Goal: Use online tool/utility: Utilize a website feature to perform a specific function

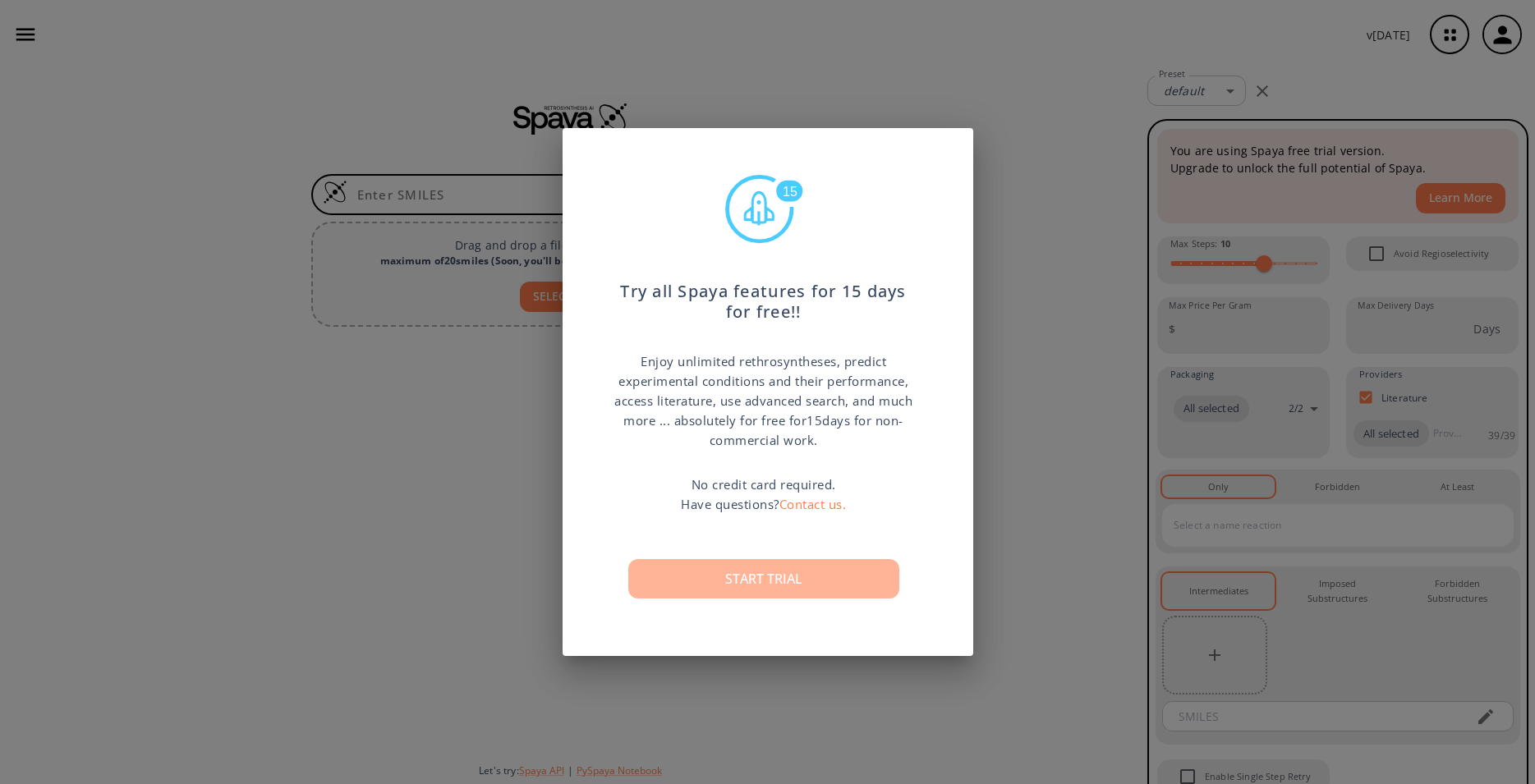
click at [750, 589] on button "Start trial" at bounding box center [764, 579] width 271 height 39
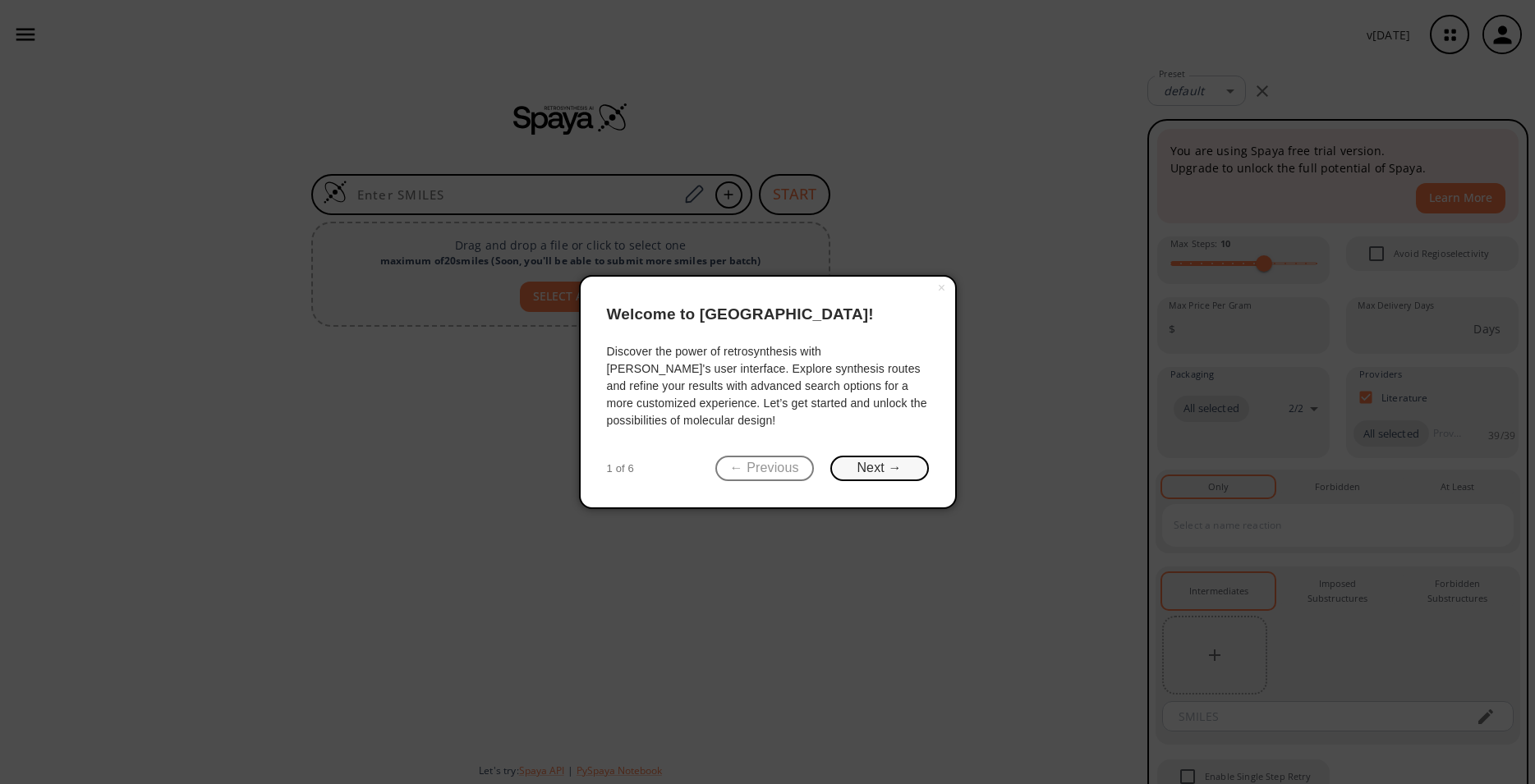
click at [855, 473] on button "Next →" at bounding box center [880, 468] width 98 height 26
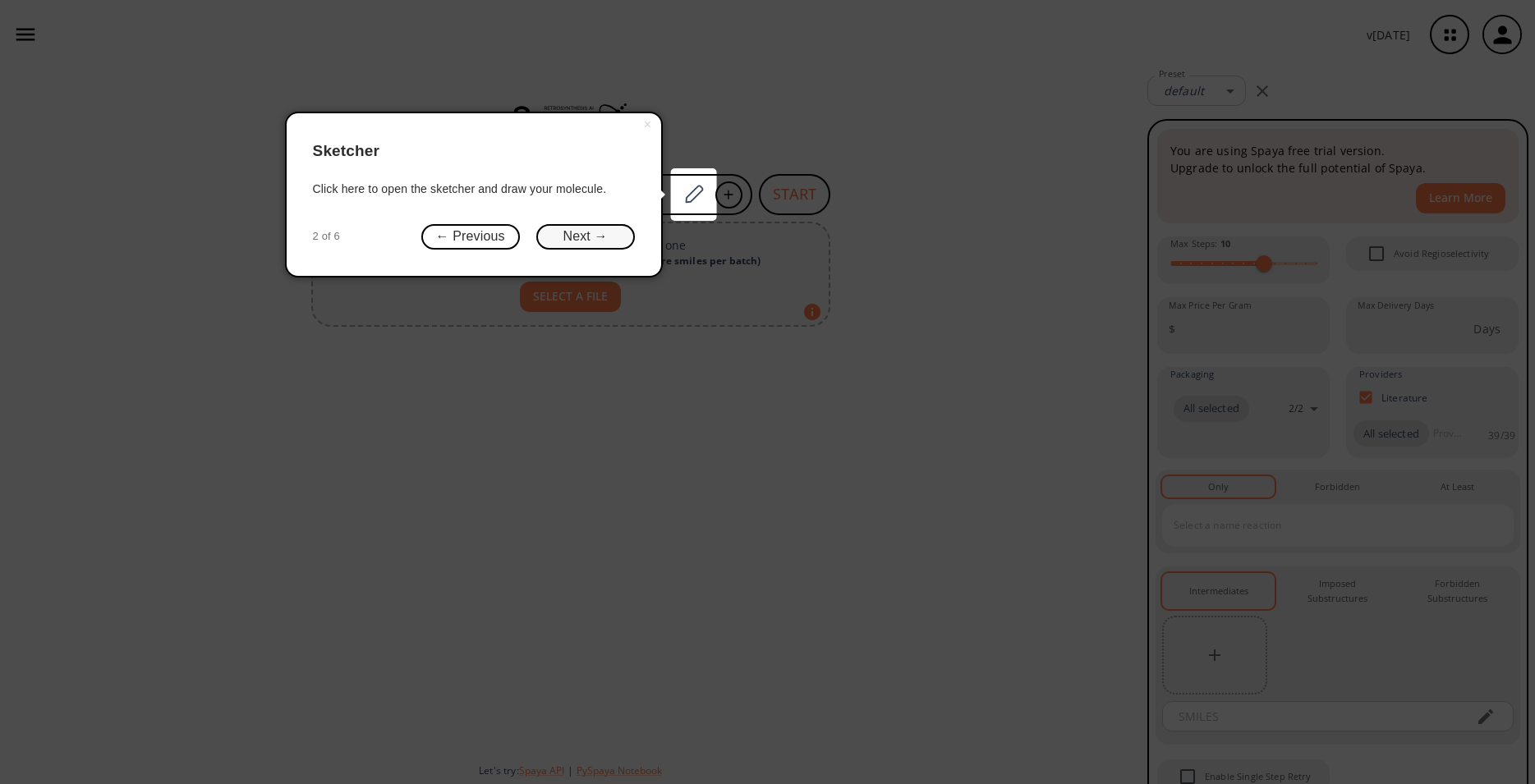
click at [553, 238] on button "Next →" at bounding box center [586, 237] width 98 height 26
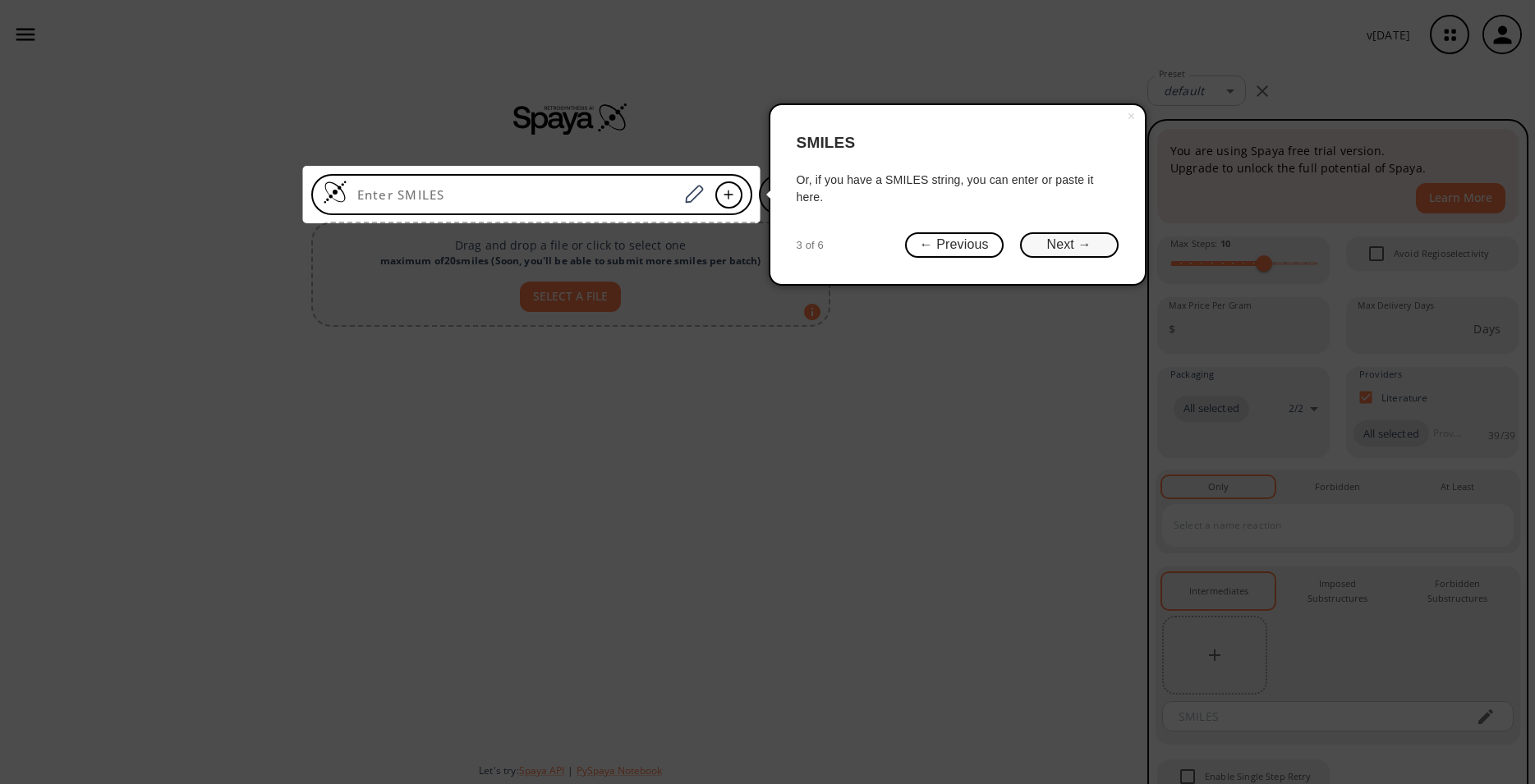
click at [1054, 248] on button "Next →" at bounding box center [1069, 245] width 98 height 26
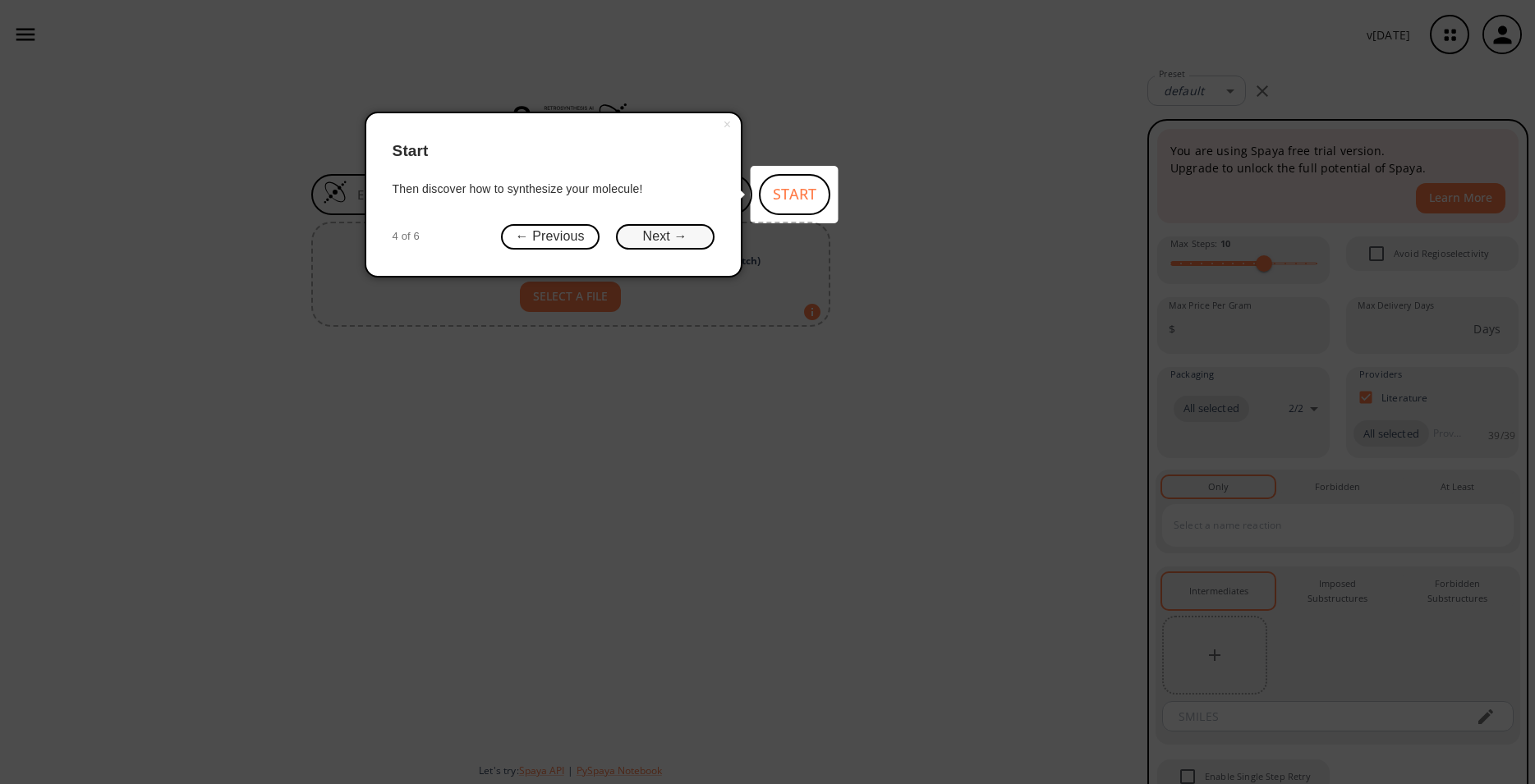
click at [673, 244] on button "Next →" at bounding box center [665, 237] width 98 height 26
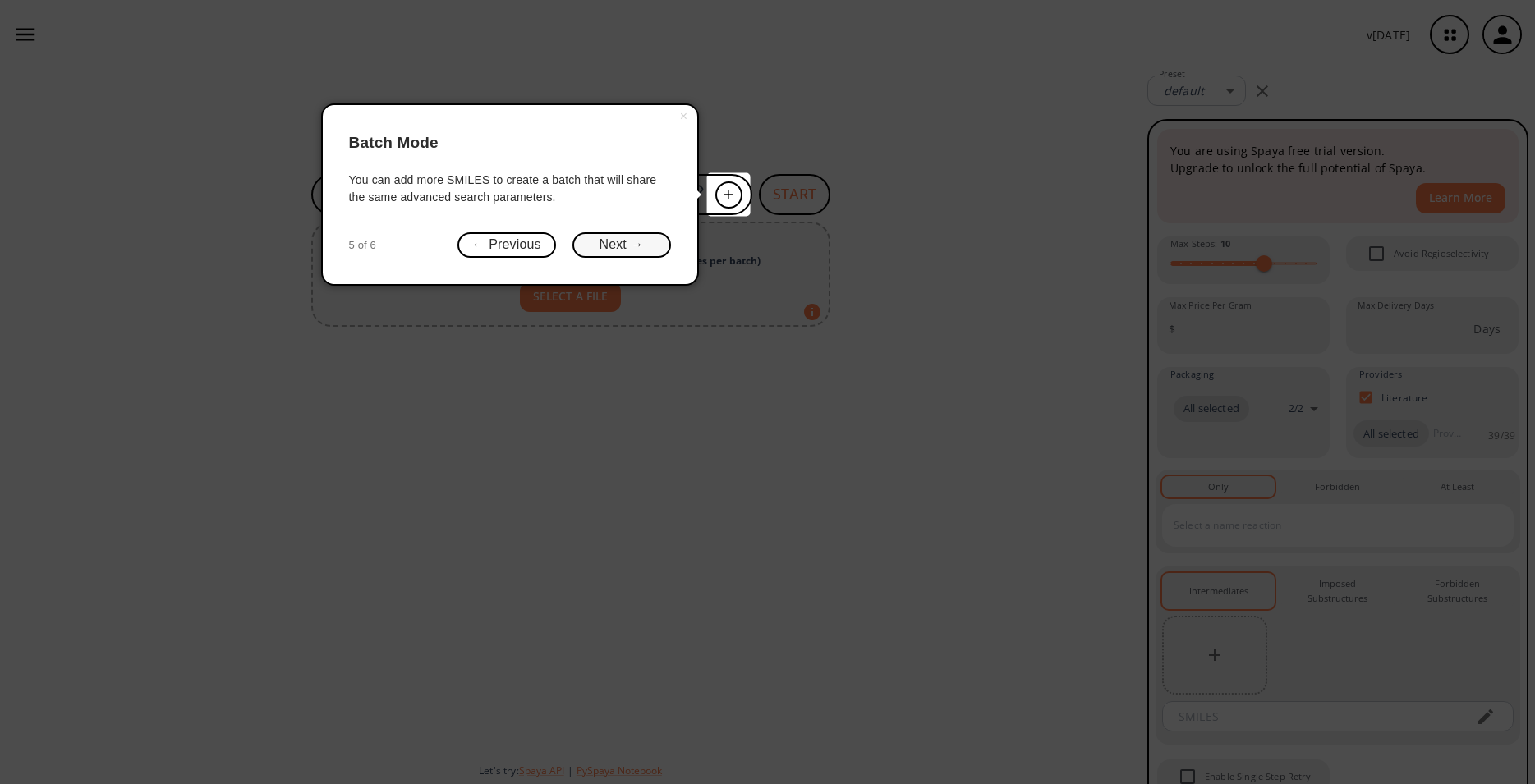
click at [650, 249] on button "Next →" at bounding box center [622, 245] width 98 height 26
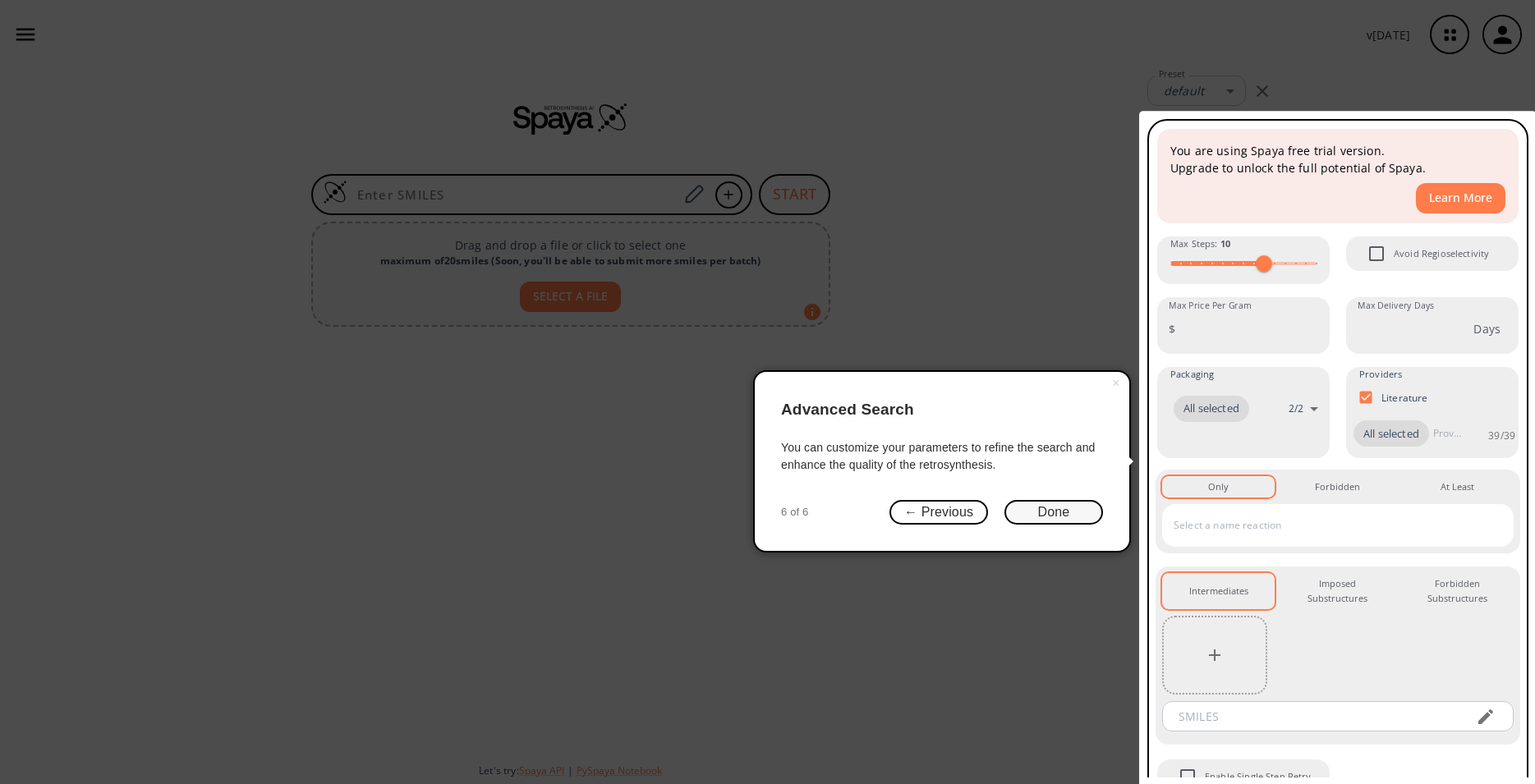
click at [1009, 513] on button "Done" at bounding box center [1054, 513] width 98 height 26
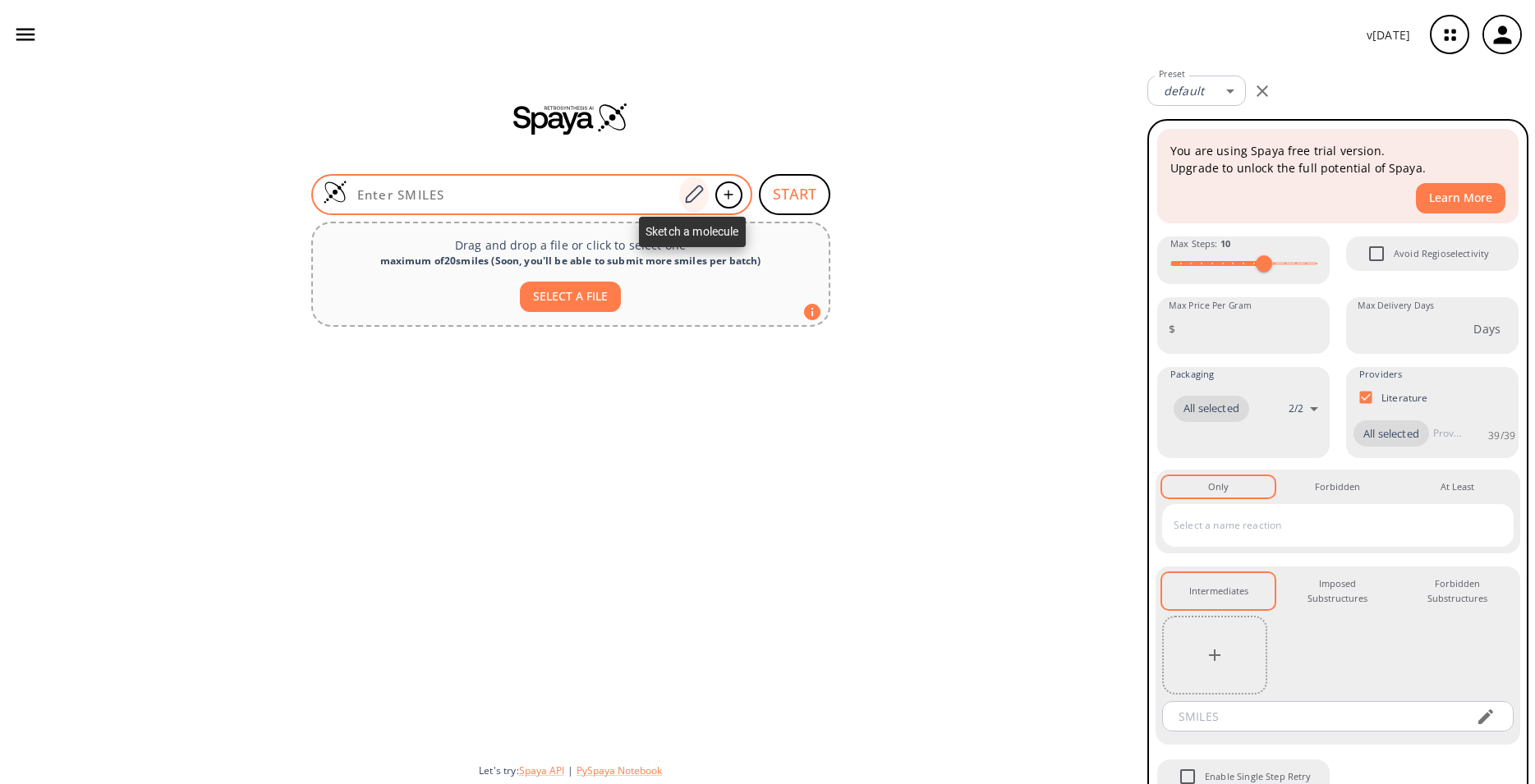
click at [700, 203] on icon at bounding box center [693, 195] width 22 height 21
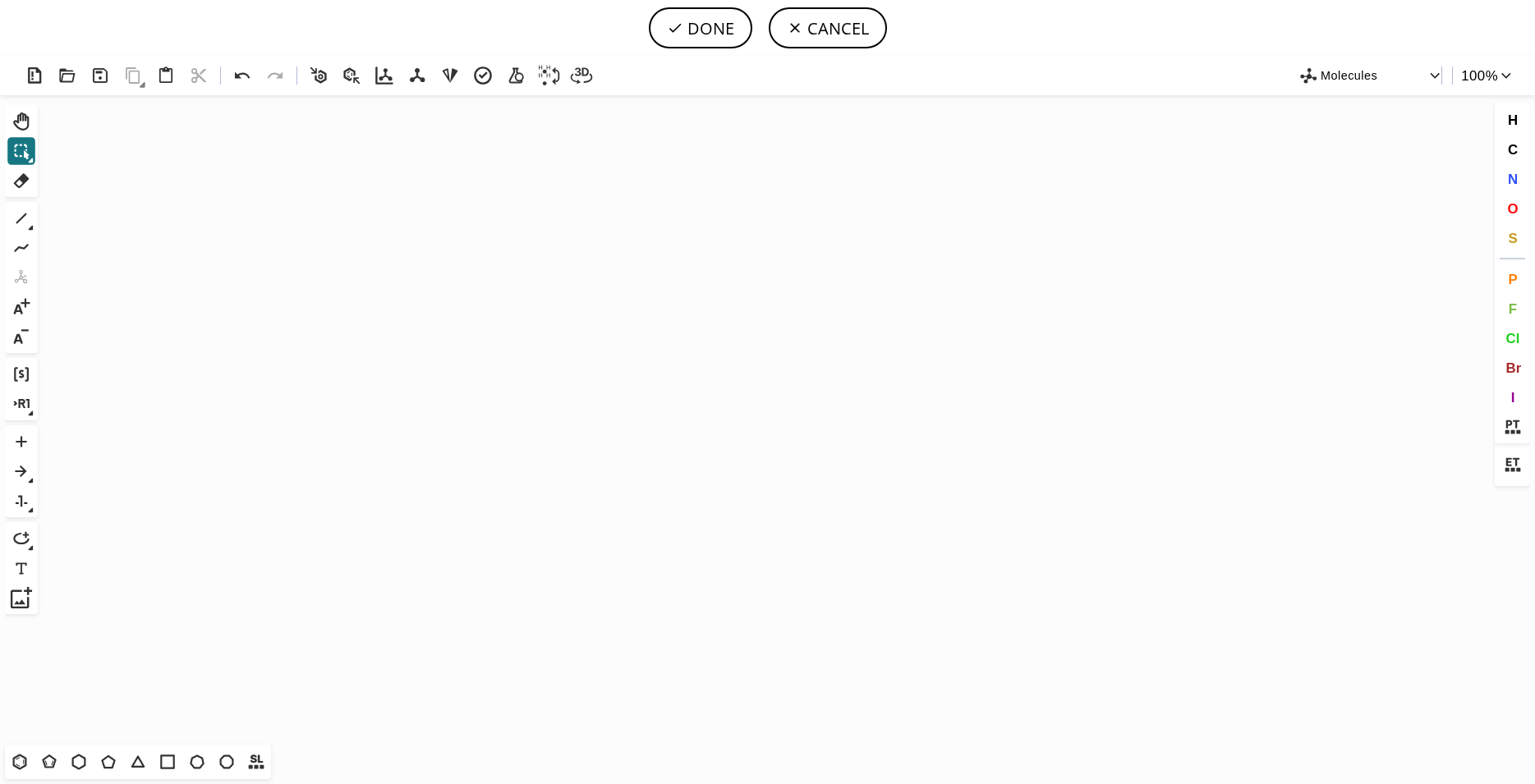
click at [347, 74] on icon at bounding box center [352, 76] width 24 height 24
click at [527, 329] on icon "Created with [PERSON_NAME] 2.3.0" at bounding box center [768, 421] width 1447 height 650
drag, startPoint x: 357, startPoint y: 75, endPoint x: 443, endPoint y: 288, distance: 229.7
click at [443, 288] on div "Created with Raphaël 2.3.0 Molecules 100 % Ctrl+Alt+H Shift+Tab Del 1 Alt+E + -…" at bounding box center [767, 421] width 1535 height 729
click at [348, 71] on icon at bounding box center [352, 76] width 24 height 24
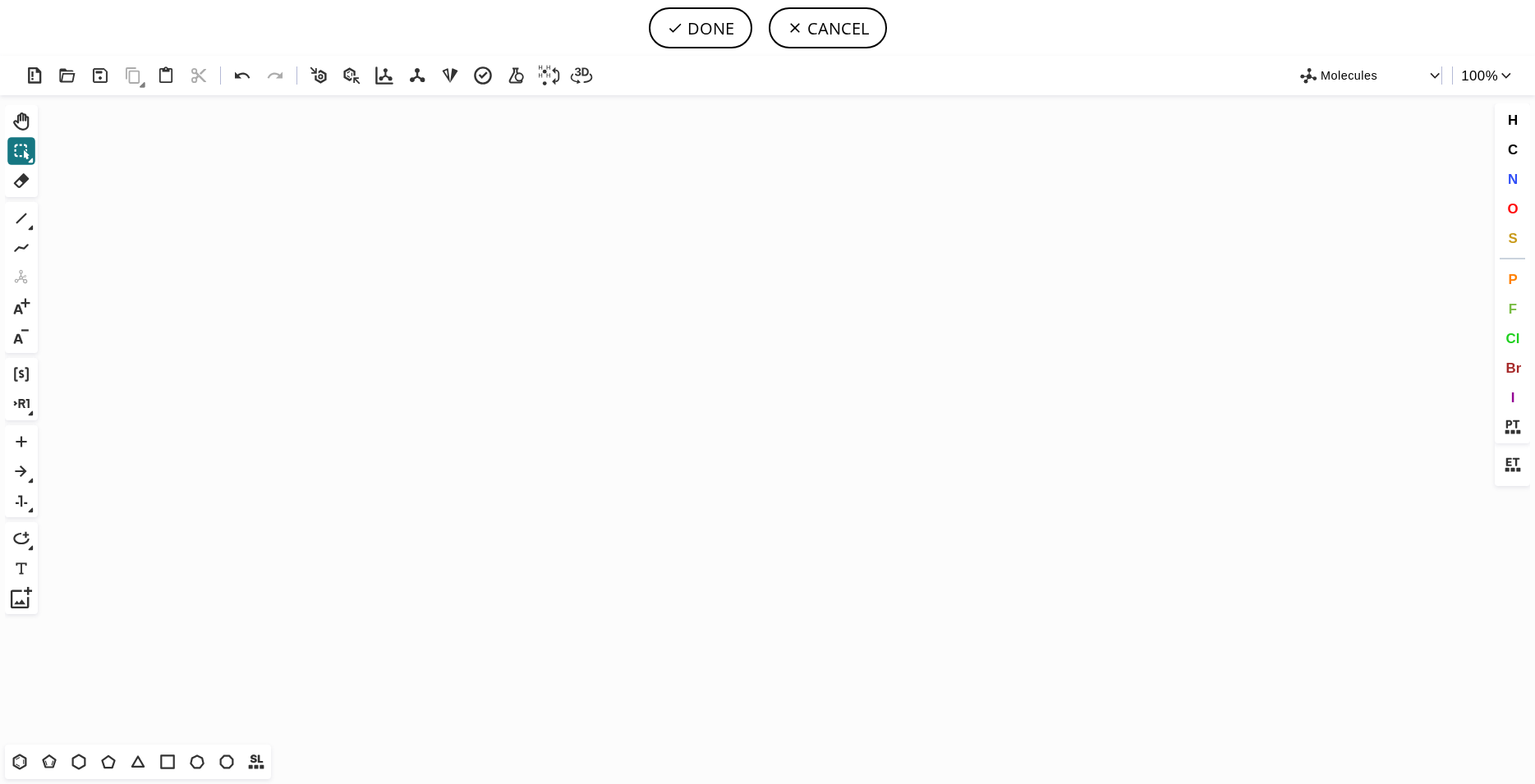
click at [486, 329] on icon "Created with [PERSON_NAME] 2.3.0" at bounding box center [768, 421] width 1447 height 650
click at [354, 74] on icon at bounding box center [351, 75] width 16 height 16
click at [430, 426] on icon "Created with [PERSON_NAME] 2.3.0" at bounding box center [768, 421] width 1447 height 650
click at [20, 405] on icon at bounding box center [21, 404] width 15 height 9
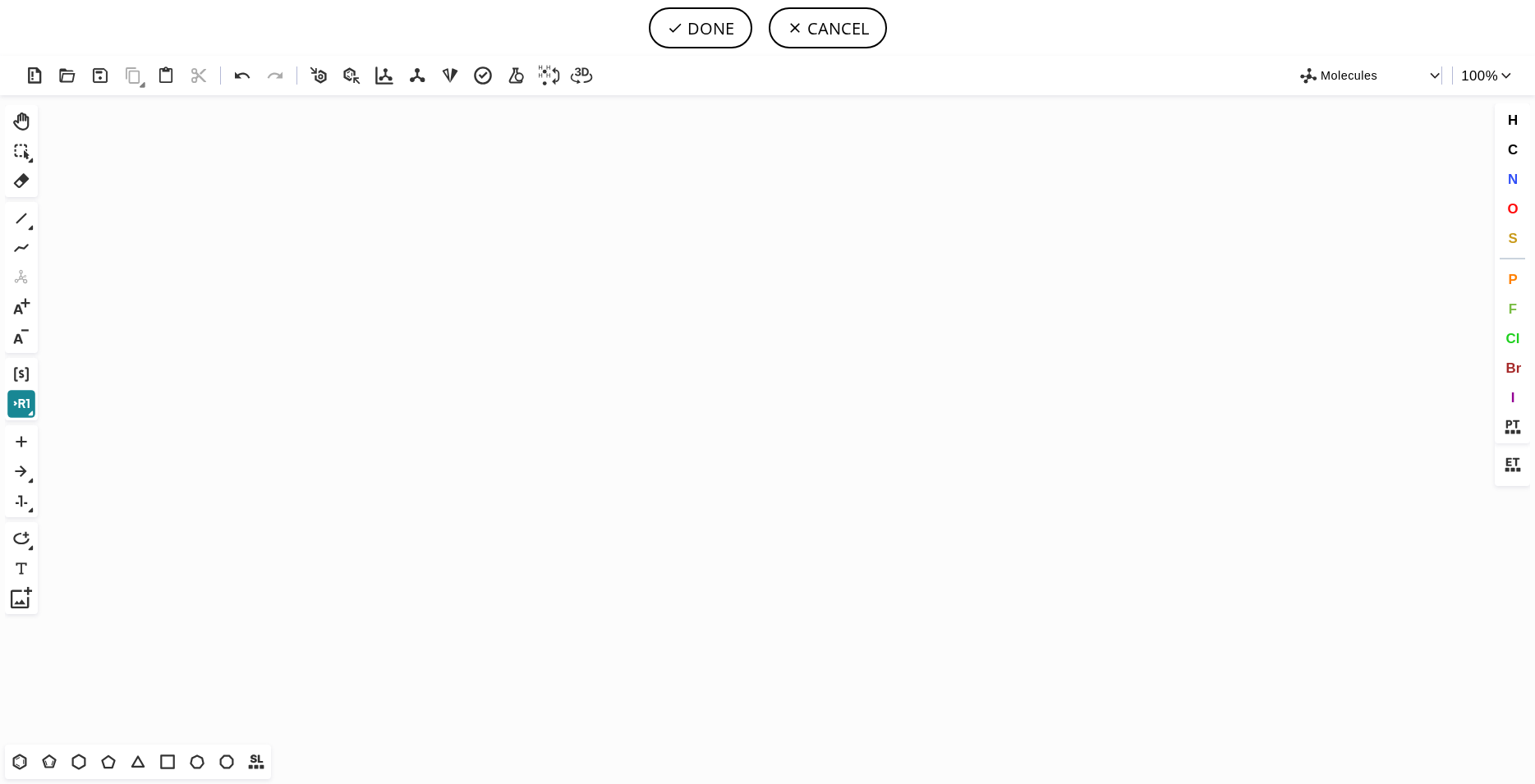
click at [26, 405] on icon at bounding box center [21, 405] width 21 height 21
click at [1521, 465] on icon at bounding box center [1512, 465] width 21 height 21
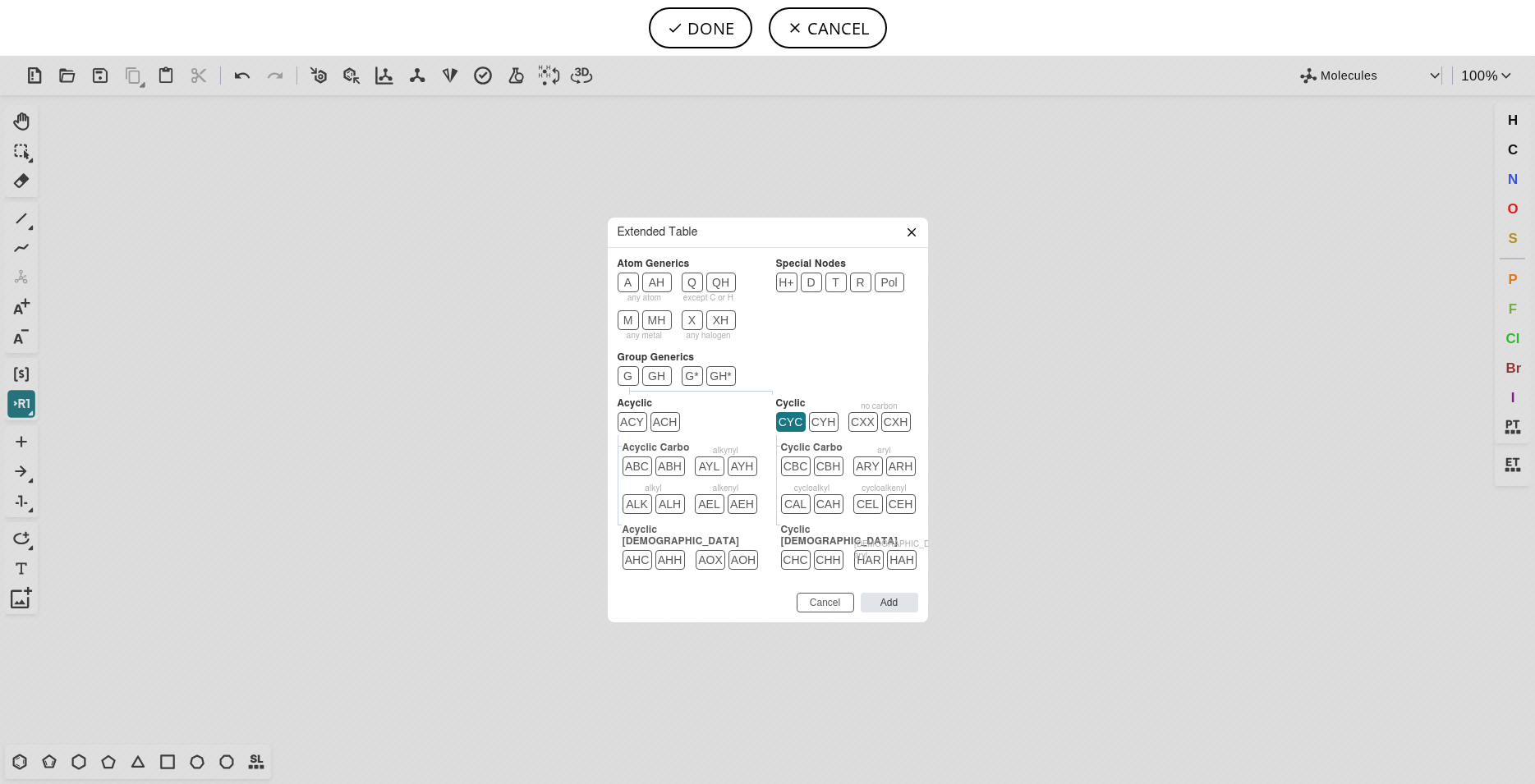
click at [786, 425] on button "CYC" at bounding box center [790, 422] width 29 height 20
click at [898, 600] on input "Add" at bounding box center [889, 603] width 57 height 20
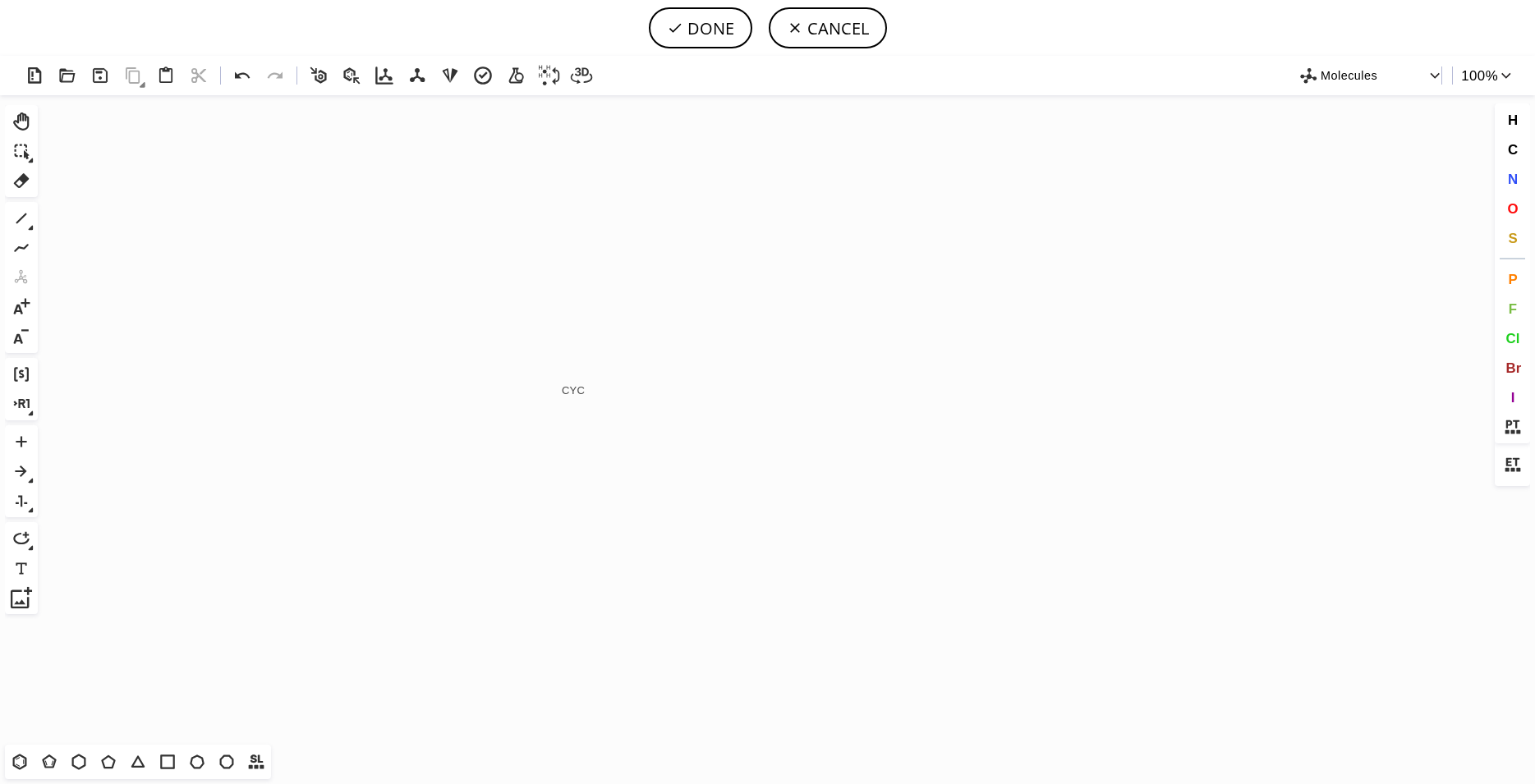
click at [577, 384] on tspan "CYC" at bounding box center [573, 390] width 23 height 13
click at [766, 446] on tspan "CYC" at bounding box center [766, 447] width 23 height 13
click at [15, 180] on icon at bounding box center [21, 180] width 21 height 21
click at [580, 382] on tspan "CYC" at bounding box center [577, 381] width 23 height 13
click at [801, 447] on icon "Created with Raphaël 2.3.0 CYC CYC" at bounding box center [768, 421] width 1447 height 650
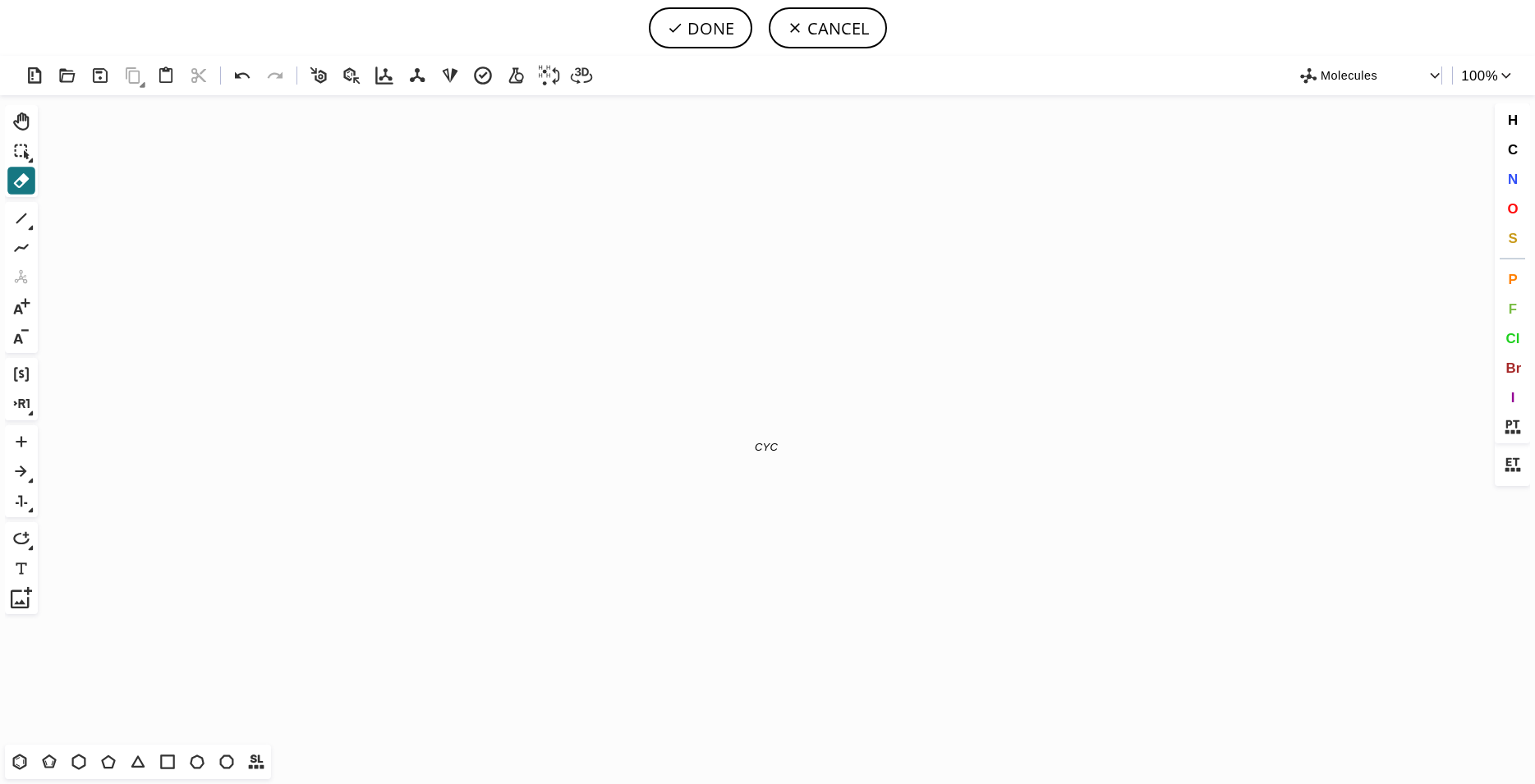
click at [783, 449] on icon "Created with Raphaël 2.3.0 CYC CYC" at bounding box center [768, 421] width 1447 height 650
click at [770, 446] on tspan "CYC" at bounding box center [766, 447] width 23 height 13
click at [1505, 420] on icon at bounding box center [1512, 427] width 21 height 21
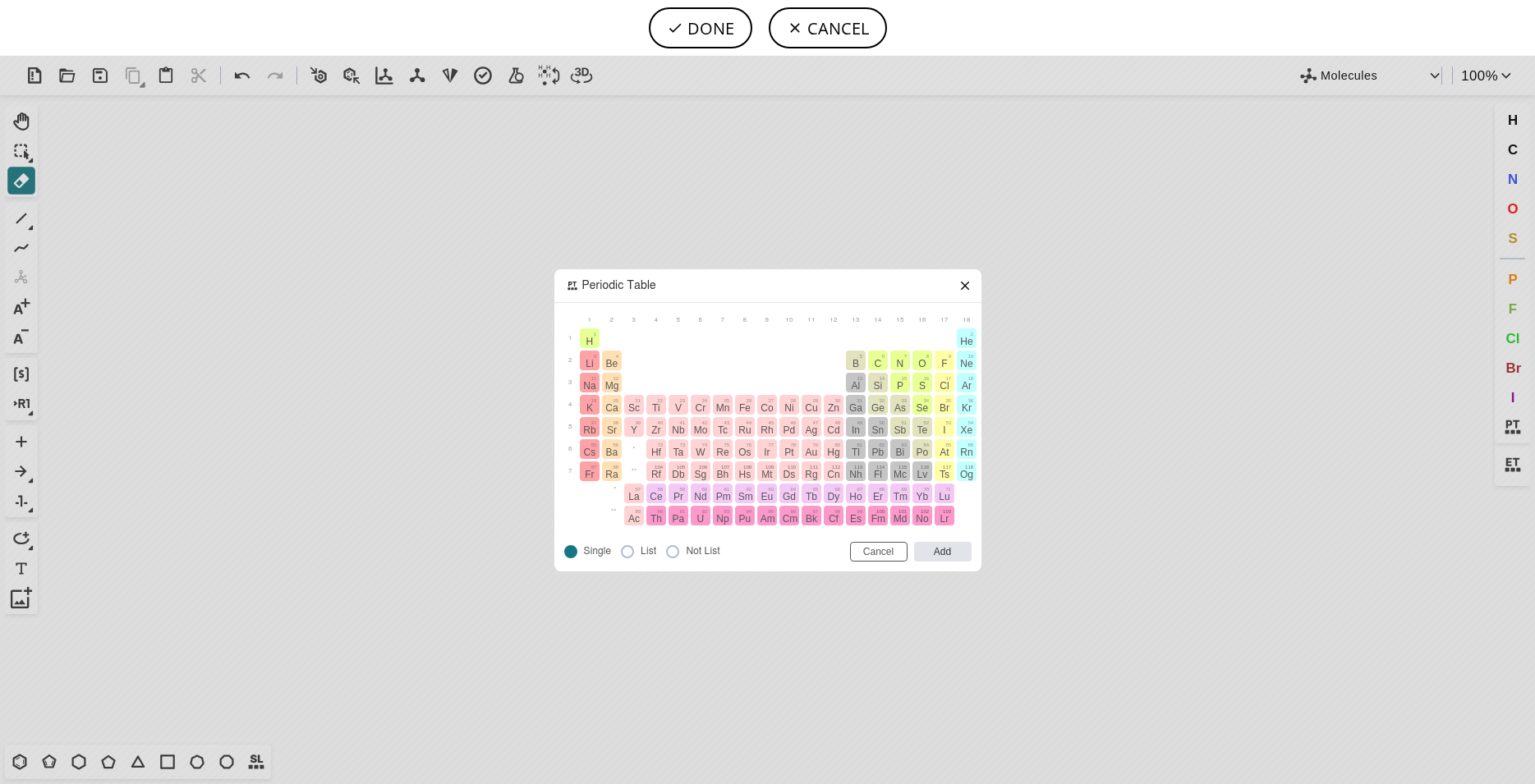
click at [965, 286] on icon at bounding box center [964, 285] width 8 height 8
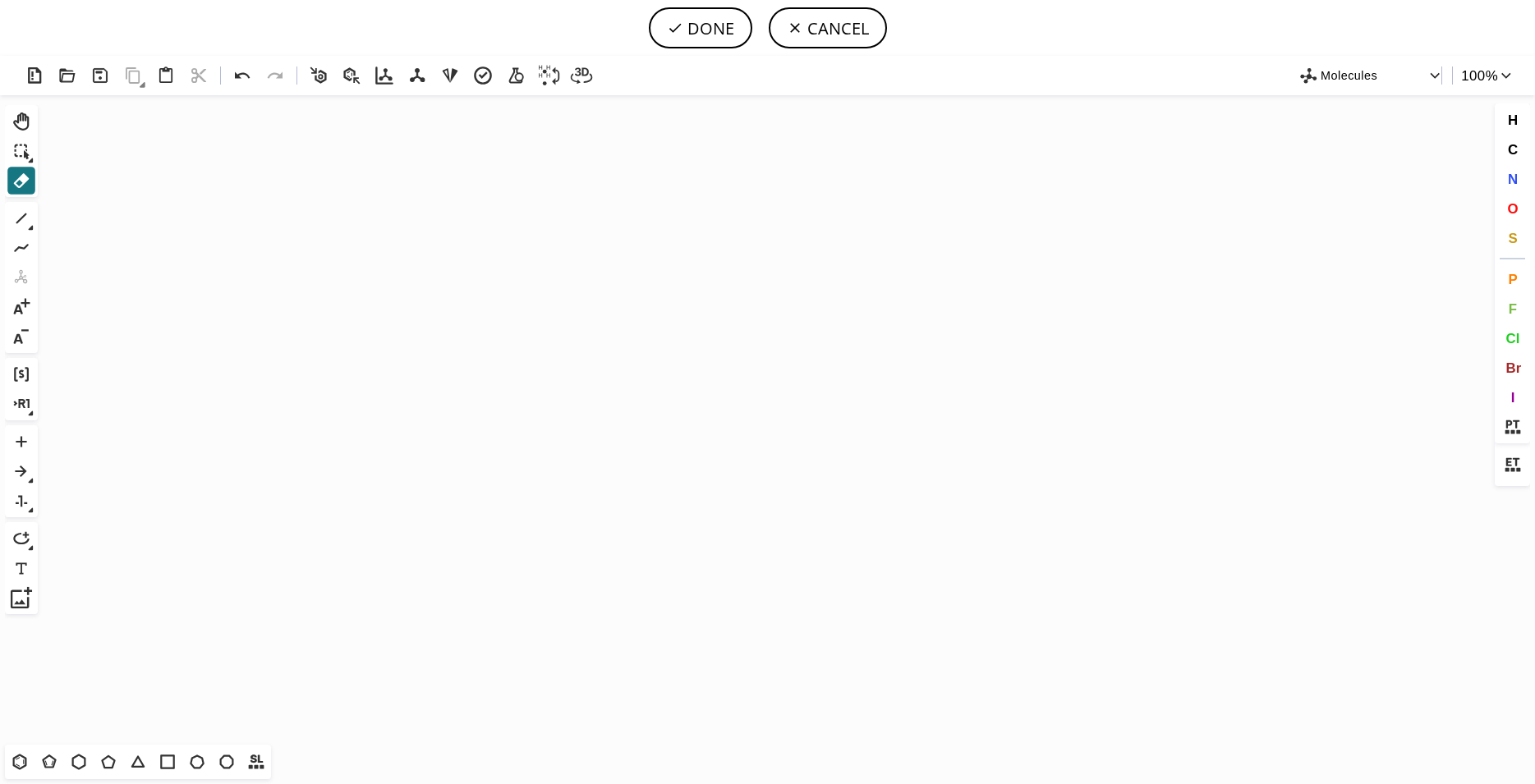
click at [1314, 74] on icon "button" at bounding box center [1309, 76] width 20 height 20
click at [1314, 74] on div at bounding box center [767, 392] width 1535 height 784
click at [548, 80] on icon at bounding box center [549, 76] width 24 height 24
click at [242, 296] on icon "Created with Raphaël 2.3.0 CYC" at bounding box center [768, 421] width 1447 height 650
click at [161, 78] on icon at bounding box center [166, 76] width 24 height 24
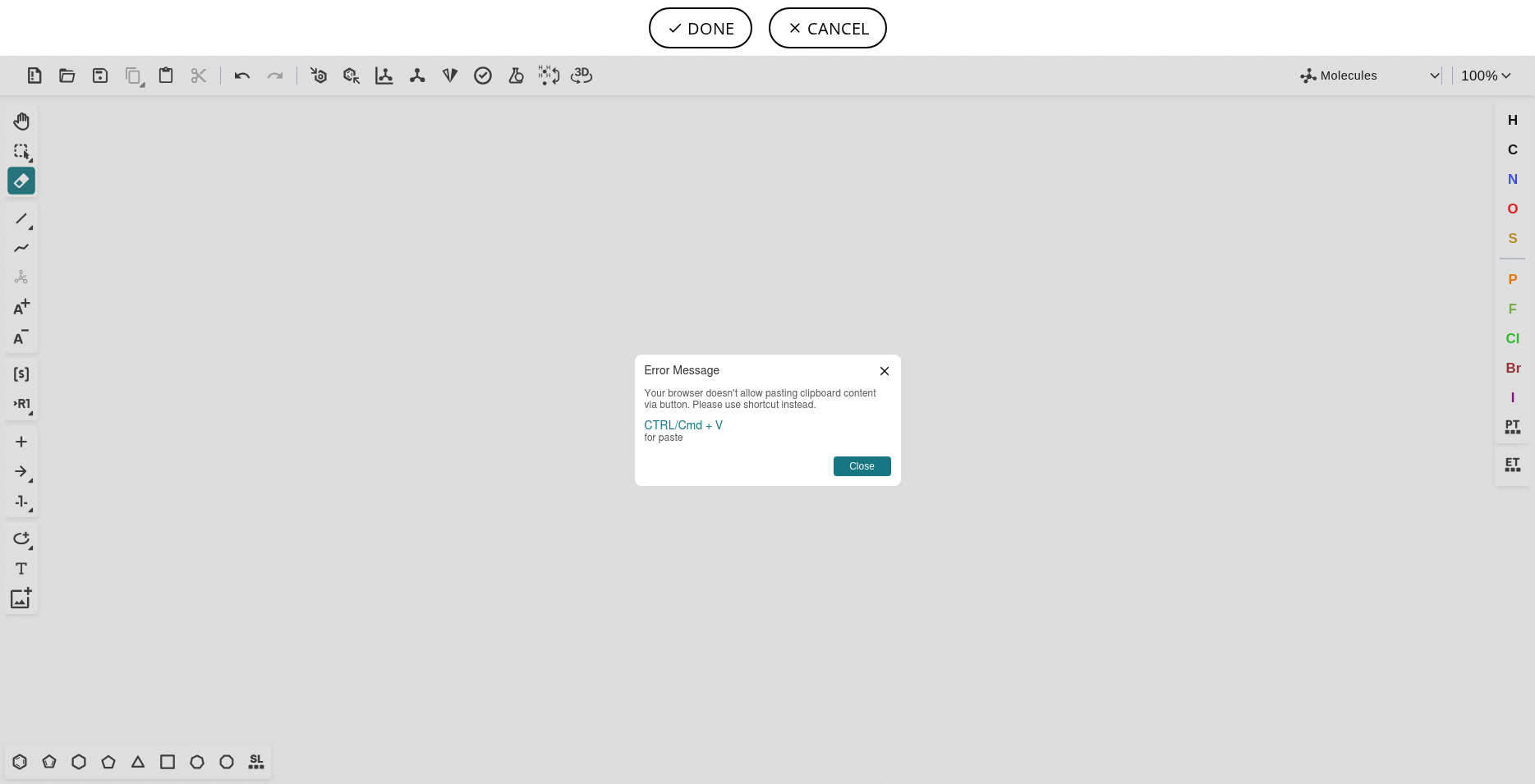
click at [890, 372] on icon at bounding box center [884, 371] width 13 height 13
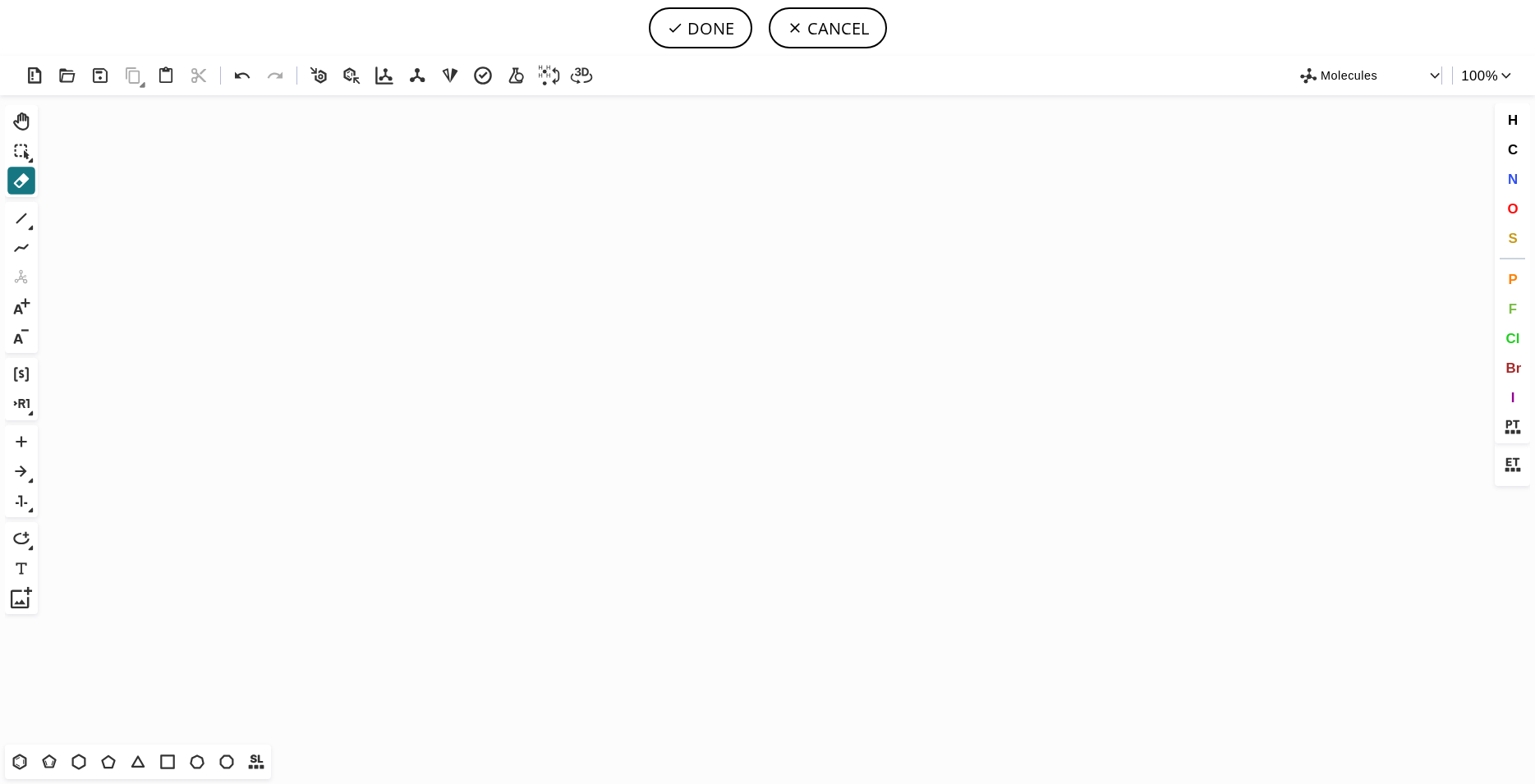
click at [33, 227] on icon at bounding box center [31, 229] width 5 height 5
click at [33, 227] on button "1" at bounding box center [21, 218] width 28 height 28
click at [26, 546] on icon at bounding box center [21, 538] width 21 height 21
click at [32, 546] on icon at bounding box center [30, 548] width 5 height 5
click at [31, 508] on icon at bounding box center [30, 510] width 5 height 5
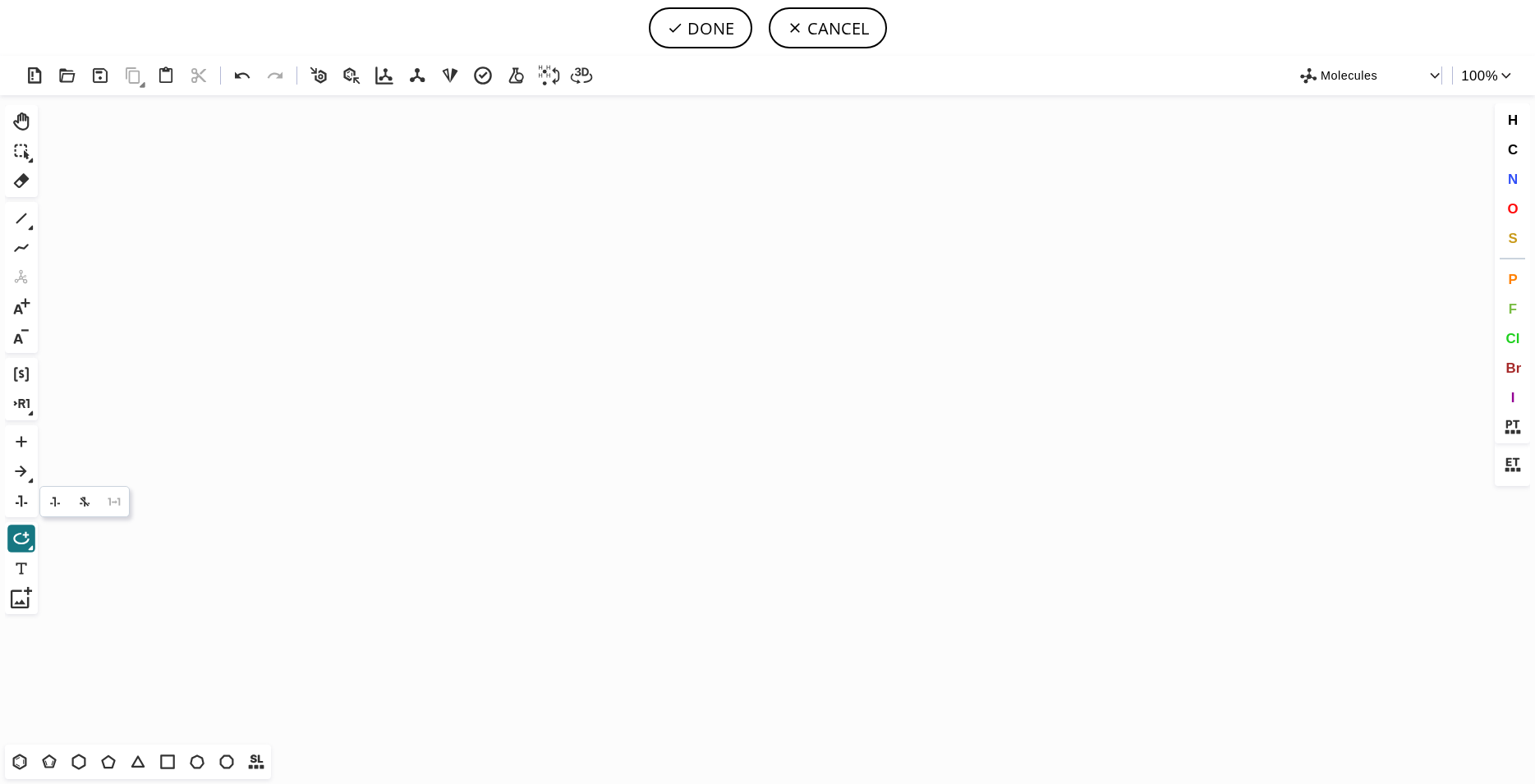
click at [30, 478] on icon at bounding box center [30, 480] width 5 height 5
click at [30, 440] on icon at bounding box center [21, 442] width 21 height 21
click at [31, 414] on icon at bounding box center [31, 414] width 5 height 5
click at [25, 441] on icon at bounding box center [21, 441] width 11 height 11
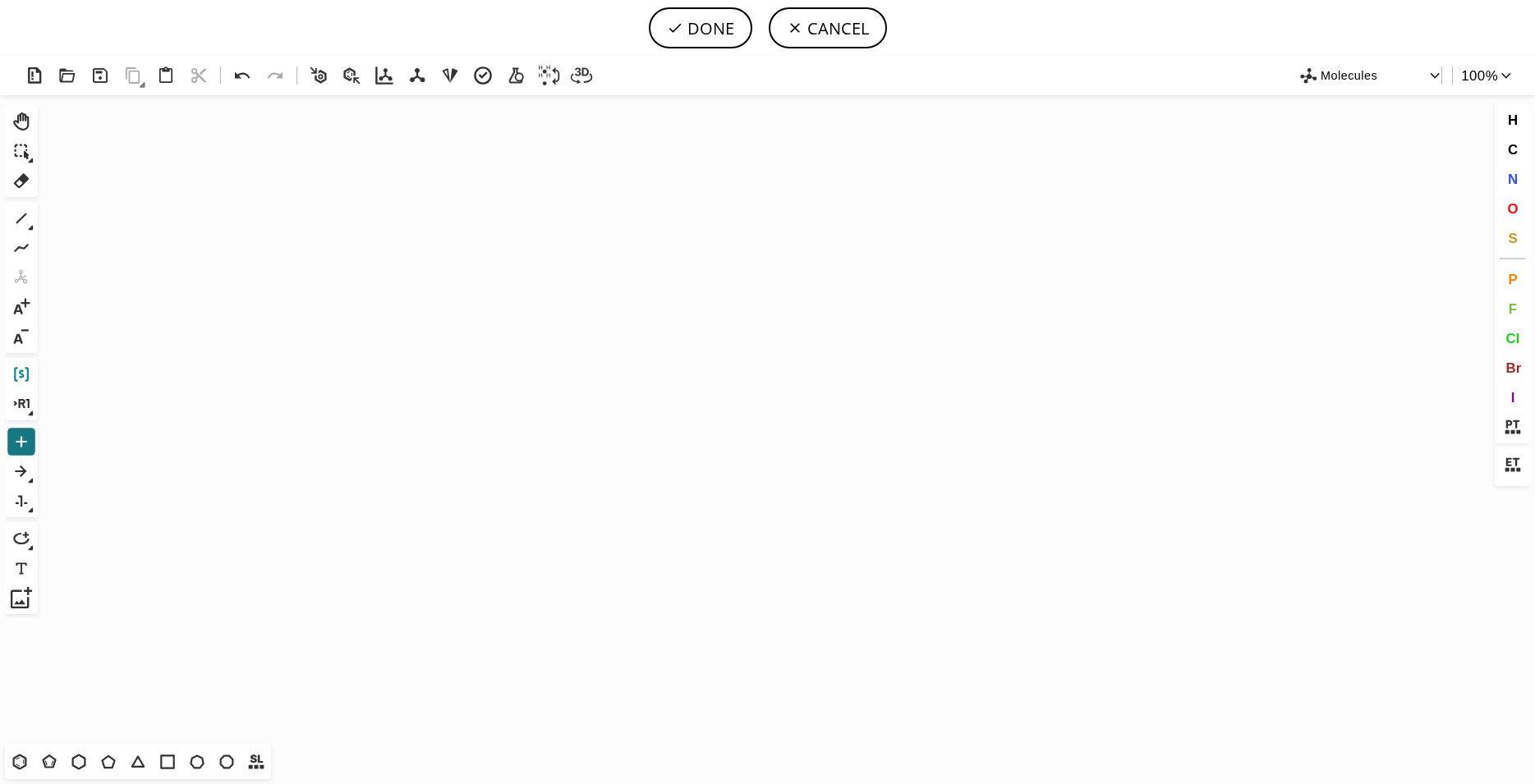
click at [27, 380] on icon at bounding box center [21, 374] width 15 height 15
click at [25, 352] on div "1 Alt+E + -" at bounding box center [21, 277] width 33 height 151
click at [25, 348] on button "-" at bounding box center [21, 336] width 28 height 28
click at [29, 256] on icon at bounding box center [21, 248] width 21 height 21
click at [32, 220] on icon at bounding box center [21, 219] width 21 height 21
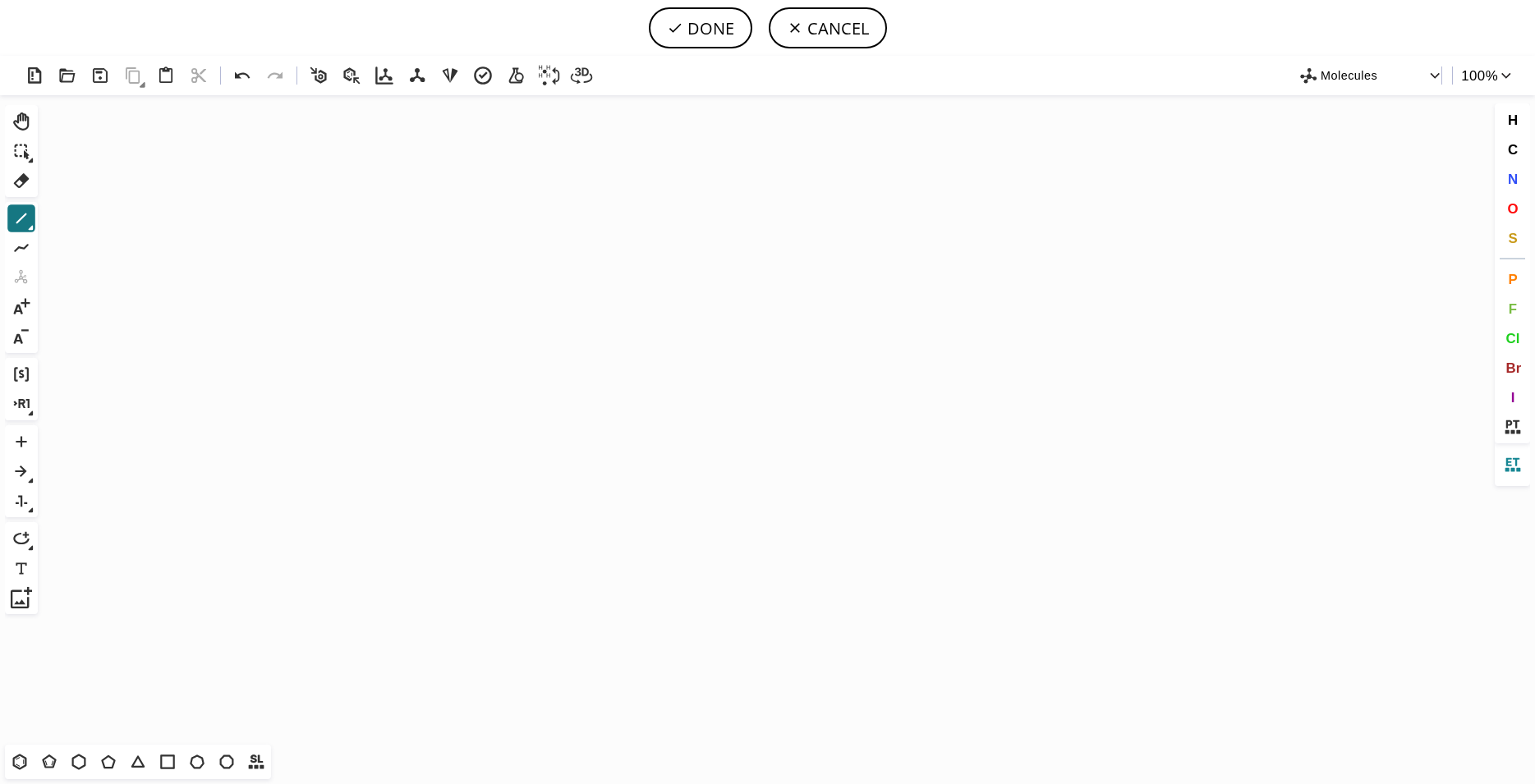
click at [1514, 466] on icon at bounding box center [1512, 465] width 21 height 21
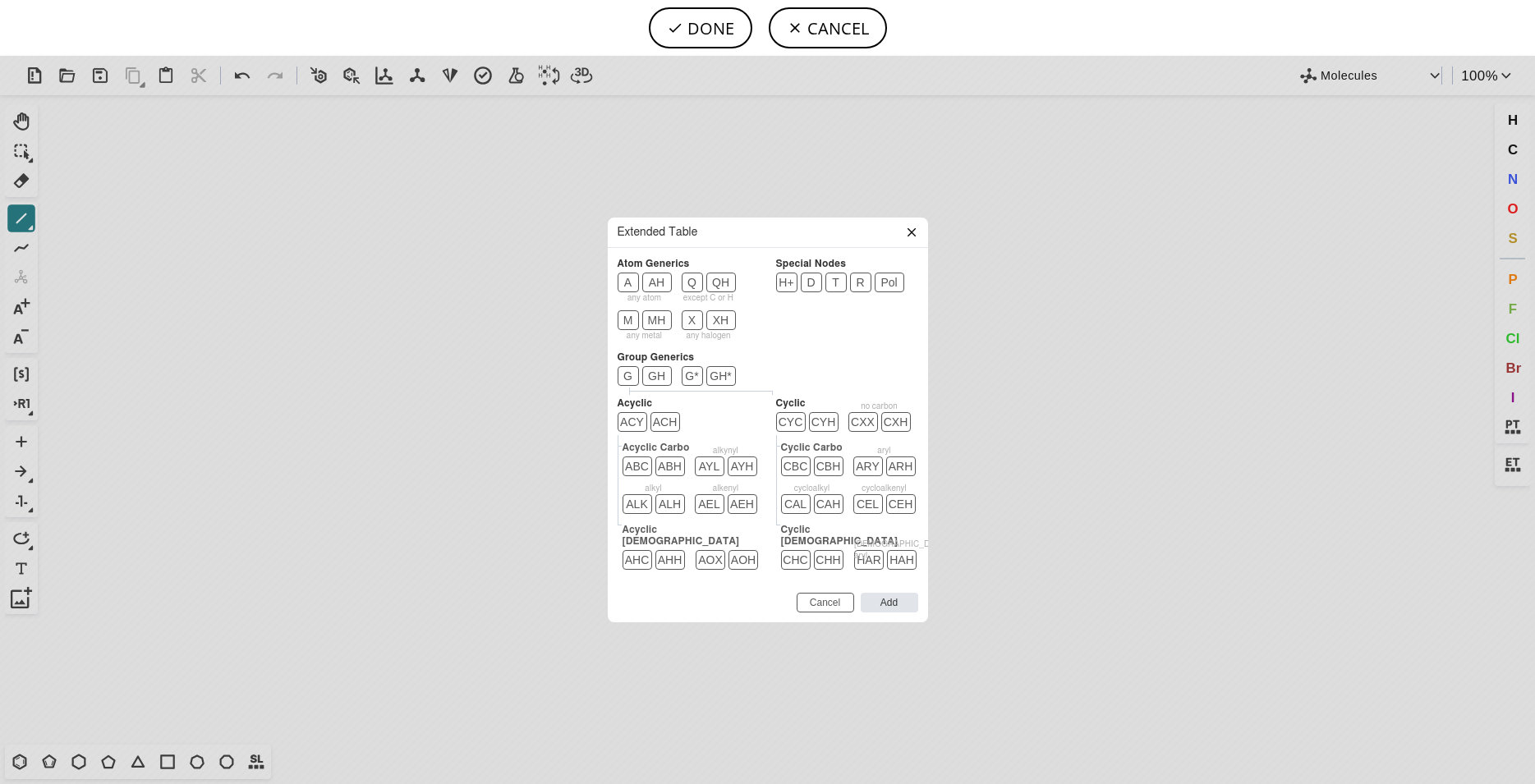
click at [910, 237] on icon at bounding box center [910, 232] width 8 height 8
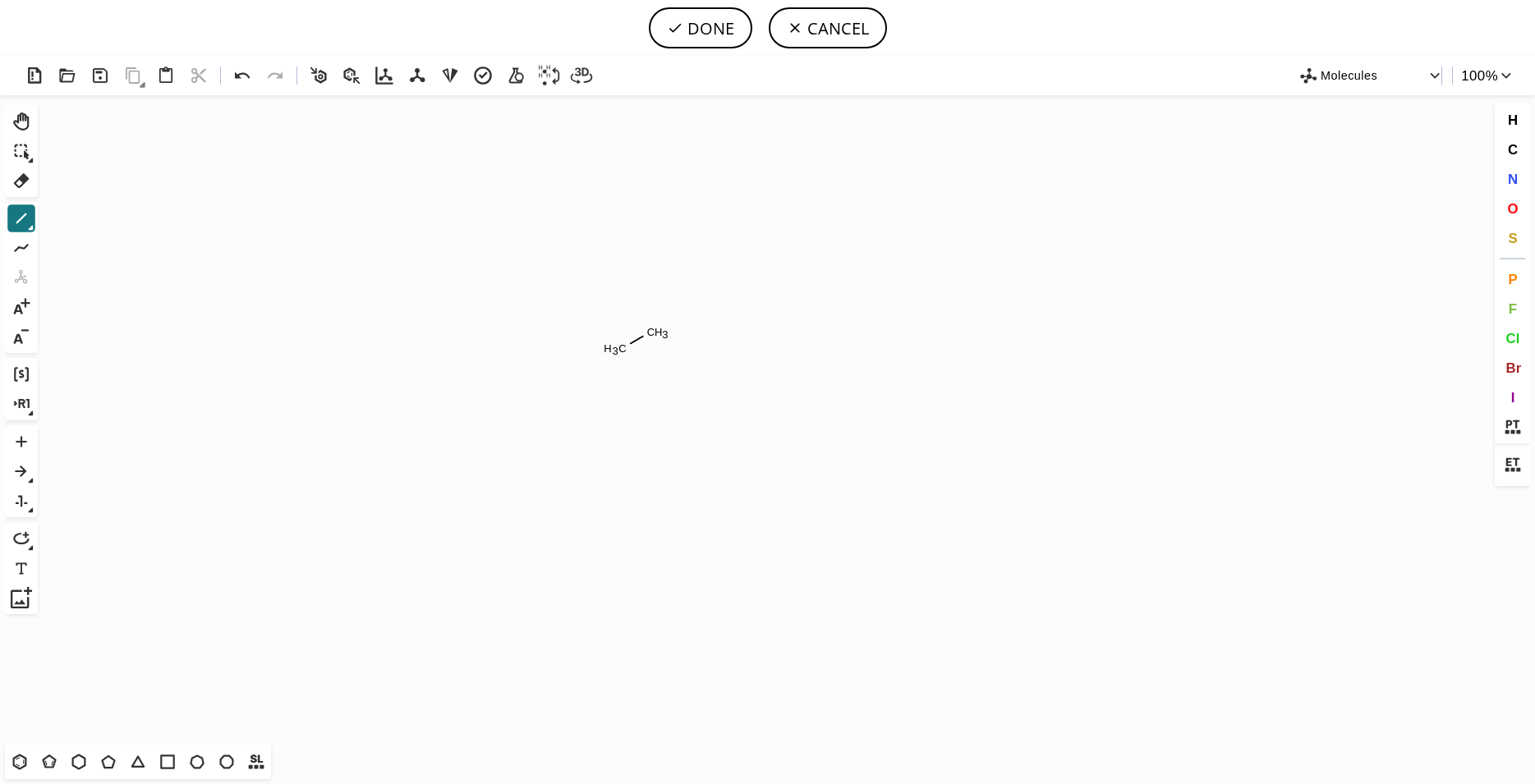
drag, startPoint x: 622, startPoint y: 348, endPoint x: 691, endPoint y: 308, distance: 79.8
click at [691, 308] on icon "Created with Raphaël 2.3.0 C H 3 C H 3 CYC" at bounding box center [768, 421] width 1447 height 650
drag, startPoint x: 654, startPoint y: 331, endPoint x: 704, endPoint y: 359, distance: 57.3
drag, startPoint x: 622, startPoint y: 344, endPoint x: 620, endPoint y: 373, distance: 29.1
drag, startPoint x: 620, startPoint y: 380, endPoint x: 646, endPoint y: 392, distance: 28.6
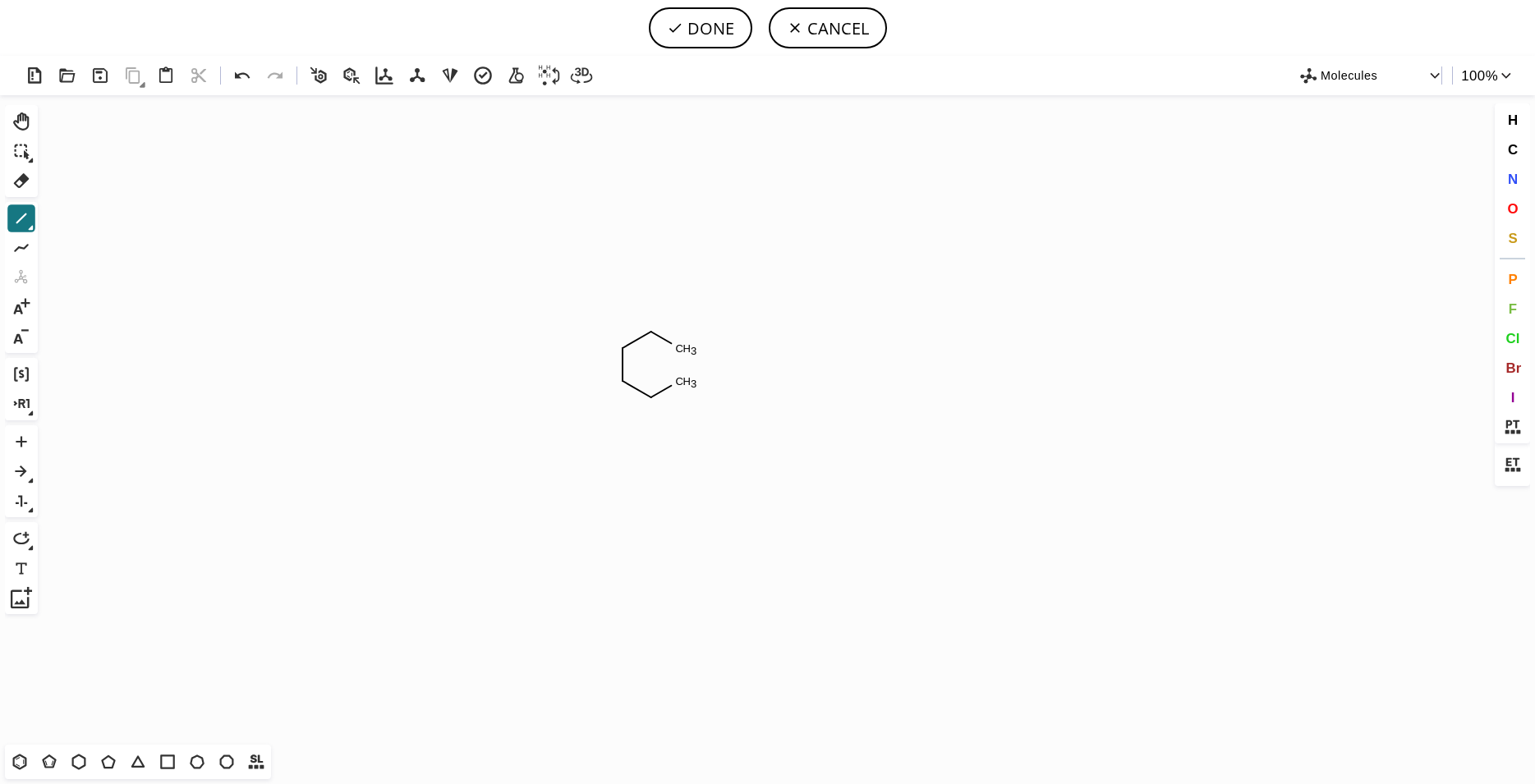
drag, startPoint x: 651, startPoint y: 395, endPoint x: 675, endPoint y: 381, distance: 27.8
drag, startPoint x: 676, startPoint y: 381, endPoint x: 679, endPoint y: 350, distance: 31.1
drag, startPoint x: 678, startPoint y: 349, endPoint x: 700, endPoint y: 333, distance: 27.2
drag, startPoint x: 704, startPoint y: 332, endPoint x: 759, endPoint y: 357, distance: 60.4
drag, startPoint x: 731, startPoint y: 346, endPoint x: 740, endPoint y: 378, distance: 33.2
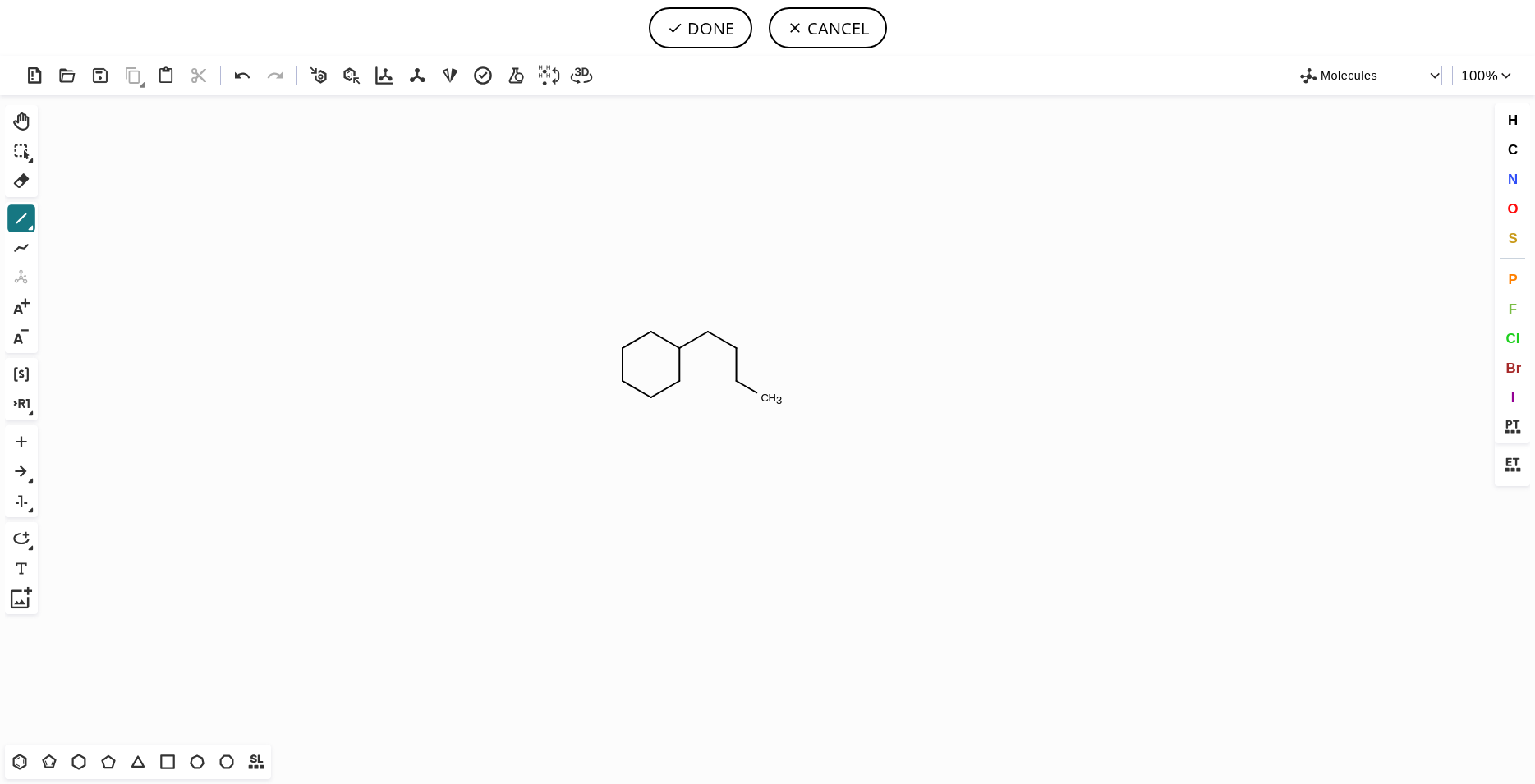
drag, startPoint x: 736, startPoint y: 379, endPoint x: 762, endPoint y: 393, distance: 29.5
drag, startPoint x: 762, startPoint y: 395, endPoint x: 789, endPoint y: 380, distance: 30.9
drag, startPoint x: 785, startPoint y: 384, endPoint x: 781, endPoint y: 349, distance: 35.2
click at [781, 349] on icon "Created with Raphaël 2.3.0 C H 3 CYC" at bounding box center [768, 421] width 1447 height 650
drag, startPoint x: 786, startPoint y: 379, endPoint x: 797, endPoint y: 339, distance: 41.5
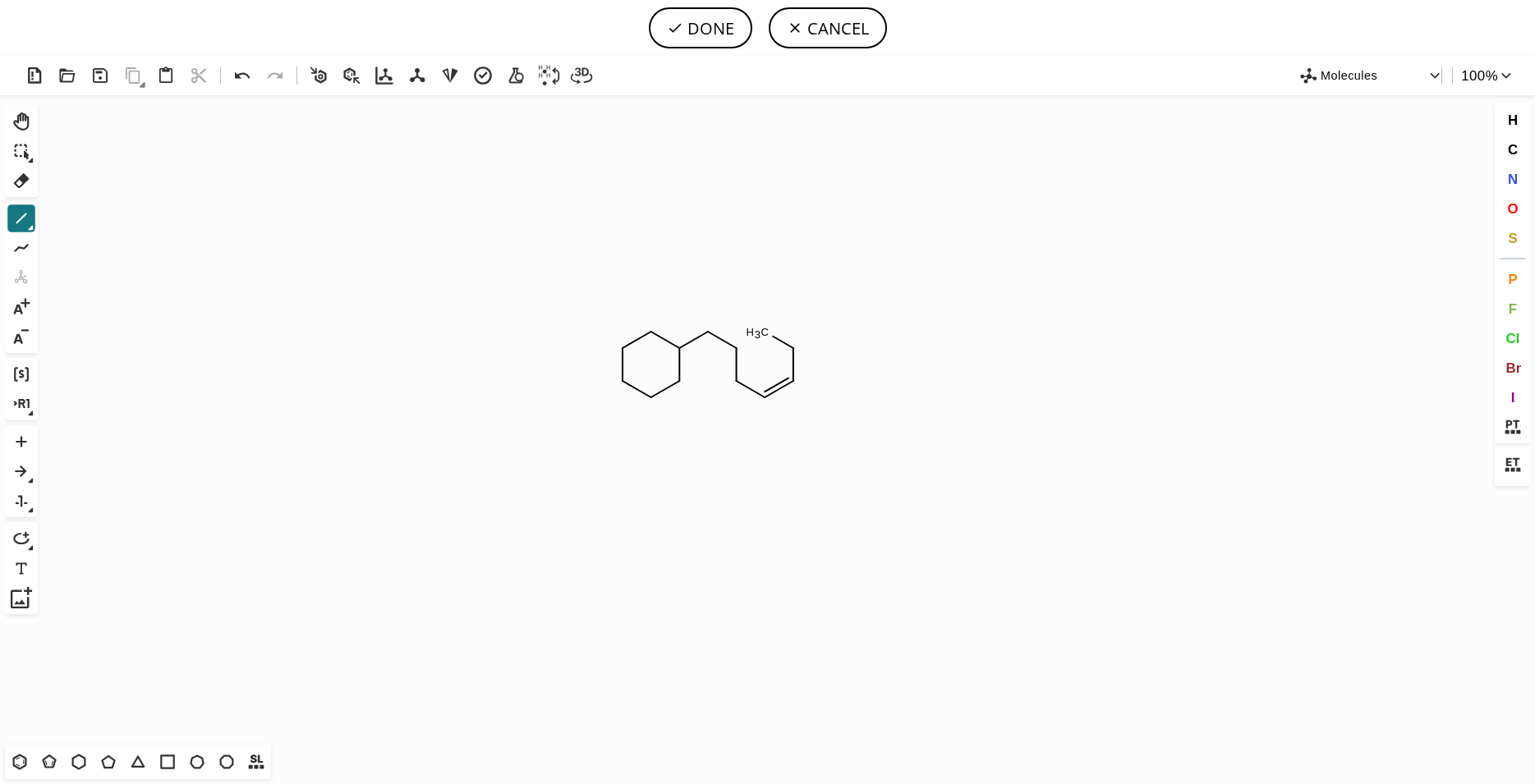
drag, startPoint x: 793, startPoint y: 354, endPoint x: 766, endPoint y: 326, distance: 38.9
drag, startPoint x: 763, startPoint y: 330, endPoint x: 736, endPoint y: 342, distance: 29.5
click at [638, 343] on icon "Created with Raphaël 2.3.0 CYC" at bounding box center [768, 421] width 1447 height 650
click at [638, 385] on icon "Created with Raphaël 2.3.0 CYC" at bounding box center [768, 421] width 1447 height 650
click at [672, 365] on icon "Created with Raphaël 2.3.0 CYC" at bounding box center [768, 421] width 1447 height 650
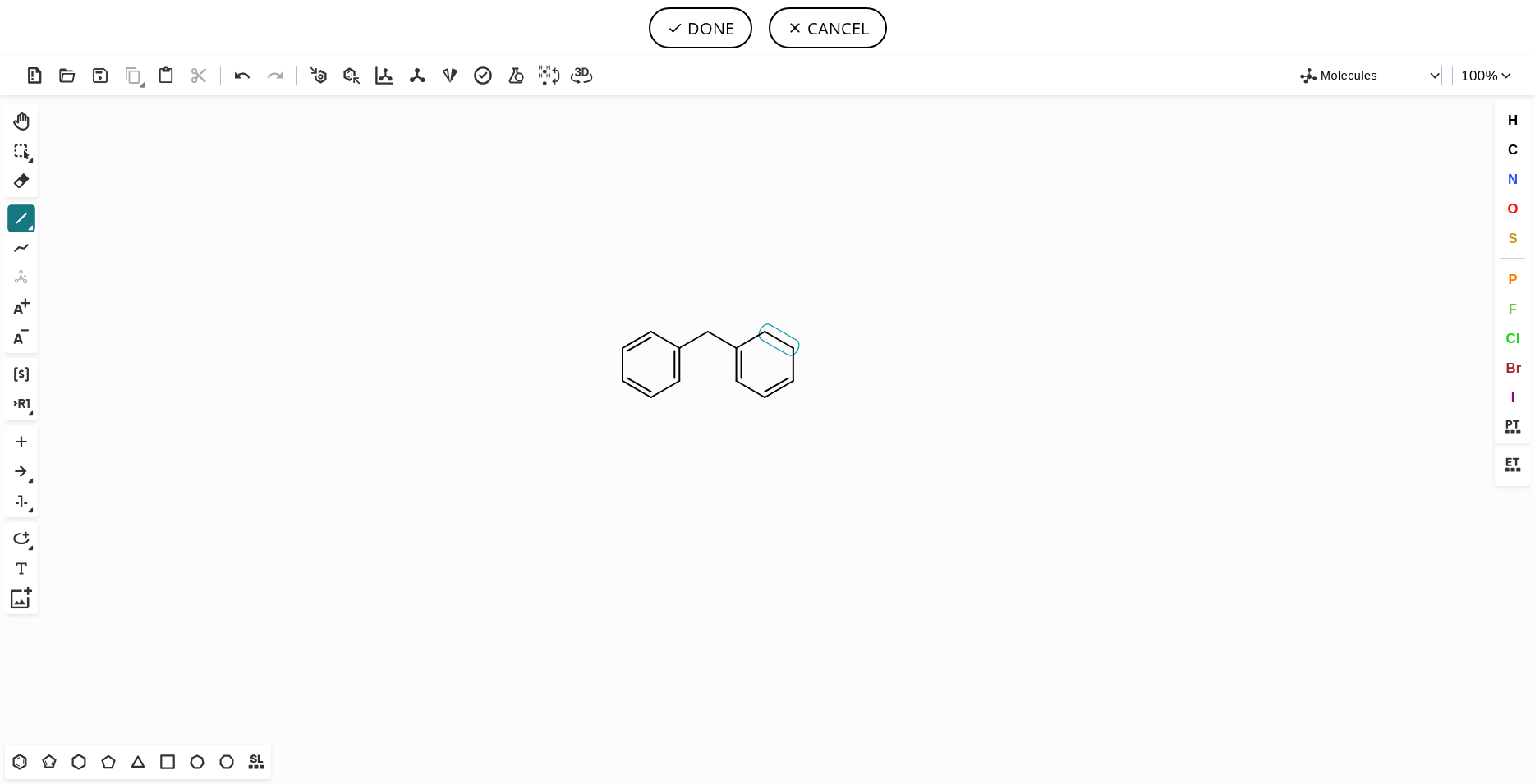
click at [774, 345] on icon "Created with Raphaël 2.3.0 CYC" at bounding box center [768, 421] width 1447 height 650
drag, startPoint x: 795, startPoint y: 379, endPoint x: 820, endPoint y: 388, distance: 26.6
click at [235, 78] on icon at bounding box center [242, 75] width 15 height 6
drag, startPoint x: 796, startPoint y: 379, endPoint x: 816, endPoint y: 397, distance: 26.9
drag, startPoint x: 816, startPoint y: 394, endPoint x: 855, endPoint y: 382, distance: 40.8
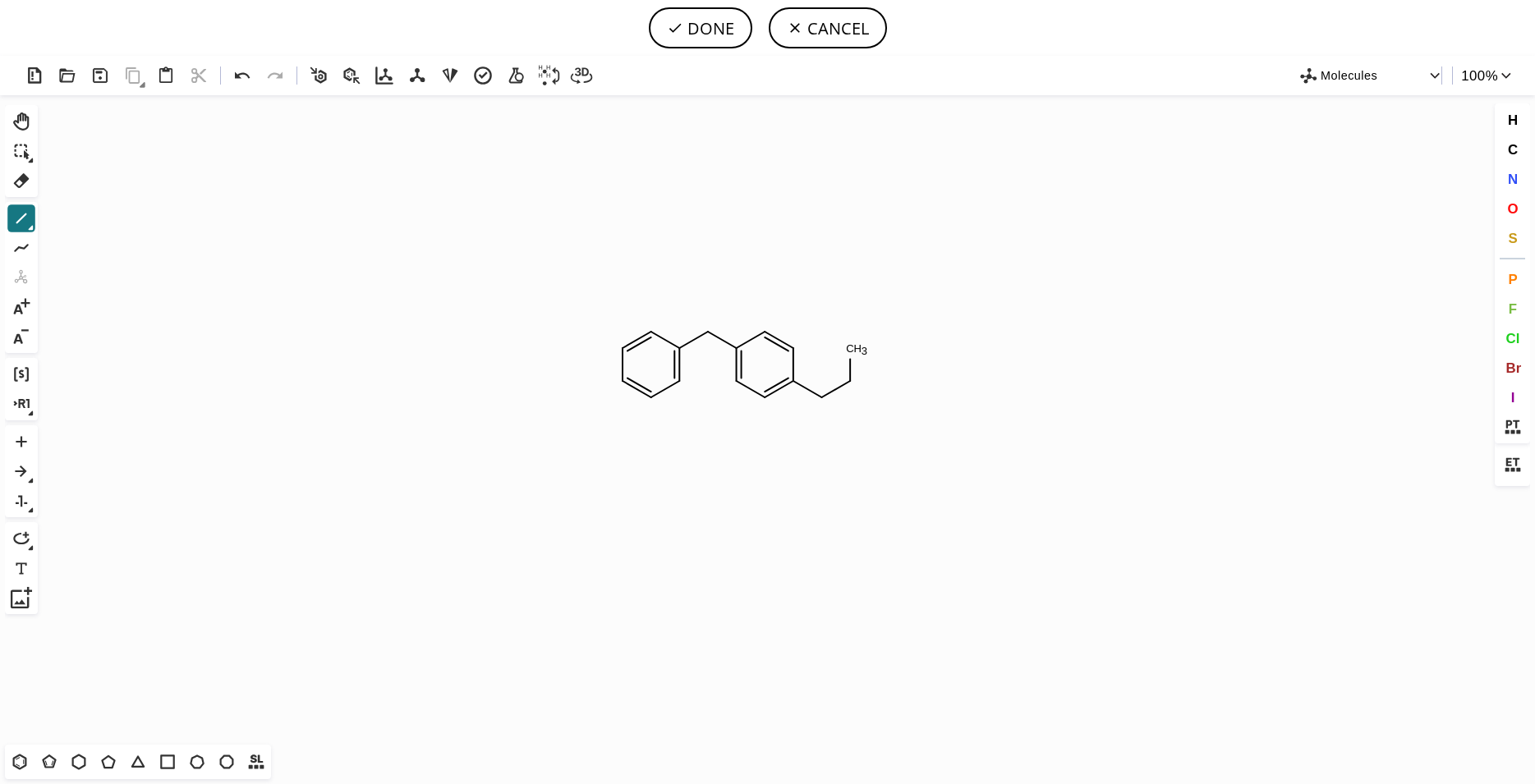
drag, startPoint x: 850, startPoint y: 380, endPoint x: 850, endPoint y: 342, distance: 38.0
drag, startPoint x: 854, startPoint y: 346, endPoint x: 892, endPoint y: 321, distance: 45.5
drag, startPoint x: 875, startPoint y: 334, endPoint x: 924, endPoint y: 358, distance: 54.6
drag, startPoint x: 909, startPoint y: 346, endPoint x: 909, endPoint y: 389, distance: 43.0
drag, startPoint x: 906, startPoint y: 381, endPoint x: 890, endPoint y: 389, distance: 17.9
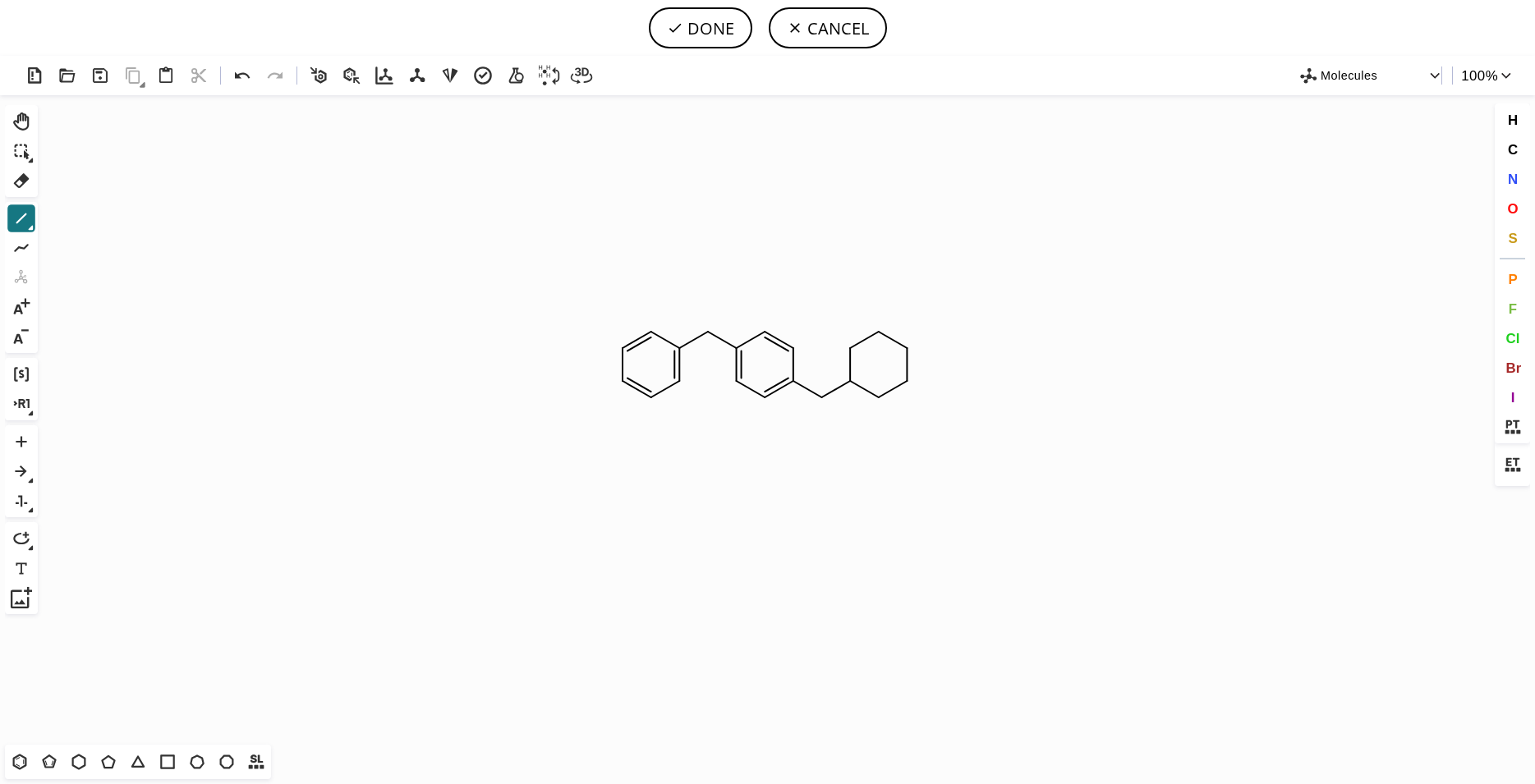
drag, startPoint x: 876, startPoint y: 396, endPoint x: 855, endPoint y: 376, distance: 29.0
click at [861, 348] on icon "Created with Raphaël 2.3.0 CYC" at bounding box center [768, 421] width 1447 height 650
click at [901, 367] on icon "Created with Raphaël 2.3.0 CYC" at bounding box center [768, 421] width 1447 height 650
click at [869, 388] on icon "Created with Raphaël 2.3.0 CYC" at bounding box center [768, 421] width 1447 height 650
drag, startPoint x: 824, startPoint y: 396, endPoint x: 824, endPoint y: 445, distance: 49.0
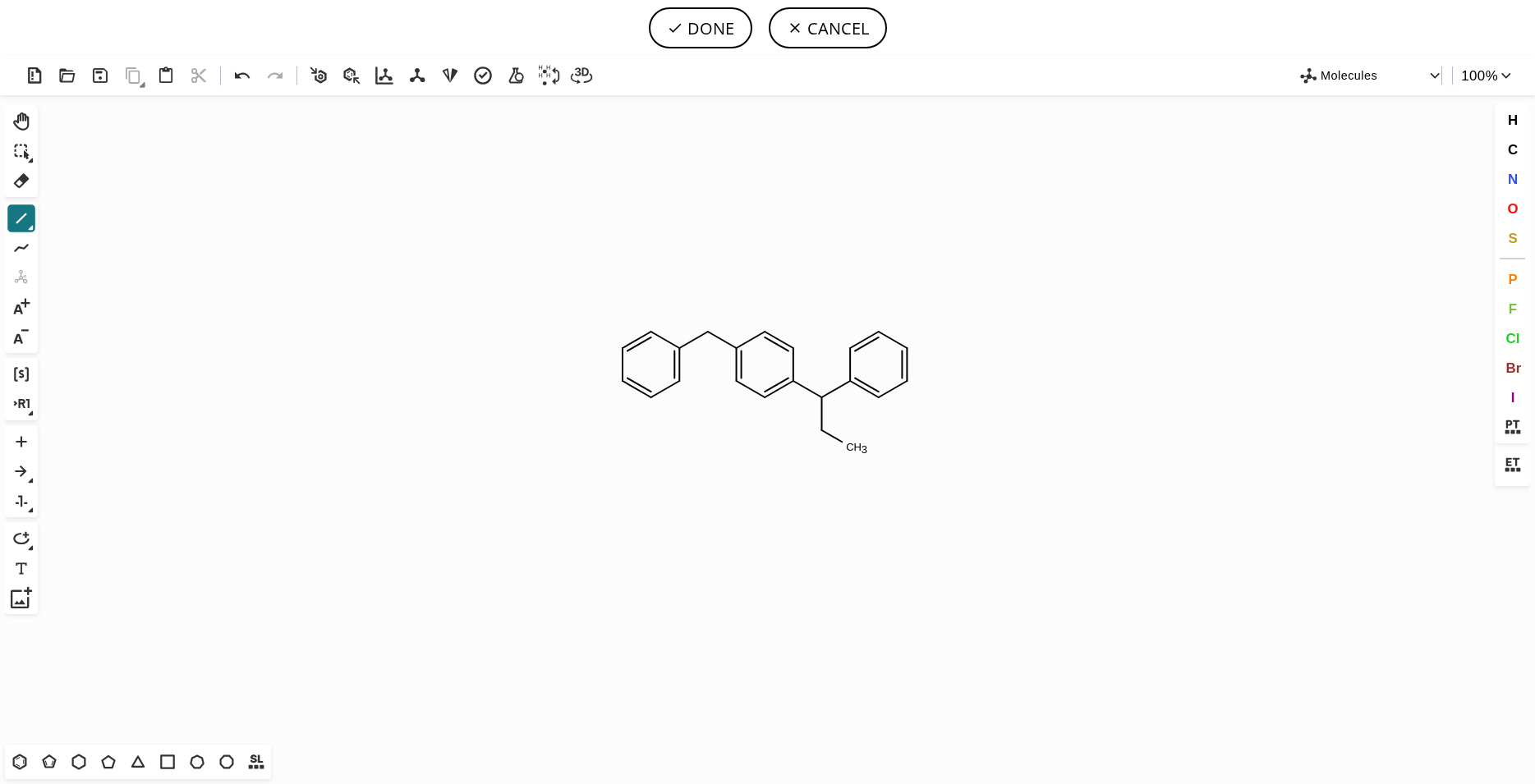
drag, startPoint x: 824, startPoint y: 426, endPoint x: 880, endPoint y: 463, distance: 67.1
drag, startPoint x: 855, startPoint y: 446, endPoint x: 849, endPoint y: 490, distance: 44.4
drag, startPoint x: 851, startPoint y: 484, endPoint x: 869, endPoint y: 494, distance: 20.6
drag, startPoint x: 885, startPoint y: 498, endPoint x: 881, endPoint y: 527, distance: 29.3
drag, startPoint x: 881, startPoint y: 527, endPoint x: 897, endPoint y: 538, distance: 19.4
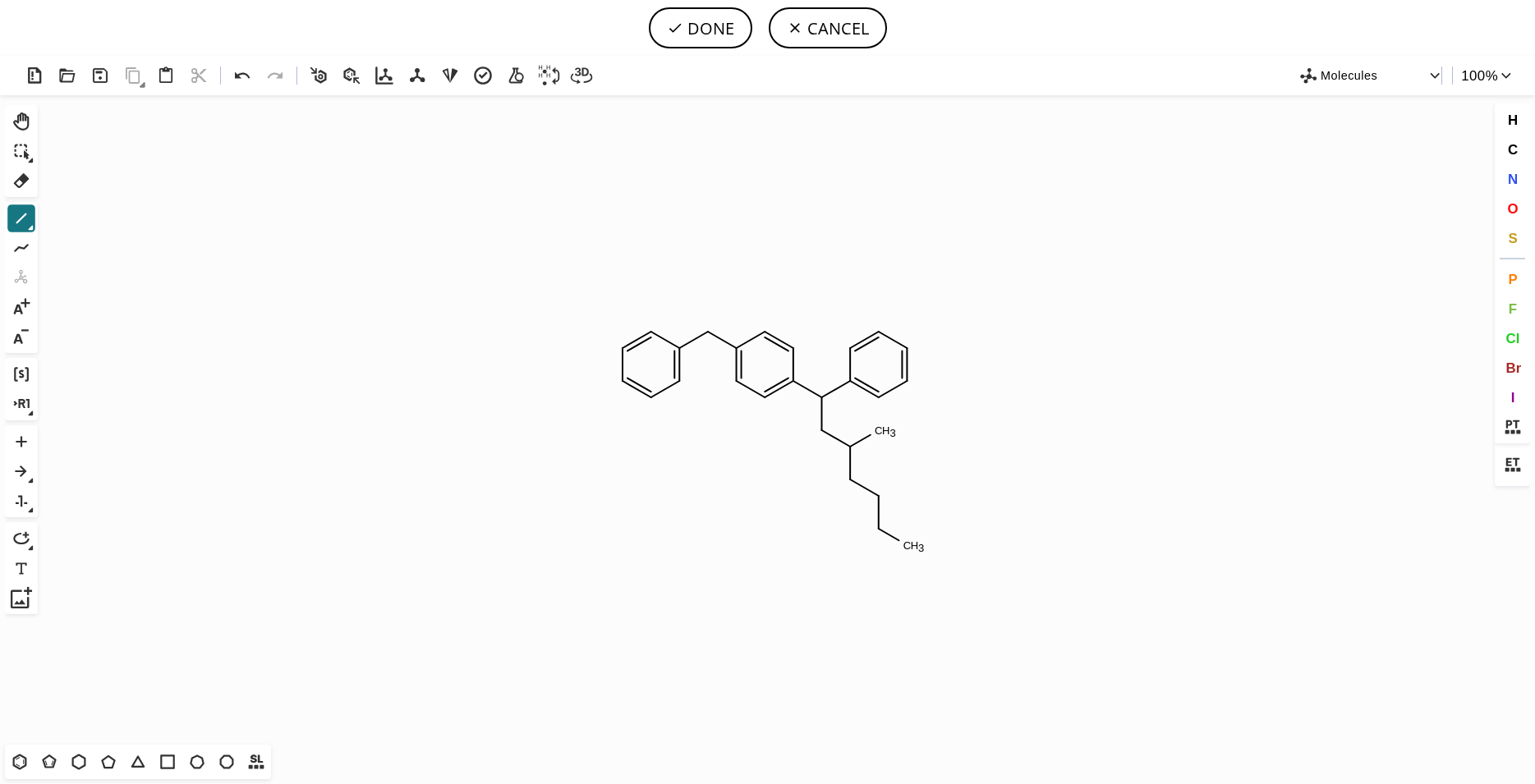
drag, startPoint x: 846, startPoint y: 446, endPoint x: 868, endPoint y: 432, distance: 26.1
drag, startPoint x: 872, startPoint y: 434, endPoint x: 913, endPoint y: 453, distance: 45.2
click at [690, 18] on button "DONE" at bounding box center [701, 28] width 104 height 41
type input "C1C=CC=C(CC2C=CC(C(CC(CC)CCCC)C3=CC=CC=C3)=CC=2)C=1"
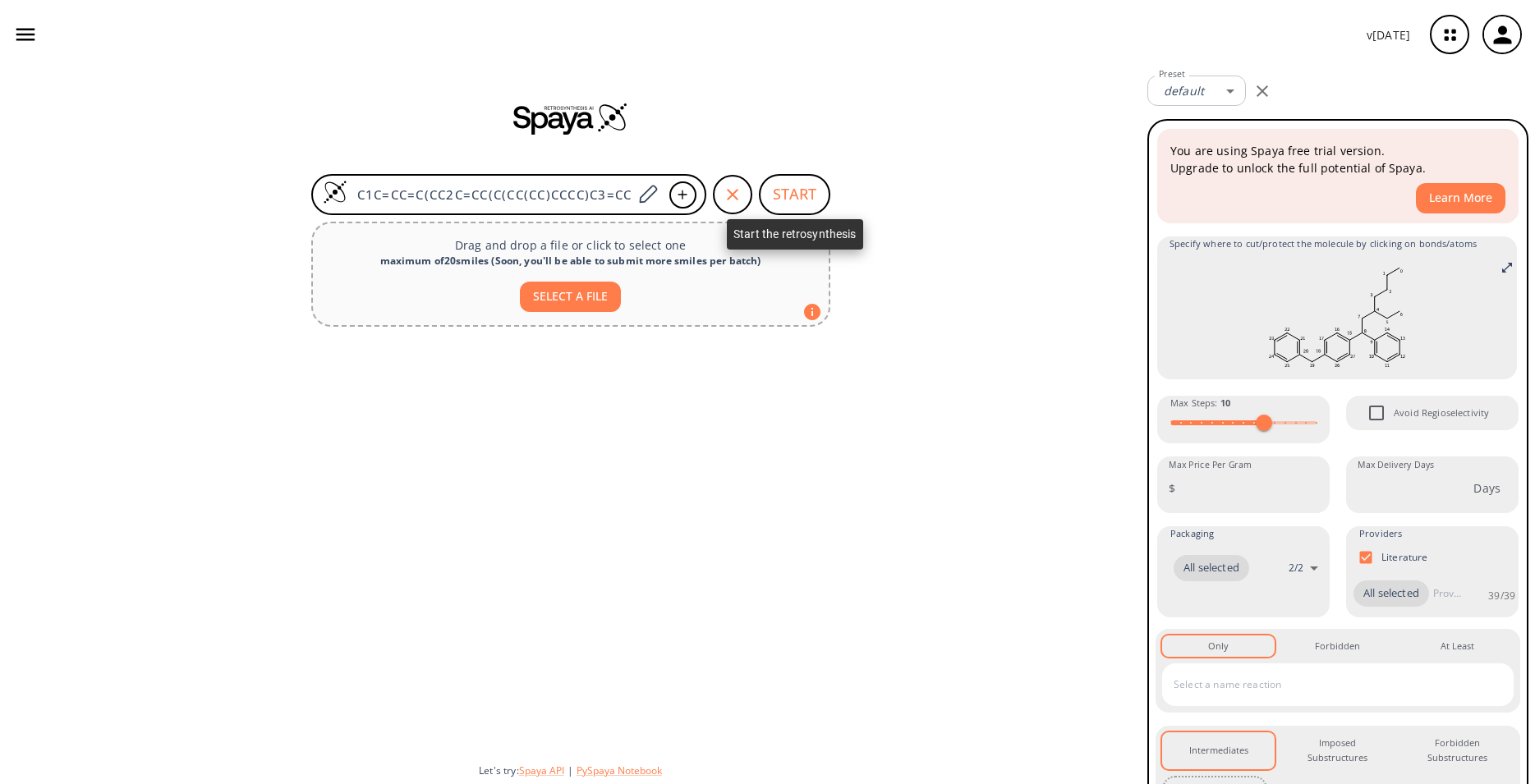
click at [789, 181] on button "START" at bounding box center [795, 195] width 71 height 41
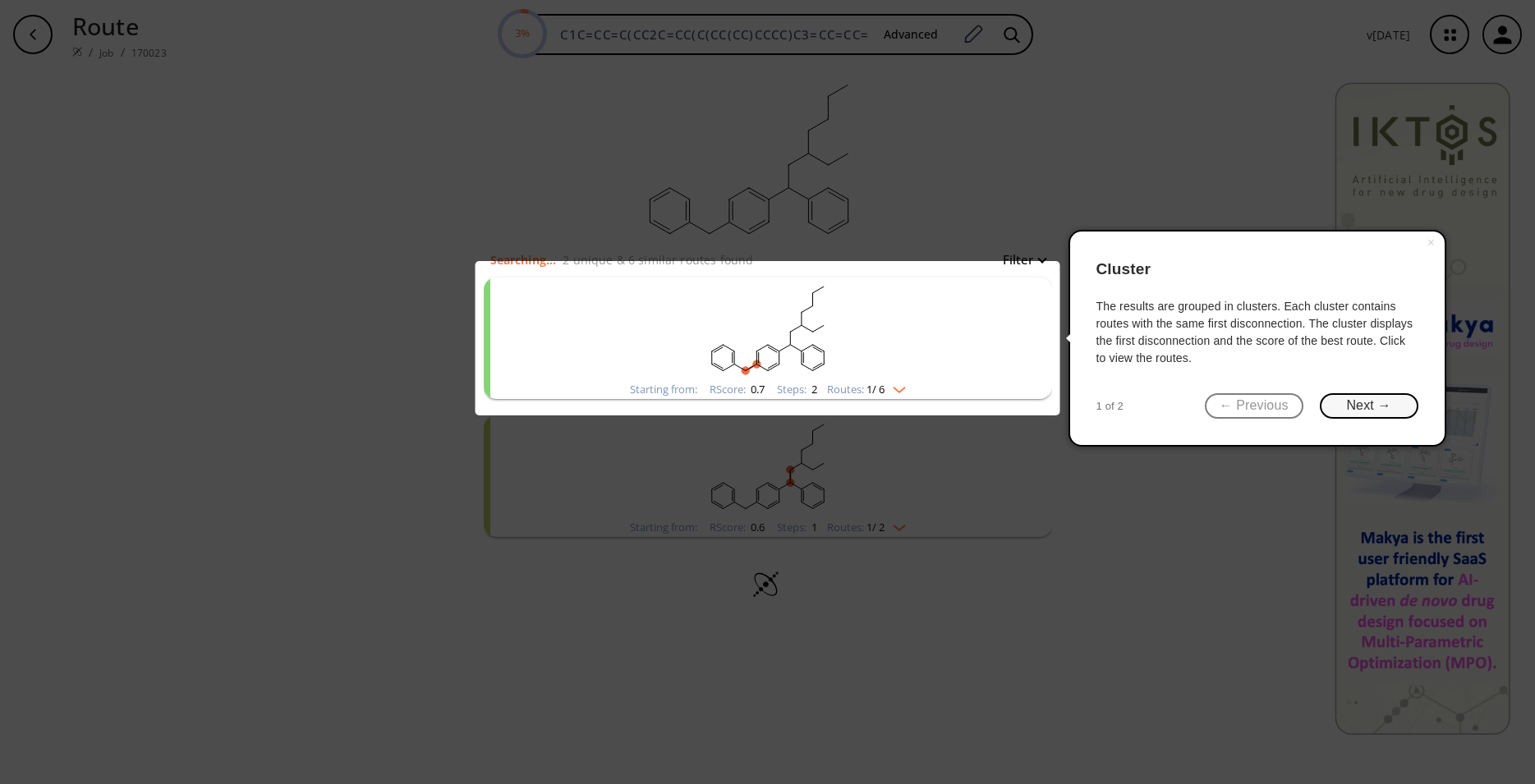
click at [1349, 407] on button "Next →" at bounding box center [1369, 406] width 98 height 26
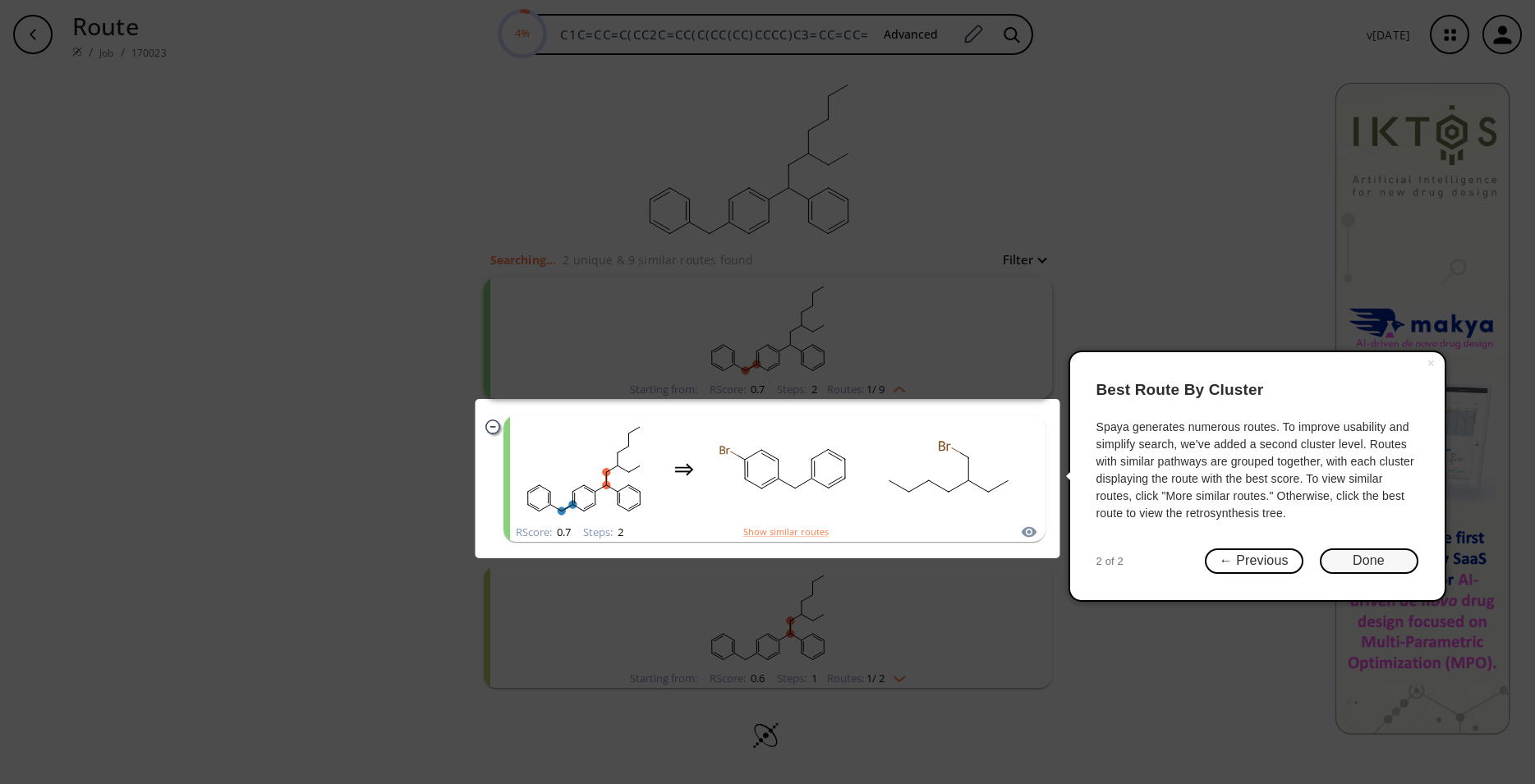
click at [1351, 555] on button "Done" at bounding box center [1369, 561] width 98 height 26
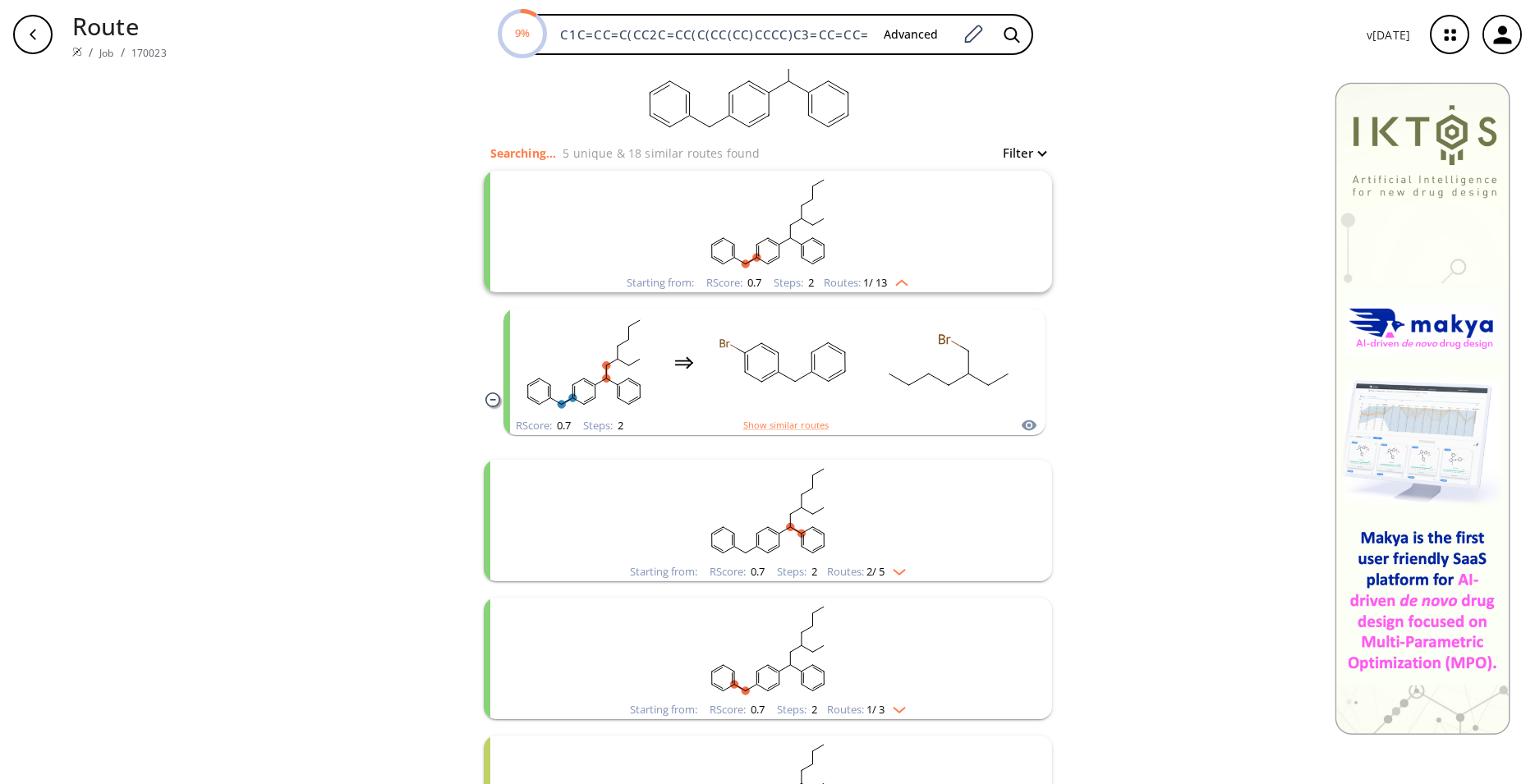
scroll to position [84, 0]
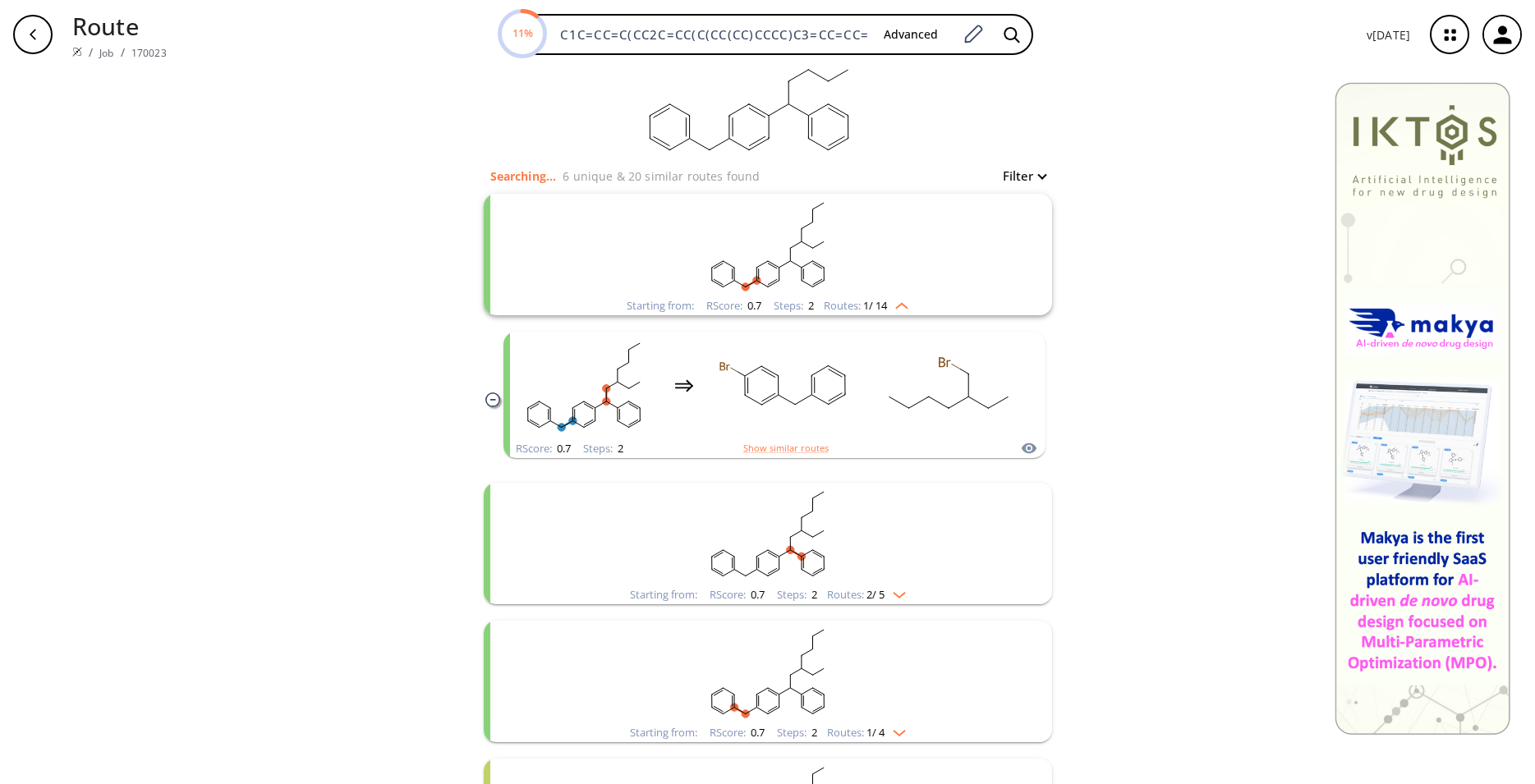
click at [921, 539] on rect "clusters" at bounding box center [768, 534] width 427 height 103
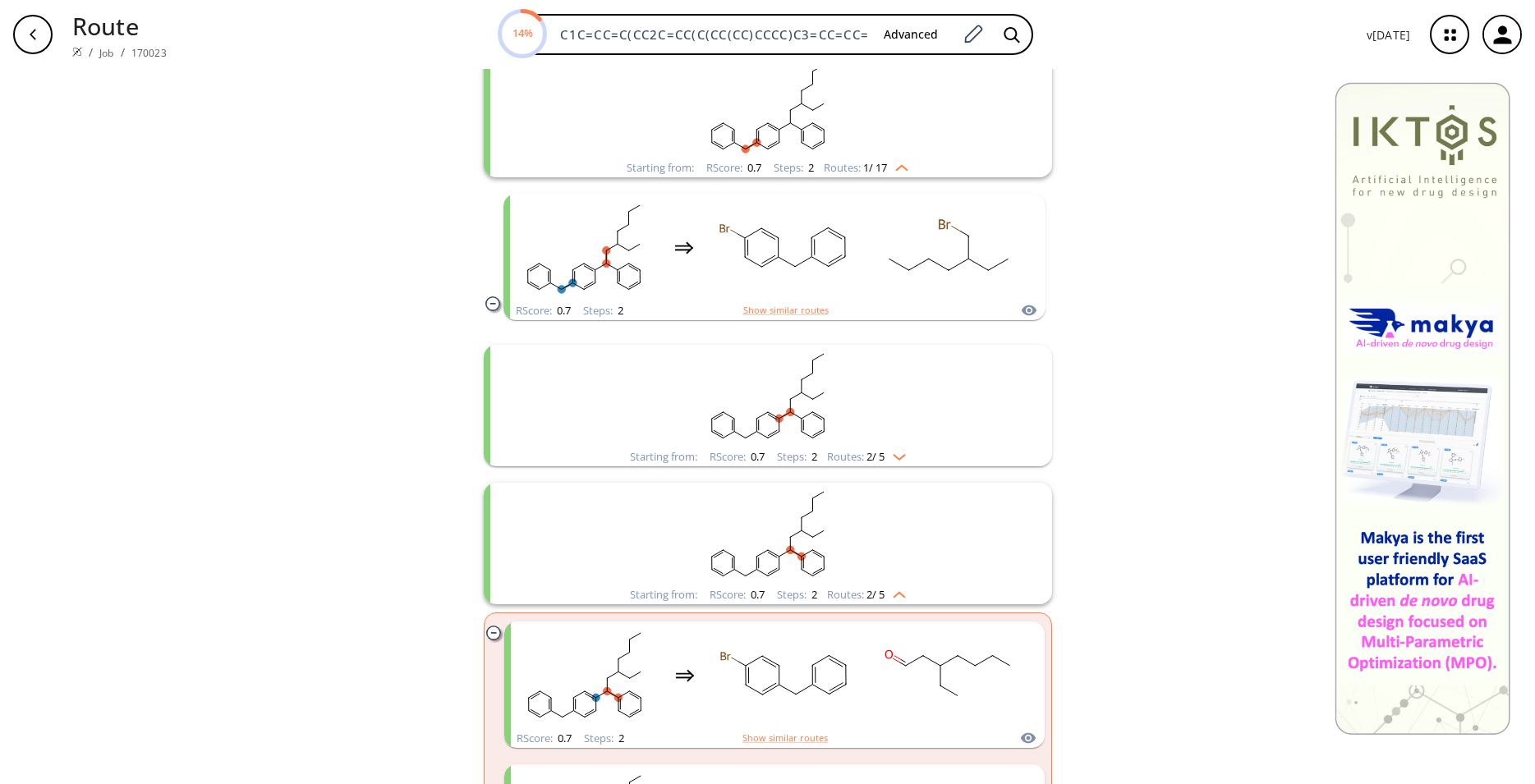
scroll to position [251, 0]
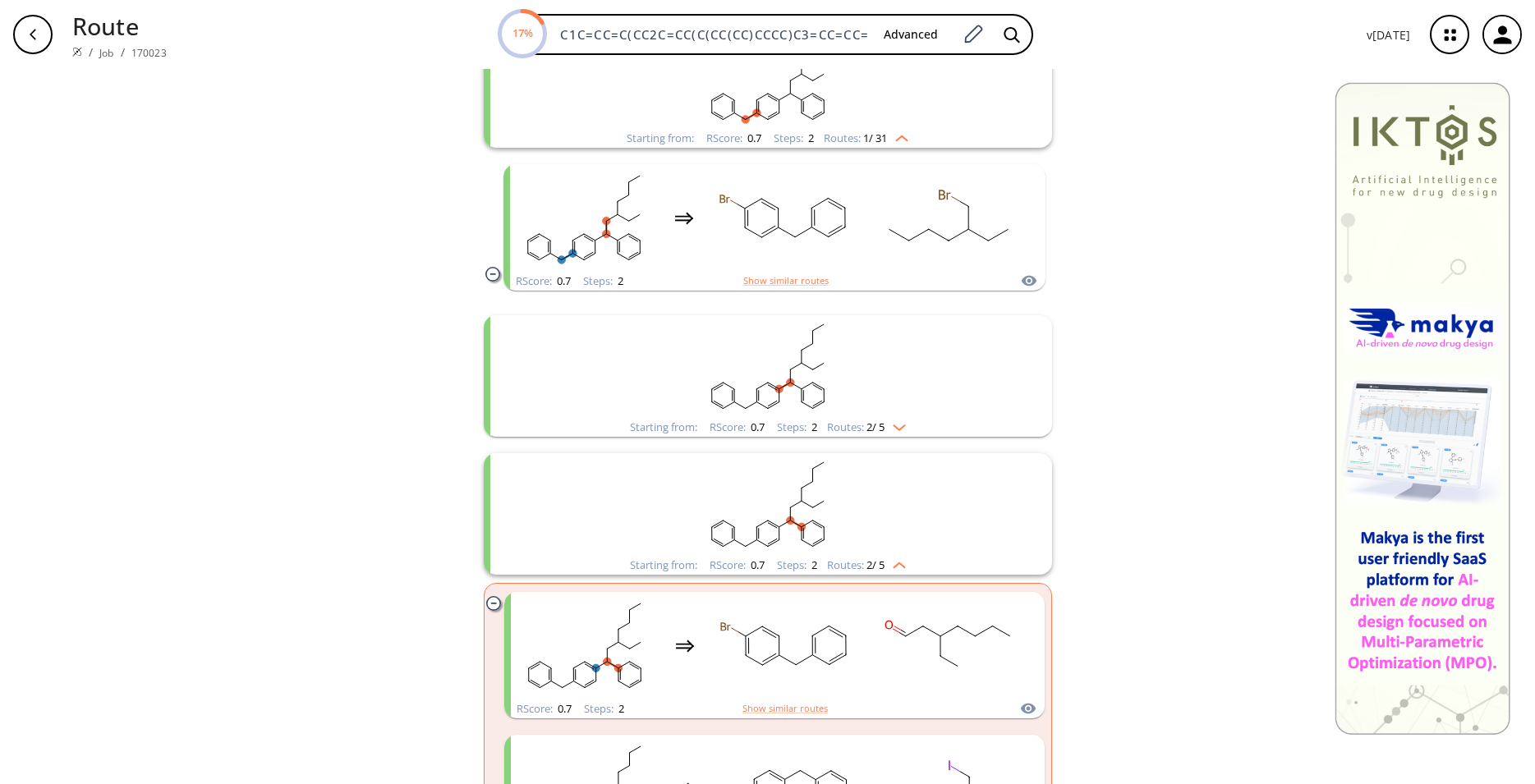
click at [896, 427] on img "clusters" at bounding box center [896, 424] width 21 height 13
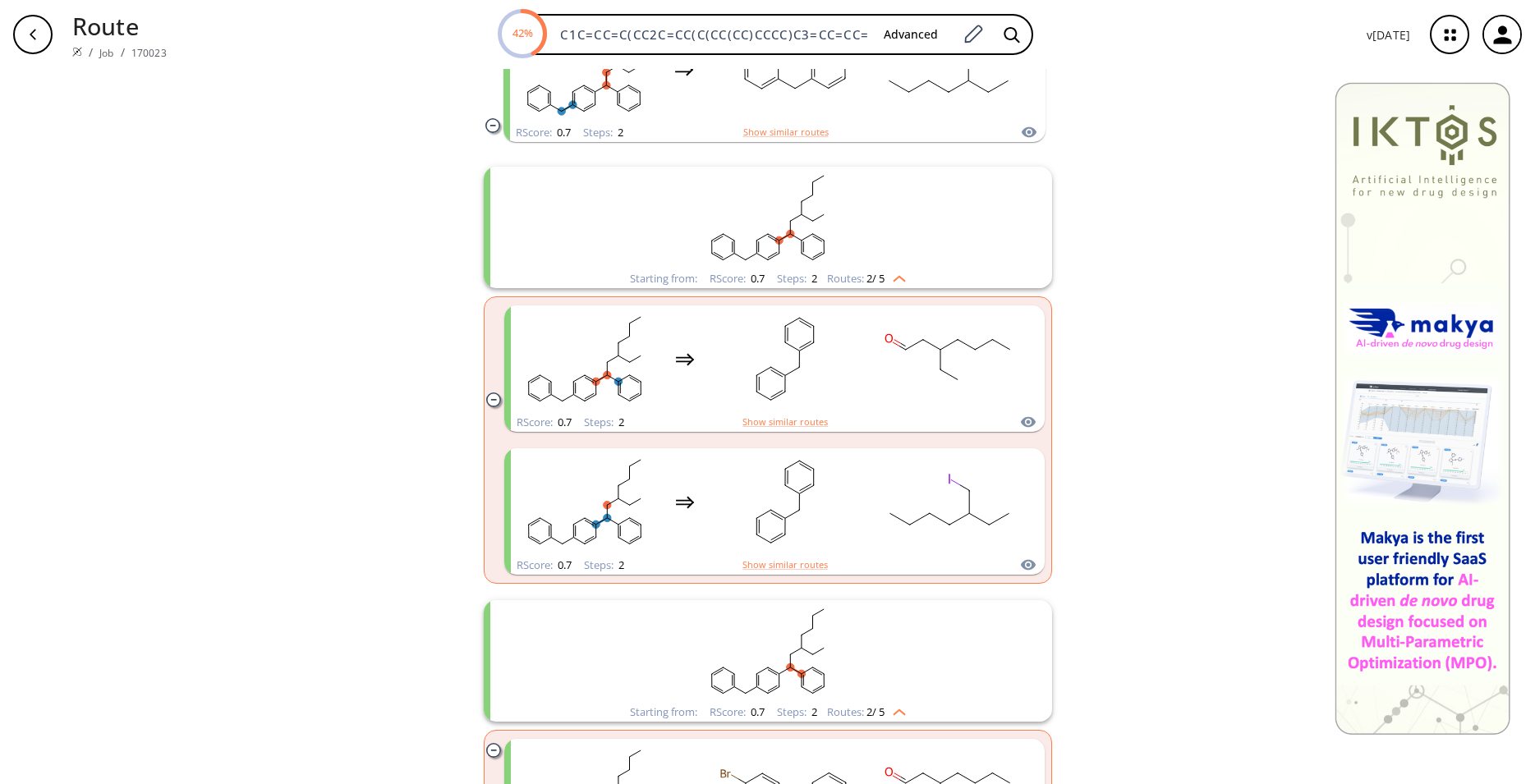
scroll to position [503, 0]
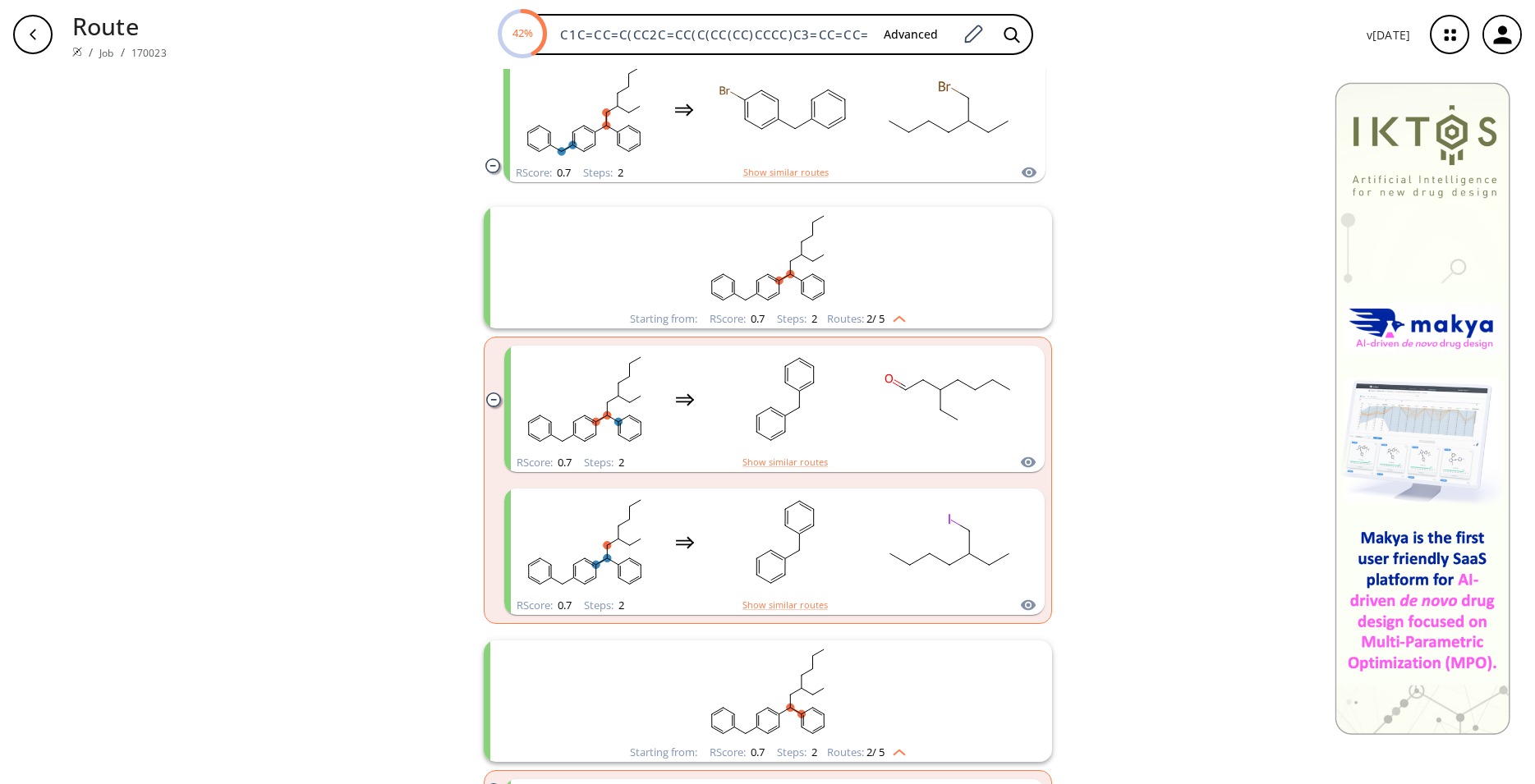
click at [888, 685] on rect "clusters" at bounding box center [768, 691] width 427 height 103
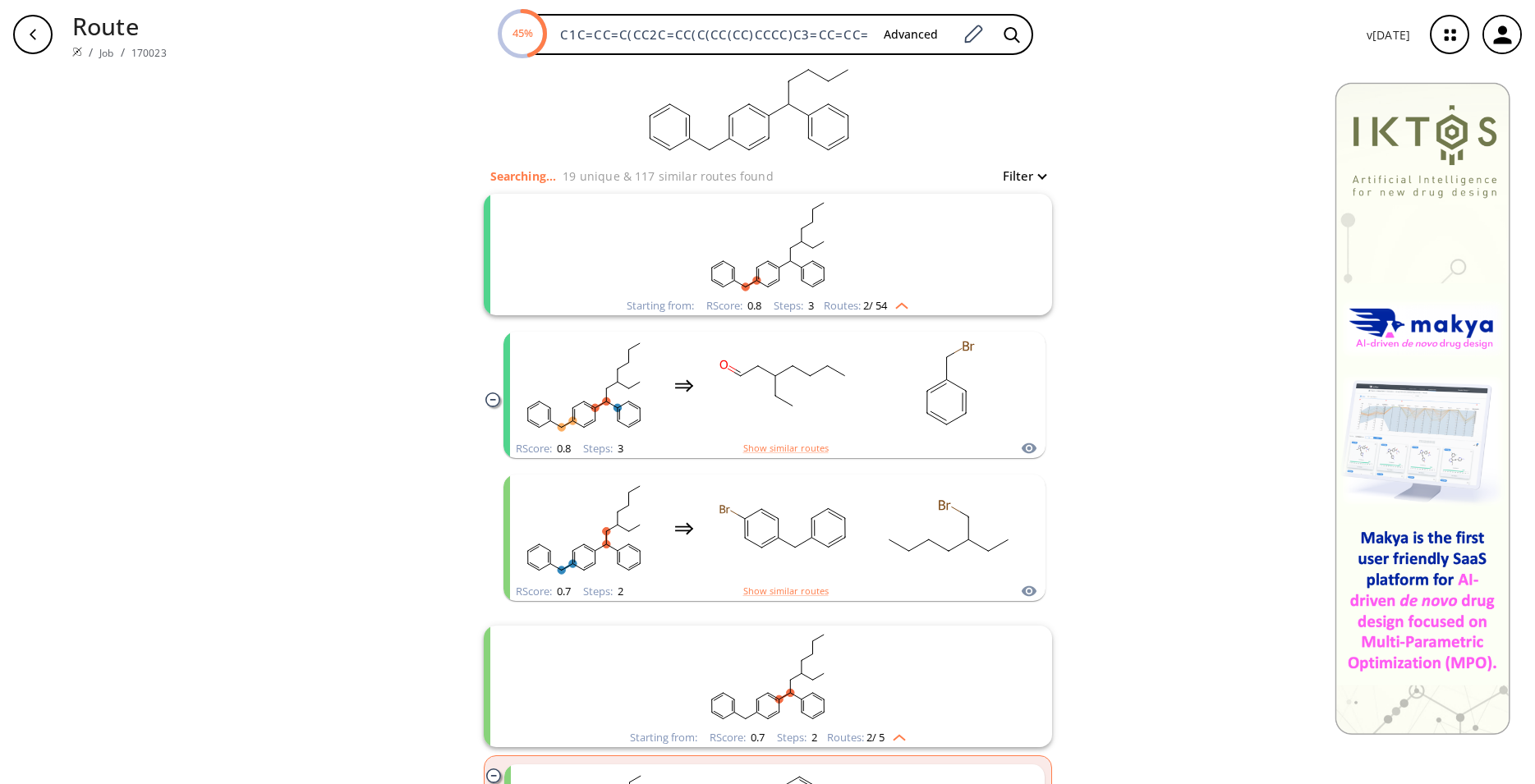
scroll to position [0, 0]
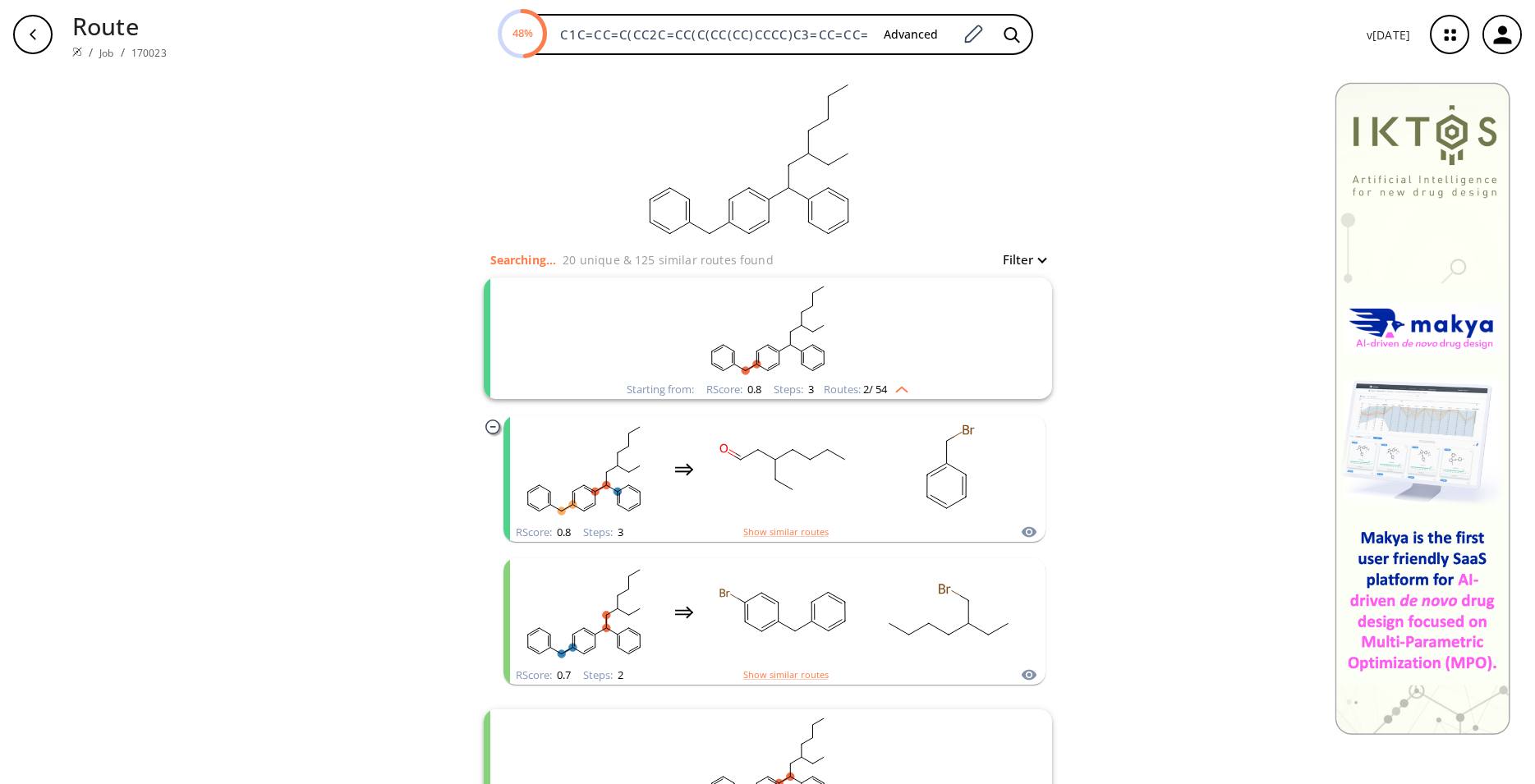
click at [852, 350] on rect "clusters" at bounding box center [768, 329] width 427 height 103
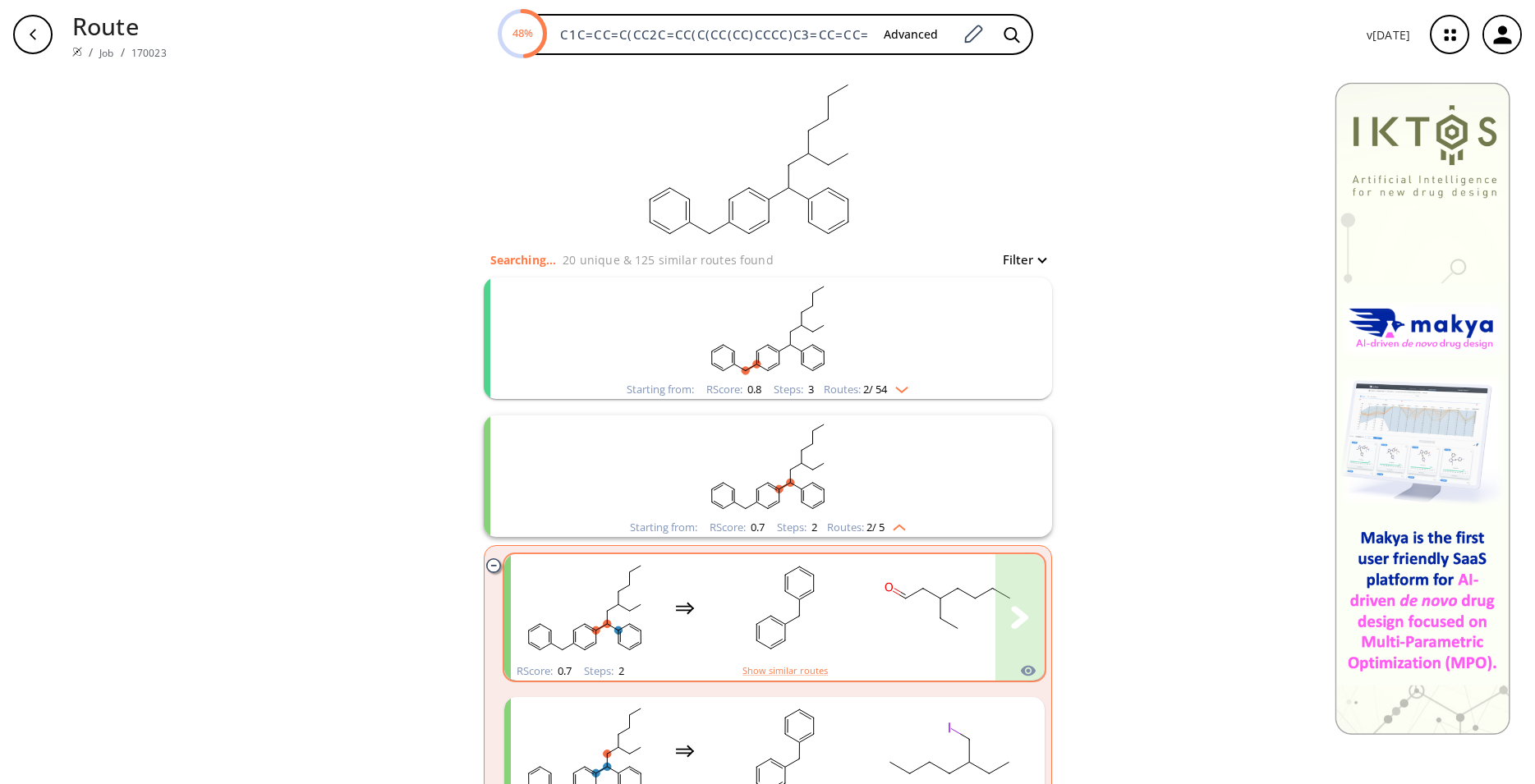
click at [875, 594] on rect "clusters" at bounding box center [949, 608] width 148 height 103
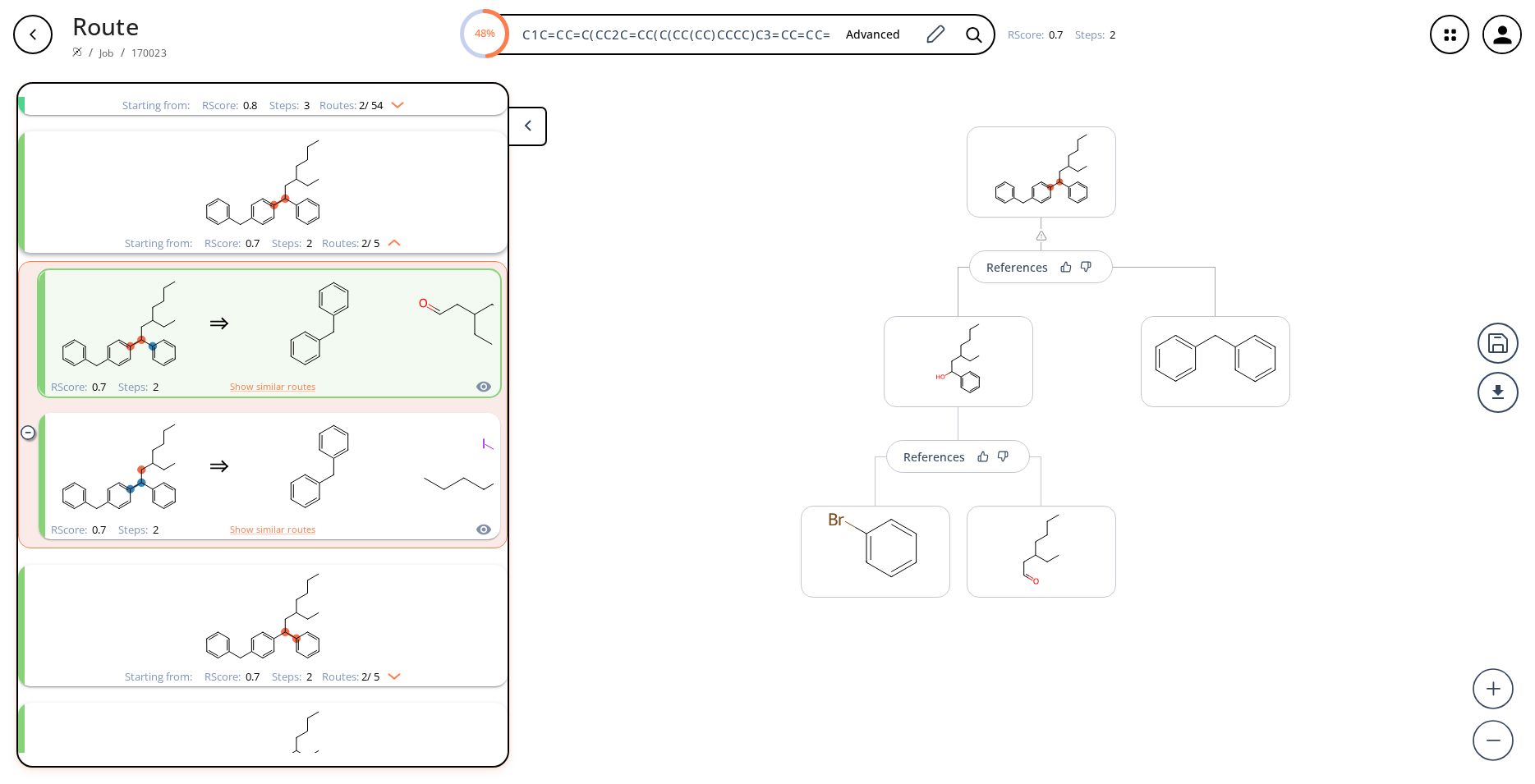
scroll to position [176, 0]
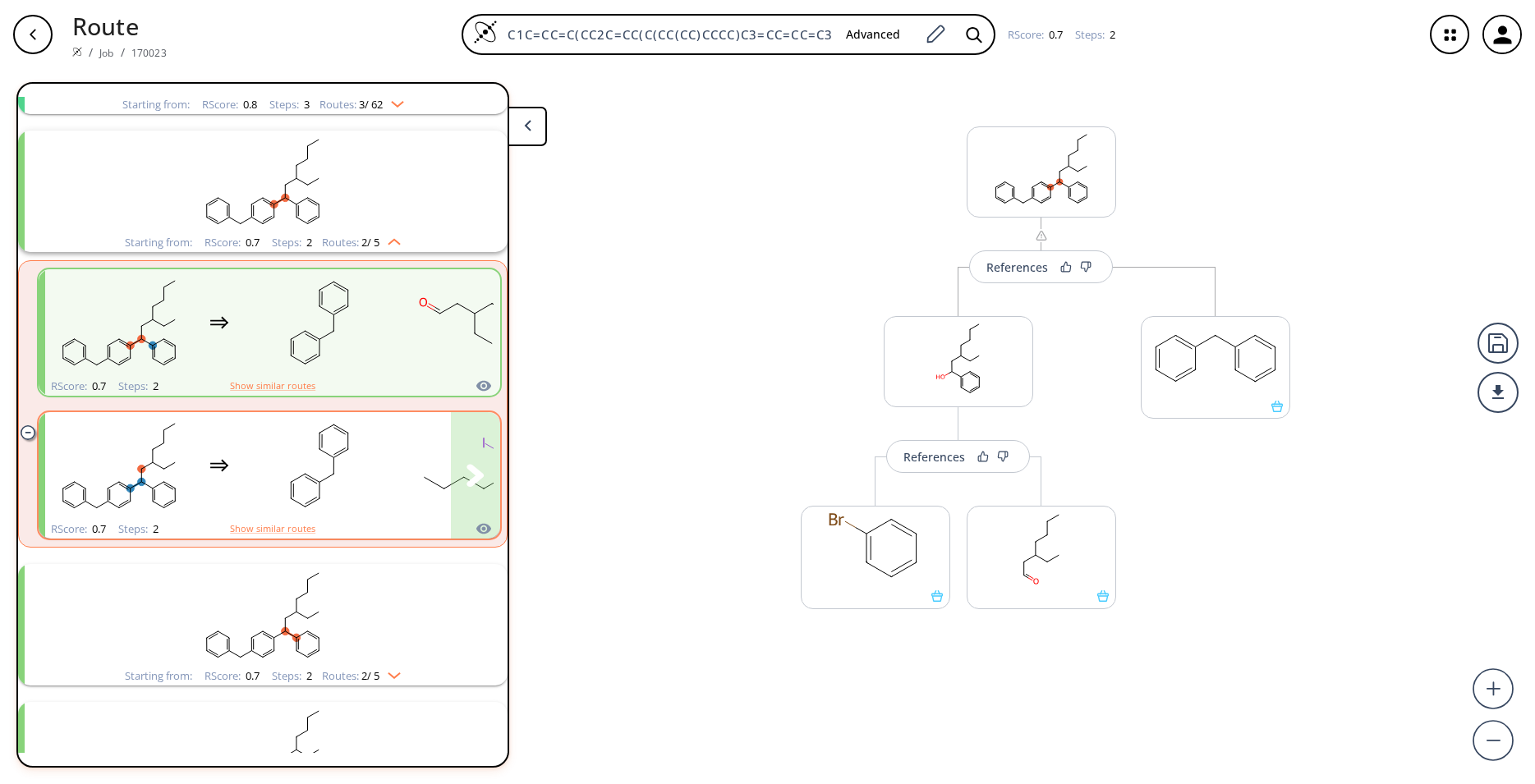
click at [381, 495] on rect "clusters" at bounding box center [320, 465] width 148 height 103
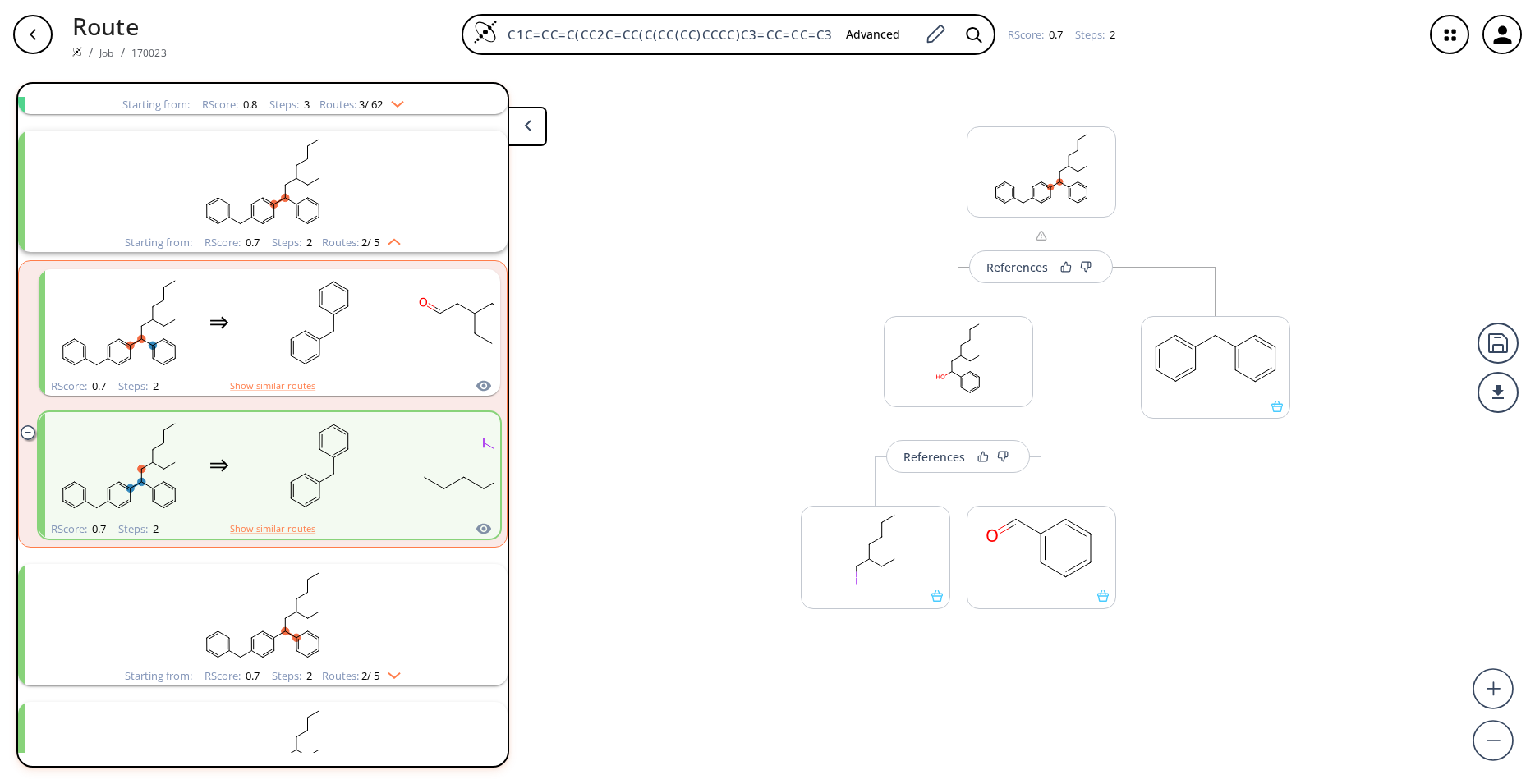
click at [18, 44] on div "button" at bounding box center [33, 35] width 39 height 39
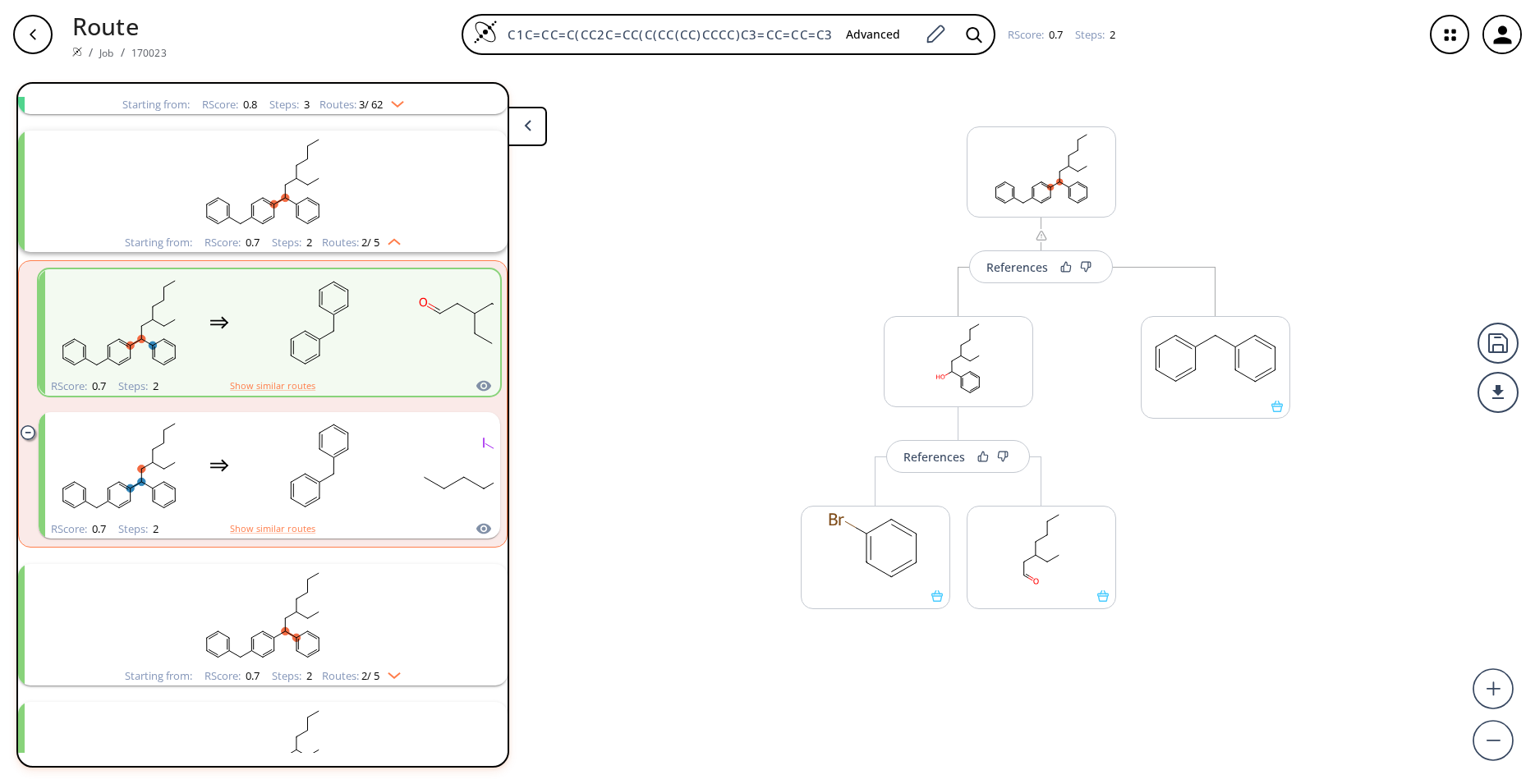
click at [18, 44] on div "button" at bounding box center [33, 35] width 39 height 39
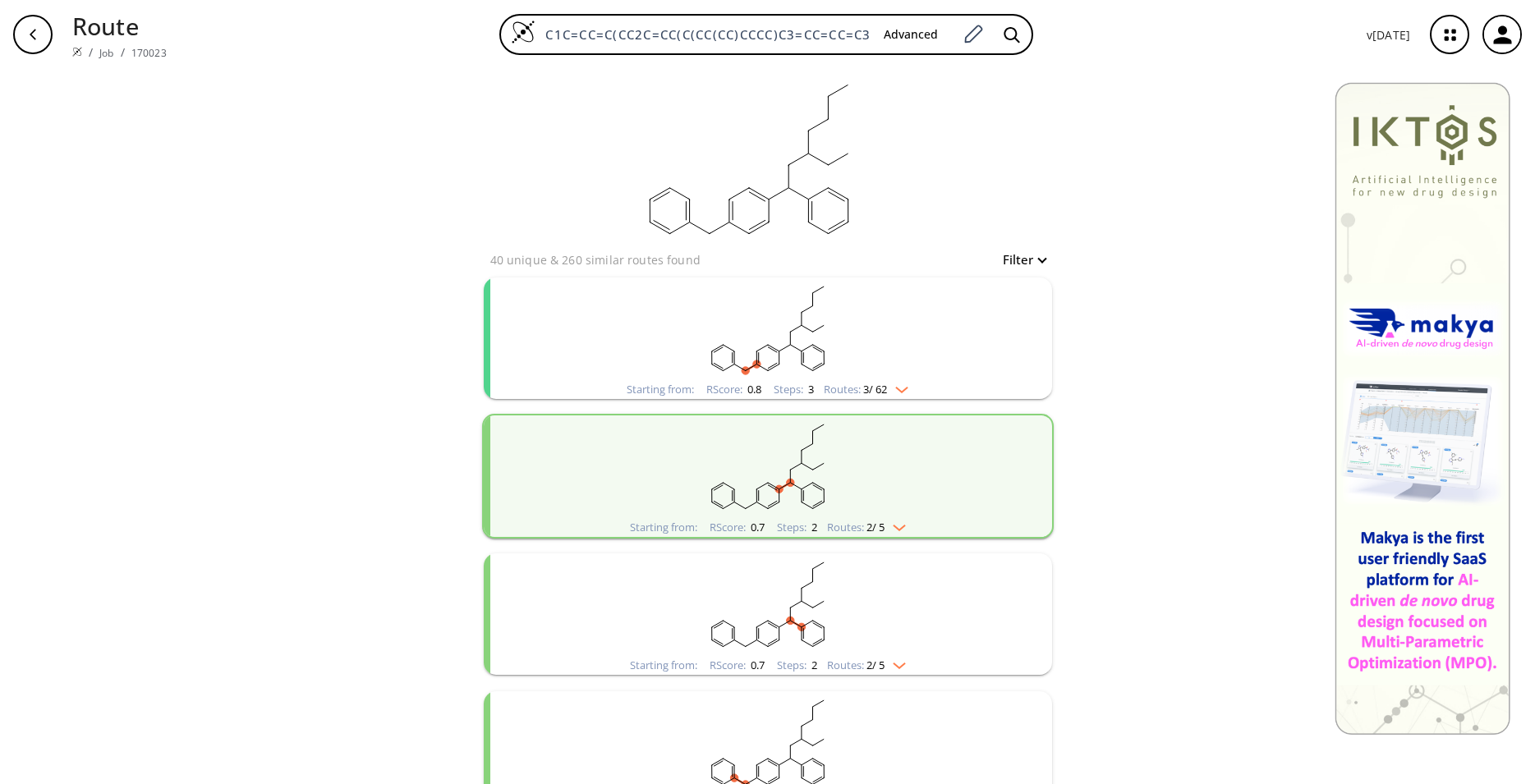
click at [926, 371] on rect "clusters" at bounding box center [768, 329] width 427 height 103
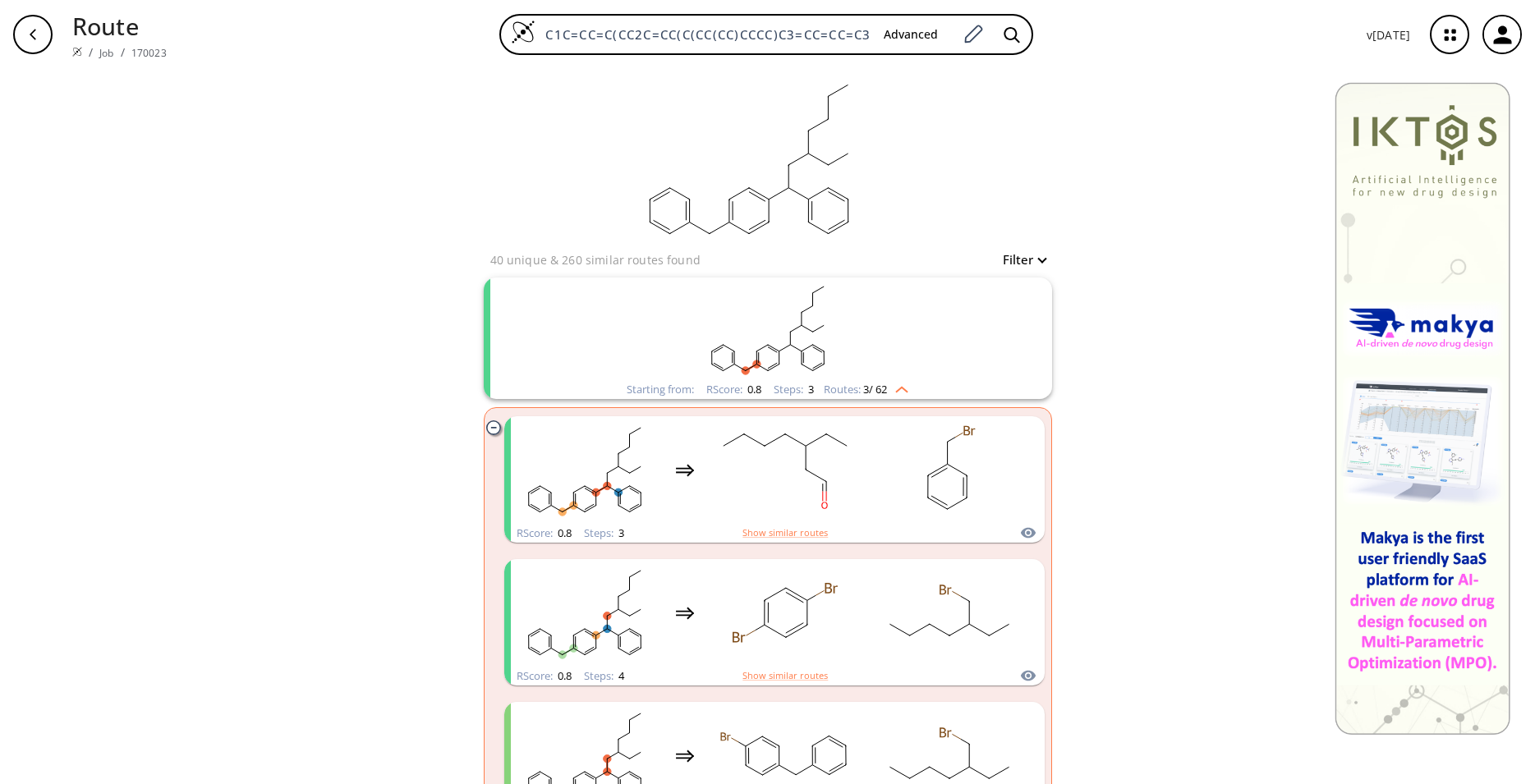
click at [981, 356] on div "Starting from: RScore : 0.8 Steps : 3 Routes: 3 / 62" at bounding box center [768, 338] width 568 height 121
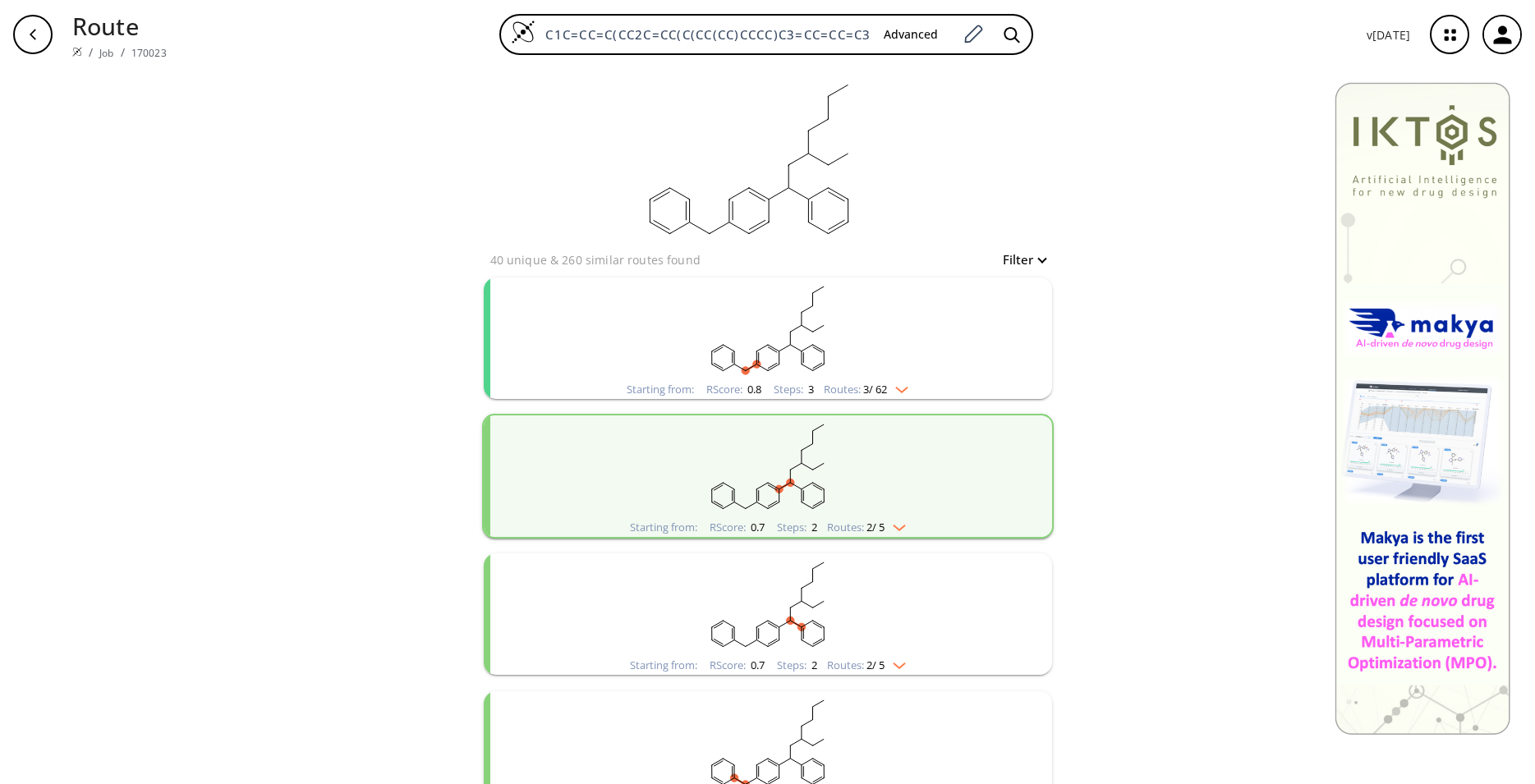
click at [981, 356] on div "Starting from: RScore : 0.8 Steps : 3 Routes: 3 / 62" at bounding box center [768, 338] width 568 height 121
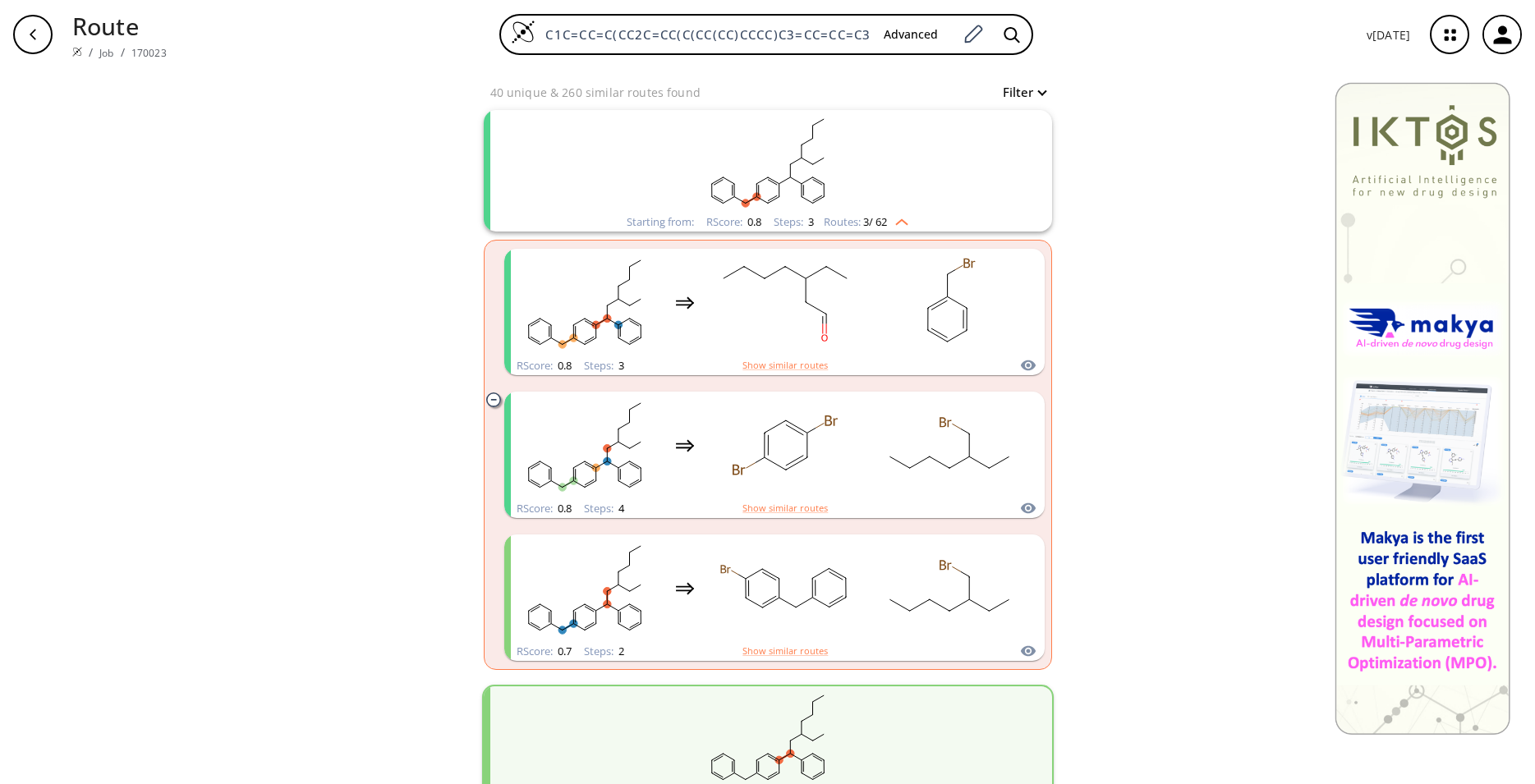
scroll to position [84, 0]
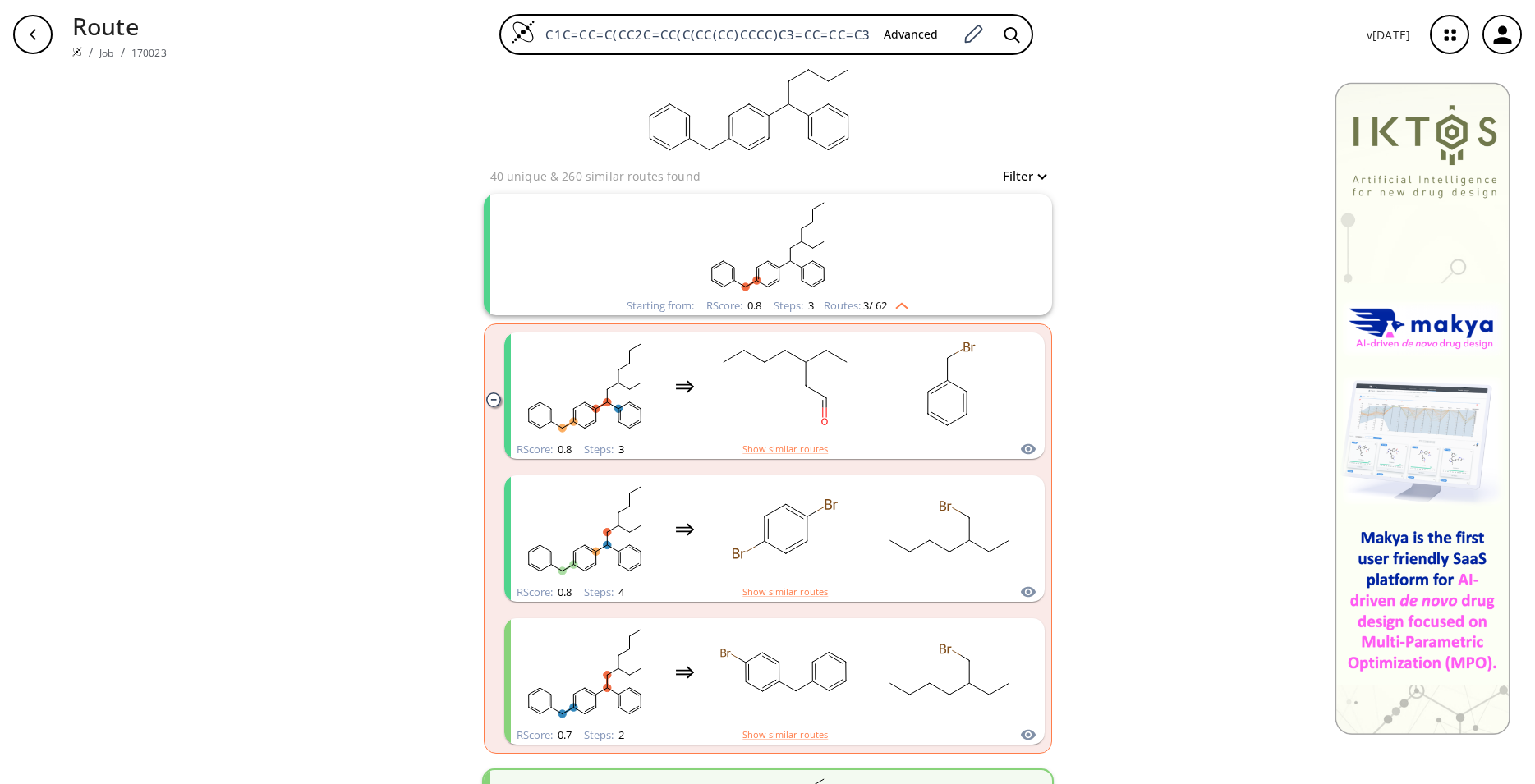
click at [990, 273] on div "Starting from: RScore : 0.8 Steps : 3 Routes: 3 / 62" at bounding box center [768, 254] width 568 height 121
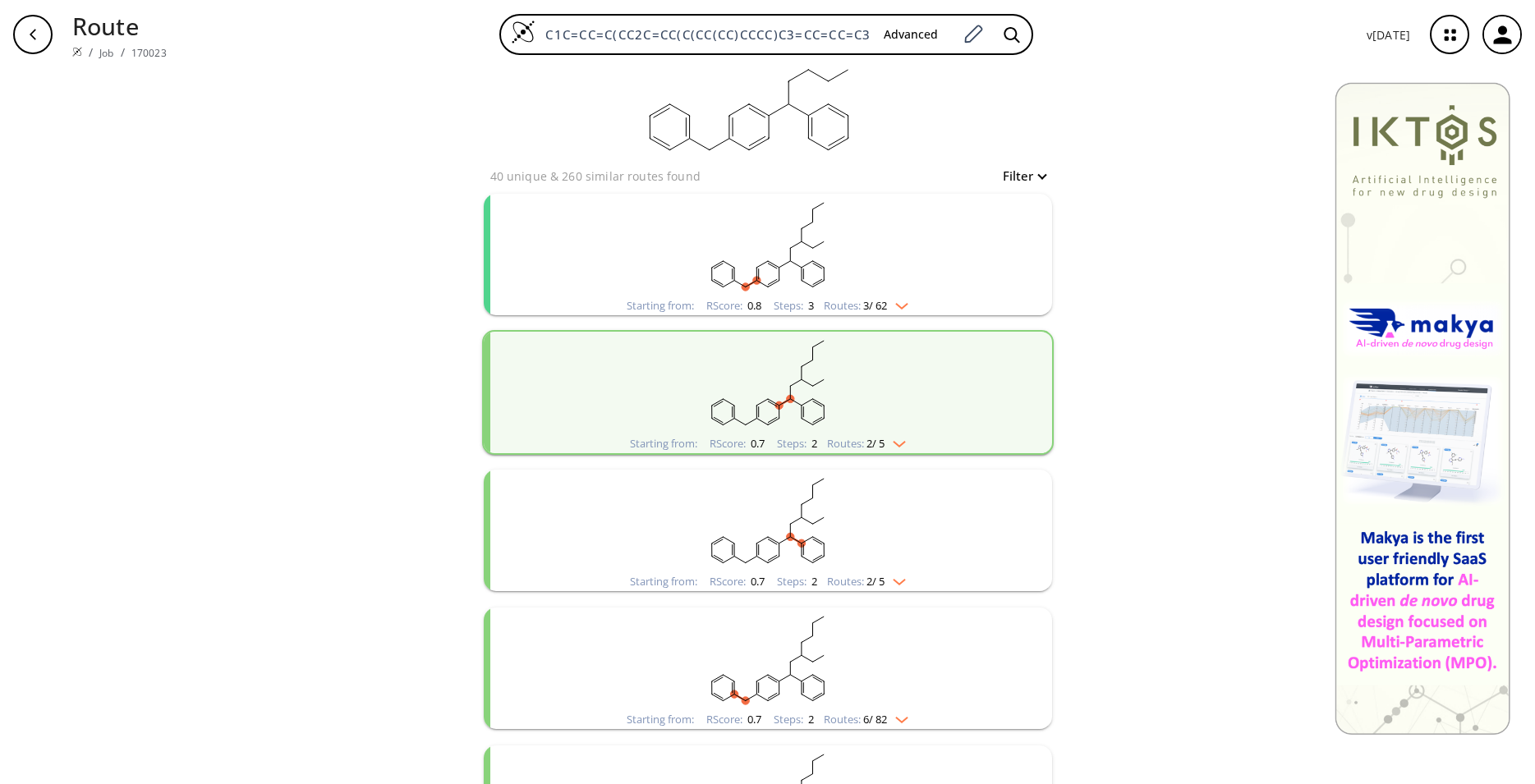
click at [901, 308] on img "clusters" at bounding box center [897, 303] width 21 height 13
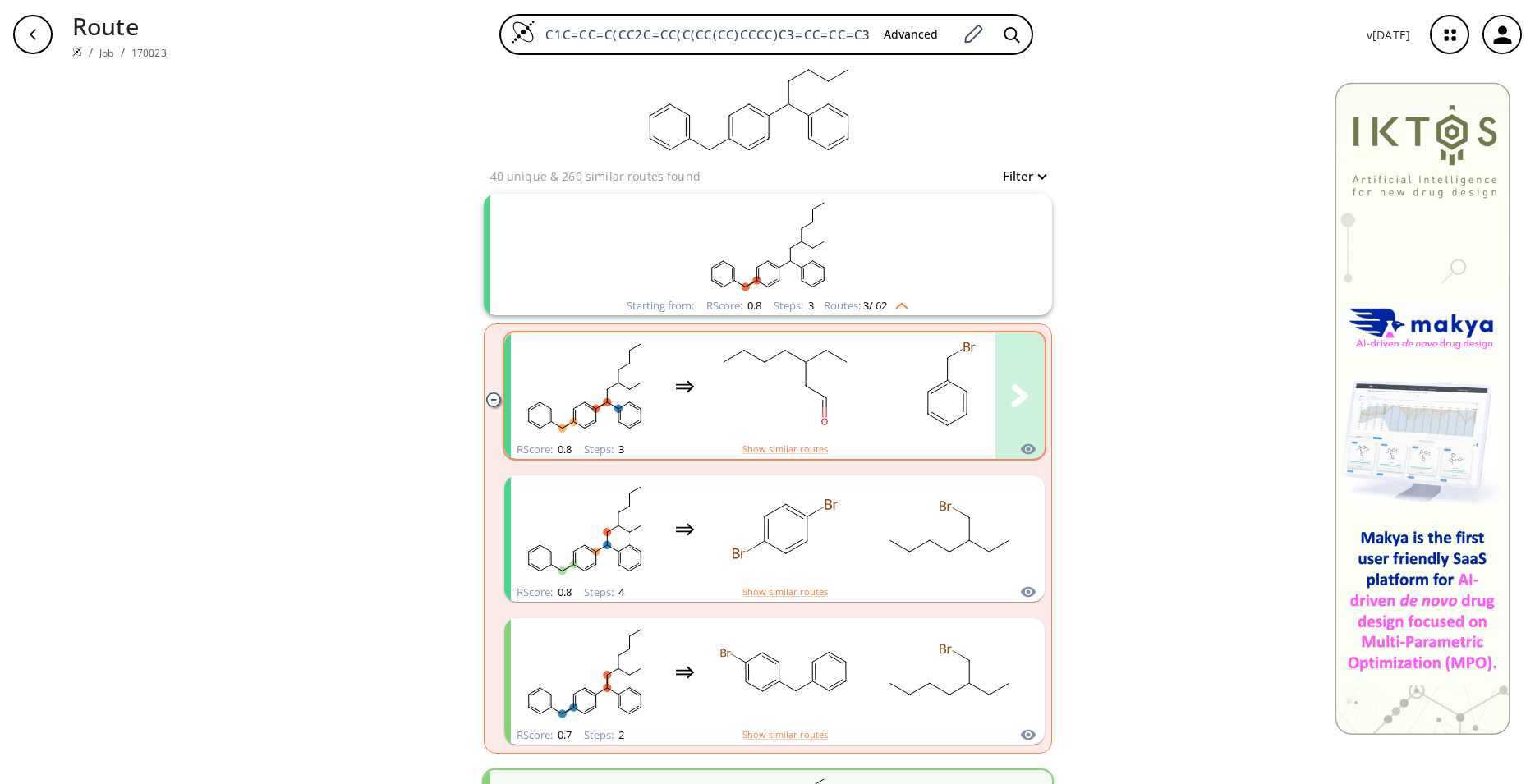
click at [890, 428] on rect "clusters" at bounding box center [949, 386] width 148 height 103
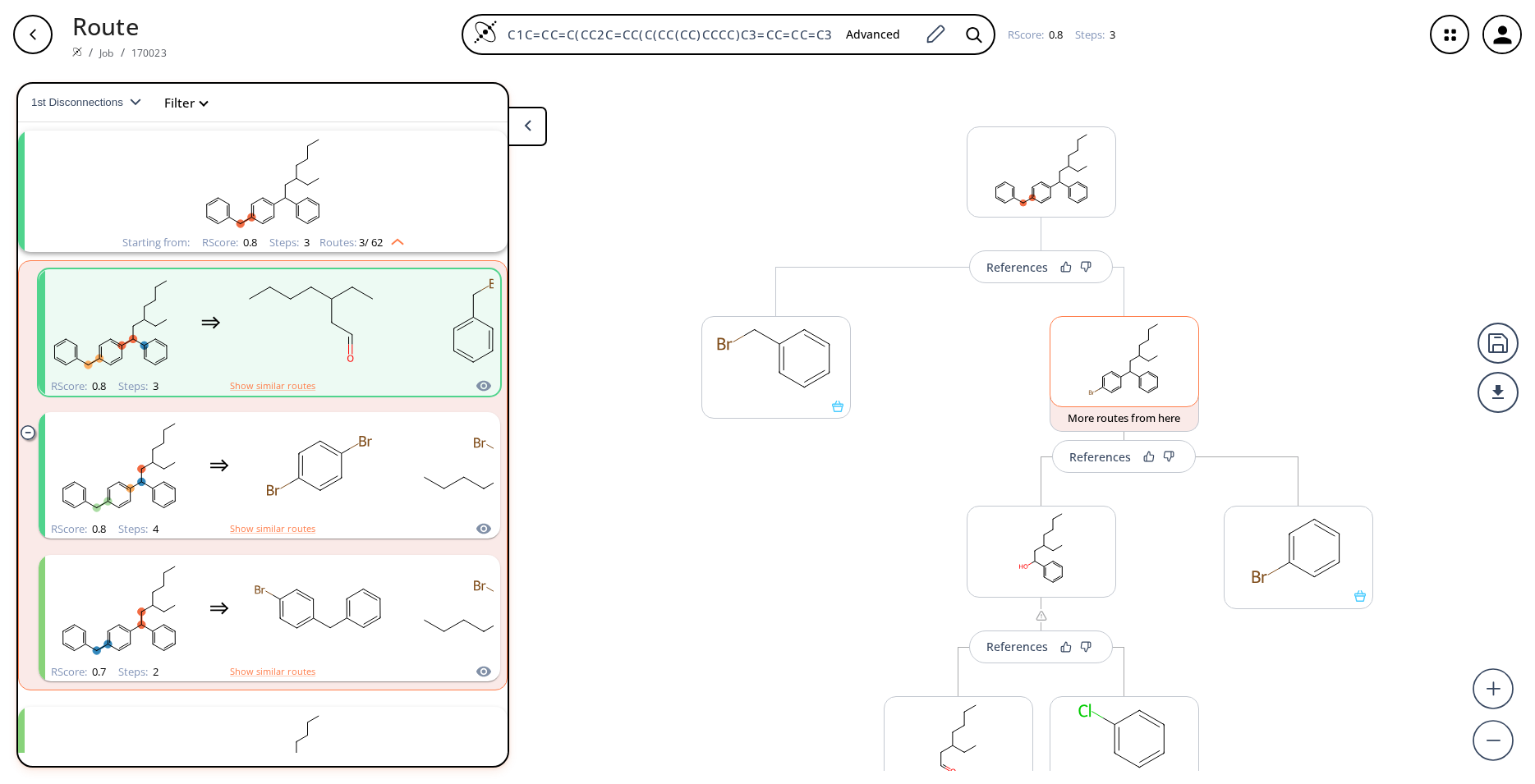
click at [1100, 383] on rect at bounding box center [1124, 359] width 148 height 84
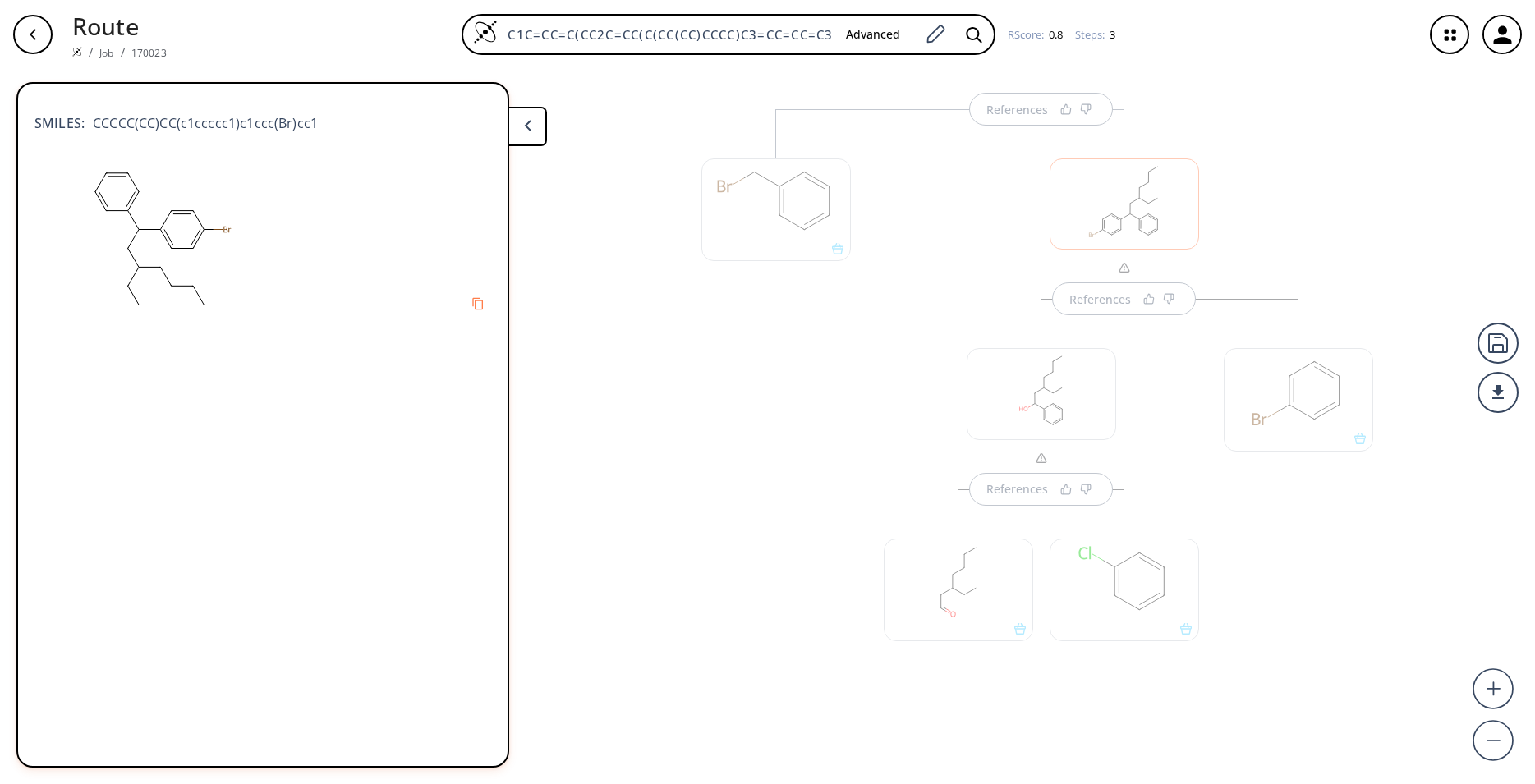
scroll to position [159, 0]
click at [538, 129] on button at bounding box center [527, 127] width 39 height 39
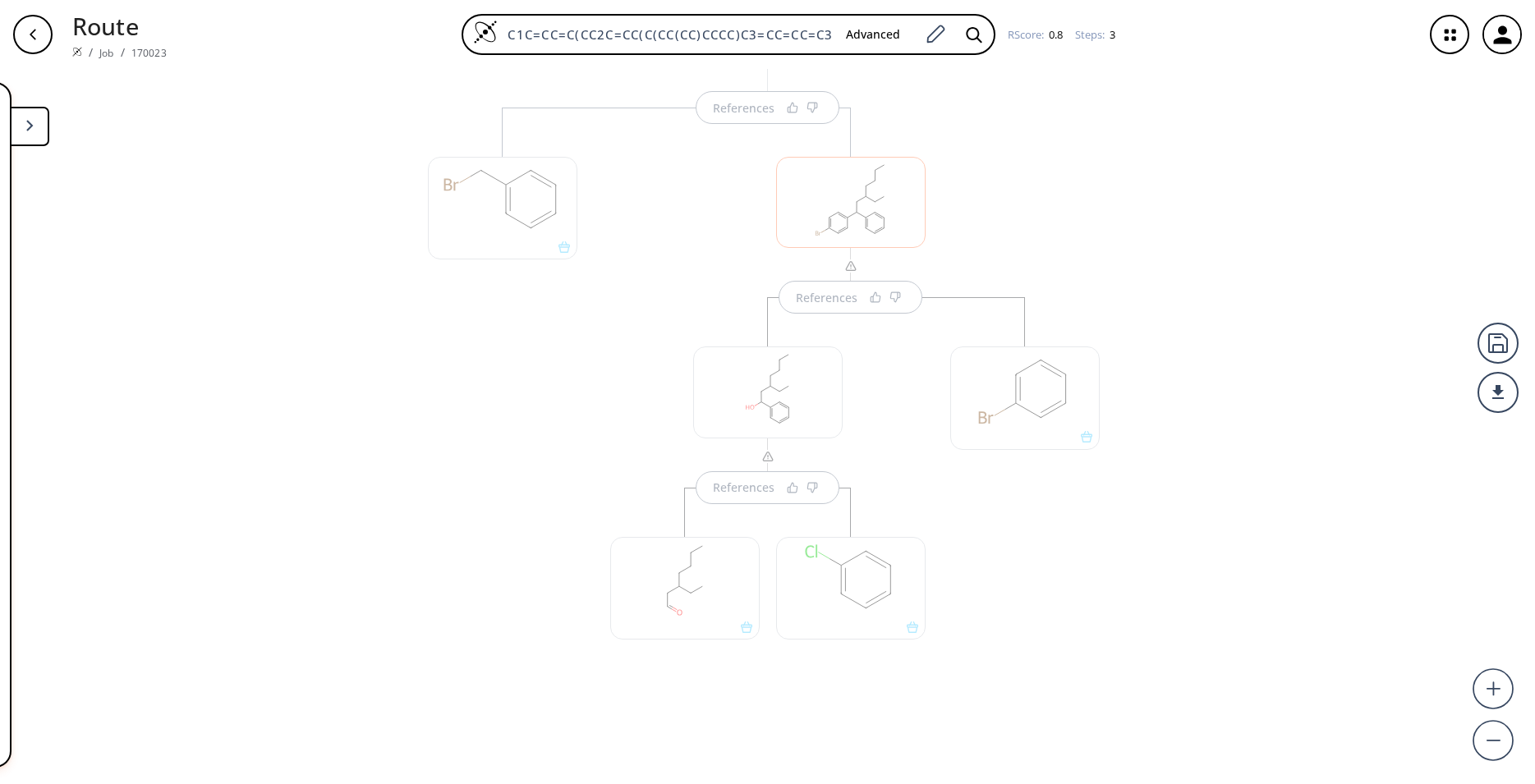
click at [38, 134] on button at bounding box center [29, 127] width 39 height 39
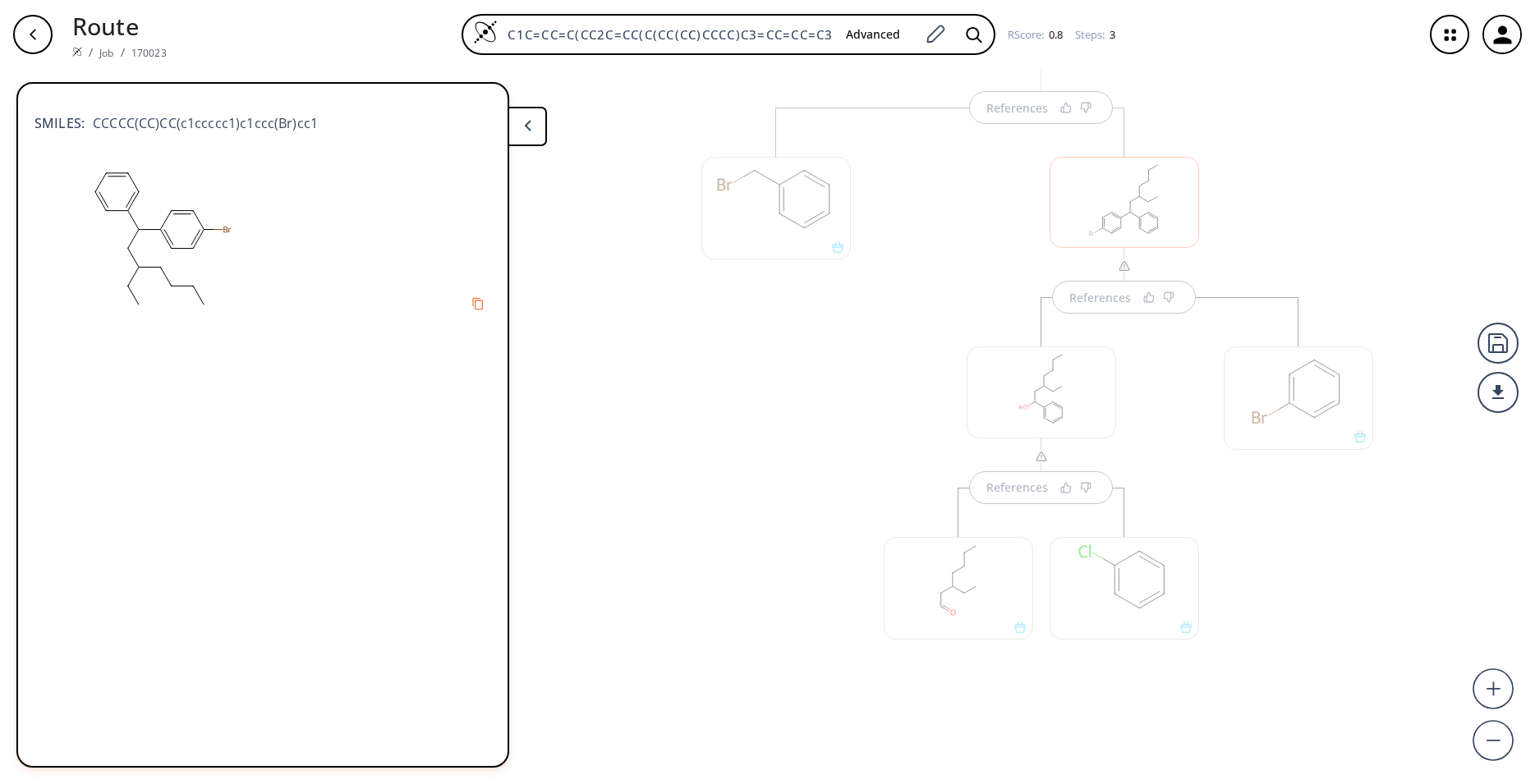
click at [1128, 216] on div at bounding box center [1123, 203] width 149 height 91
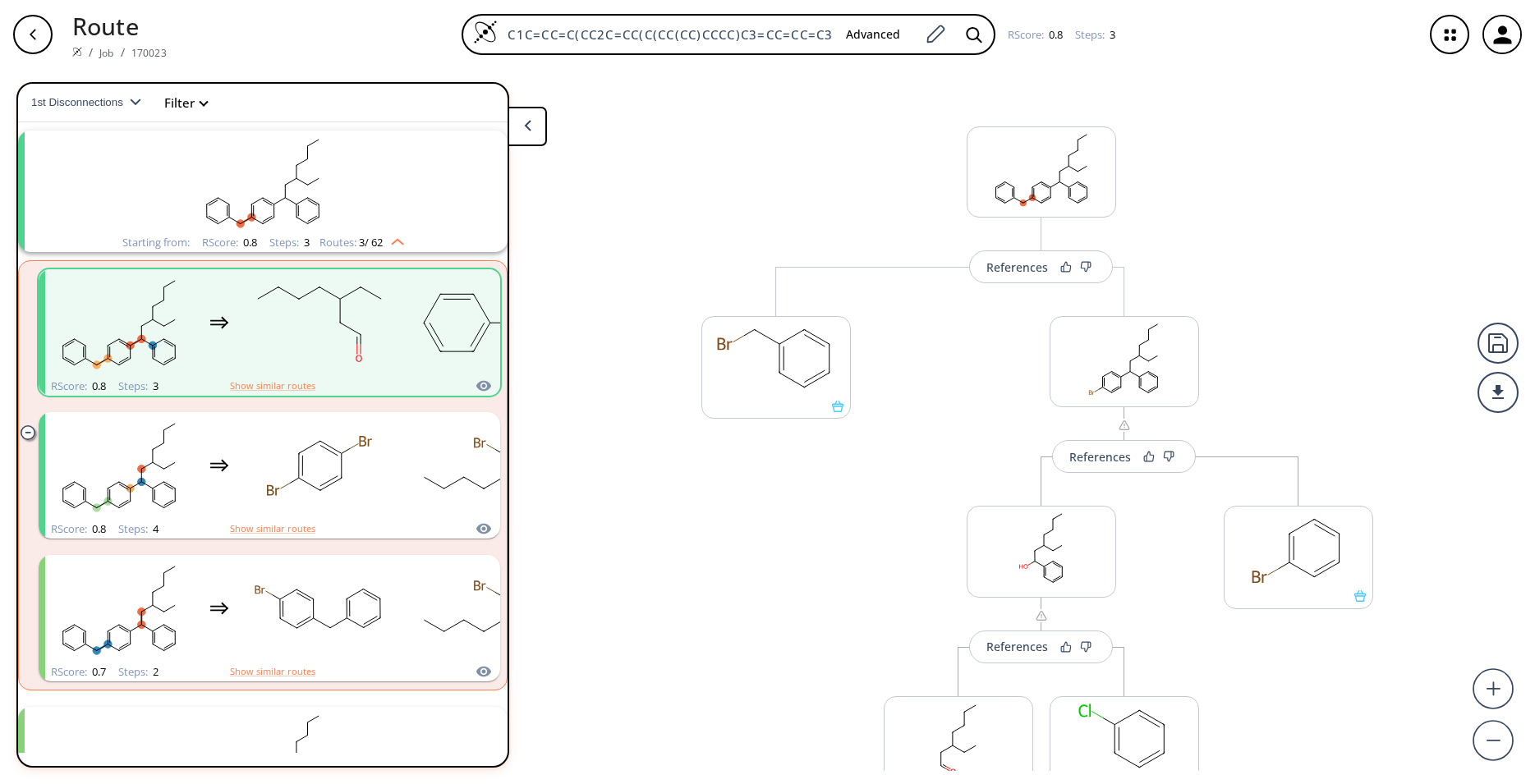
scroll to position [108, 0]
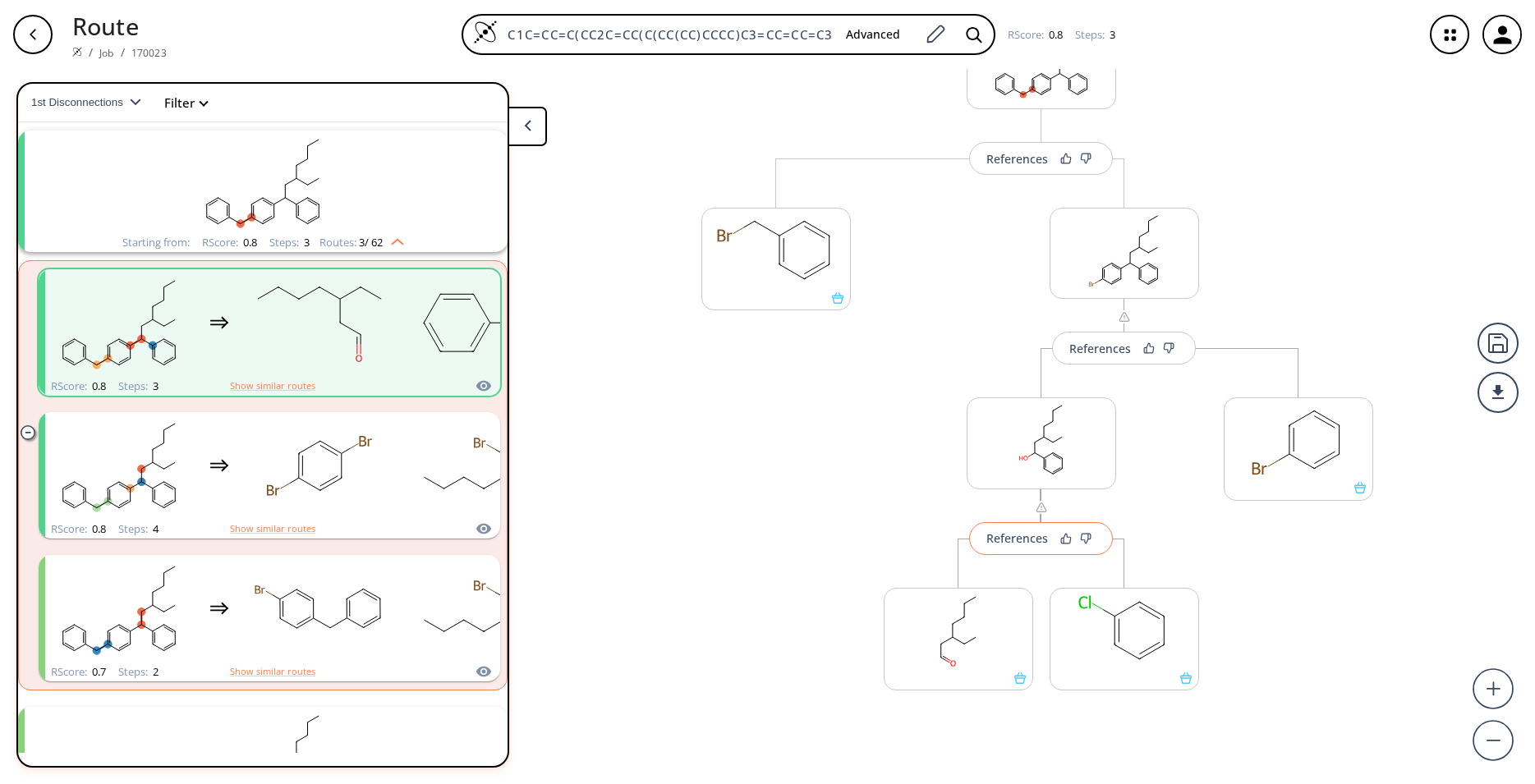
click at [1012, 548] on button "References" at bounding box center [1040, 538] width 144 height 33
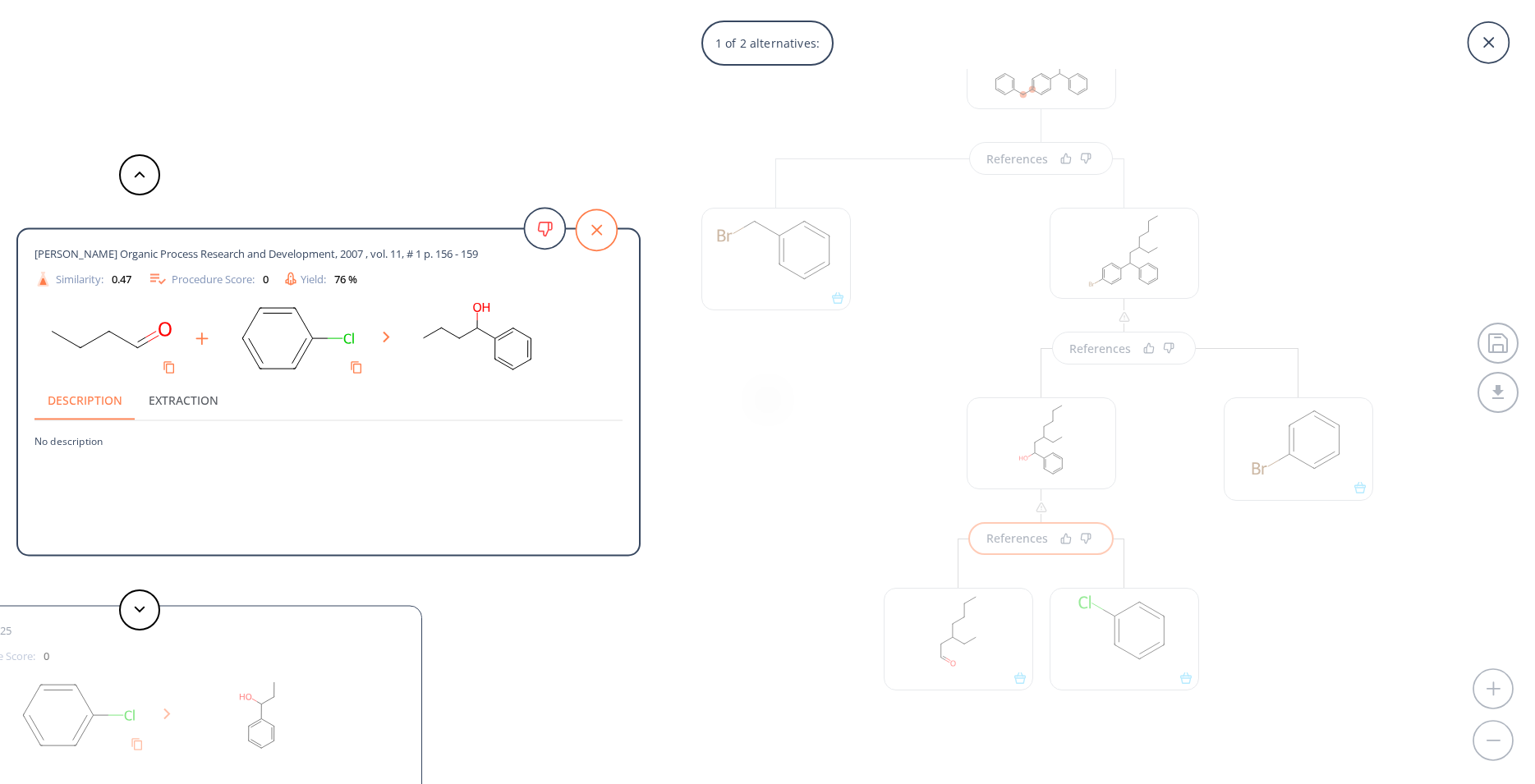
click at [596, 246] on icon at bounding box center [596, 230] width 41 height 41
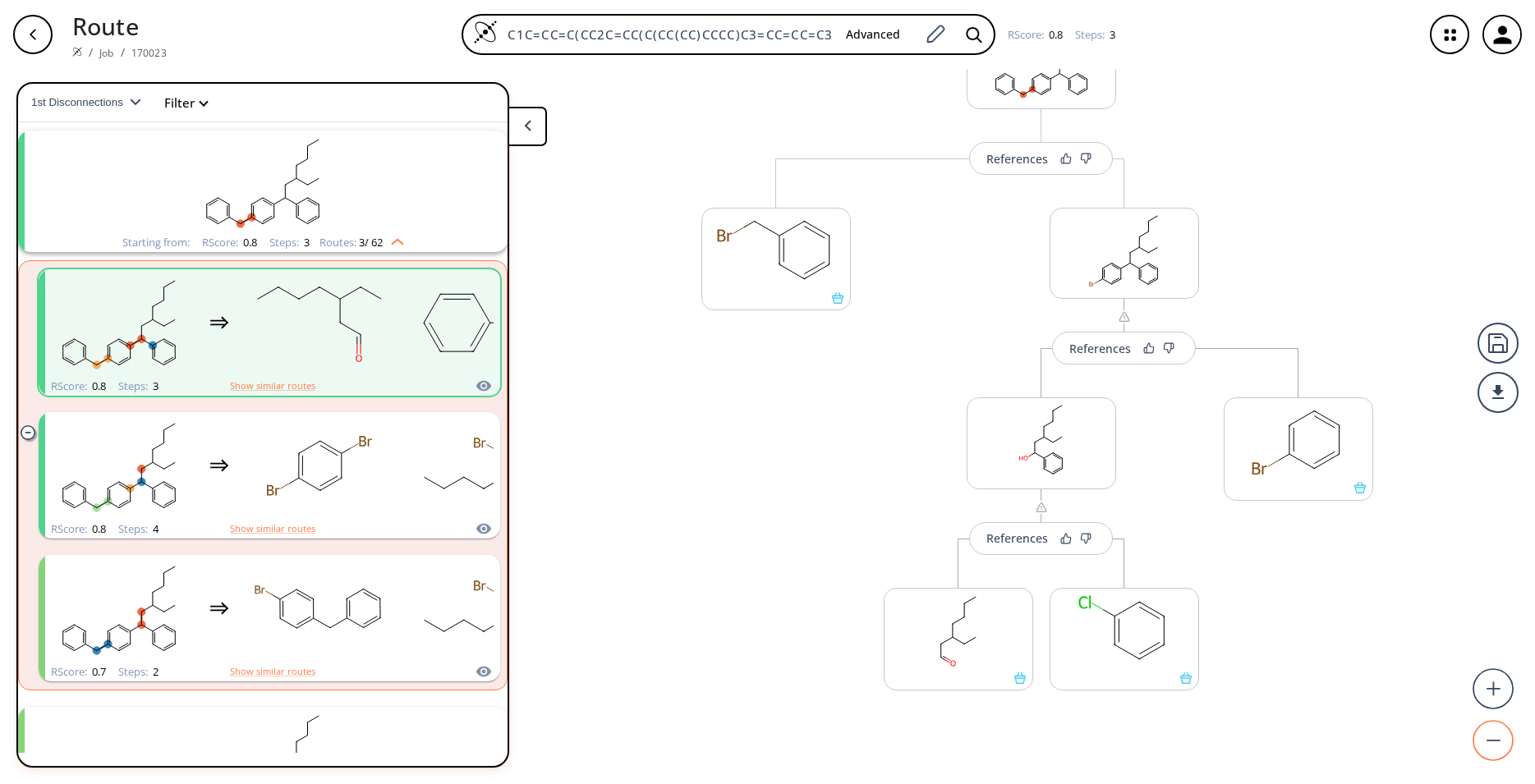
click at [1495, 731] on circle at bounding box center [1494, 741] width 39 height 39
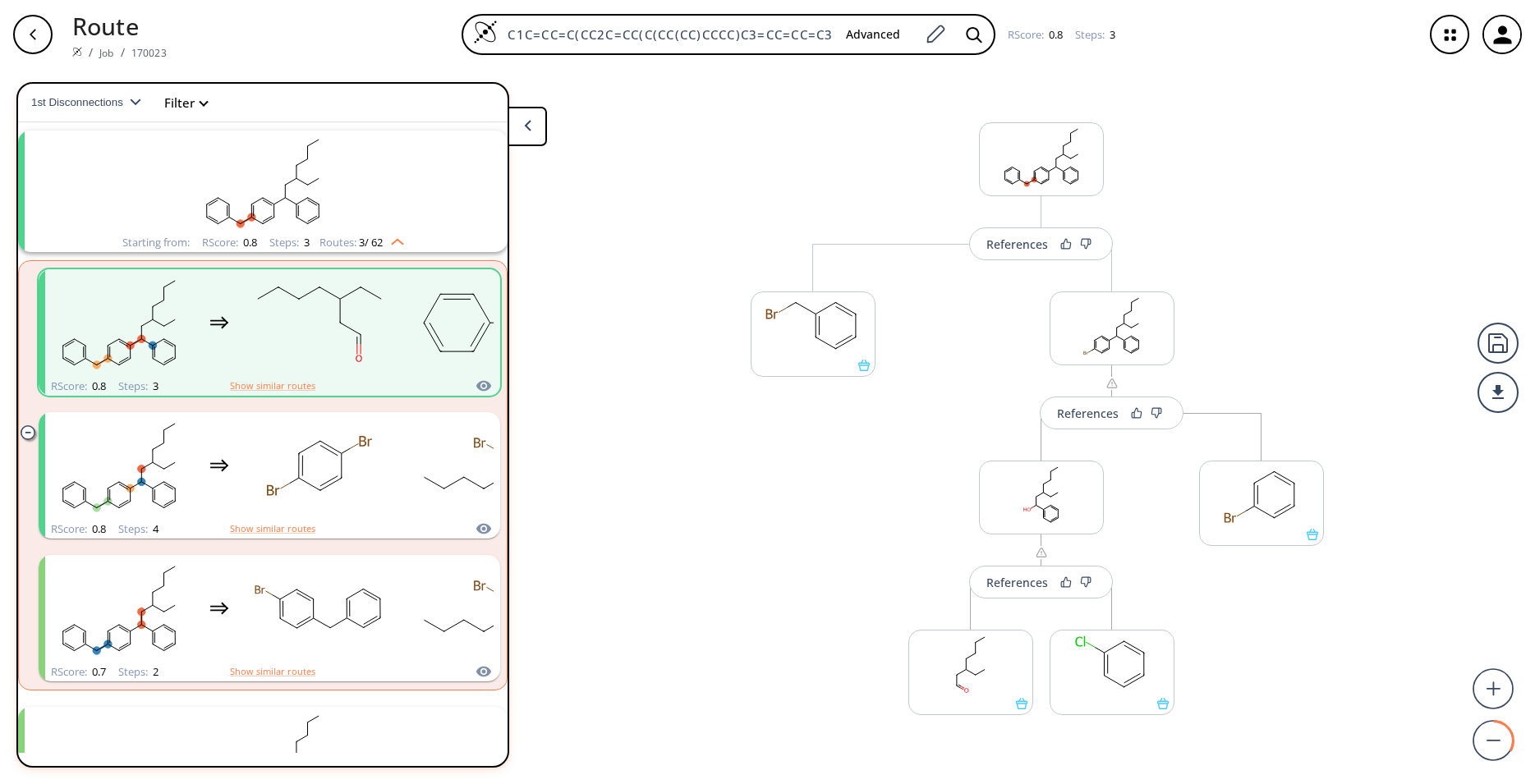
scroll to position [0, 0]
click at [1499, 394] on div at bounding box center [1498, 393] width 41 height 41
click at [1413, 384] on li "PDF" at bounding box center [1437, 386] width 82 height 27
click at [1241, 180] on div "References More routes from here More routes from here References More routes f…" at bounding box center [1041, 463] width 614 height 772
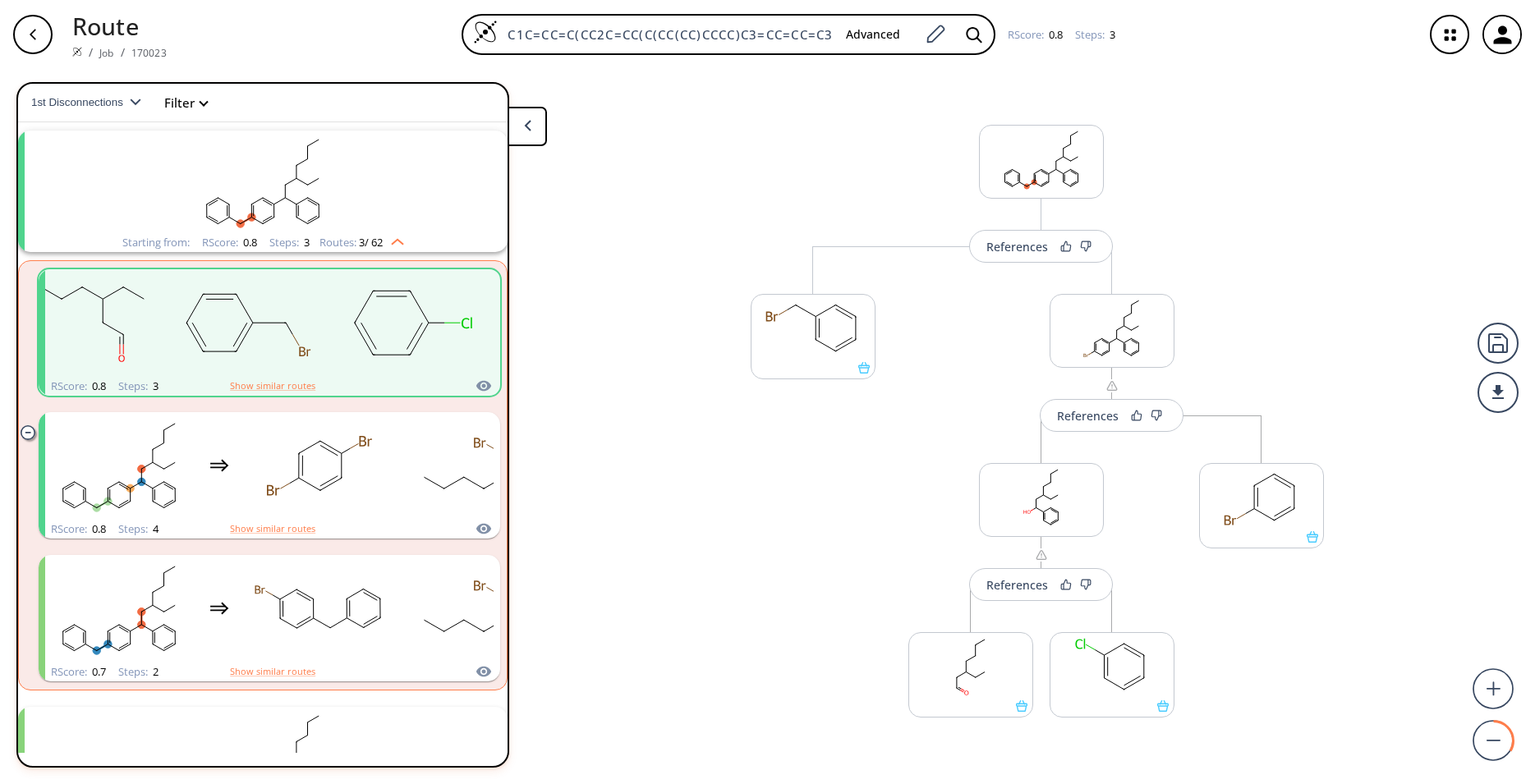
click at [655, 198] on div "References More routes from here More routes from here References More routes f…" at bounding box center [767, 420] width 1535 height 702
click at [534, 126] on button at bounding box center [527, 127] width 39 height 39
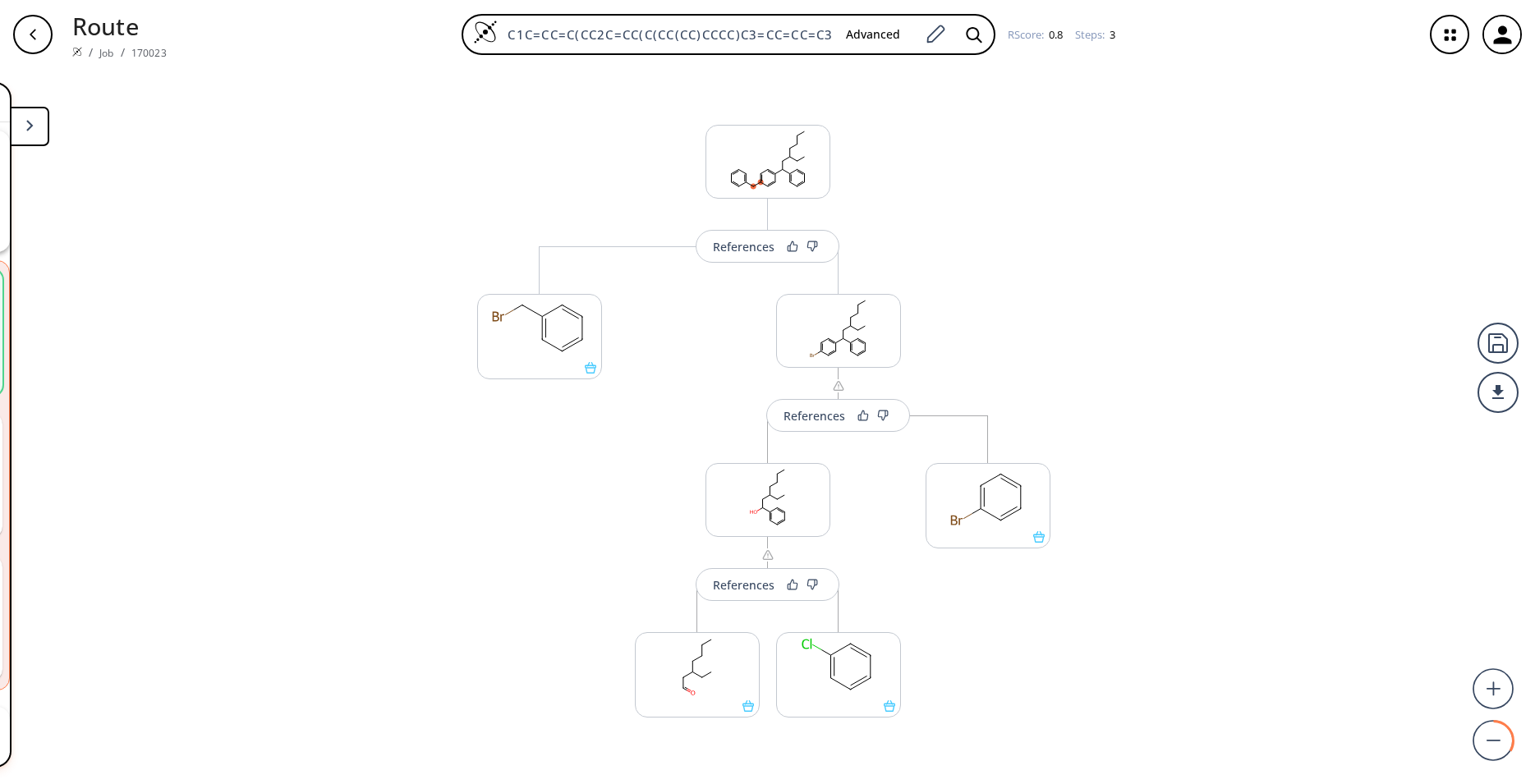
click at [534, 126] on div "References More routes from here More routes from here References More routes f…" at bounding box center [768, 463] width 614 height 772
click at [1506, 399] on div at bounding box center [1498, 393] width 41 height 41
click at [1446, 388] on li "PDF" at bounding box center [1437, 386] width 82 height 27
click at [41, 137] on button at bounding box center [29, 127] width 39 height 39
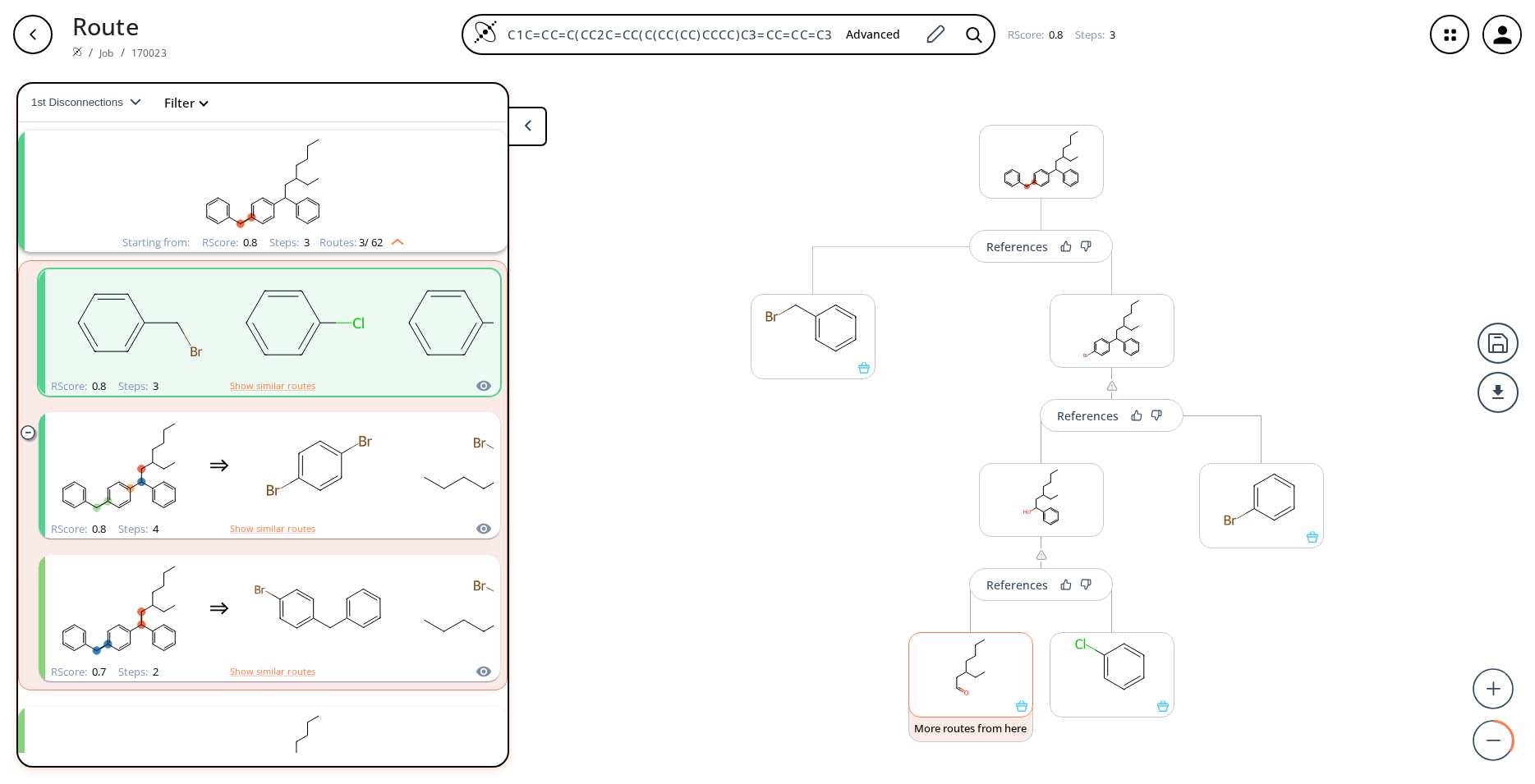
click at [1013, 713] on div at bounding box center [971, 675] width 125 height 86
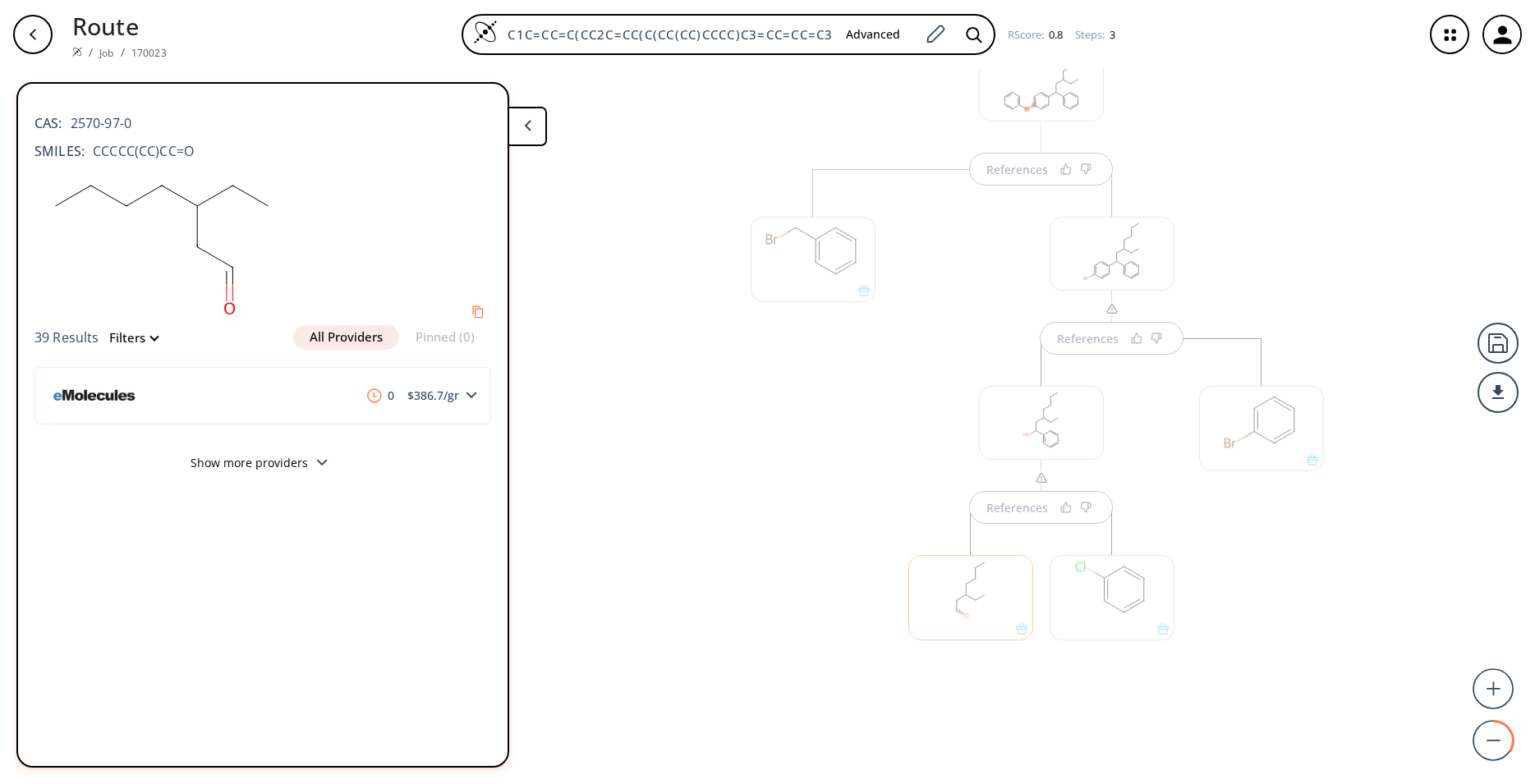
scroll to position [78, 0]
click at [473, 389] on div "0 $ 386.7 /gr" at bounding box center [263, 396] width 456 height 57
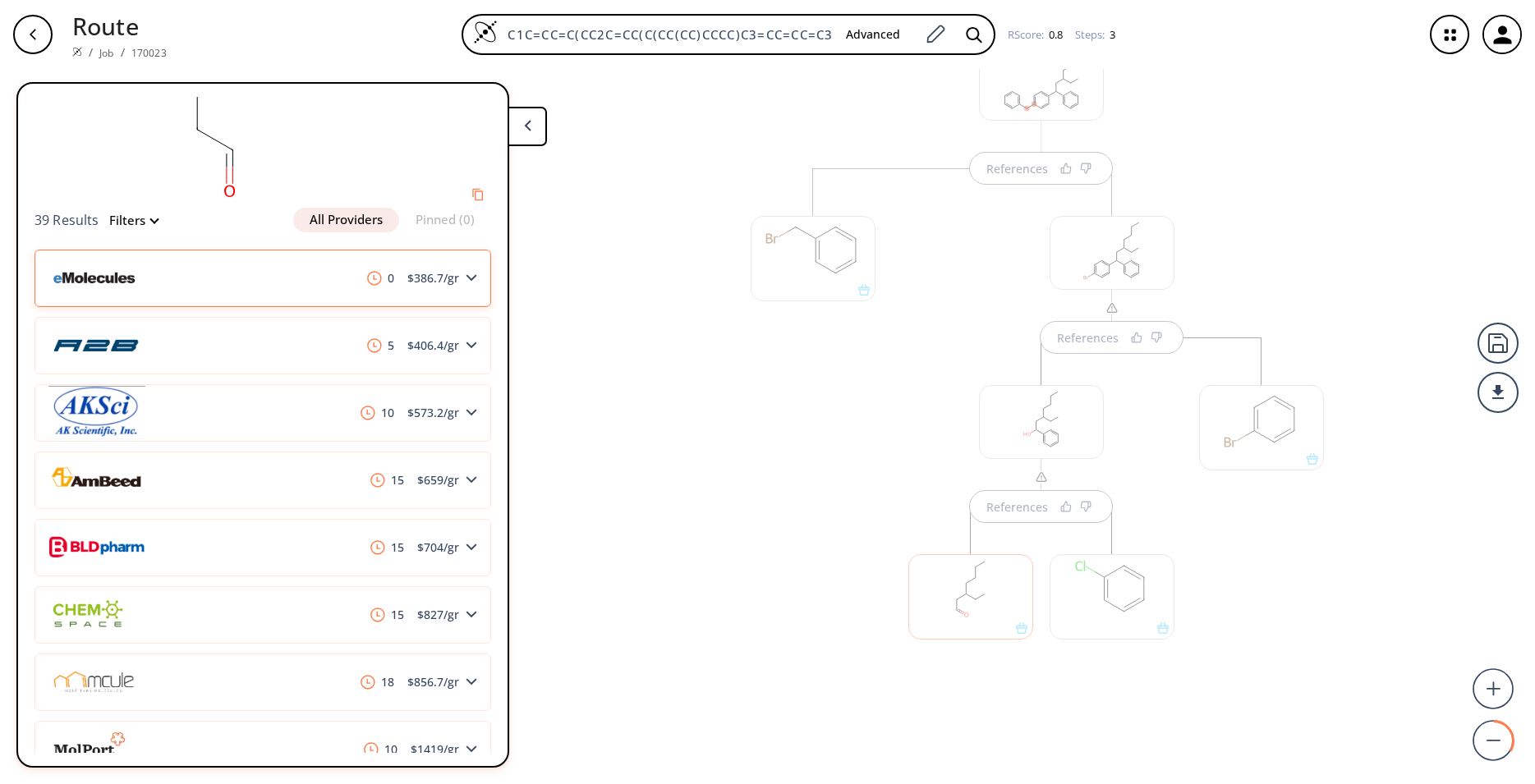
scroll to position [0, 0]
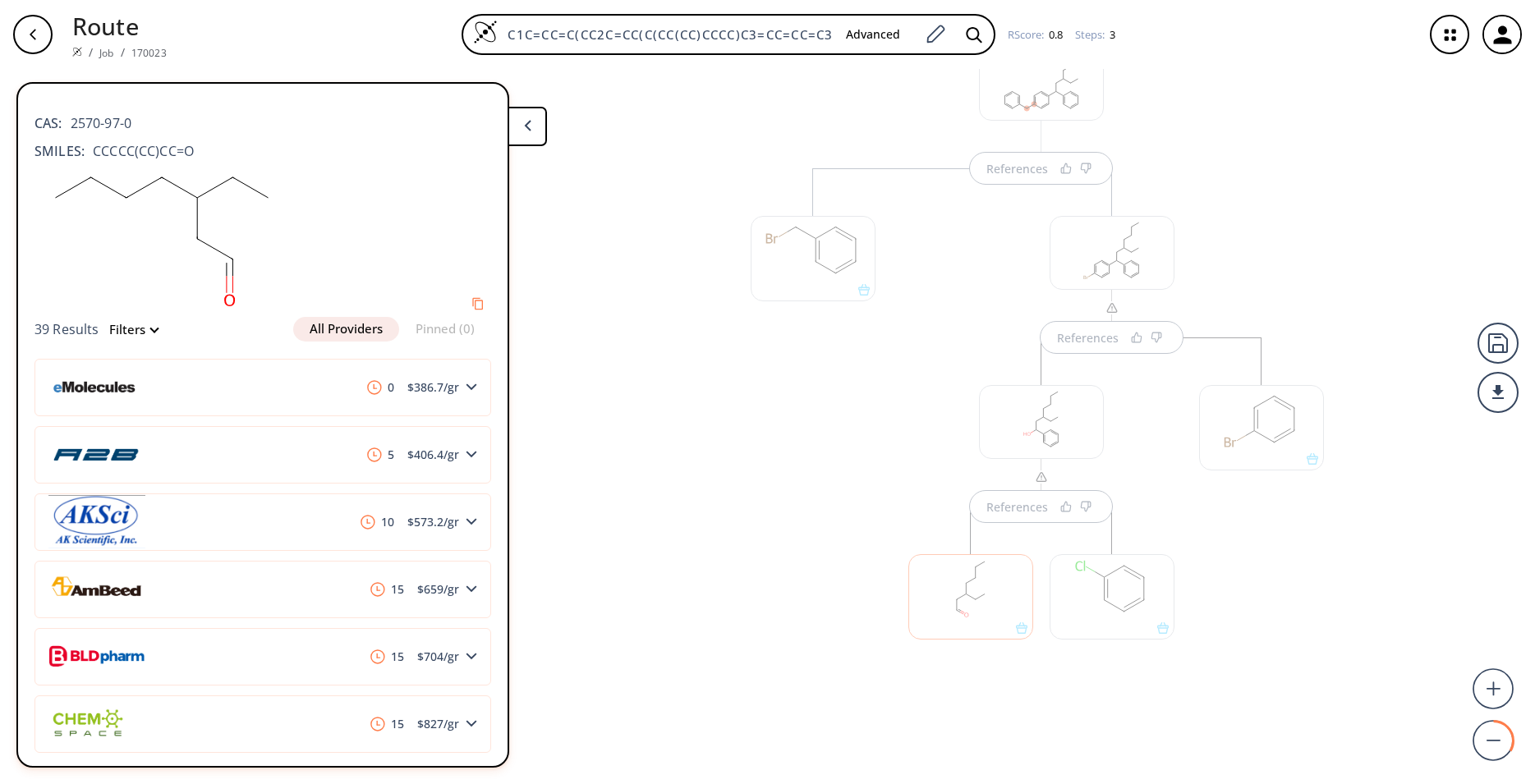
click at [522, 145] on button at bounding box center [527, 127] width 39 height 39
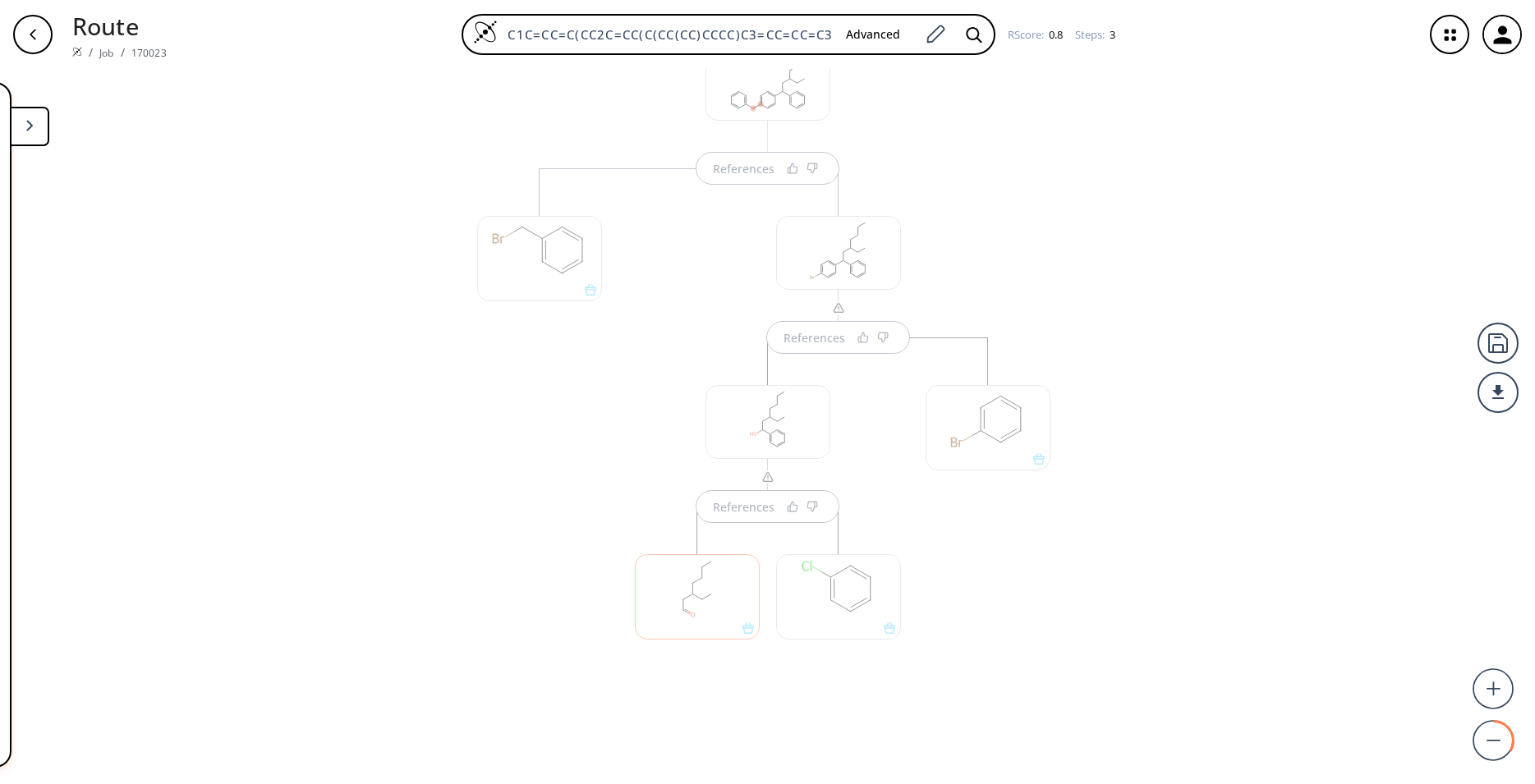
click at [418, 478] on div "References References References" at bounding box center [767, 420] width 1535 height 702
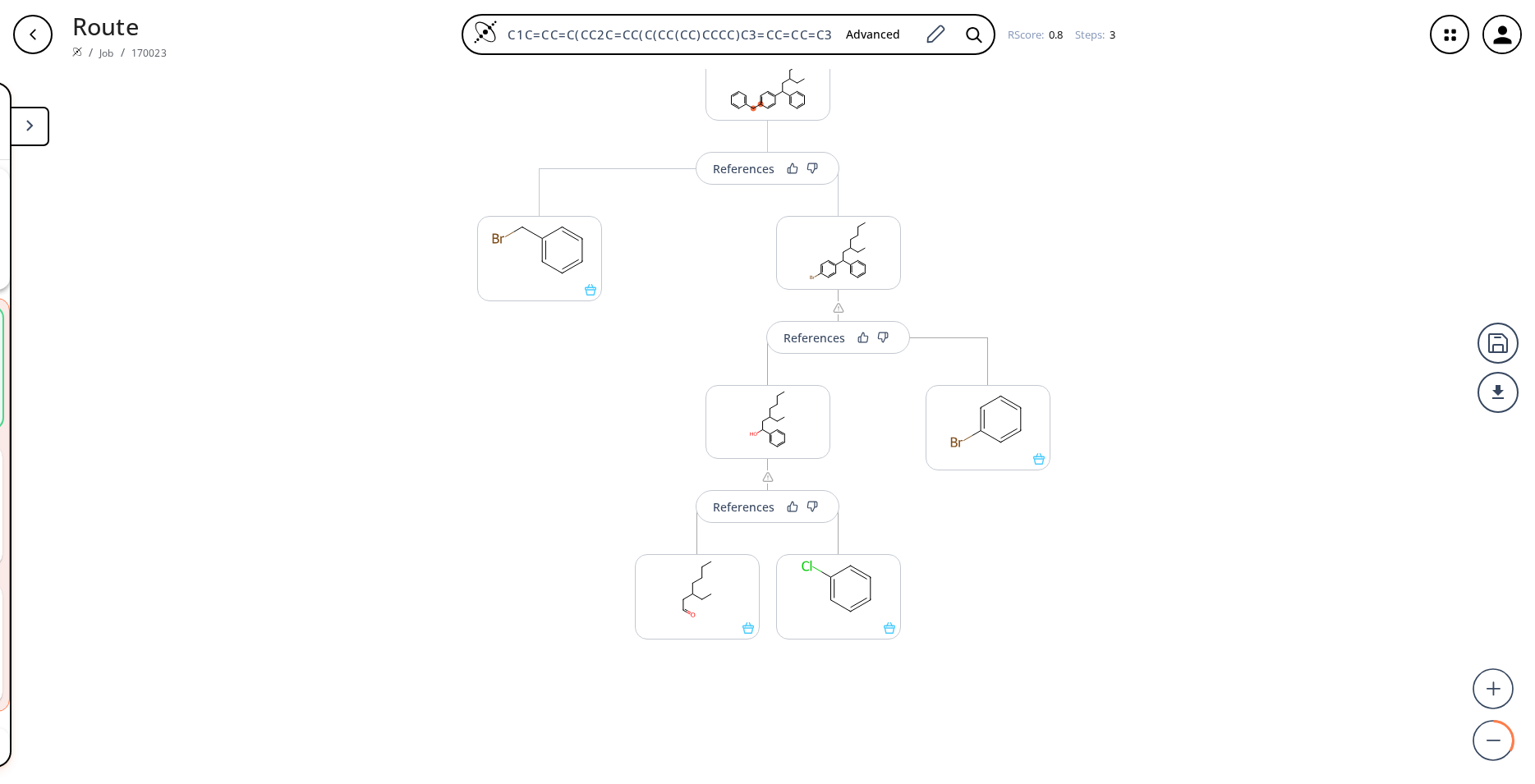
scroll to position [38, 0]
click at [29, 123] on polygon at bounding box center [29, 125] width 6 height 11
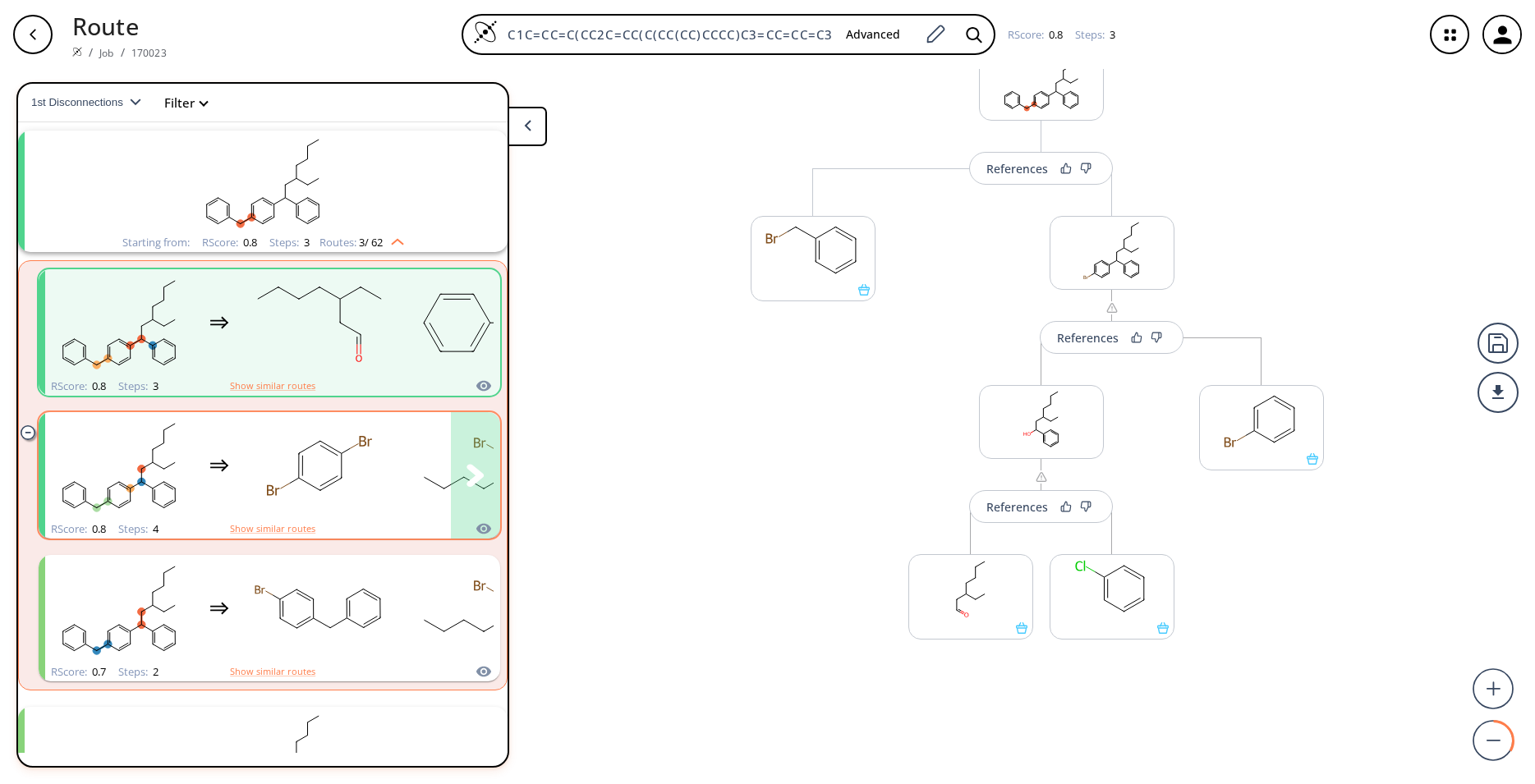
click at [214, 489] on div "clusters" at bounding box center [466, 466] width 841 height 107
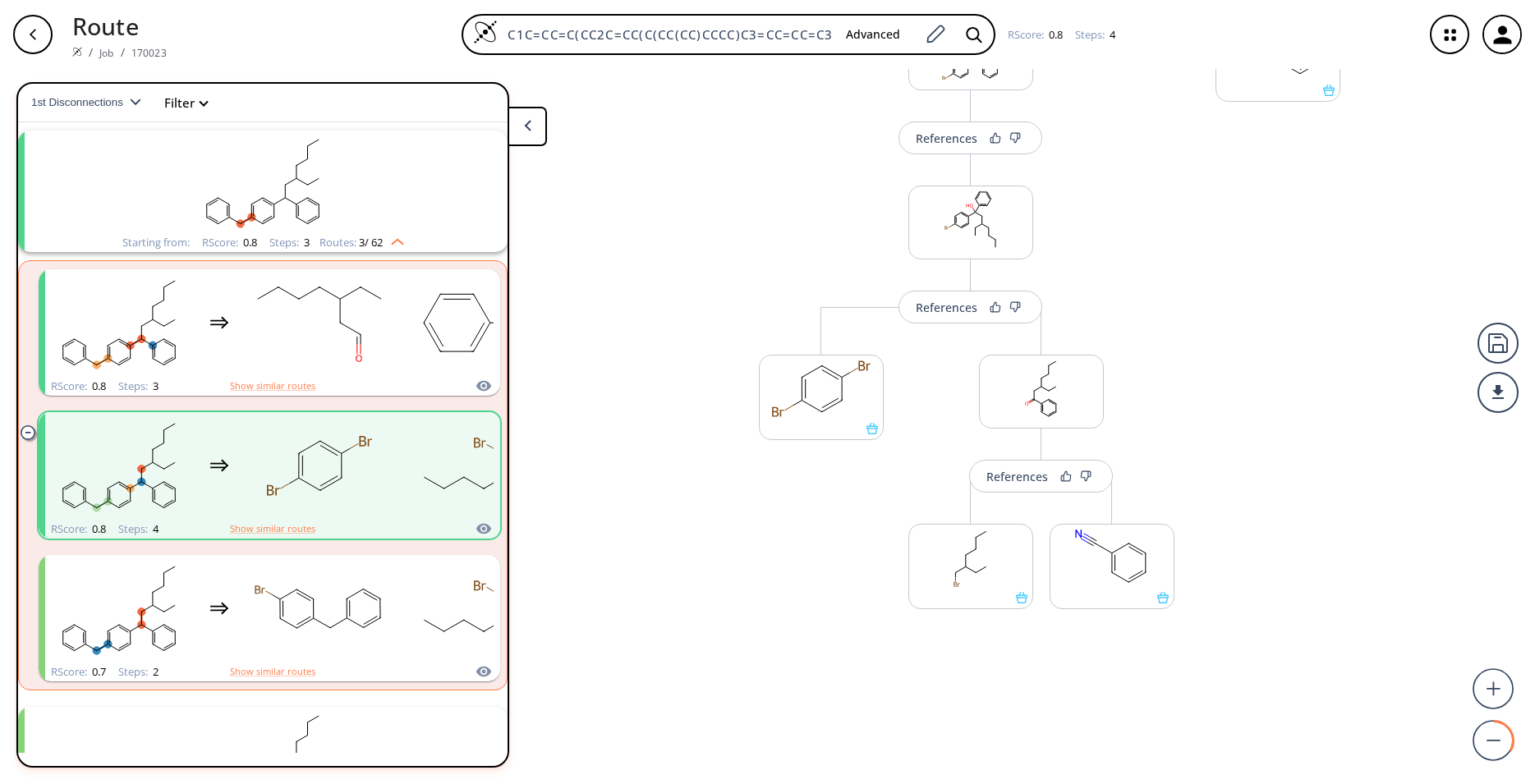
scroll to position [280, 0]
click at [414, 573] on rect "clusters" at bounding box center [484, 609] width 148 height 103
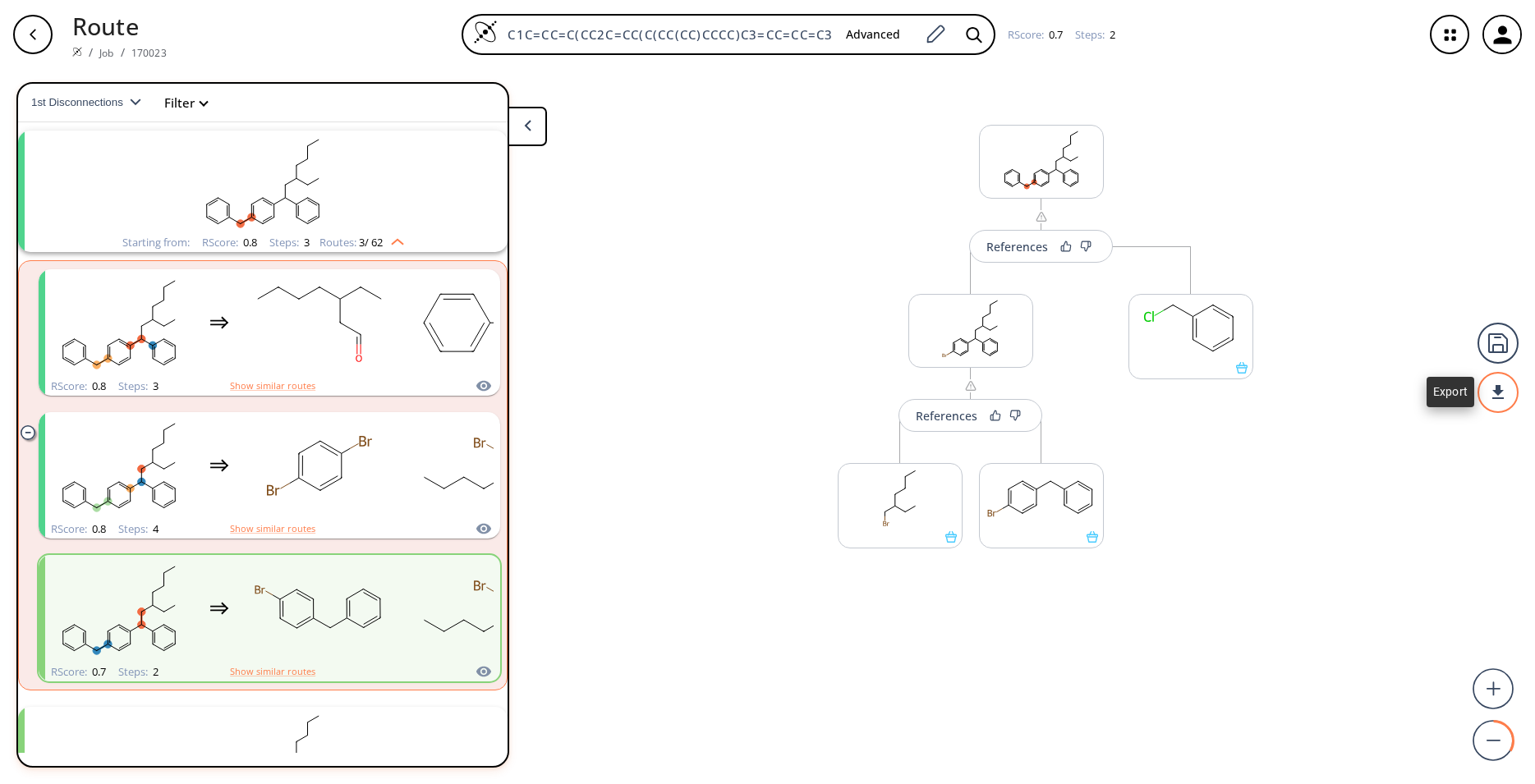
click at [1490, 405] on div at bounding box center [1498, 393] width 41 height 41
click at [1450, 383] on li "PDF" at bounding box center [1437, 386] width 82 height 27
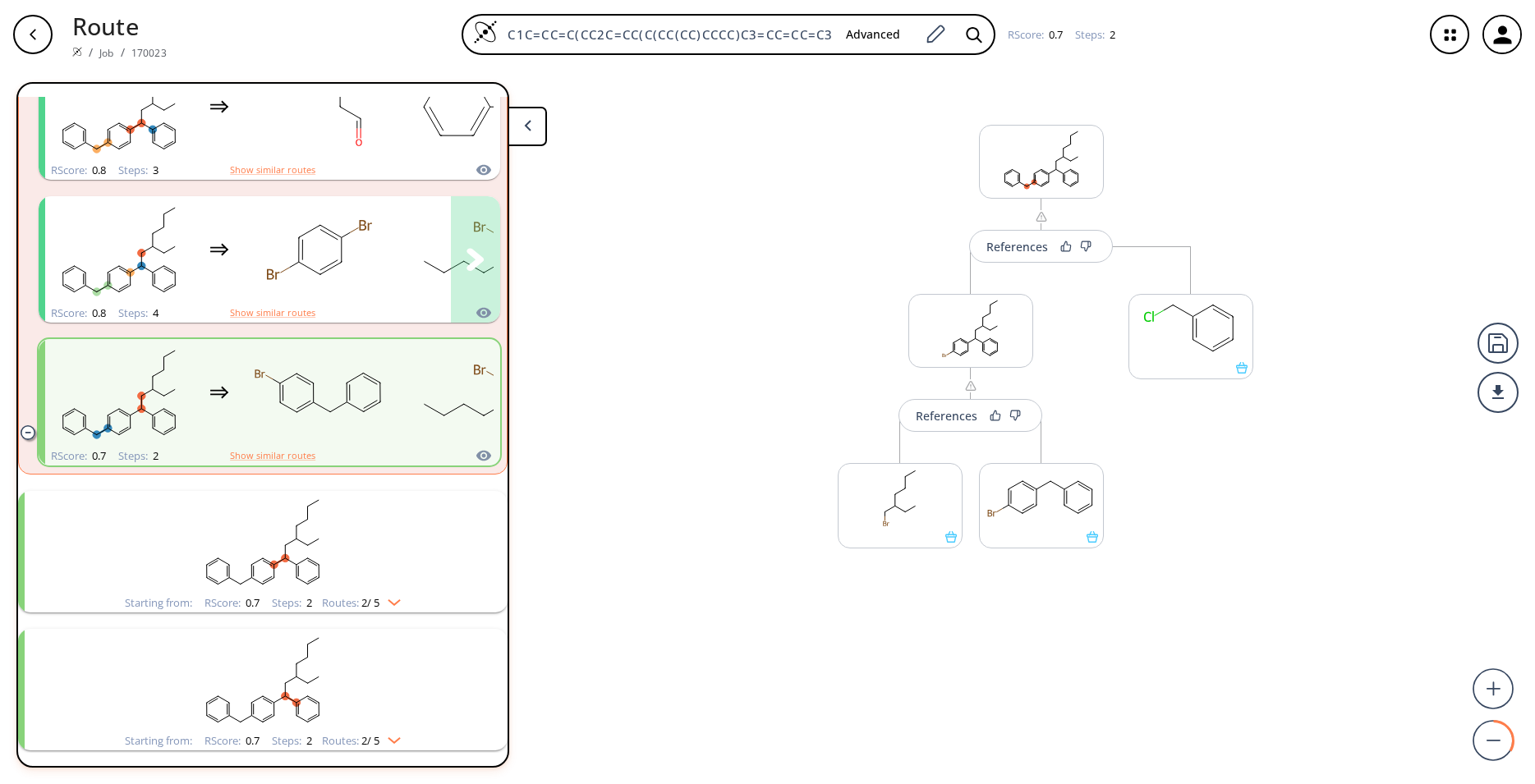
scroll to position [254, 0]
click at [338, 543] on rect "clusters" at bounding box center [263, 541] width 427 height 103
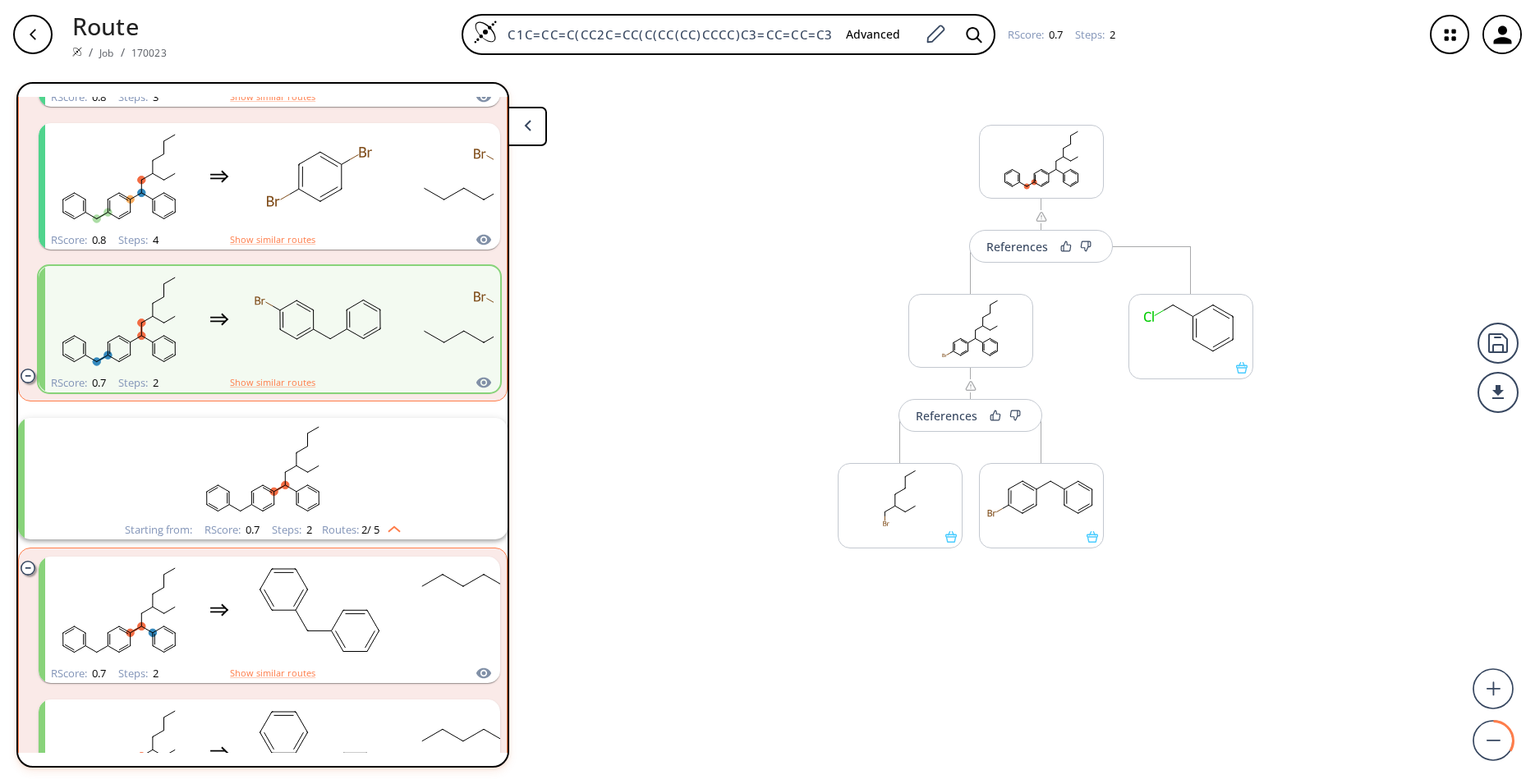
scroll to position [363, 0]
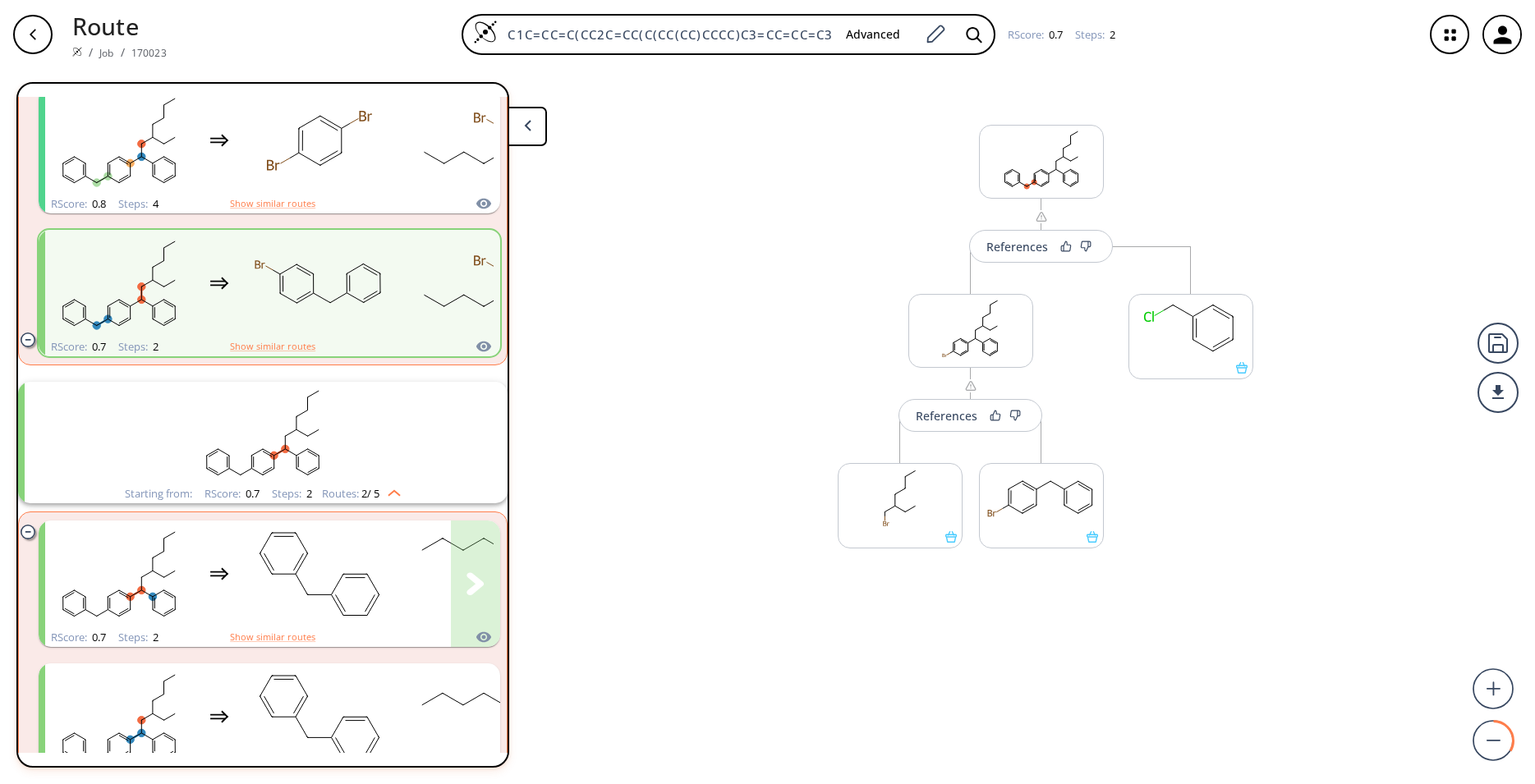
click at [338, 543] on rect "clusters" at bounding box center [320, 574] width 148 height 103
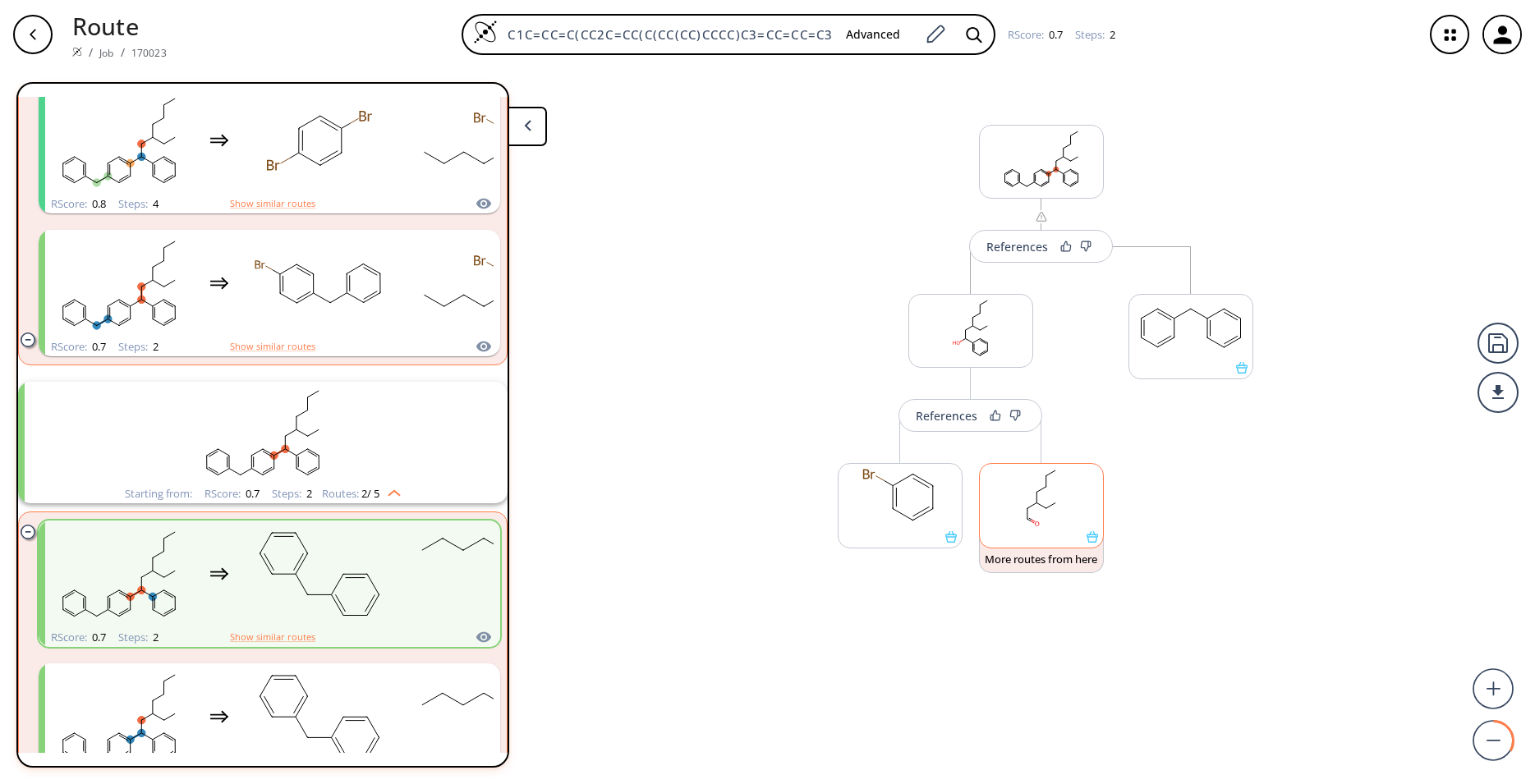
click at [1093, 539] on icon at bounding box center [1092, 537] width 12 height 12
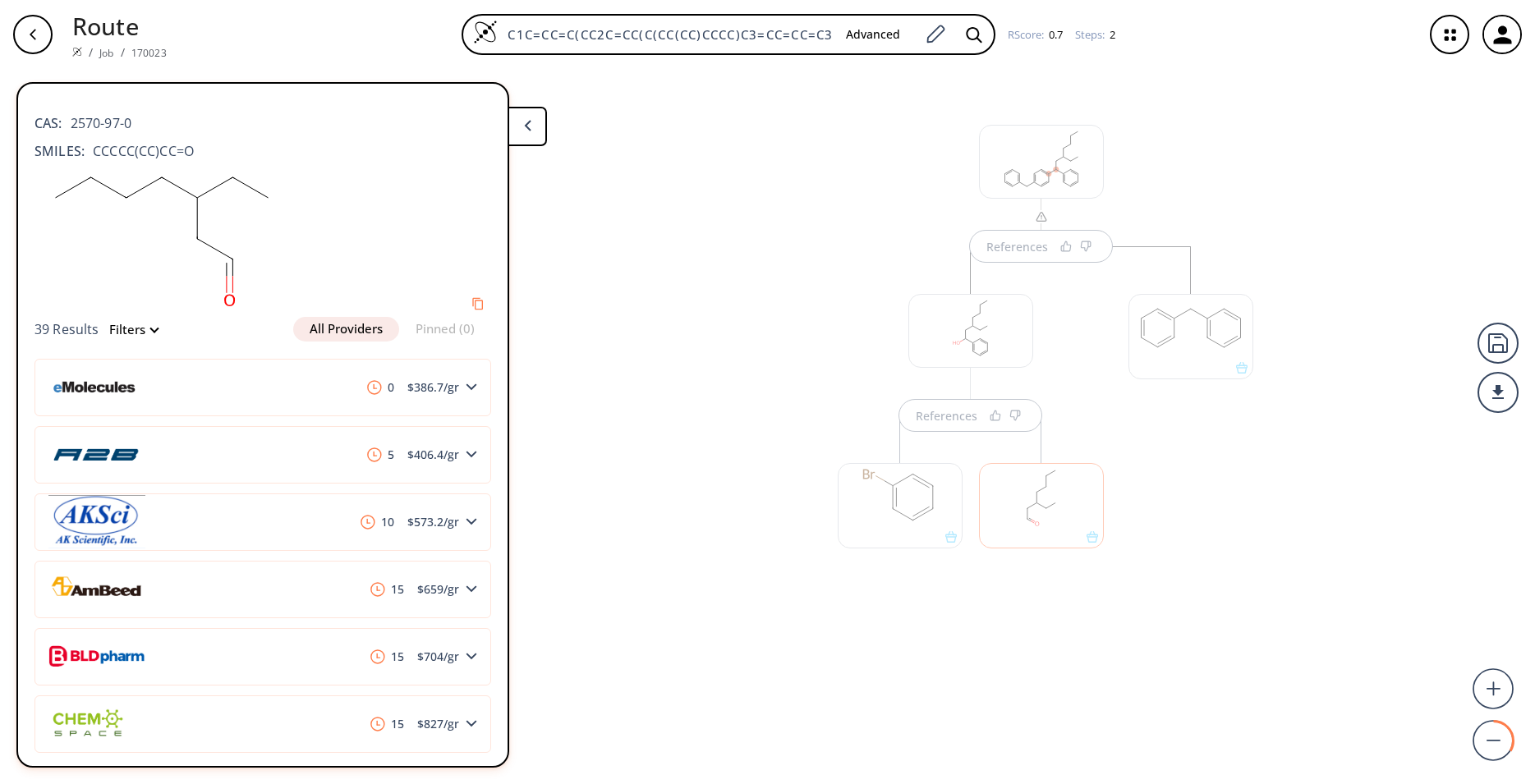
click at [662, 261] on div "References References" at bounding box center [767, 420] width 1535 height 702
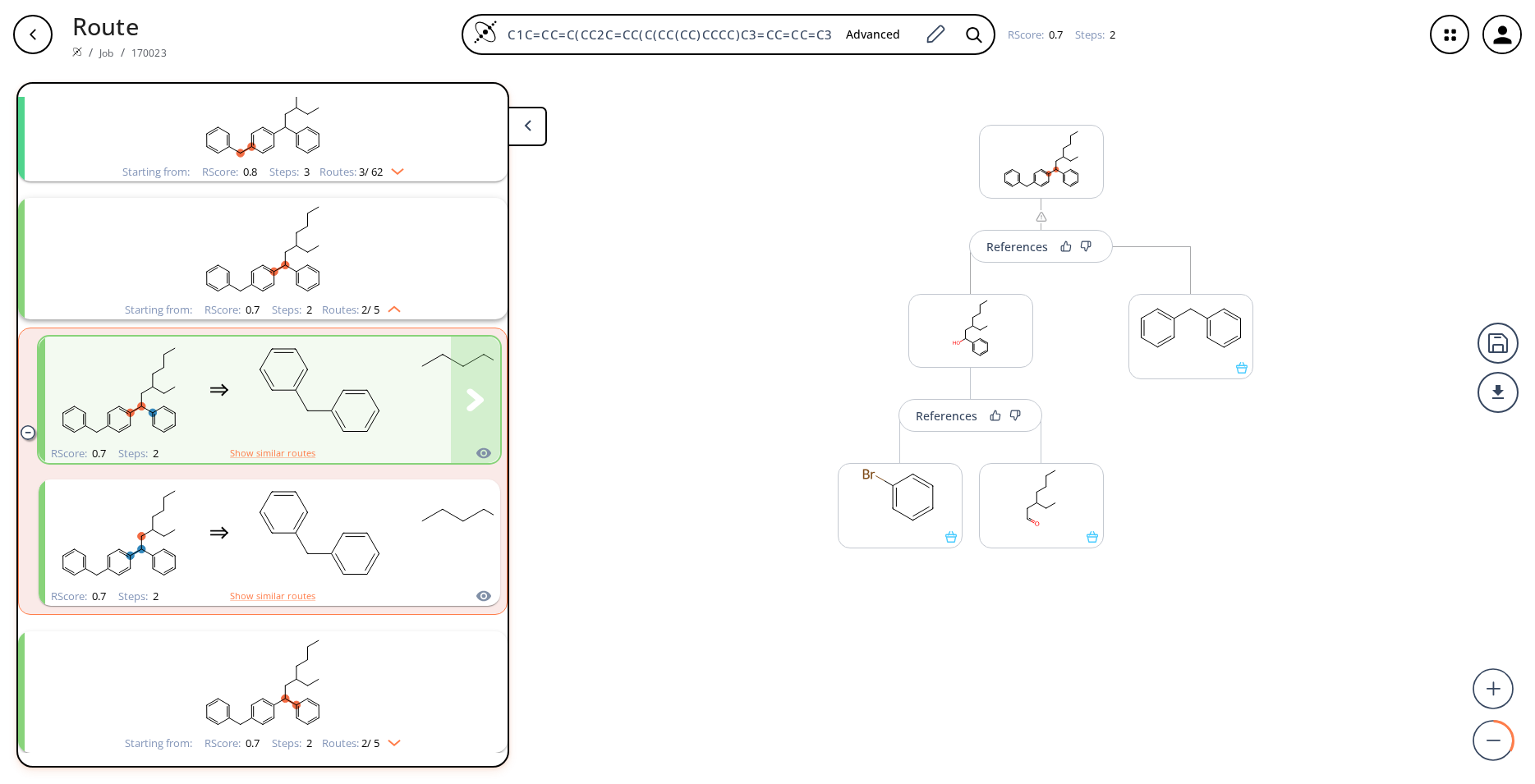
scroll to position [217, 0]
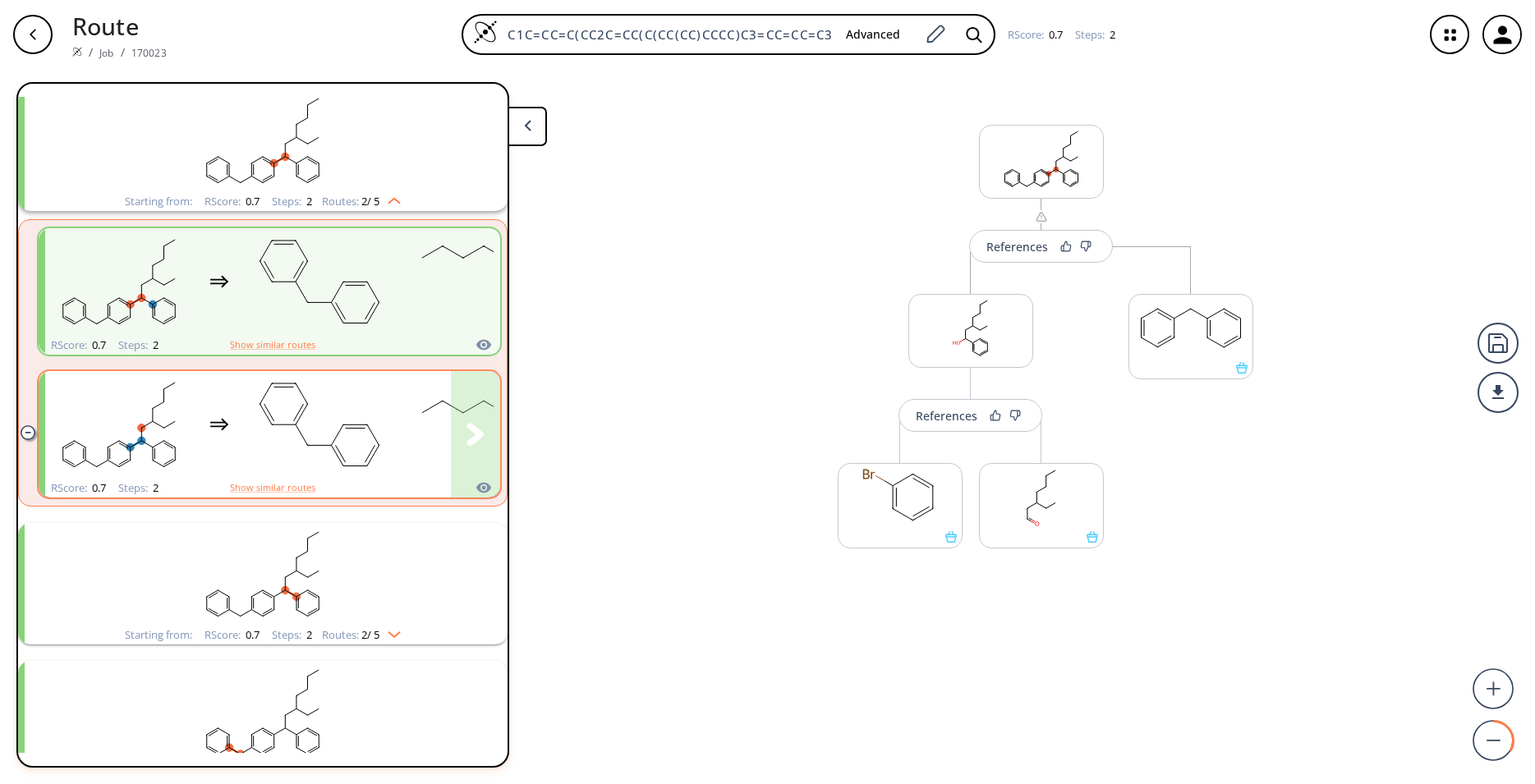
click at [350, 426] on rect "clusters" at bounding box center [320, 424] width 148 height 103
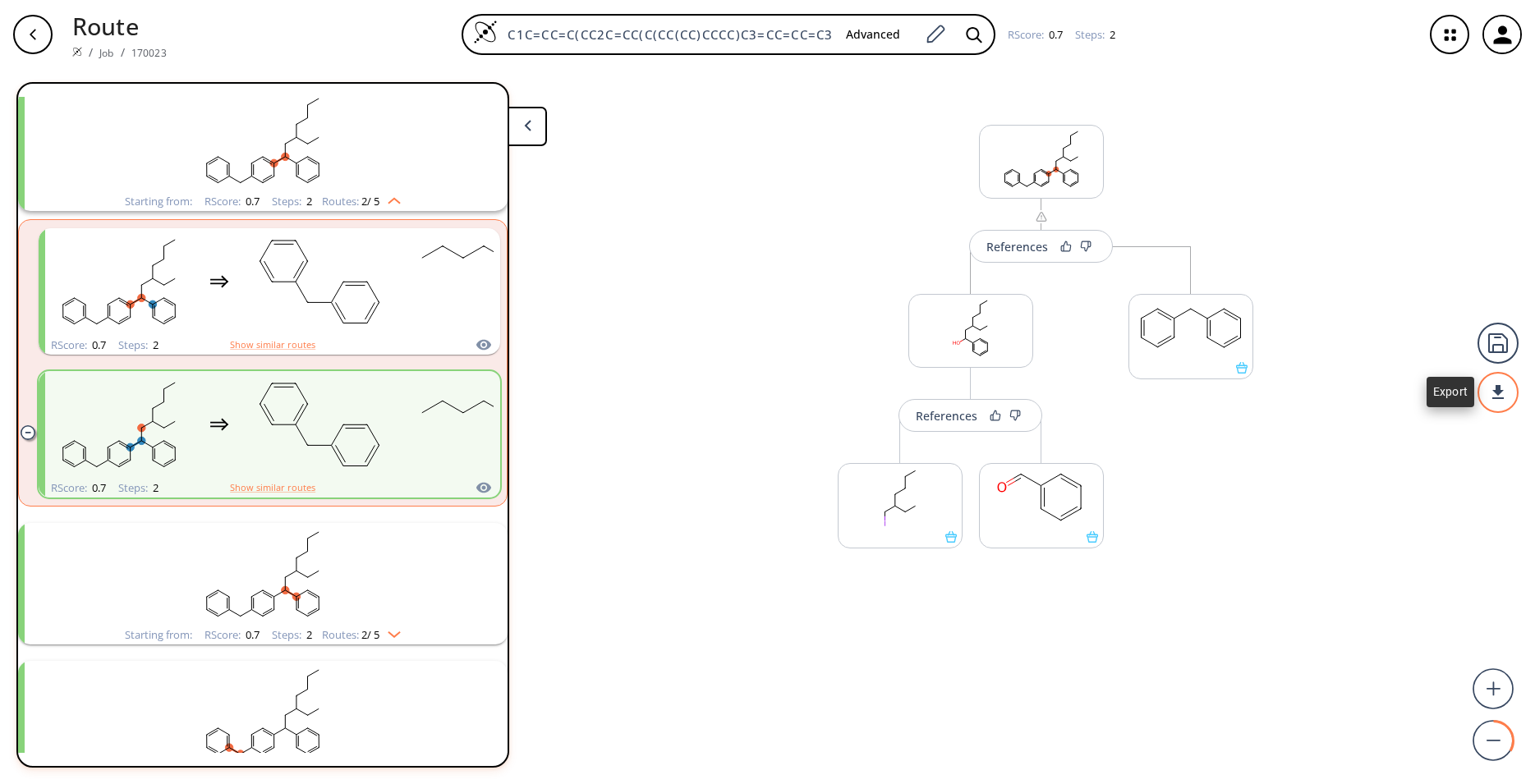
click at [1500, 403] on div at bounding box center [1498, 393] width 41 height 41
click at [1432, 396] on li "PDF" at bounding box center [1437, 386] width 82 height 27
click at [404, 557] on rect "clusters" at bounding box center [263, 574] width 427 height 103
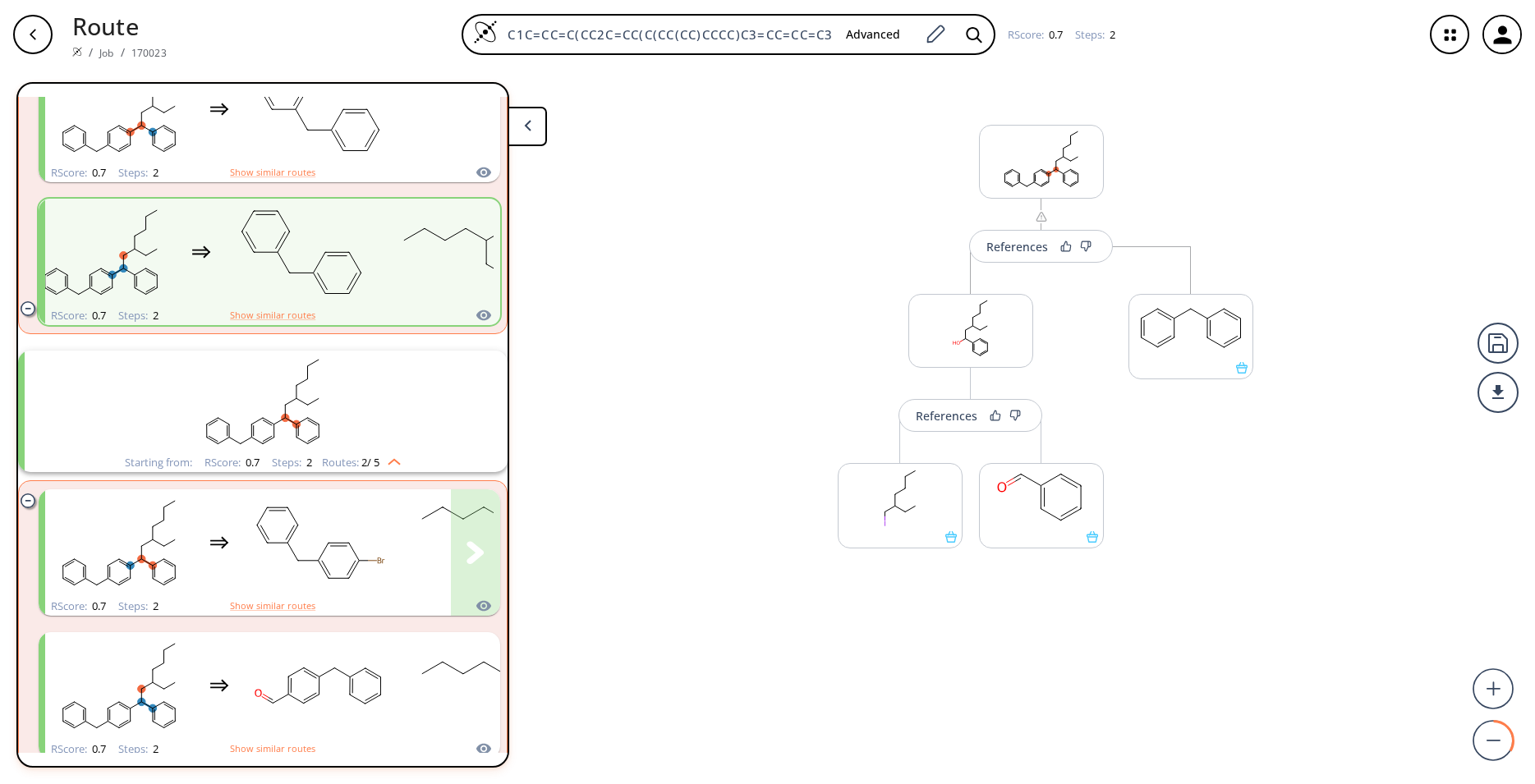
scroll to position [434, 0]
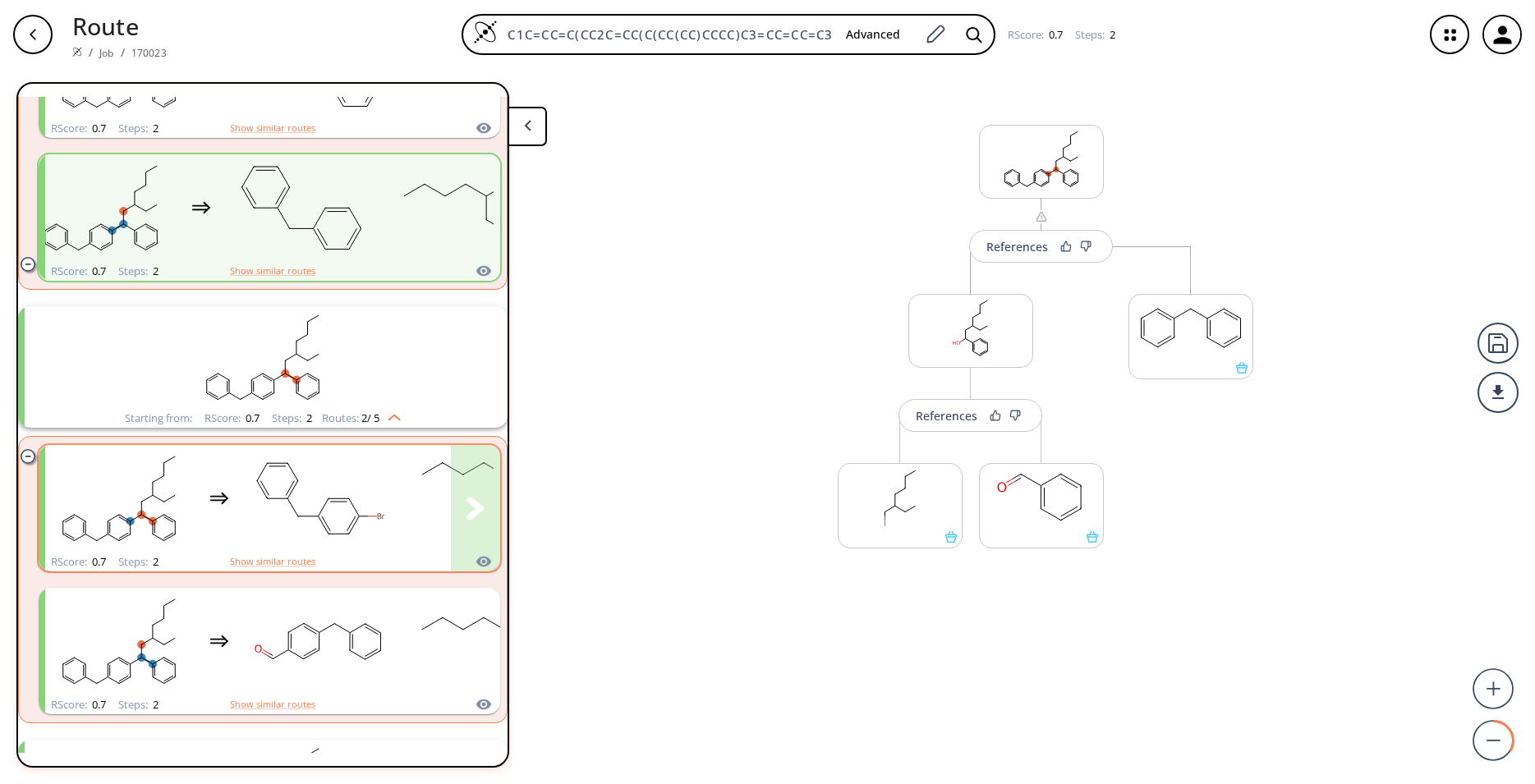
click at [402, 521] on div "clusters" at bounding box center [384, 499] width 677 height 107
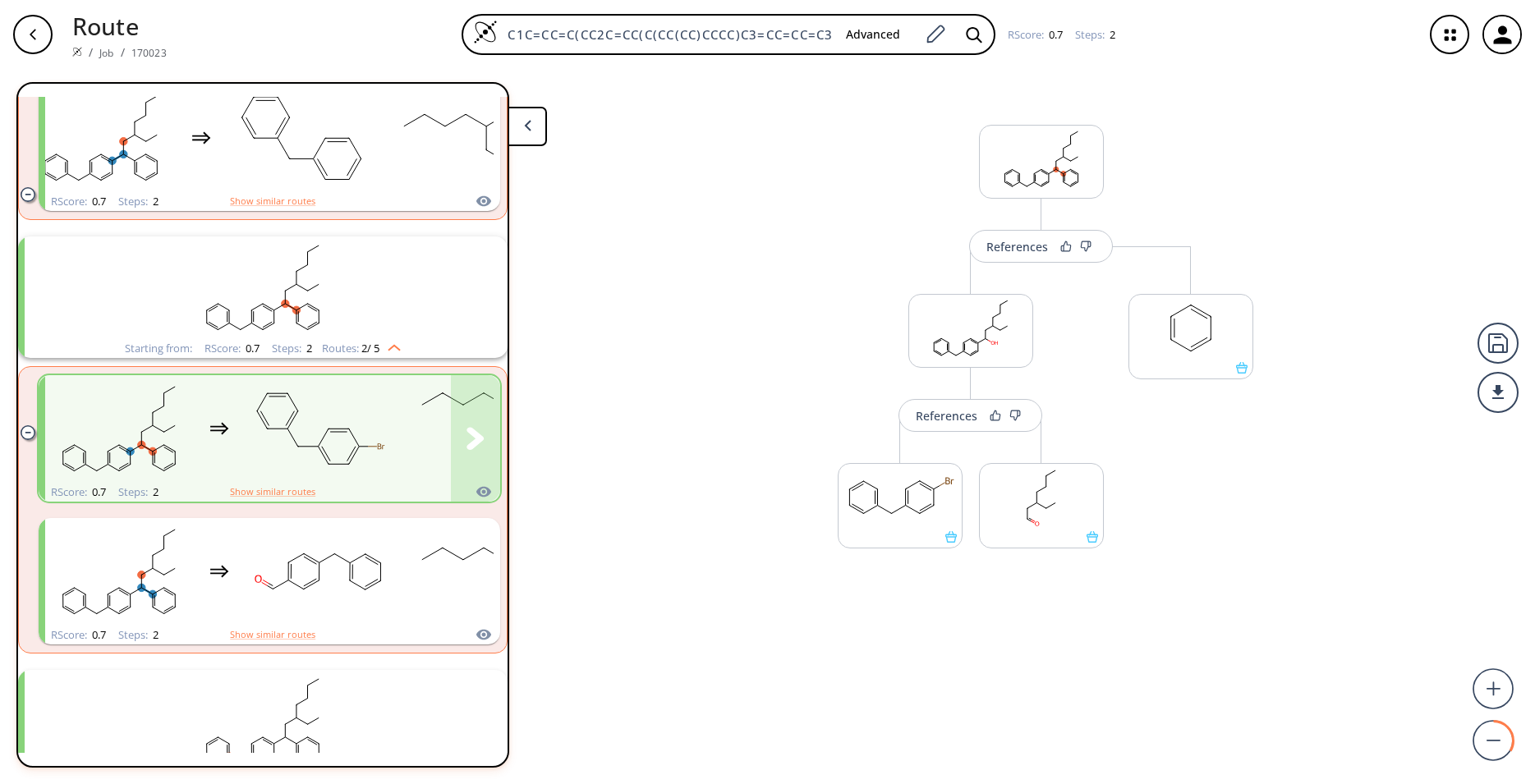
scroll to position [542, 0]
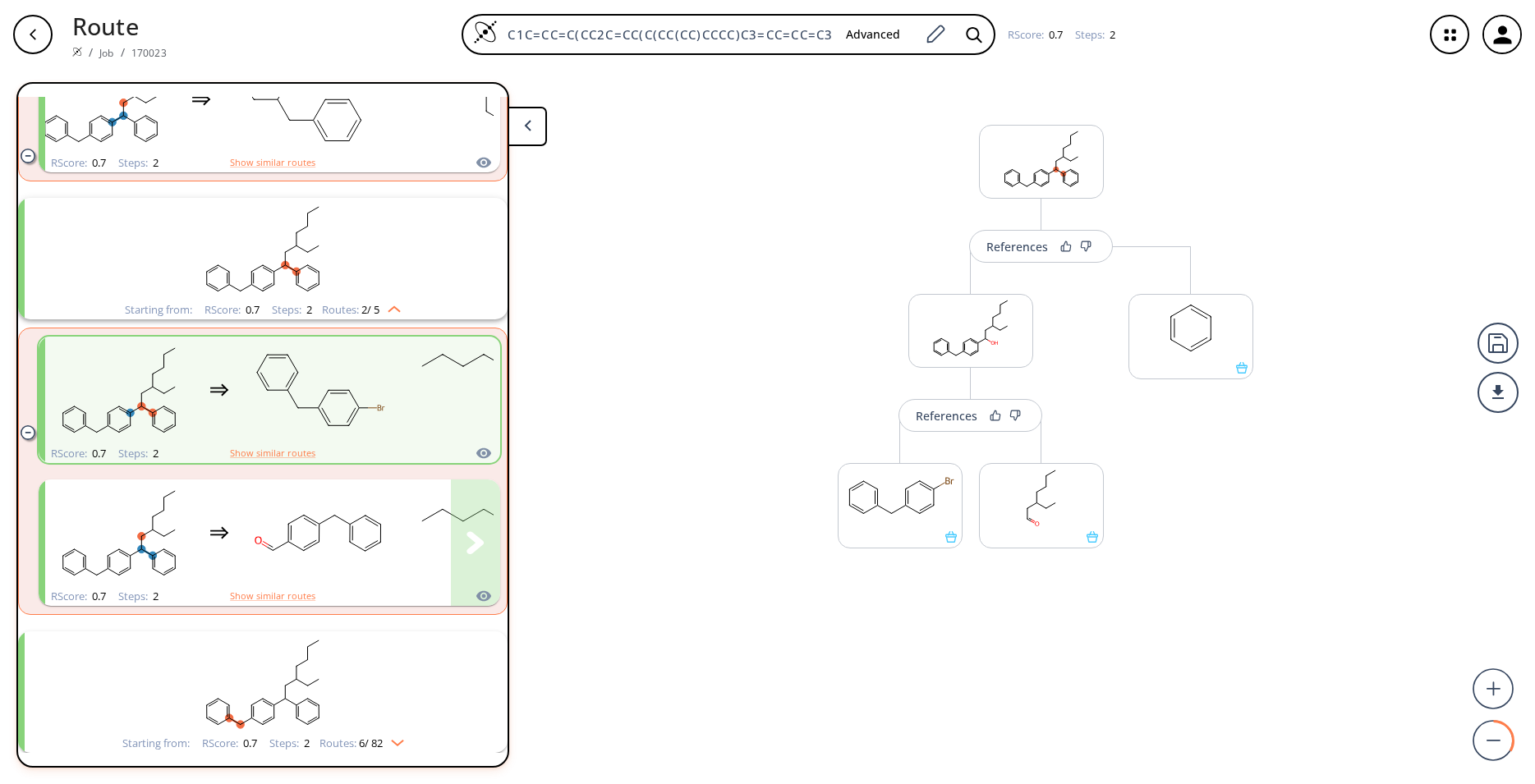
click at [402, 521] on div "clusters" at bounding box center [384, 533] width 677 height 107
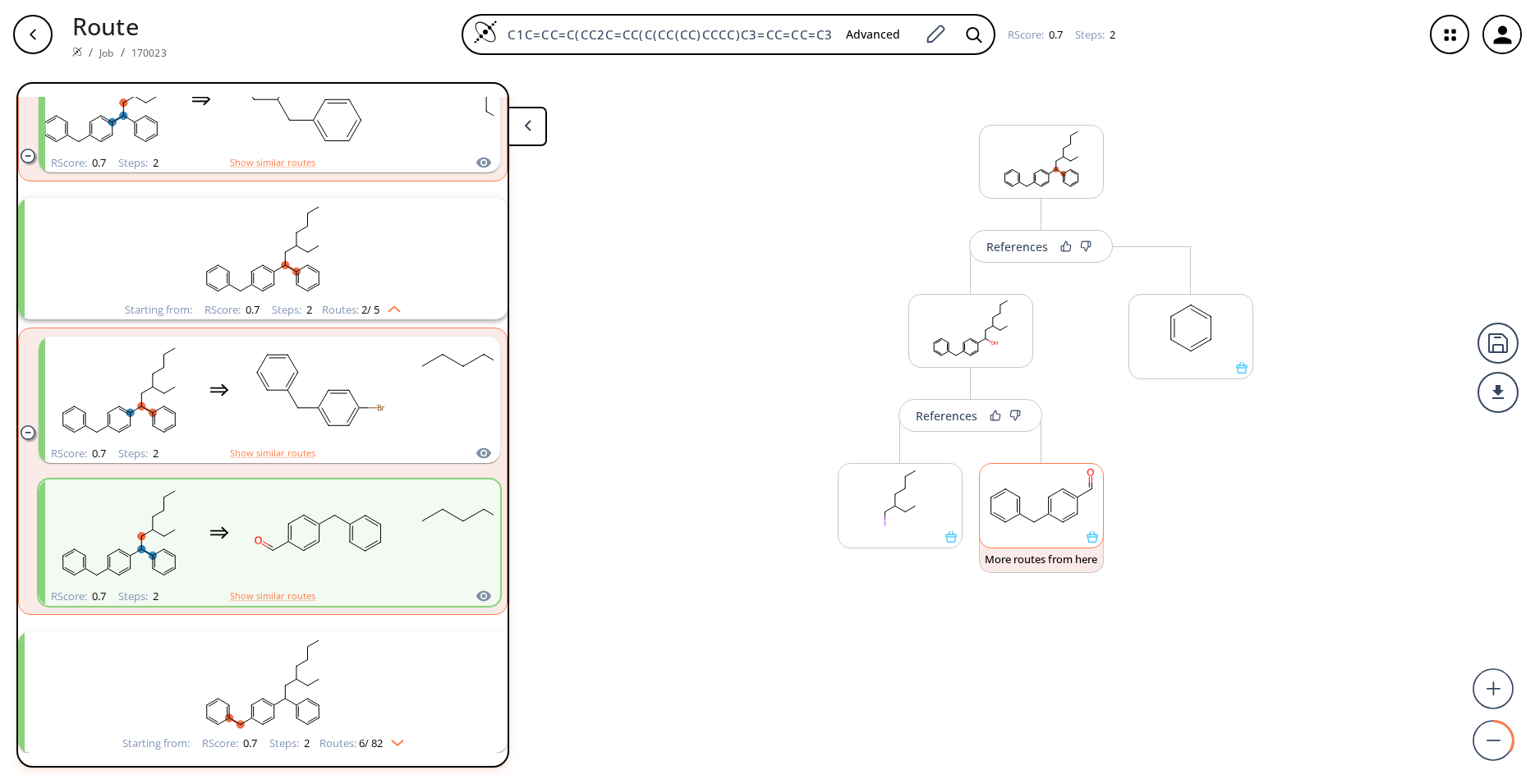
click at [1092, 546] on div at bounding box center [1041, 506] width 125 height 86
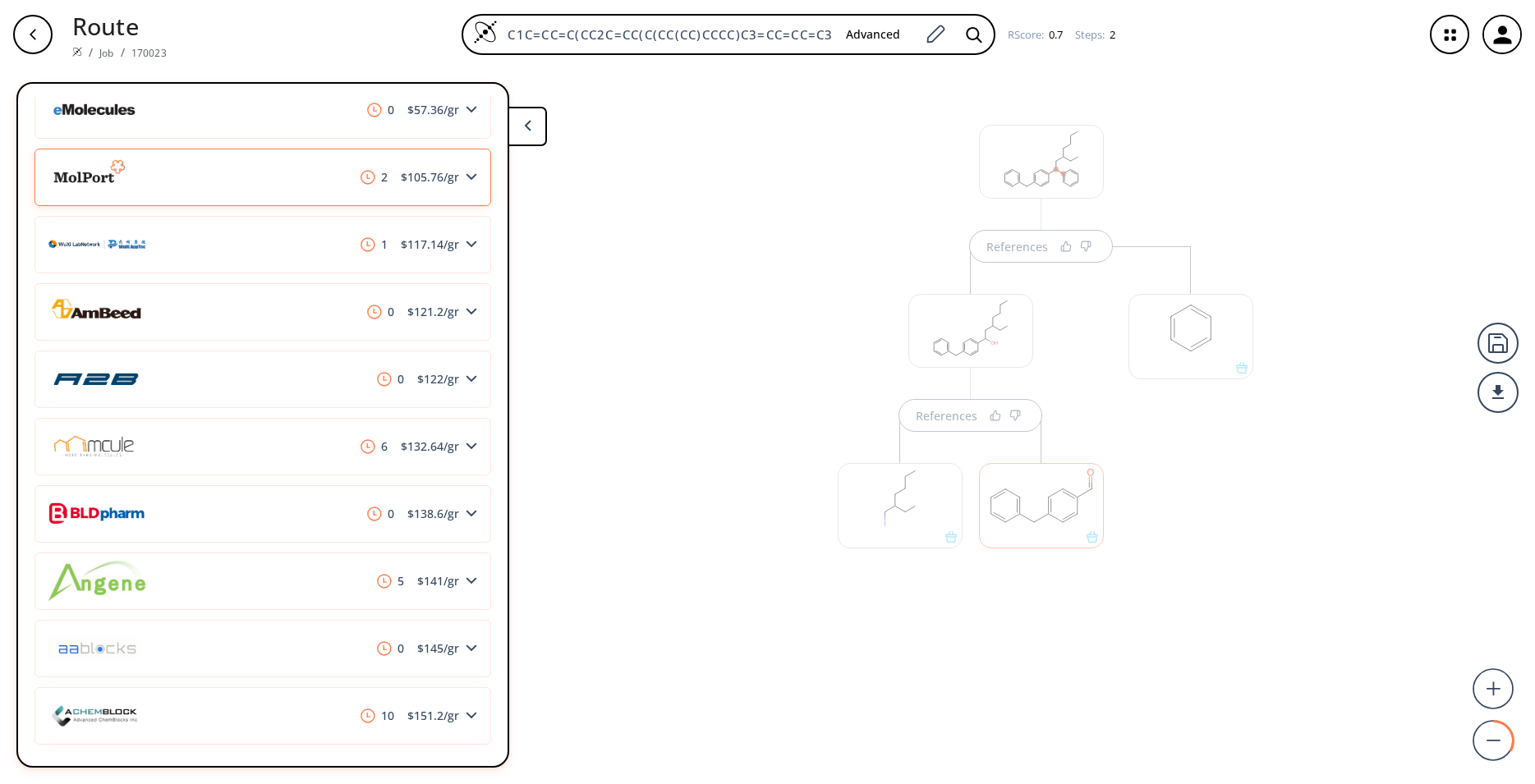
scroll to position [434, 0]
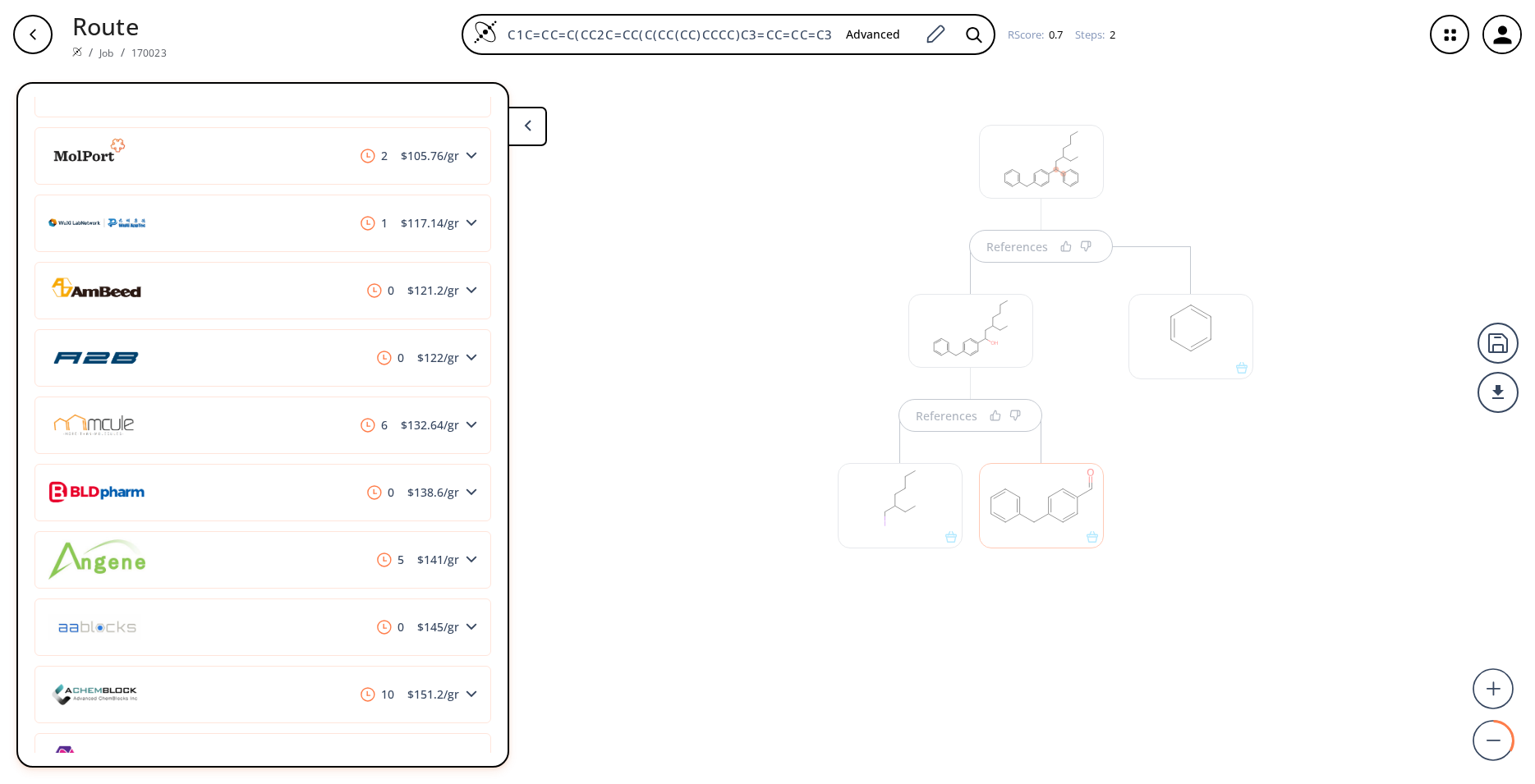
click at [716, 540] on div "References References" at bounding box center [767, 420] width 1535 height 702
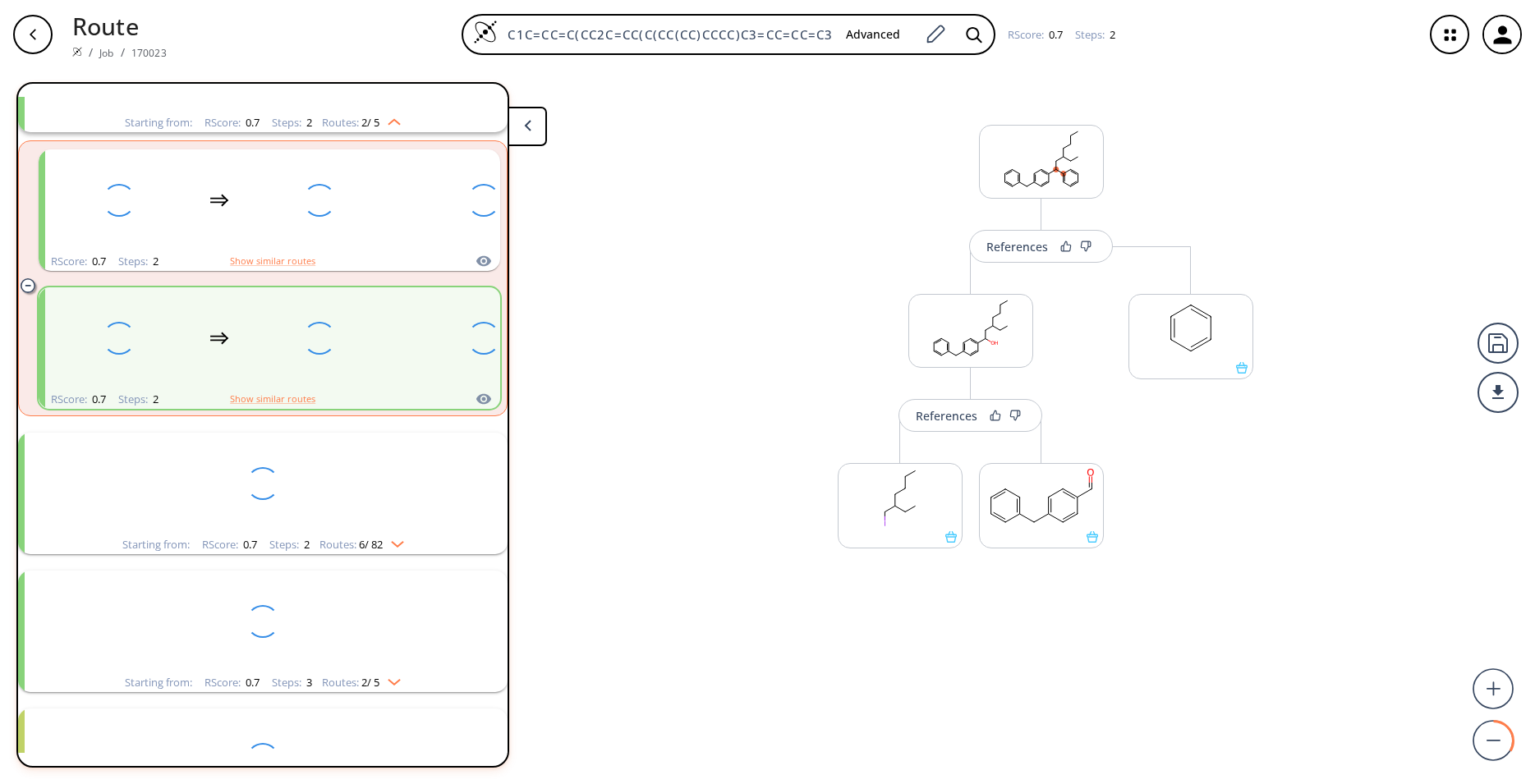
scroll to position [383, 0]
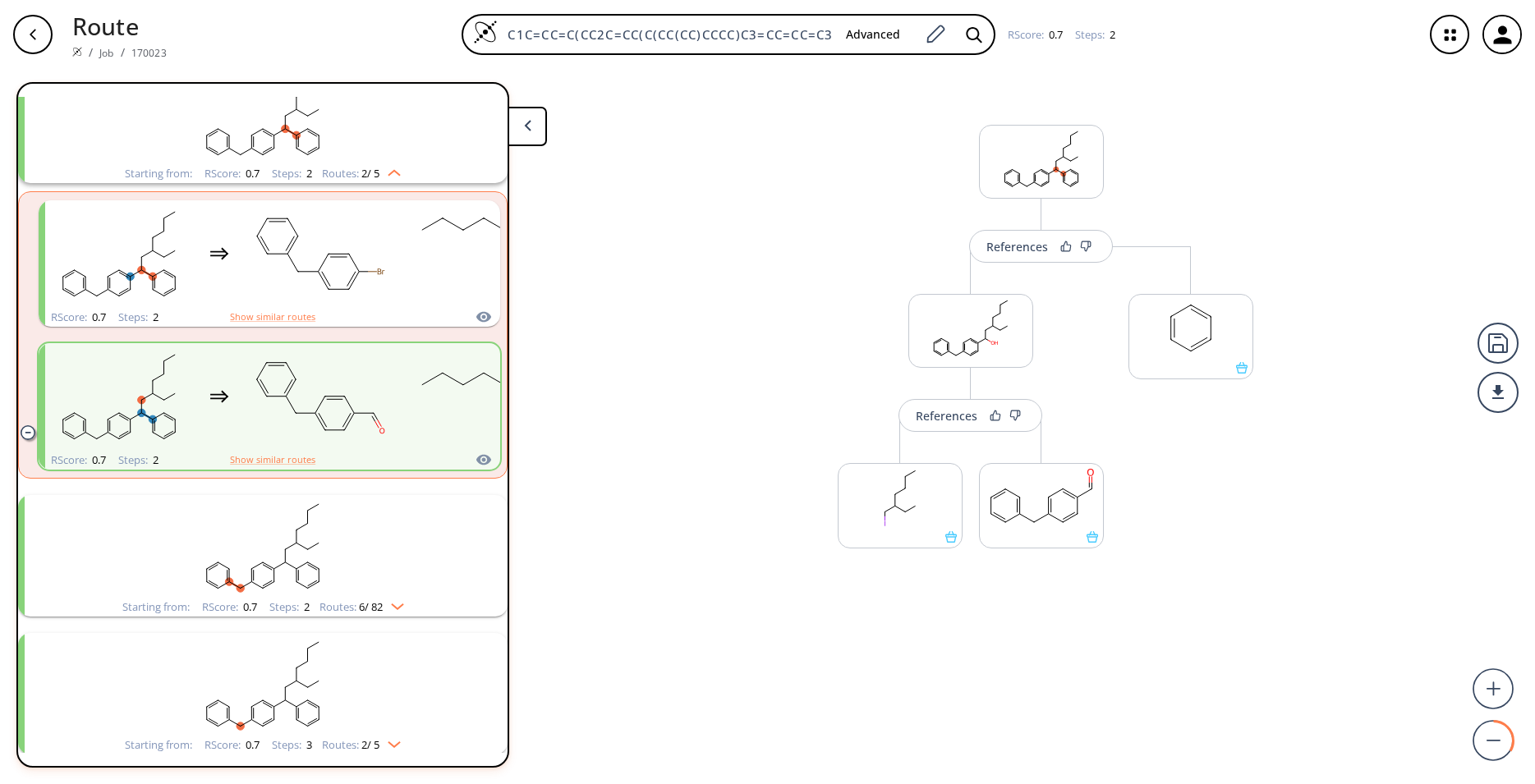
click at [352, 558] on rect "clusters" at bounding box center [263, 546] width 427 height 103
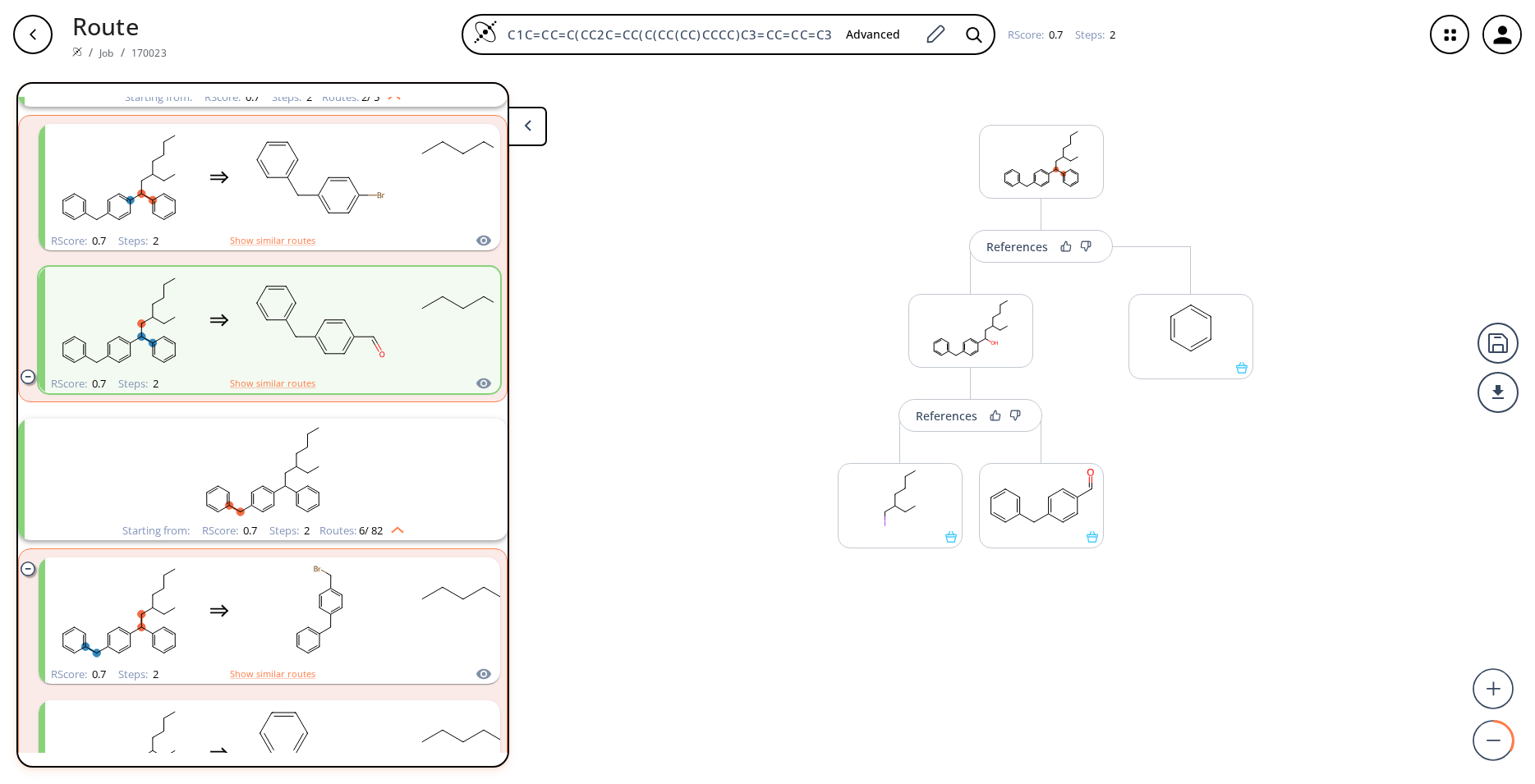
scroll to position [491, 0]
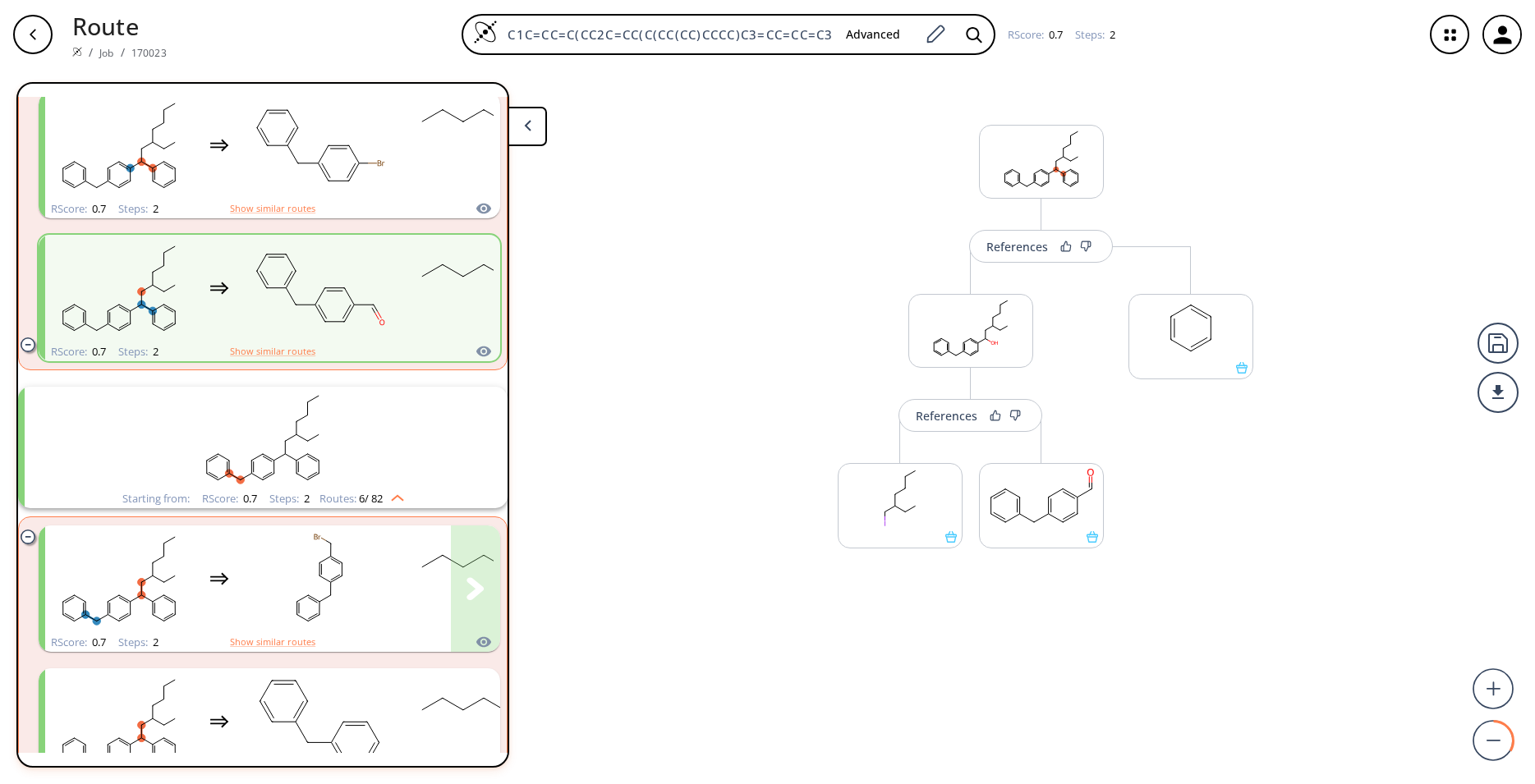
click at [355, 558] on rect "clusters" at bounding box center [320, 579] width 148 height 103
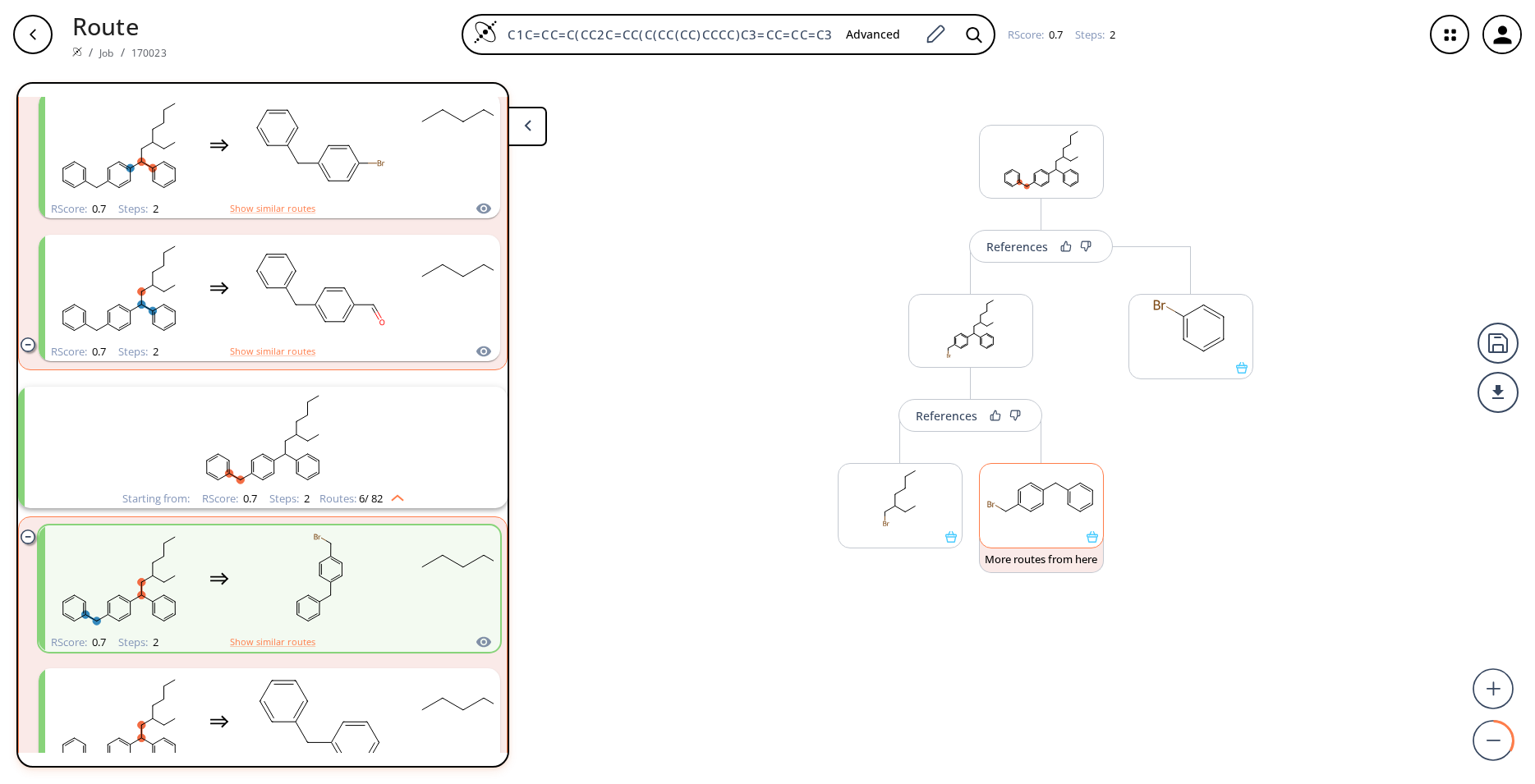
click at [1091, 546] on div at bounding box center [1041, 506] width 125 height 86
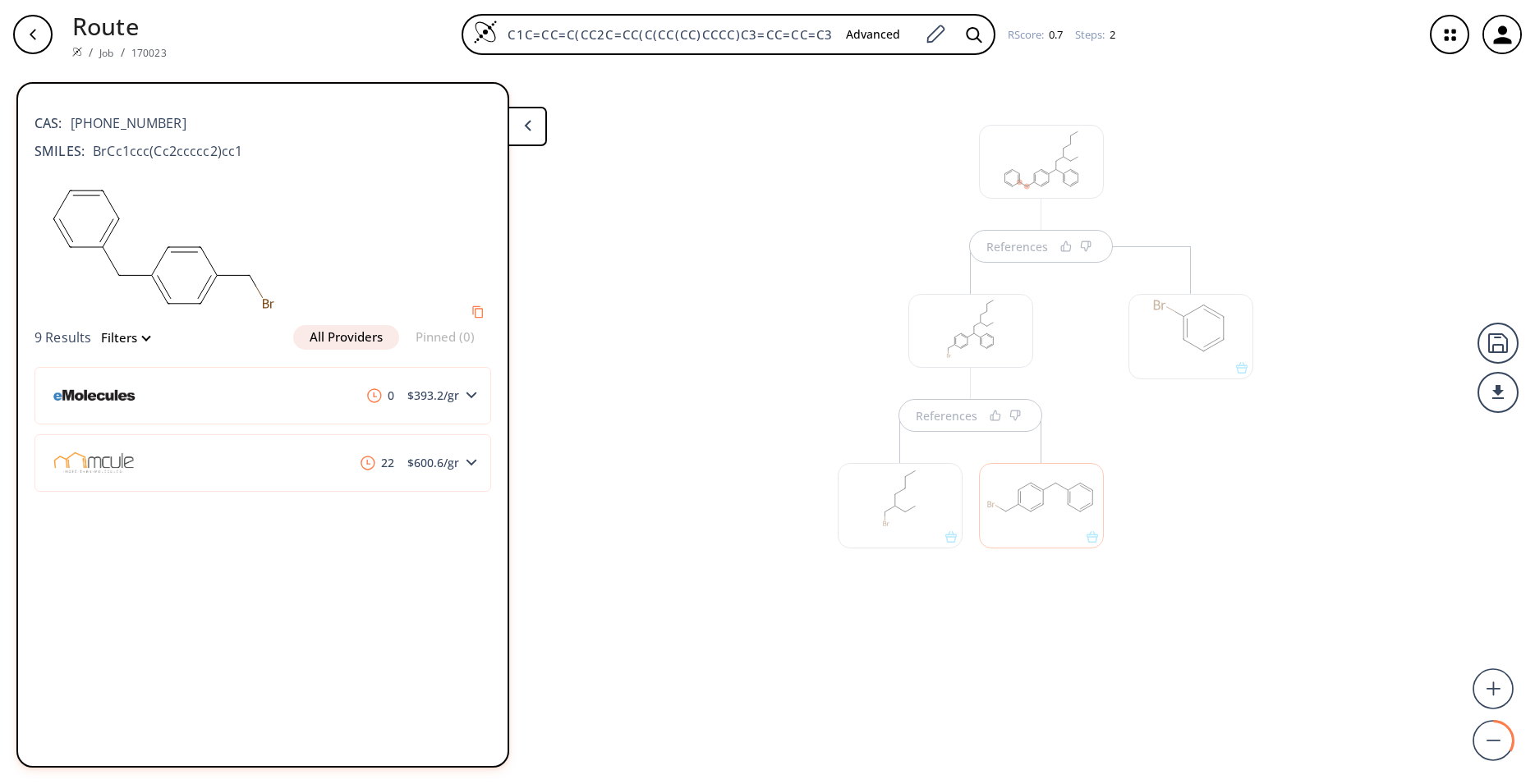
click at [899, 321] on div "References" at bounding box center [971, 430] width 299 height 368
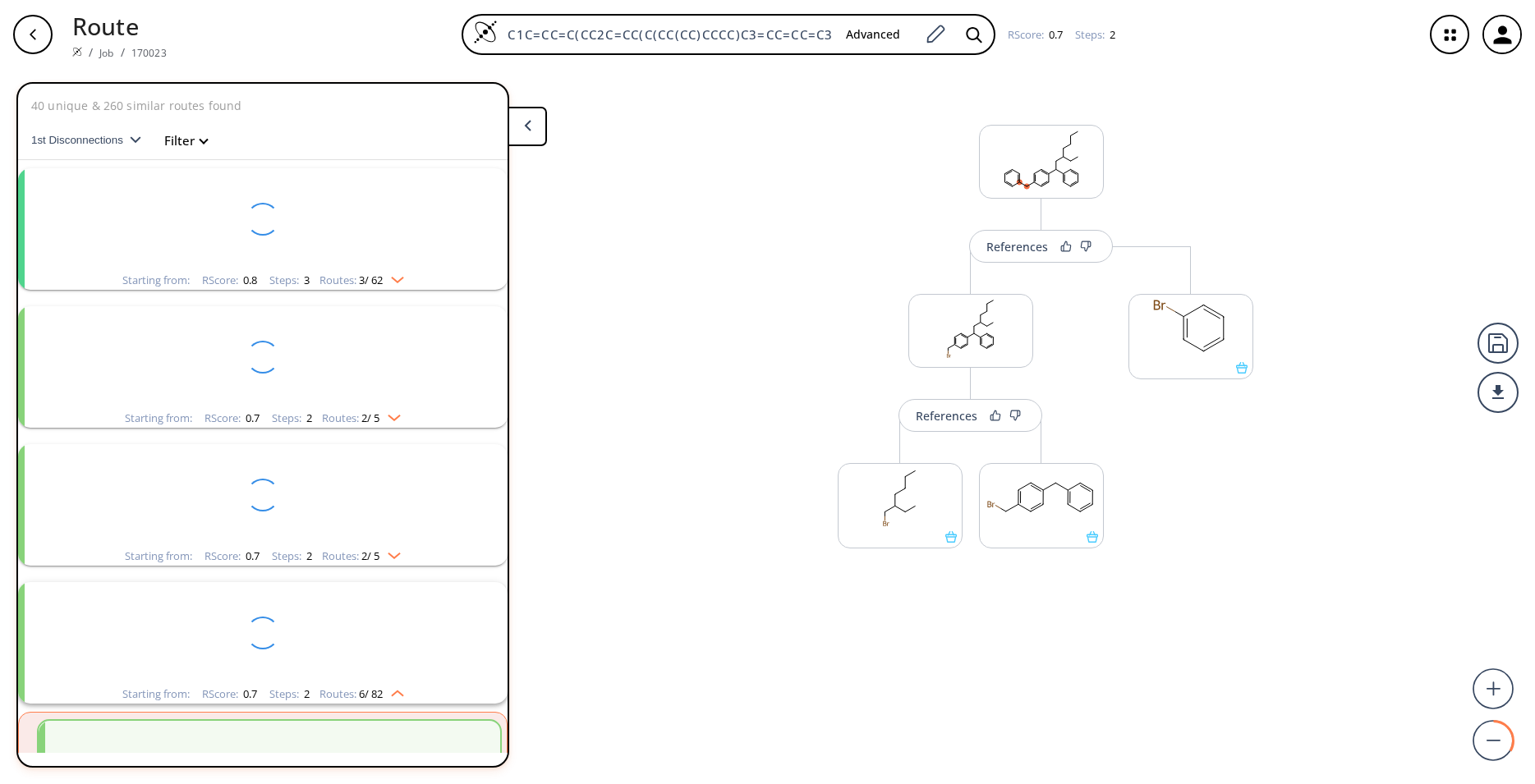
scroll to position [383, 0]
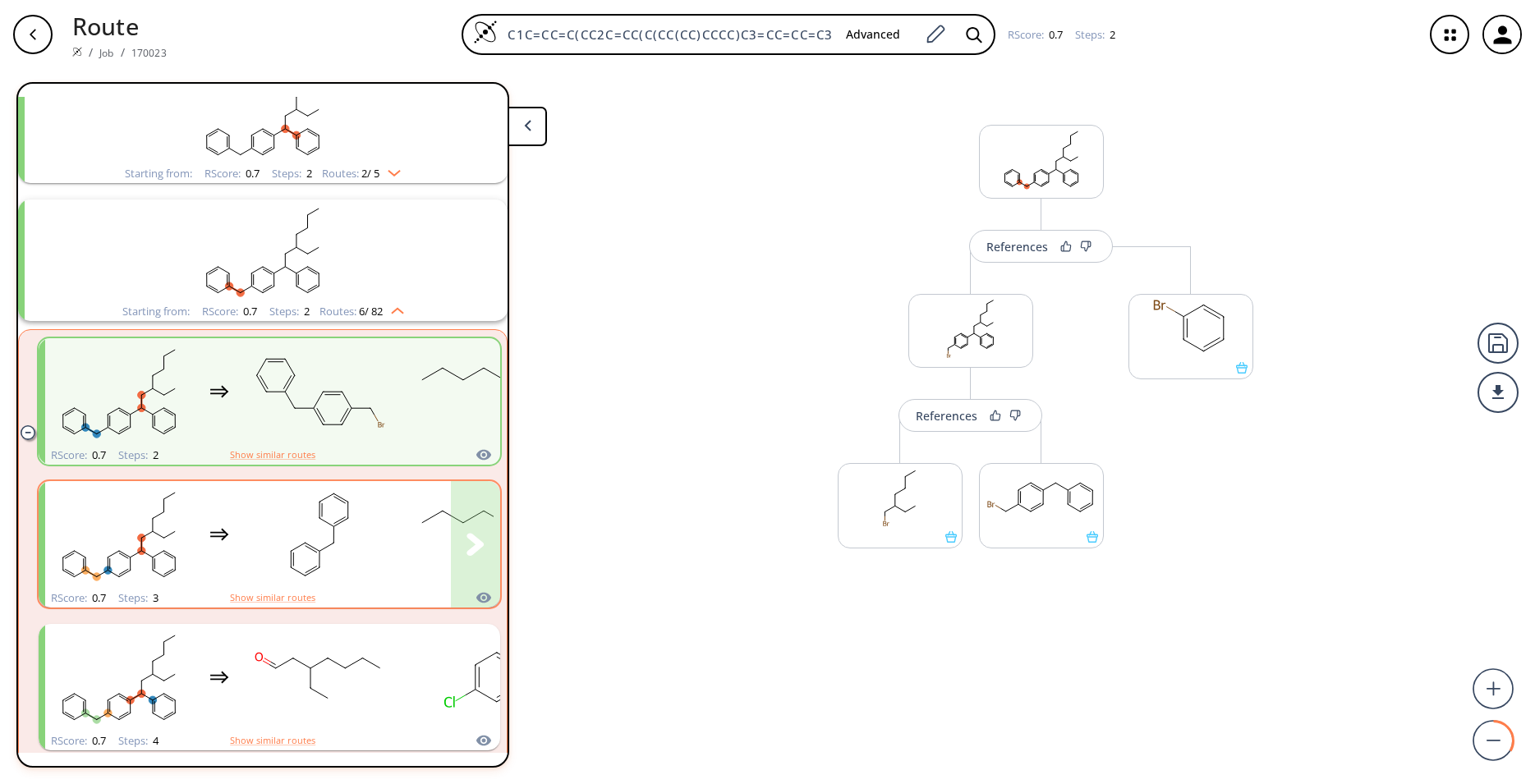
click at [430, 563] on rect "clusters" at bounding box center [484, 535] width 148 height 103
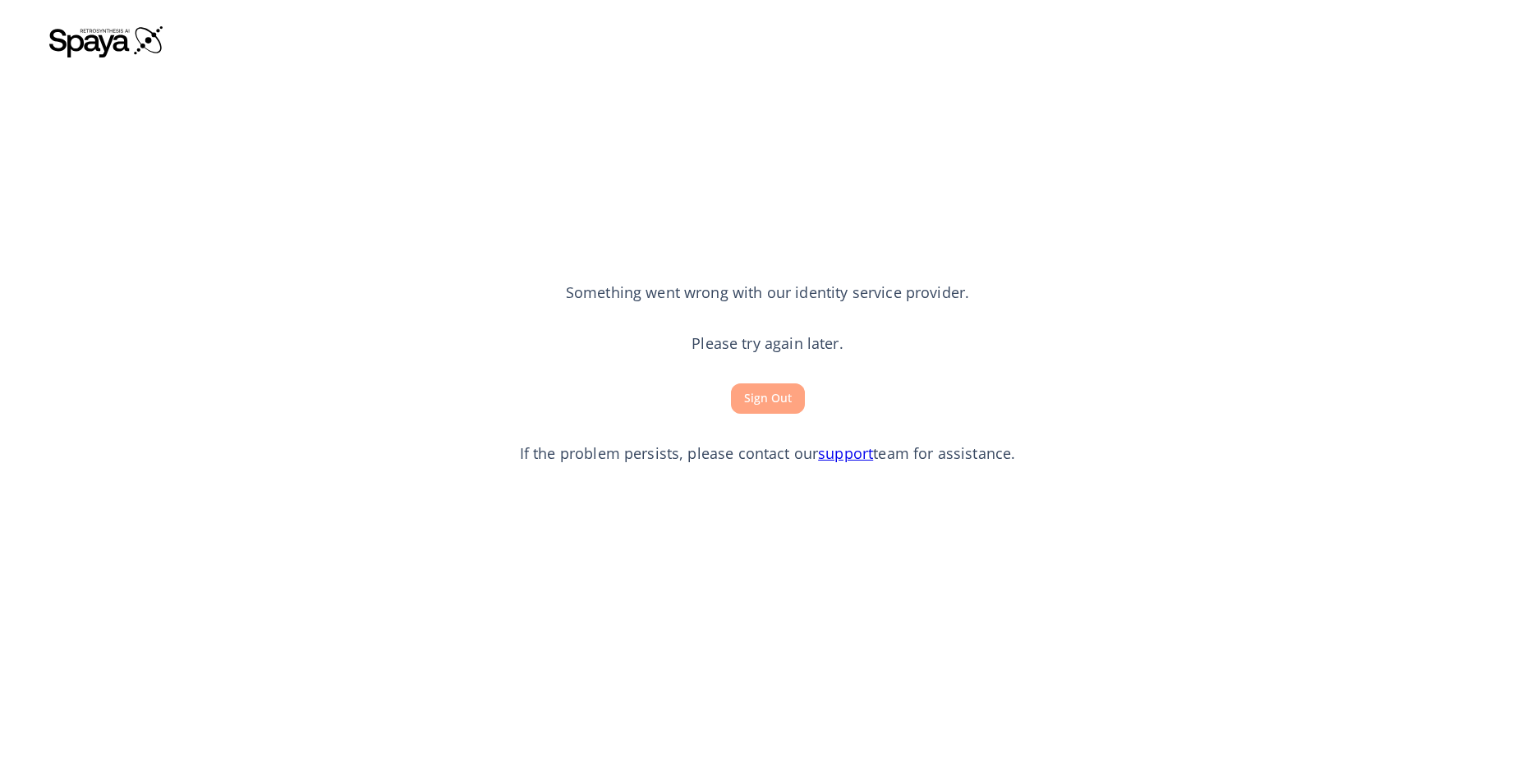
click at [765, 401] on button "Sign Out" at bounding box center [768, 399] width 74 height 30
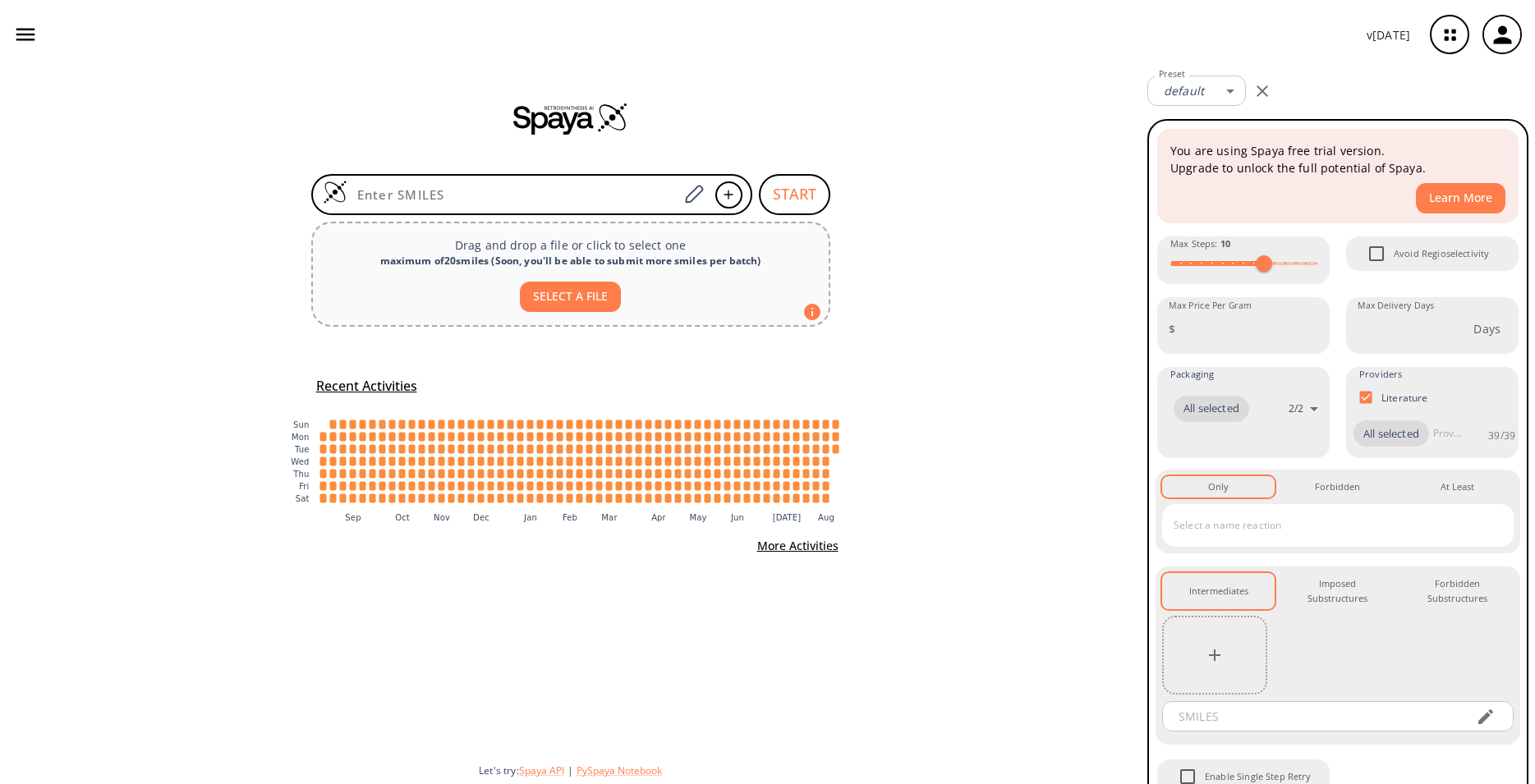
click at [1442, 39] on icon "button" at bounding box center [1449, 35] width 44 height 44
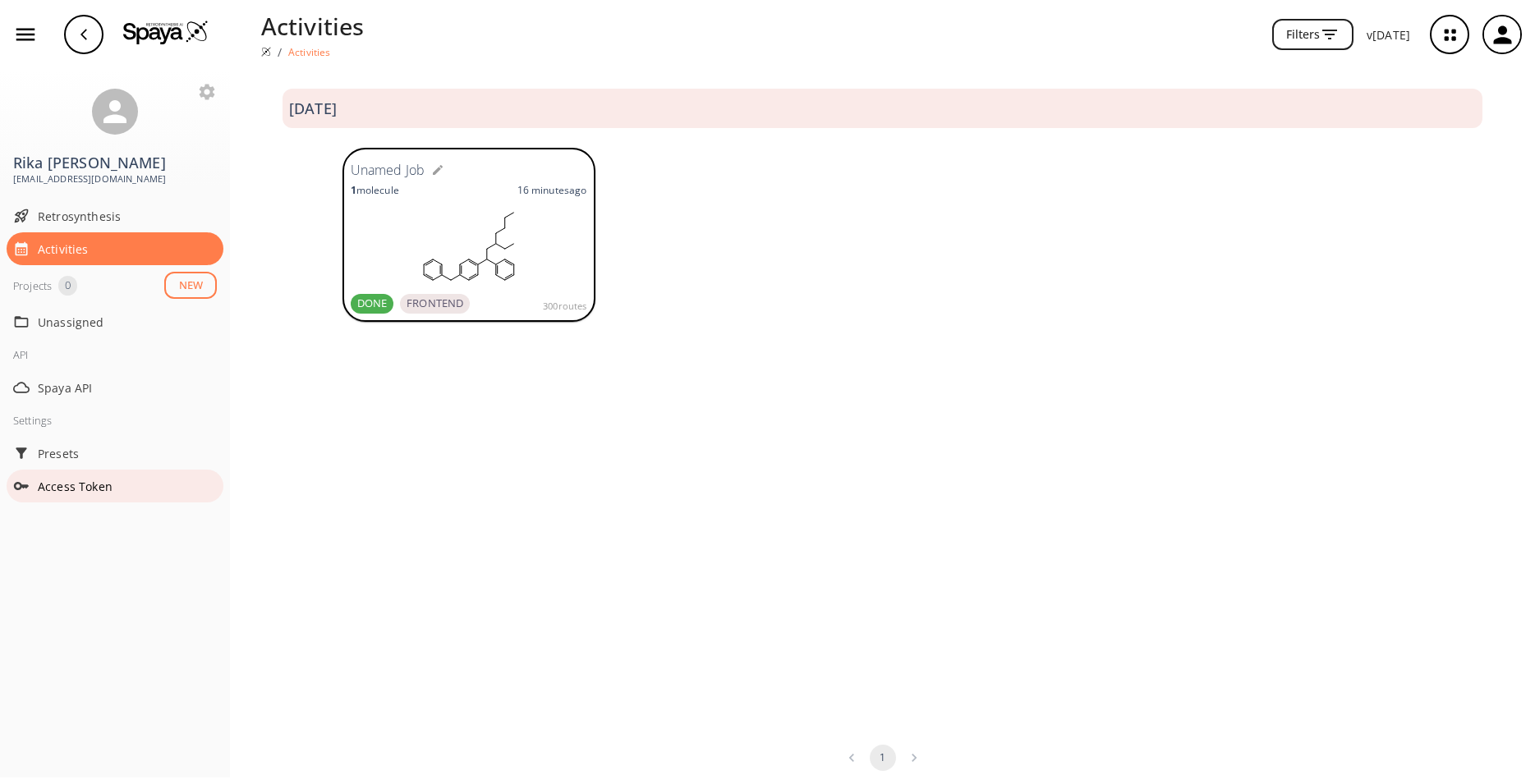
click at [90, 489] on span "Access Token" at bounding box center [127, 486] width 179 height 17
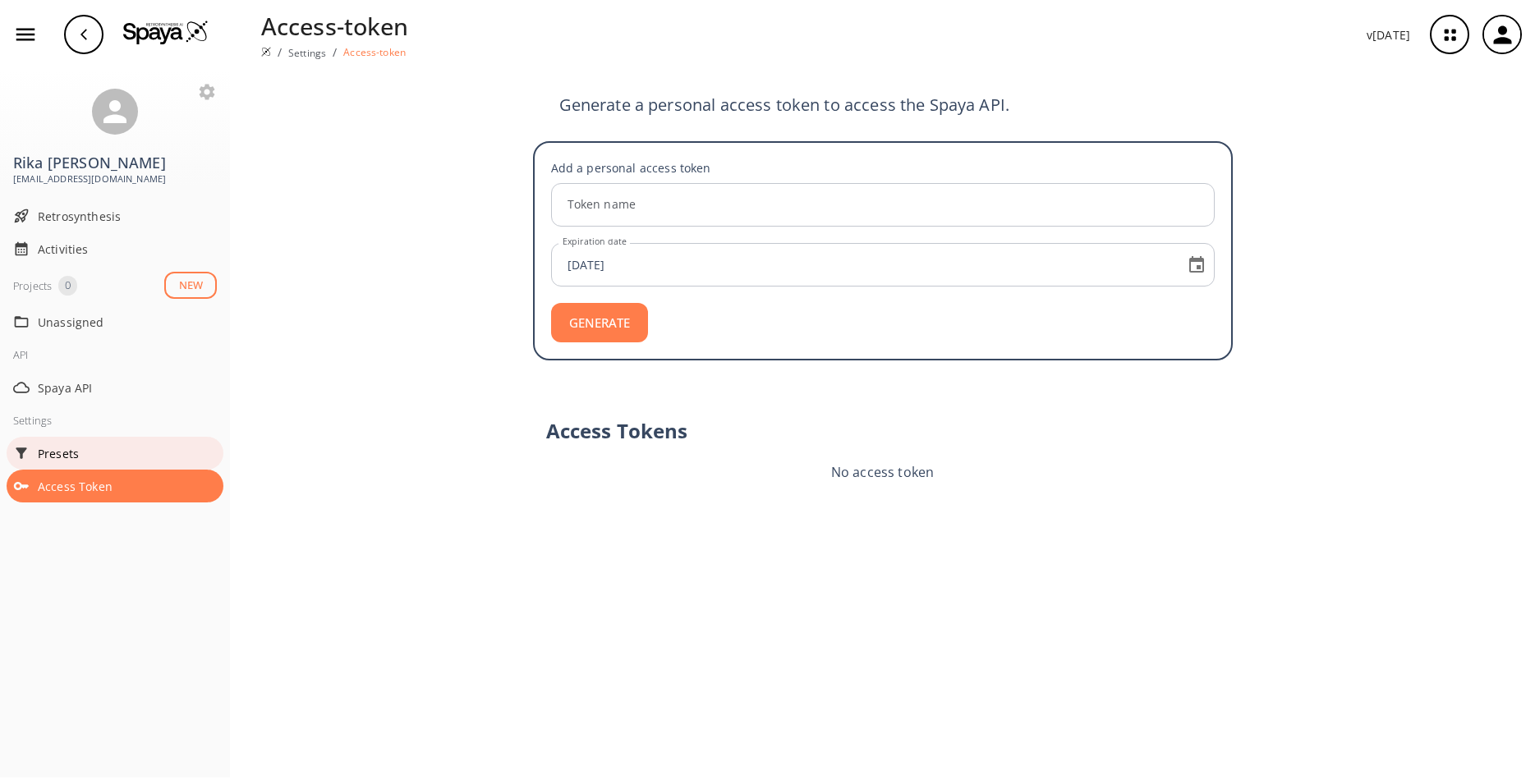
click at [90, 456] on span "Presets" at bounding box center [127, 454] width 179 height 17
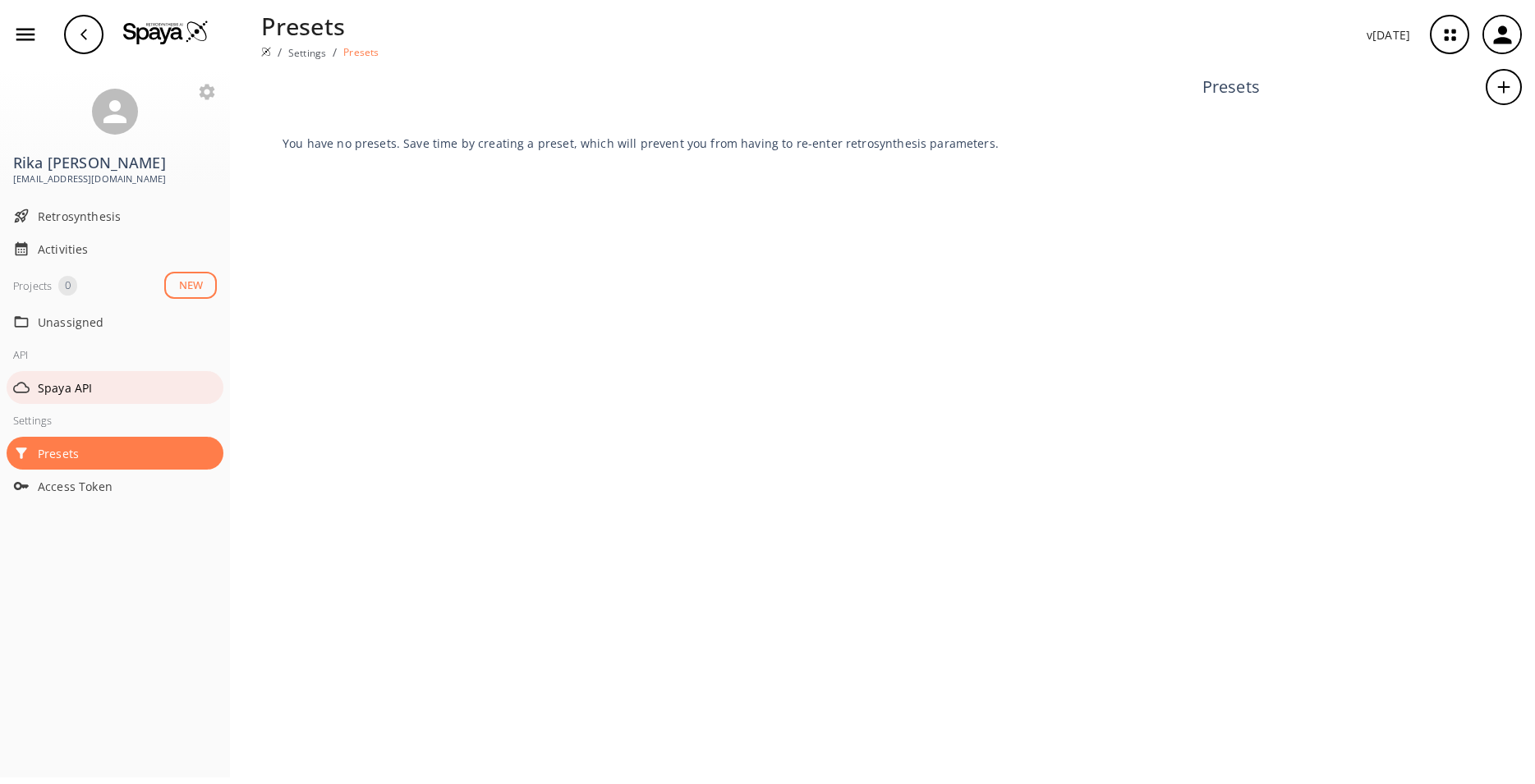
click at [87, 390] on span "Spaya API" at bounding box center [127, 388] width 179 height 17
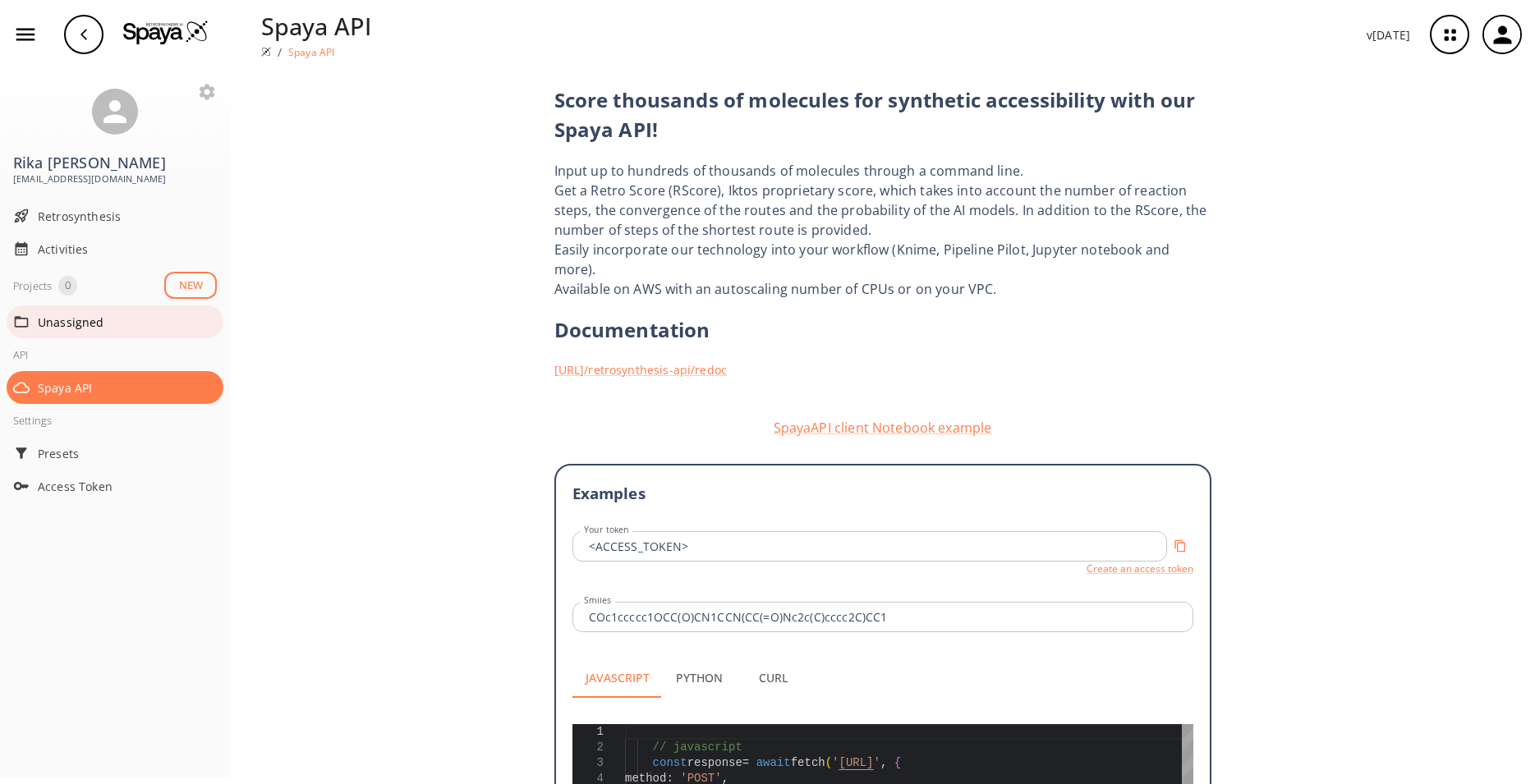
click at [88, 329] on span "Unassigned" at bounding box center [127, 321] width 179 height 17
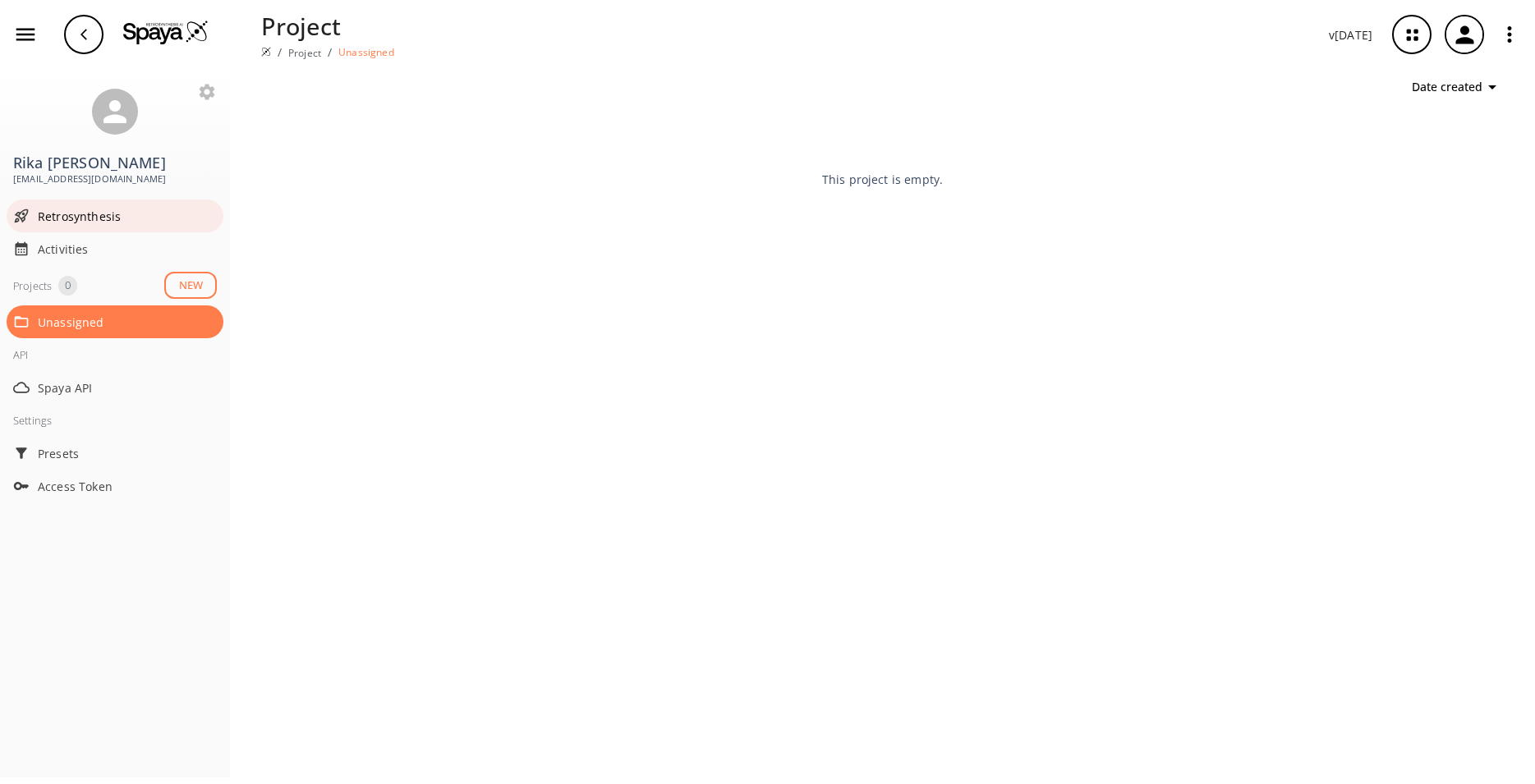
click at [89, 218] on span "Retrosynthesis" at bounding box center [127, 216] width 179 height 17
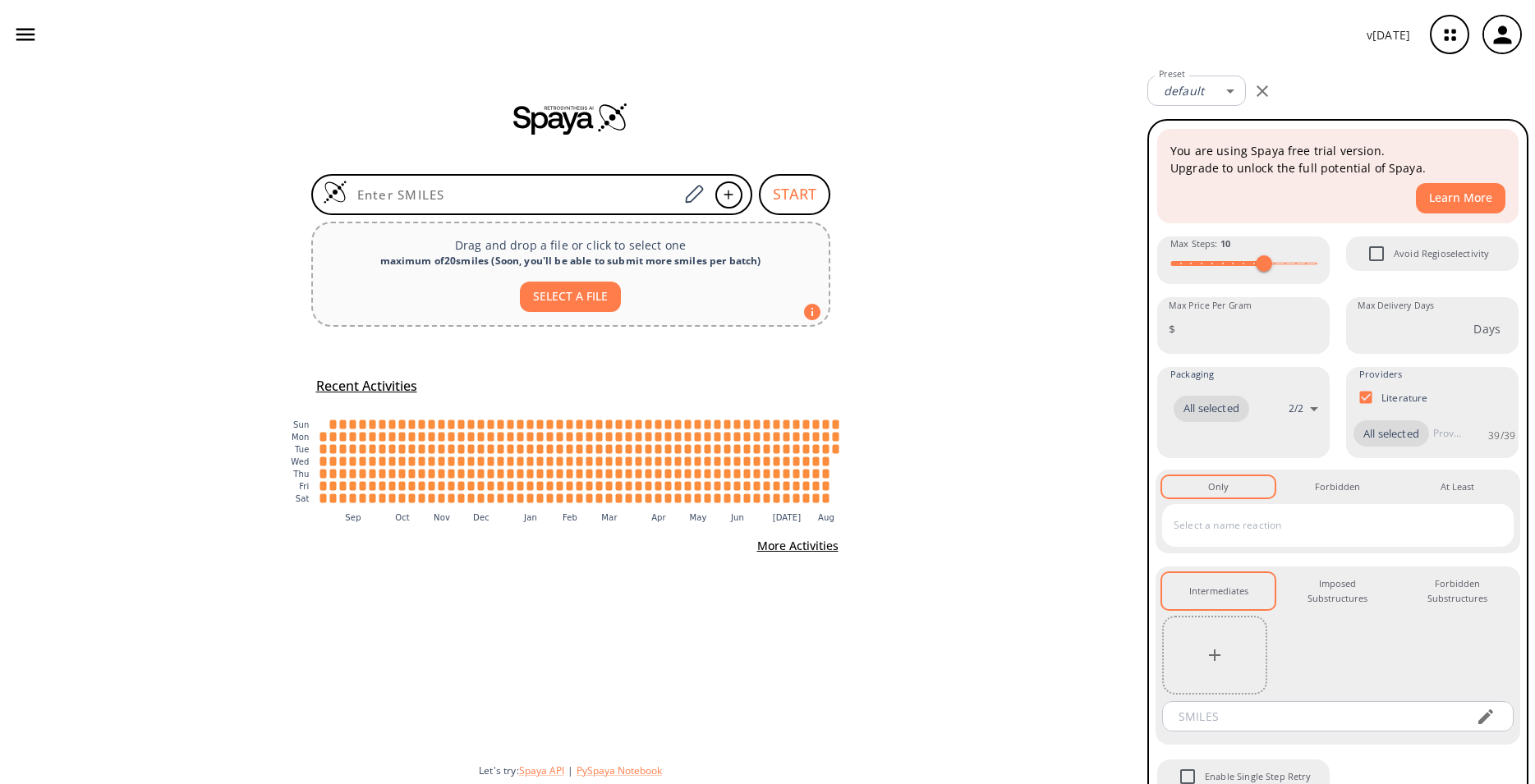
click at [1456, 41] on icon "button" at bounding box center [1449, 35] width 44 height 44
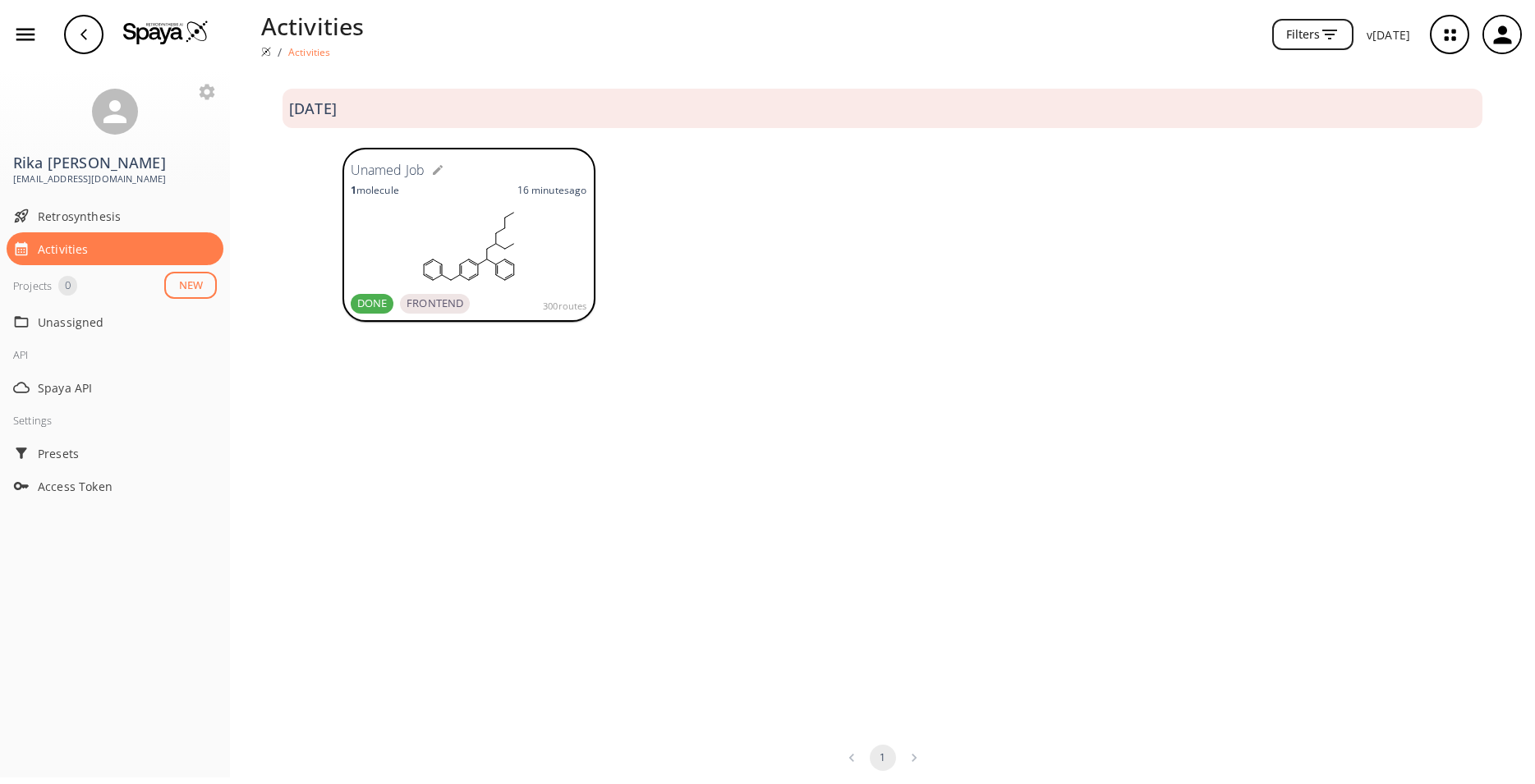
click at [1496, 43] on icon "button" at bounding box center [1502, 35] width 18 height 18
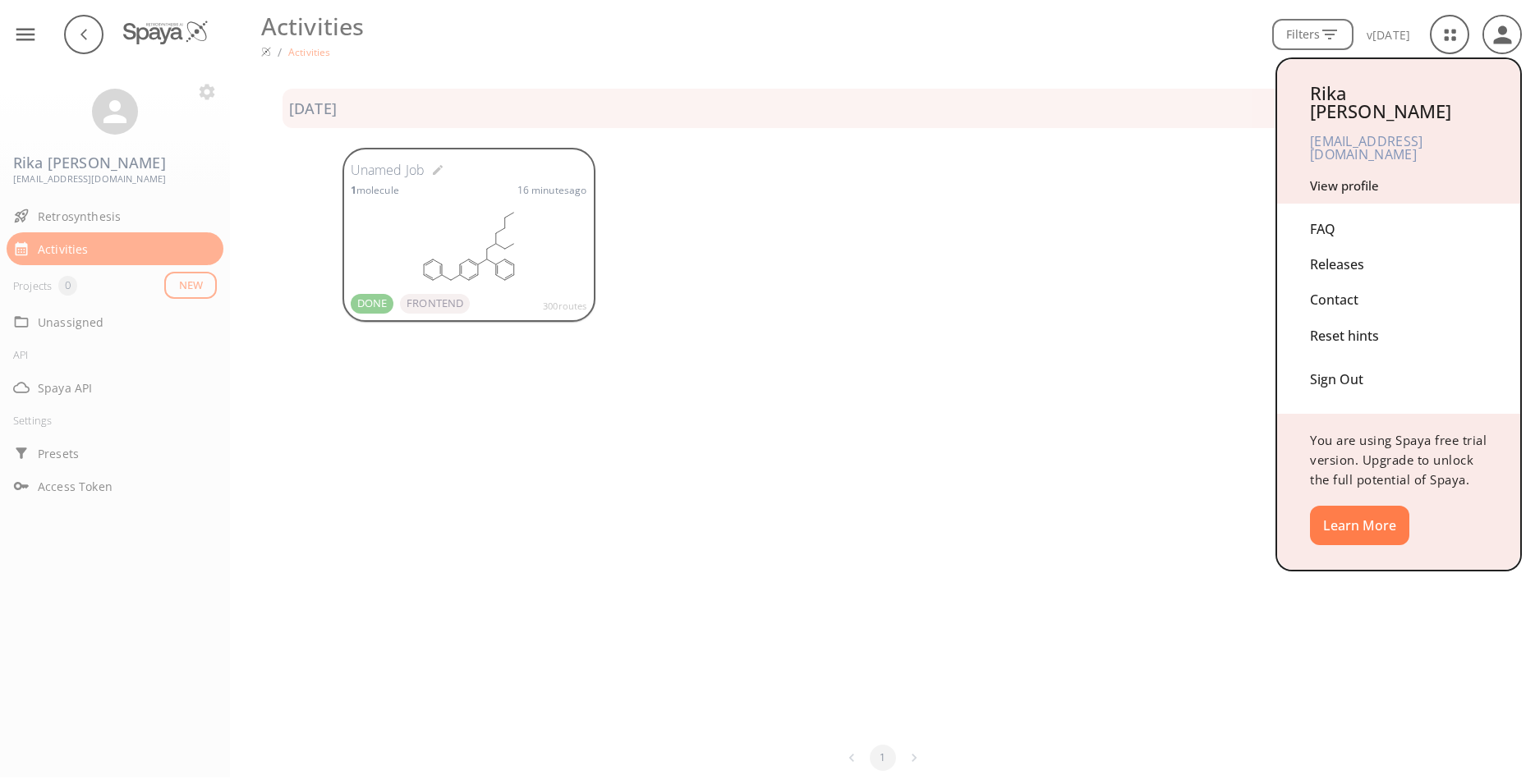
click at [885, 557] on div at bounding box center [767, 392] width 1535 height 784
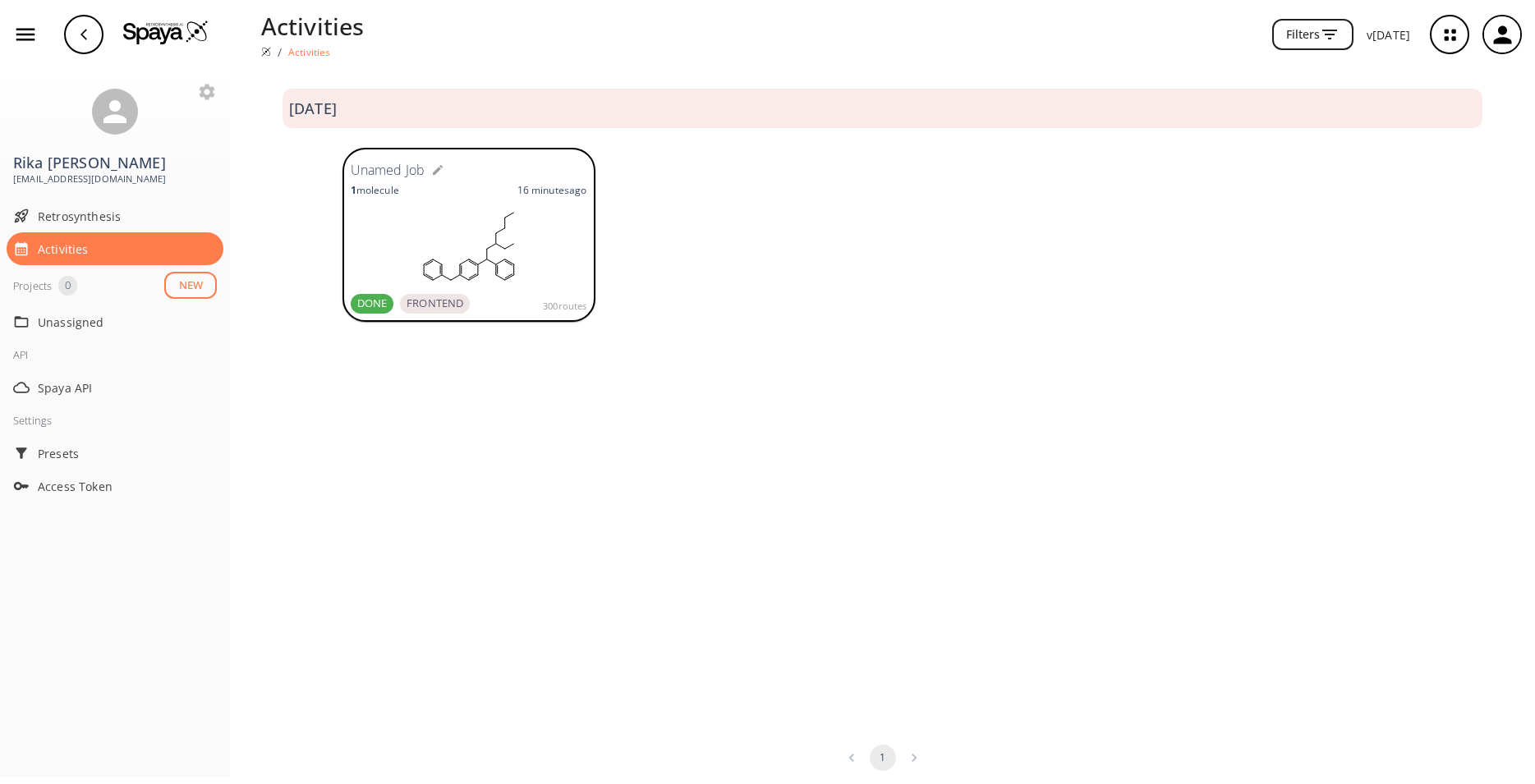
click at [503, 211] on rect at bounding box center [469, 246] width 237 height 82
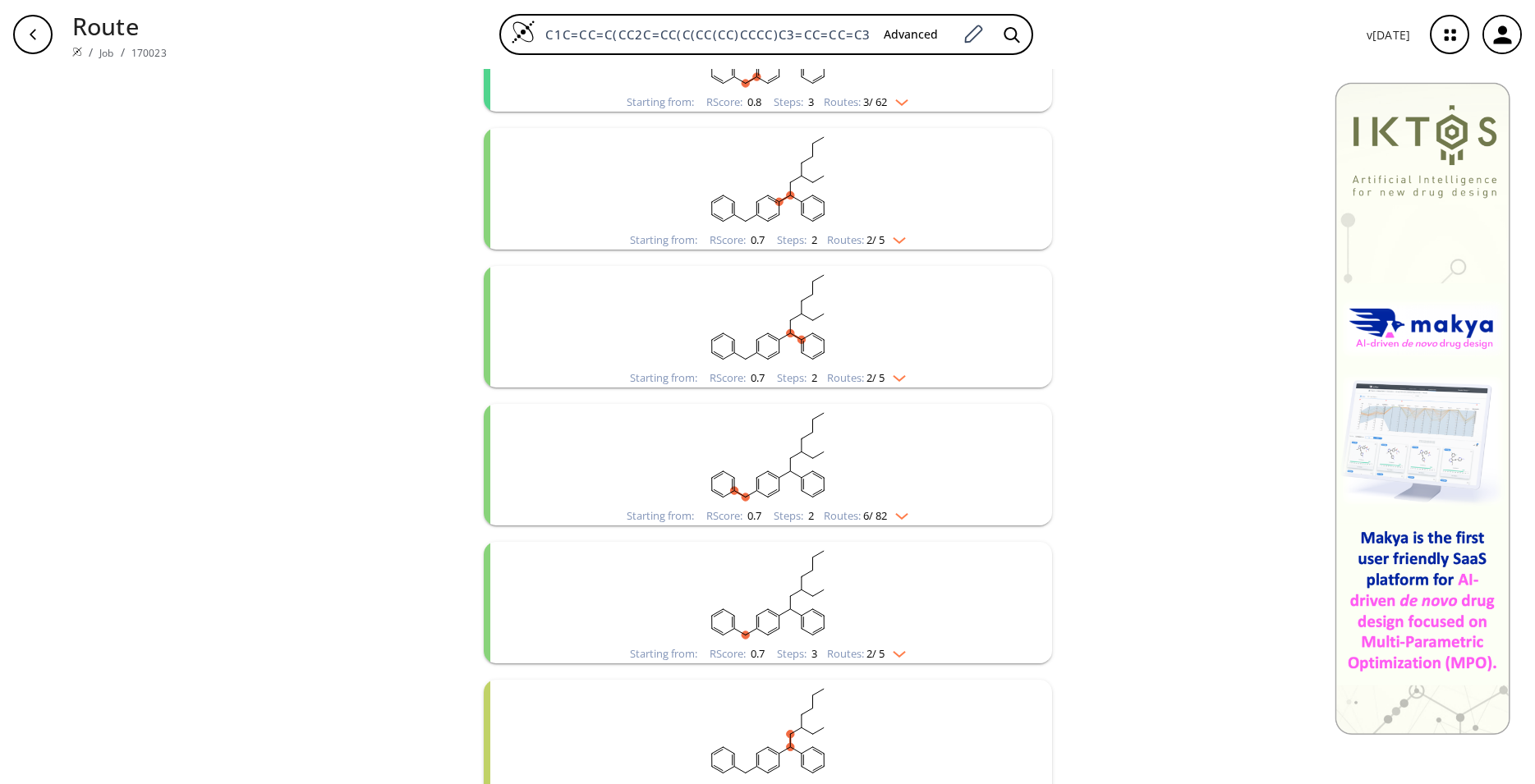
scroll to position [451, 0]
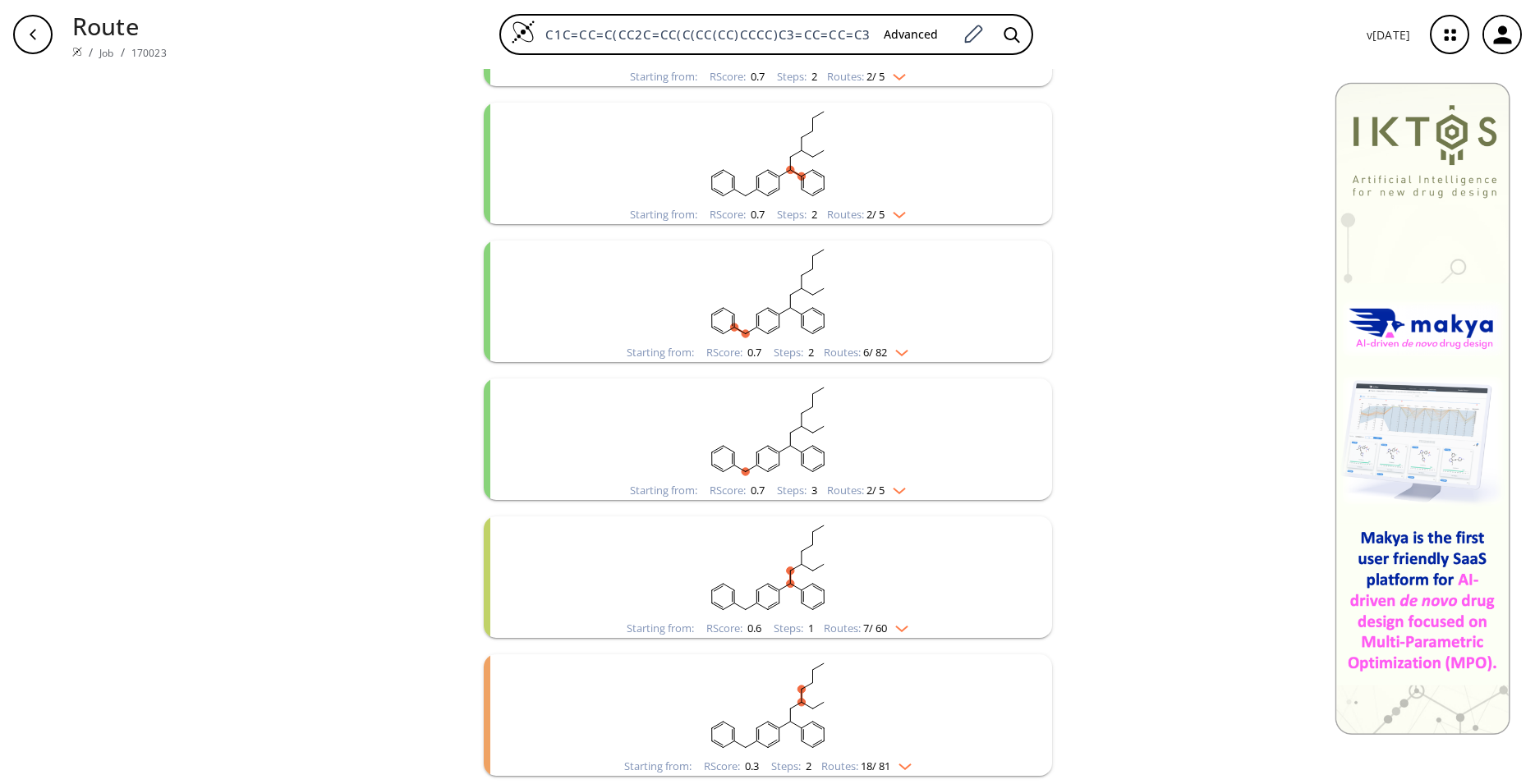
click at [765, 662] on rect "clusters" at bounding box center [768, 705] width 427 height 103
click at [777, 704] on rect "clusters" at bounding box center [768, 705] width 427 height 103
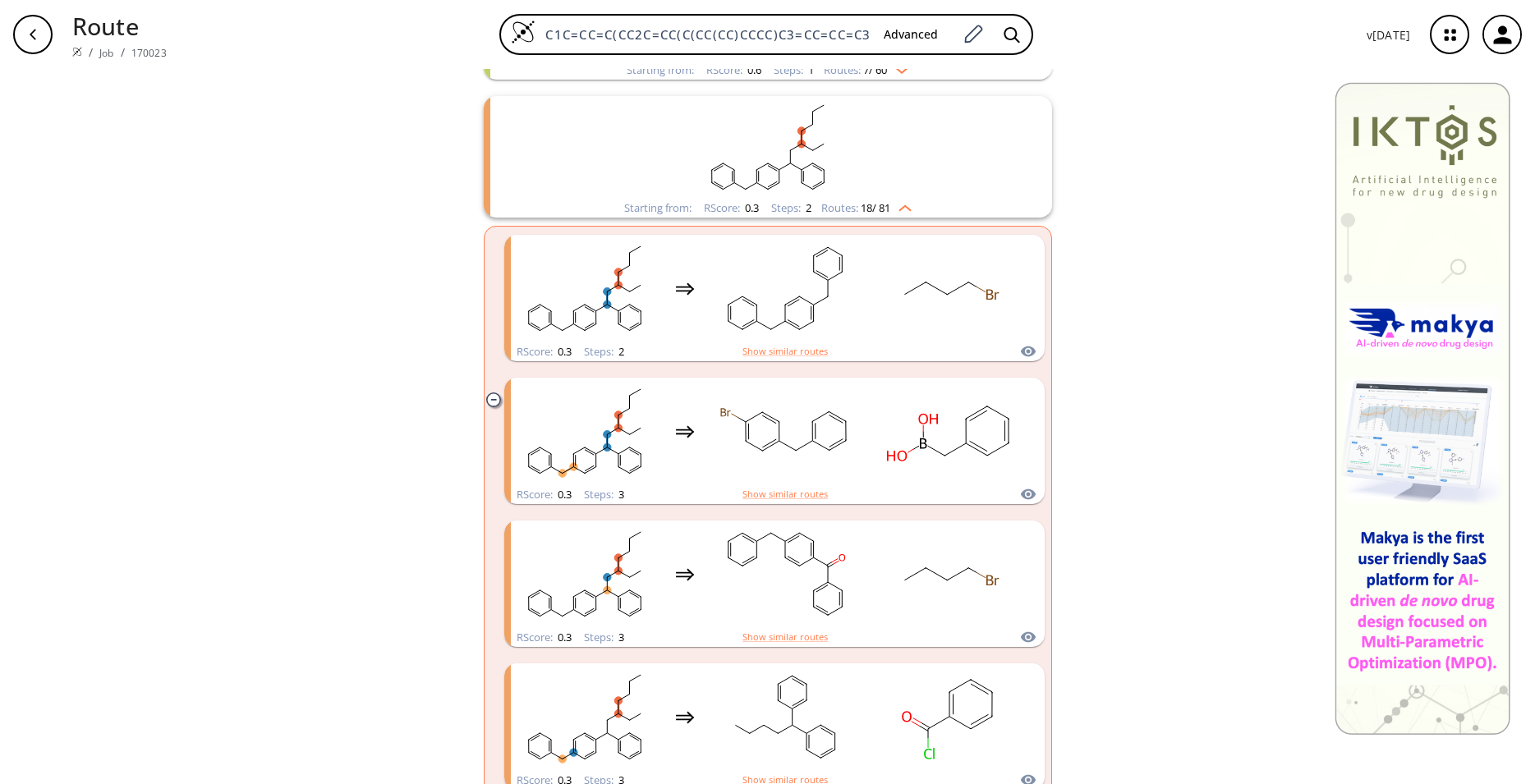
scroll to position [1038, 0]
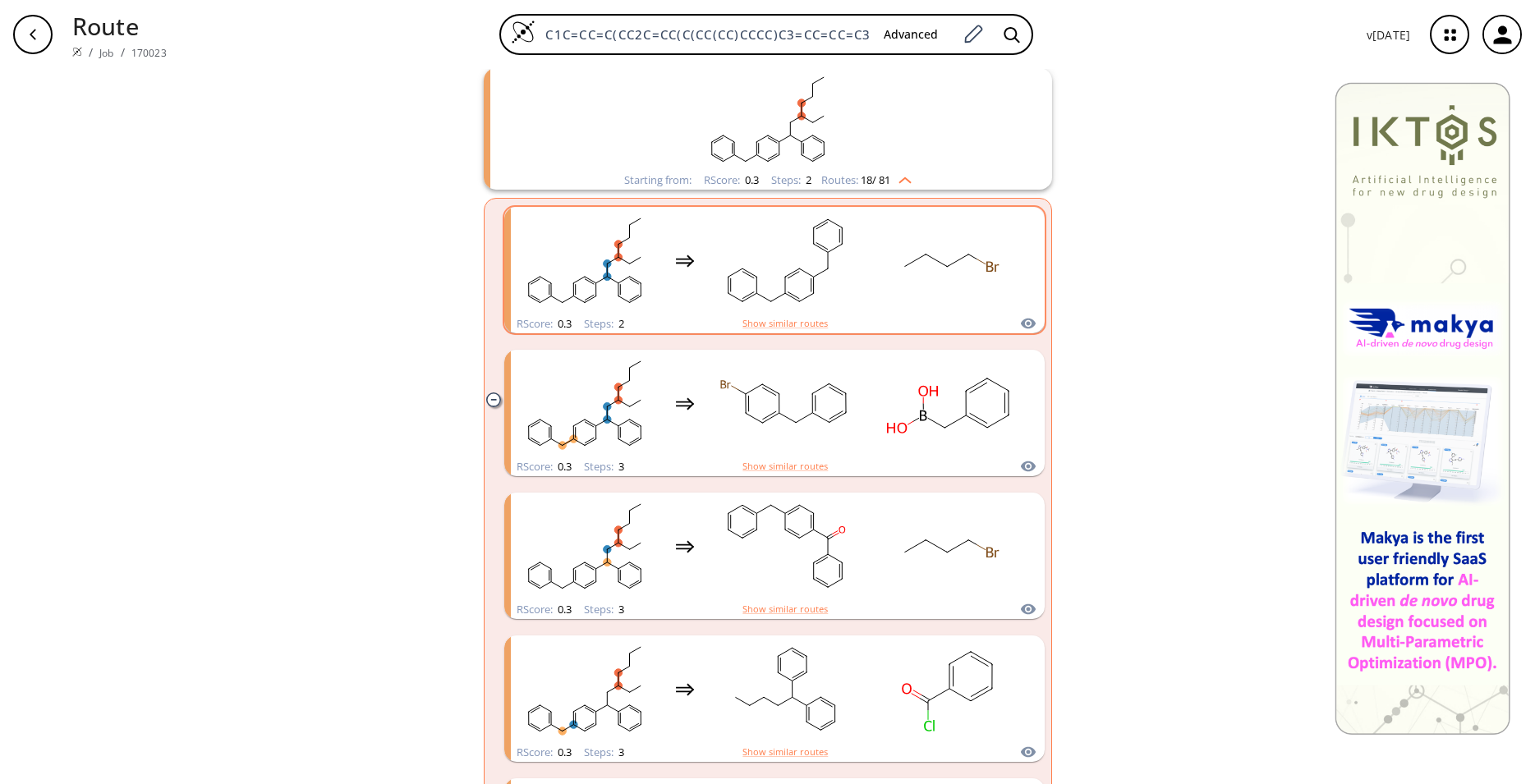
click at [756, 295] on icon "clusters" at bounding box center [763, 296] width 14 height 8
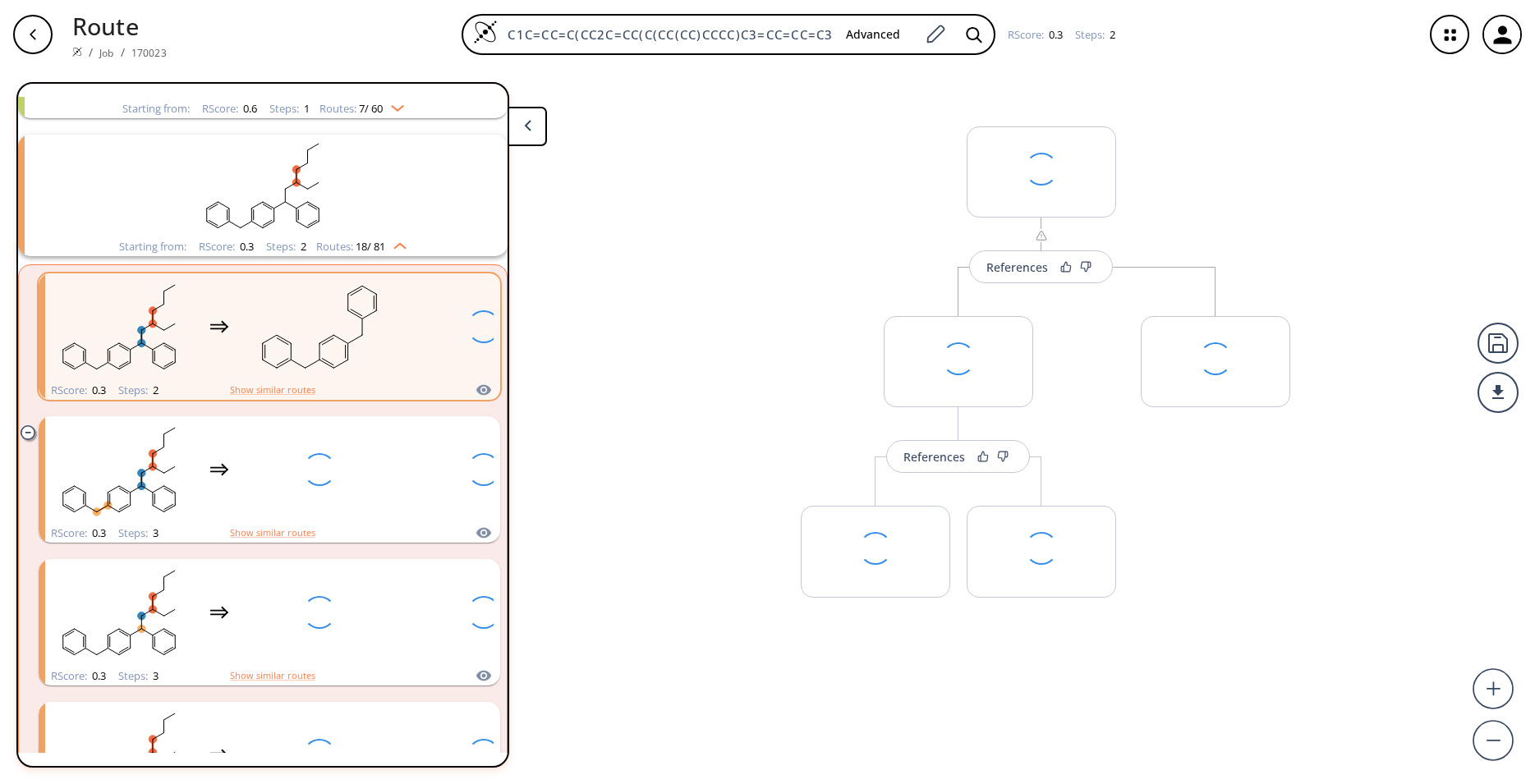
scroll to position [865, 0]
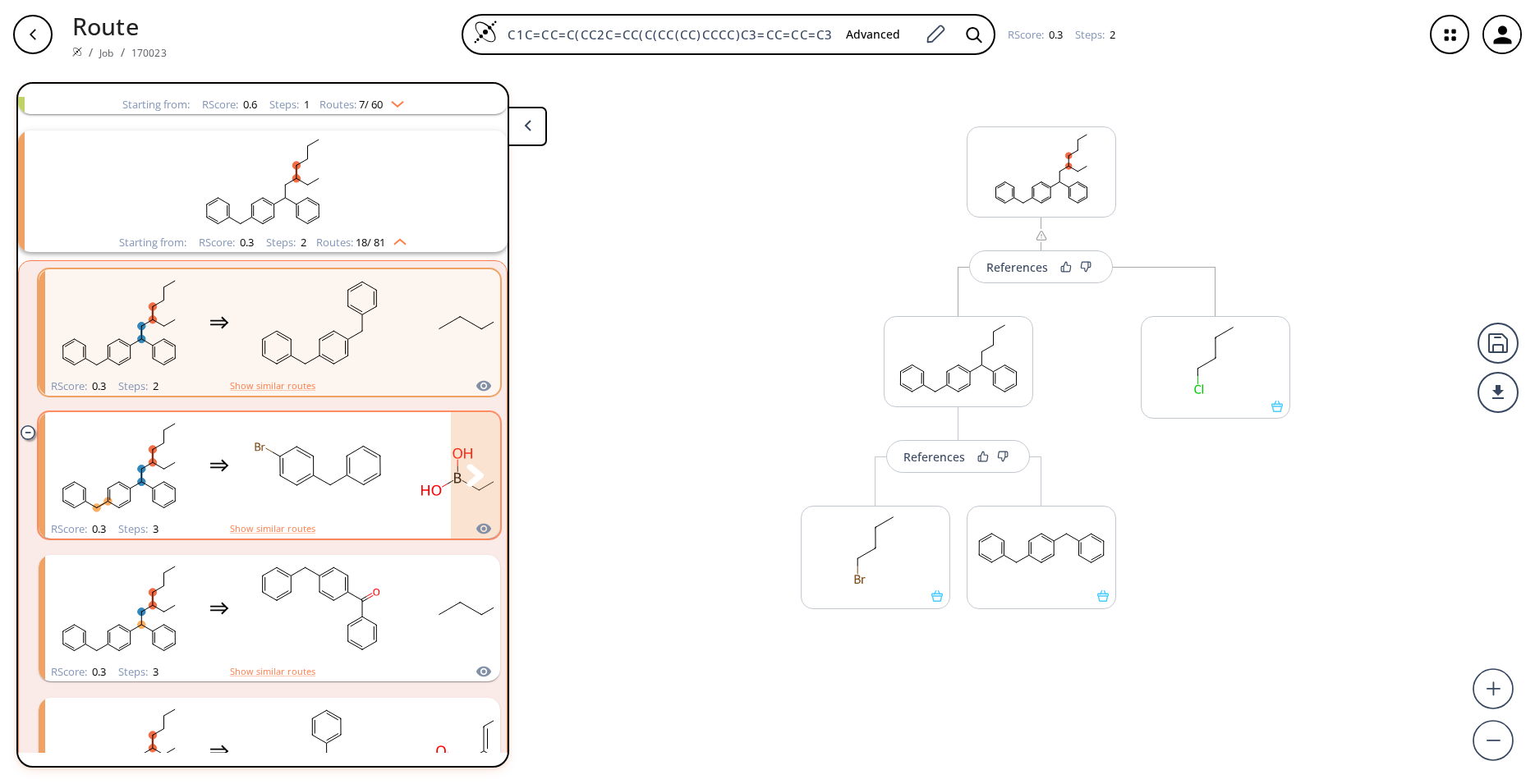
click at [380, 484] on rect "clusters" at bounding box center [320, 465] width 148 height 103
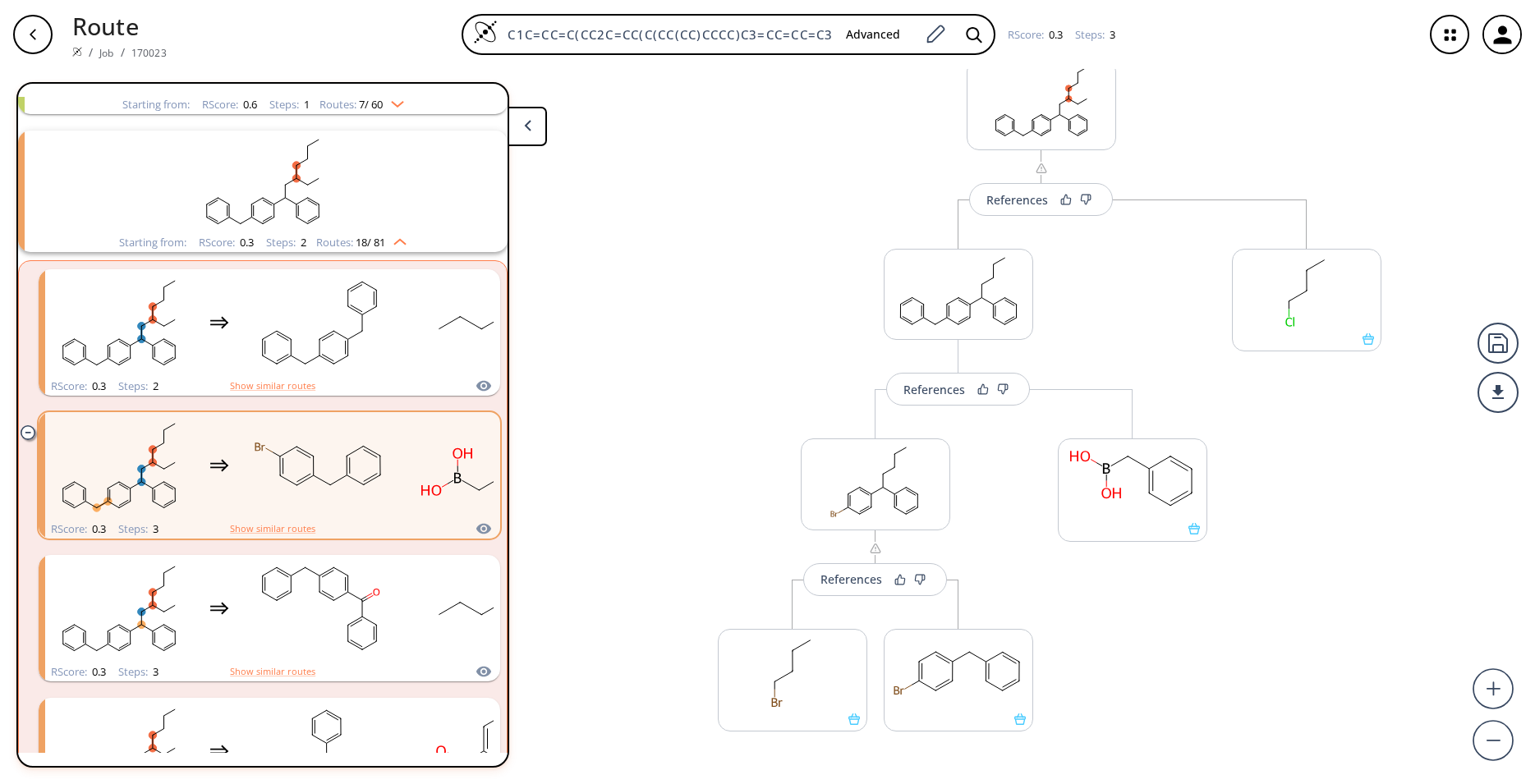
scroll to position [108, 0]
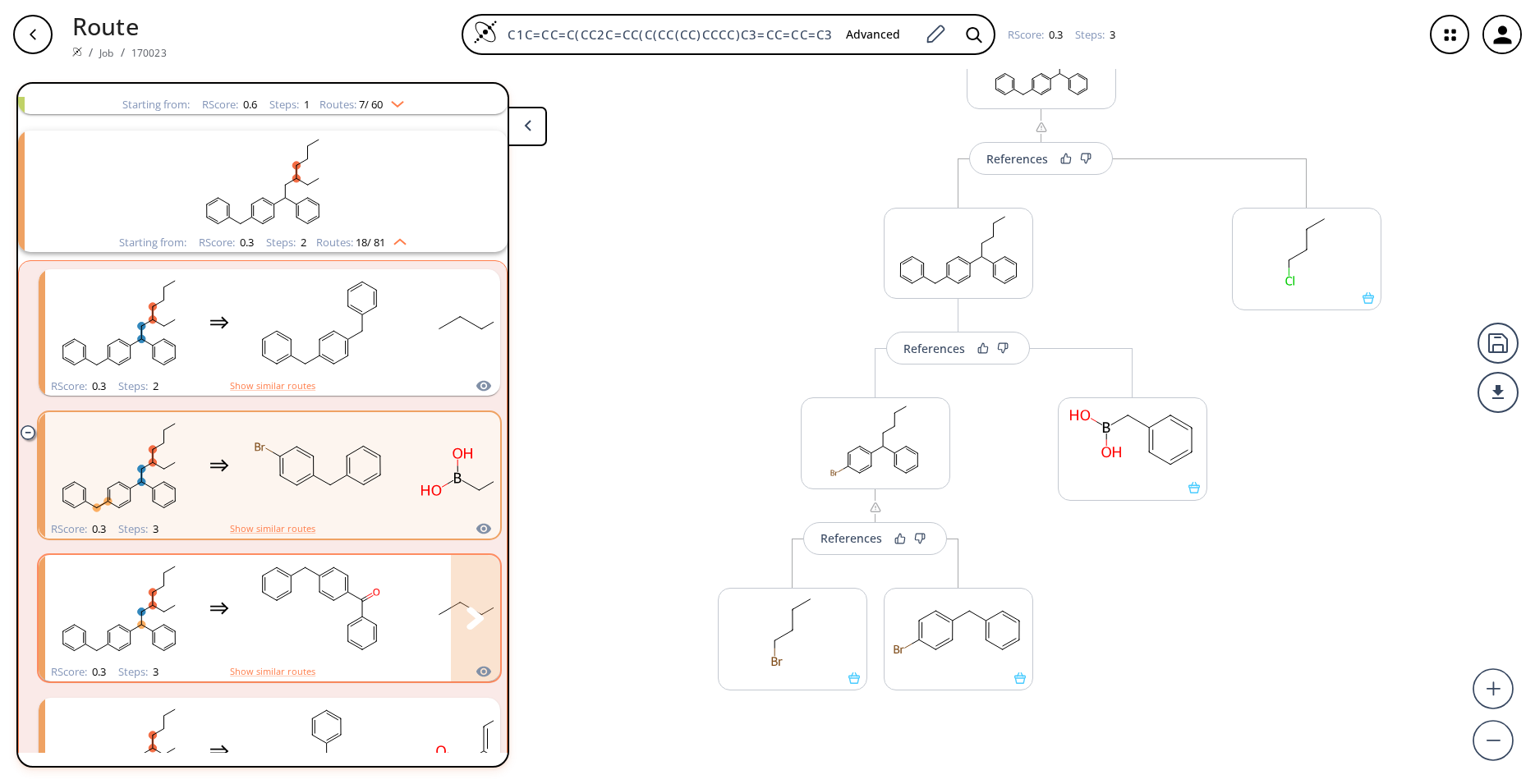
click at [400, 588] on div "clusters" at bounding box center [384, 609] width 677 height 107
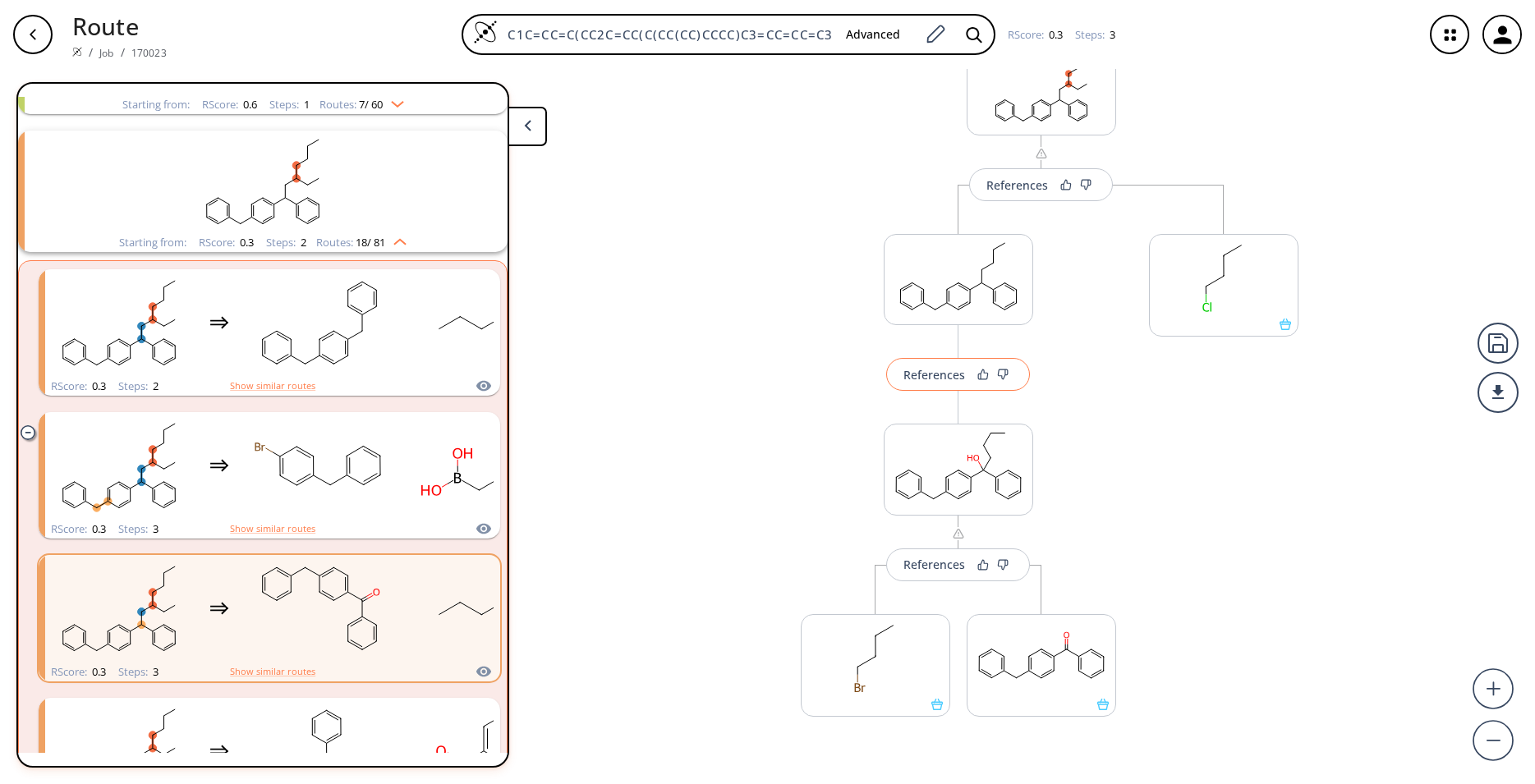
scroll to position [108, 0]
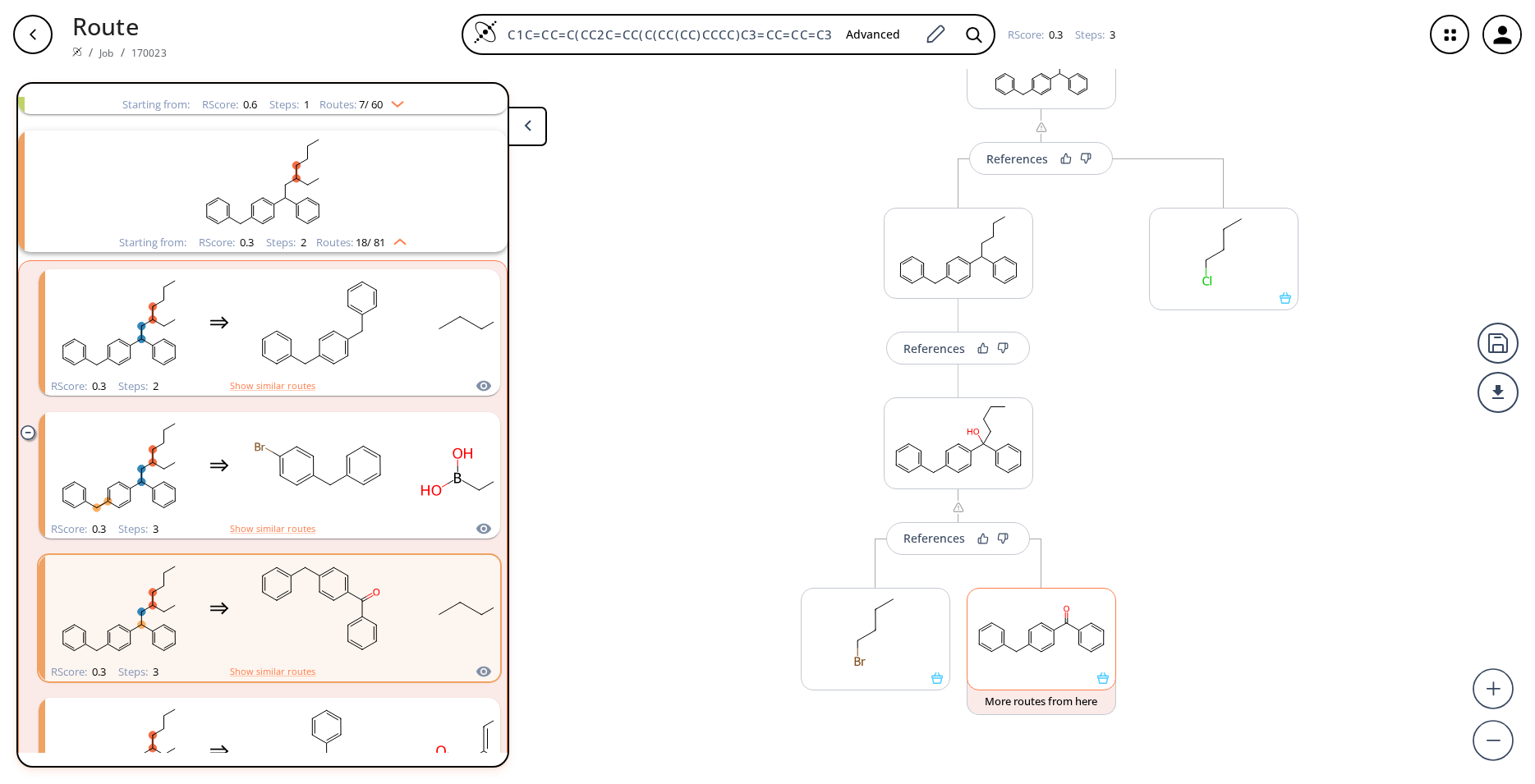
click at [1101, 688] on div at bounding box center [1041, 639] width 149 height 103
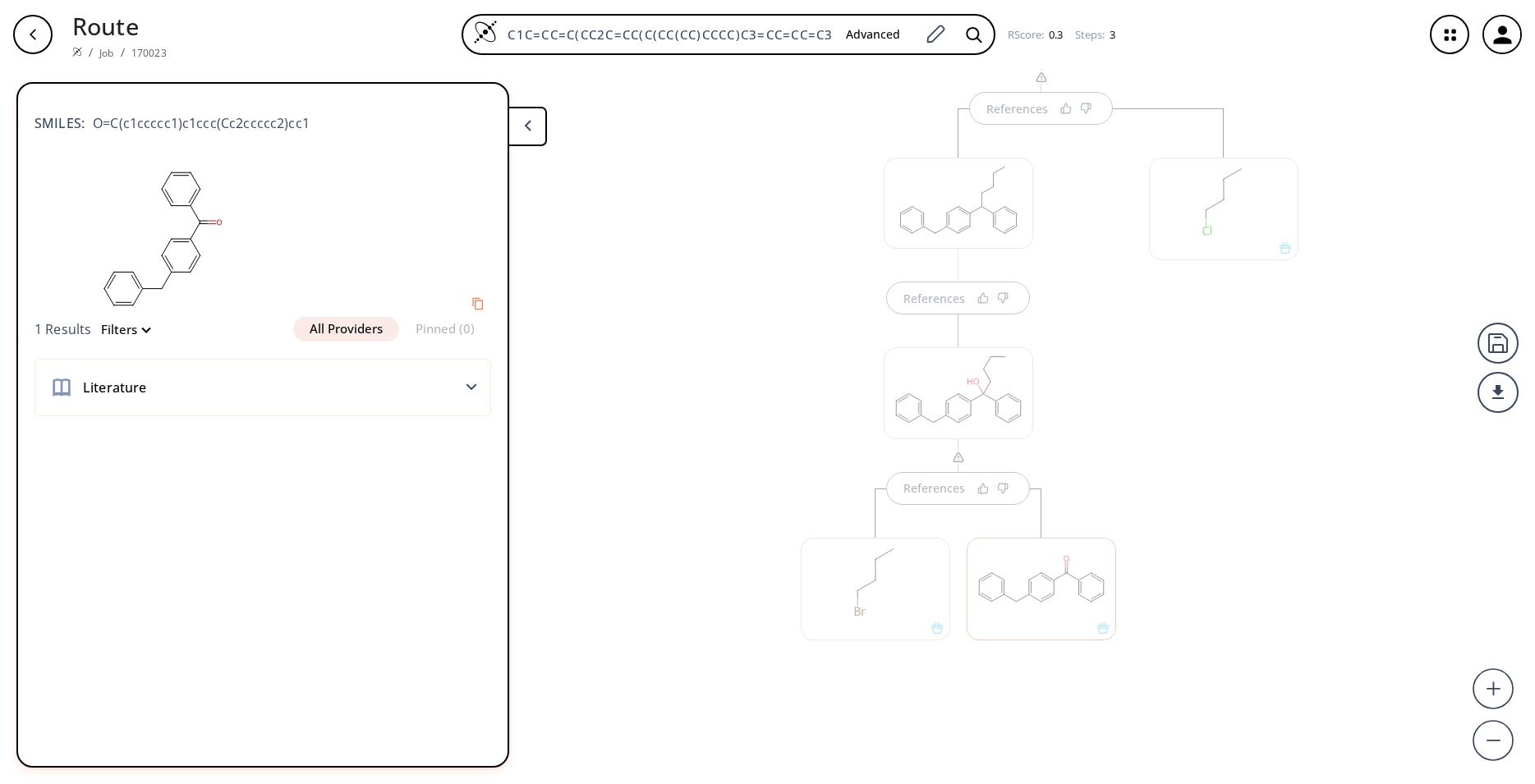
scroll to position [159, 0]
click at [713, 524] on div "References References References" at bounding box center [767, 420] width 1535 height 702
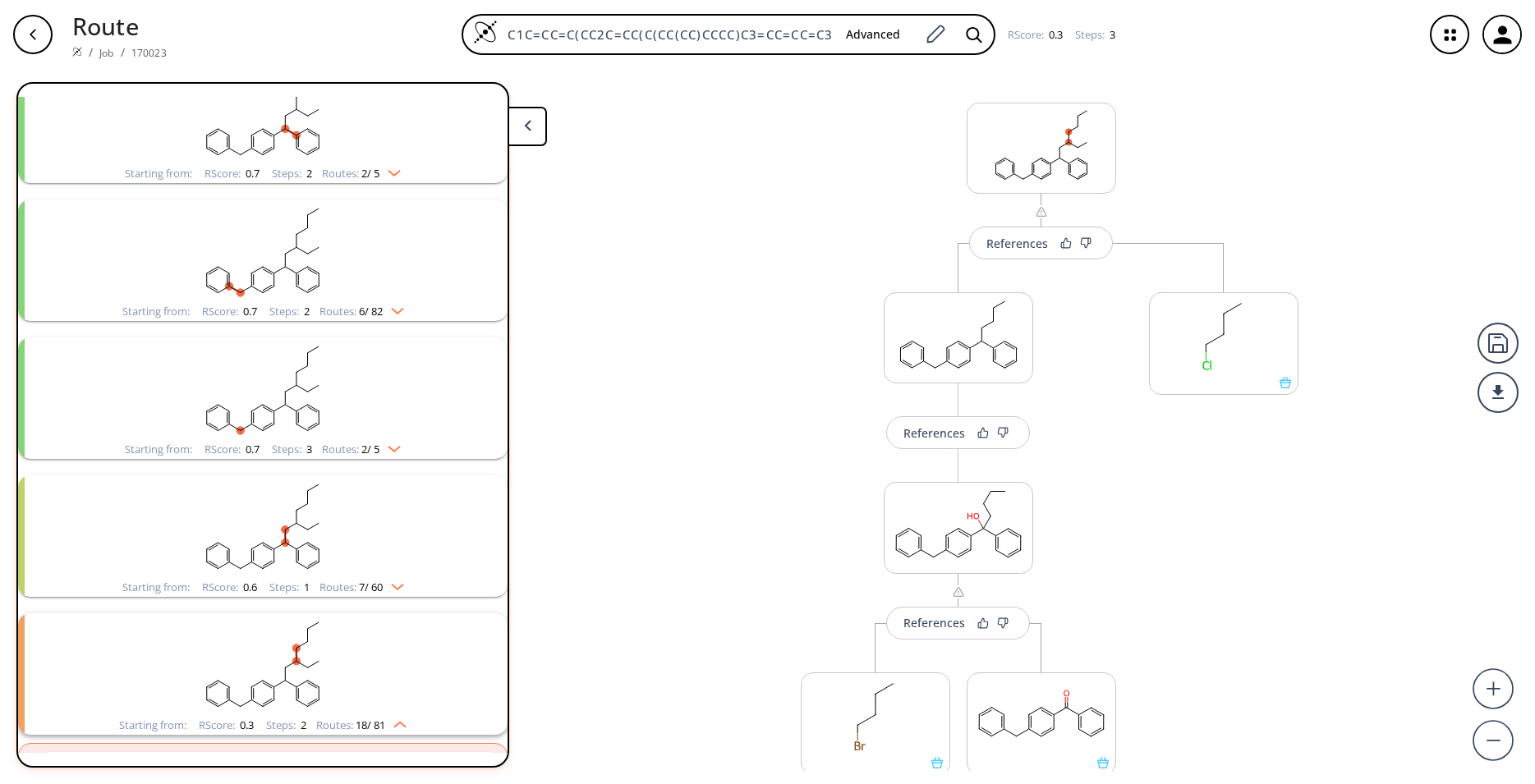
scroll to position [0, 0]
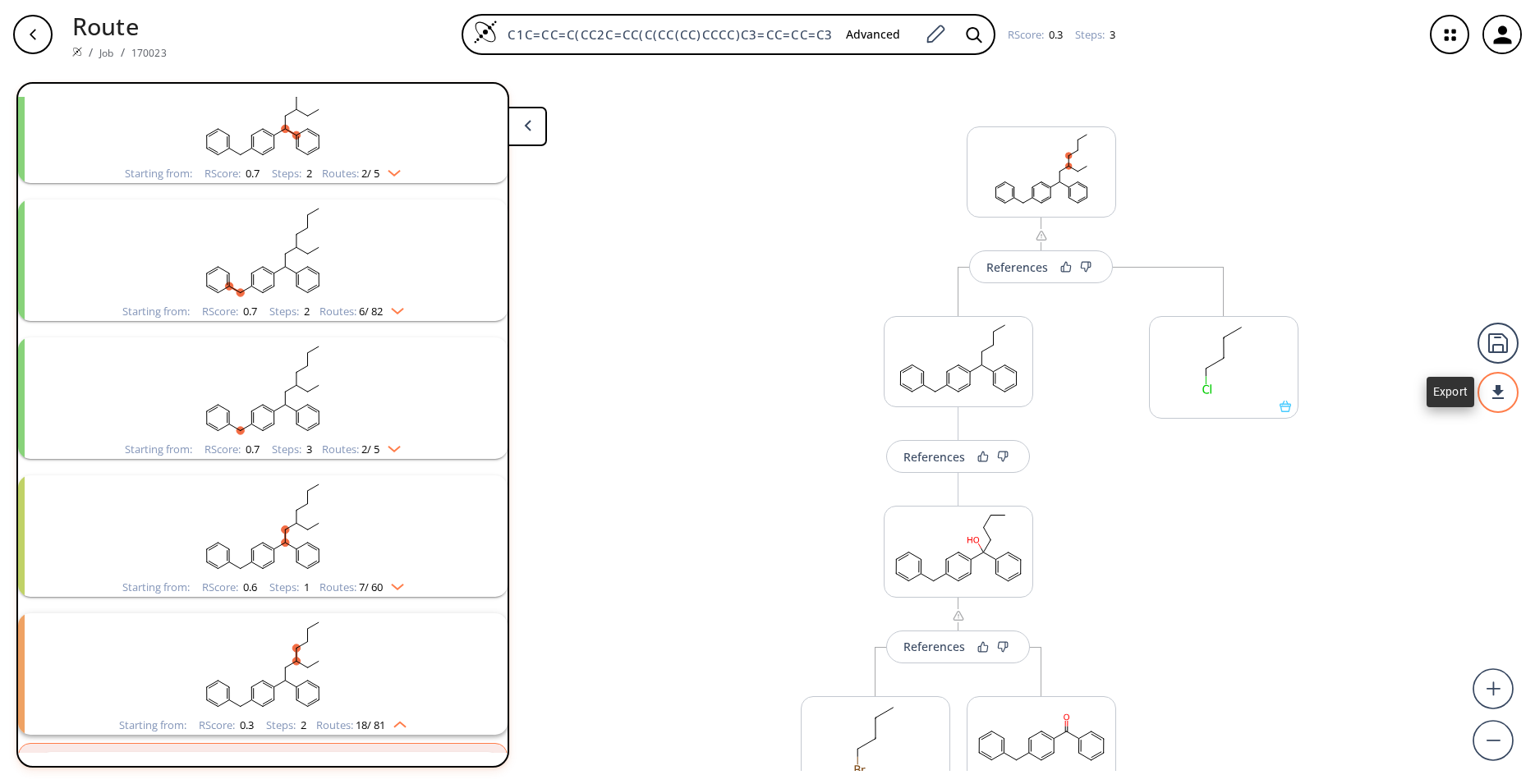
click at [1505, 404] on div at bounding box center [1498, 393] width 41 height 41
click at [1455, 385] on li "PDF" at bounding box center [1437, 386] width 82 height 27
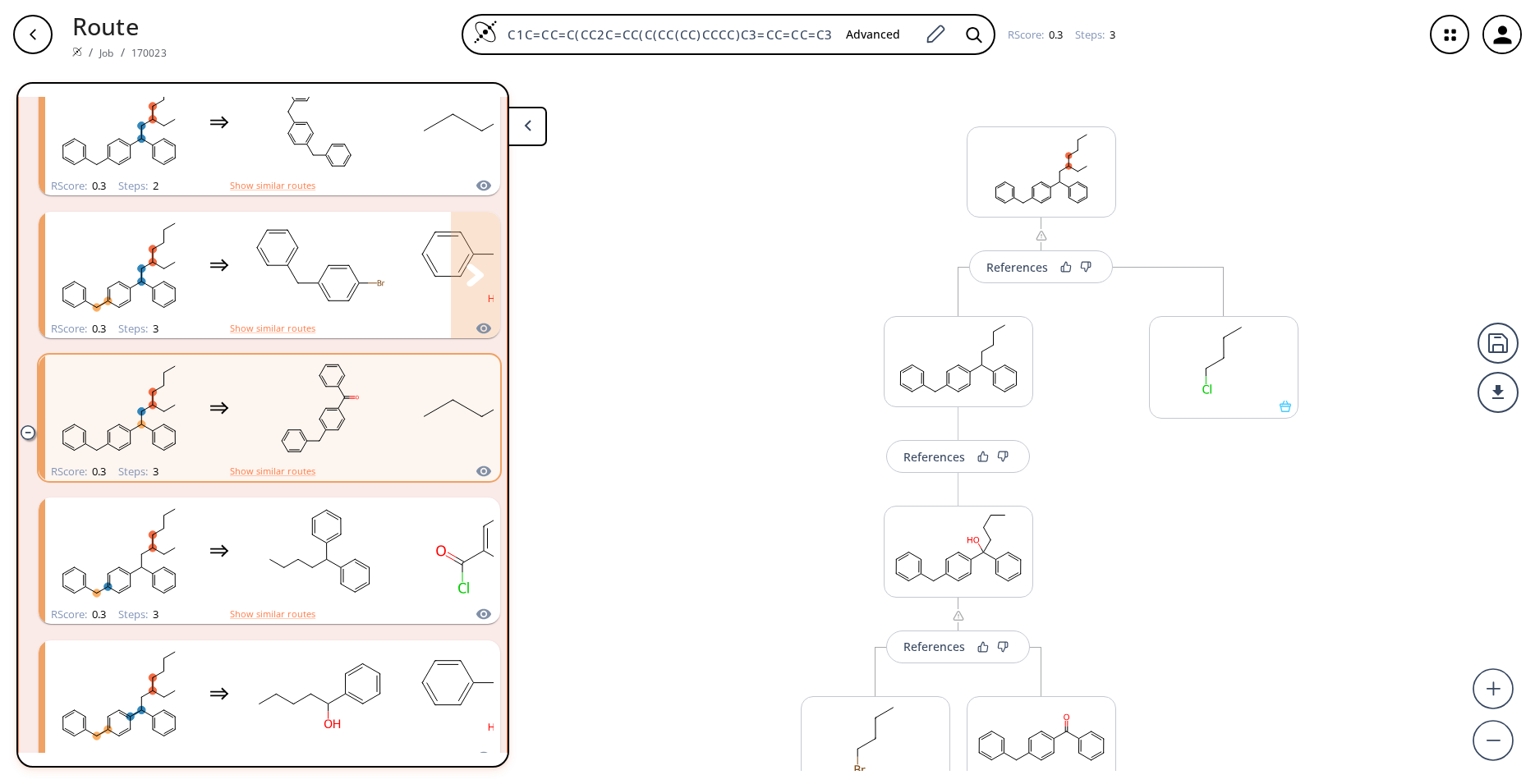
scroll to position [1141, 0]
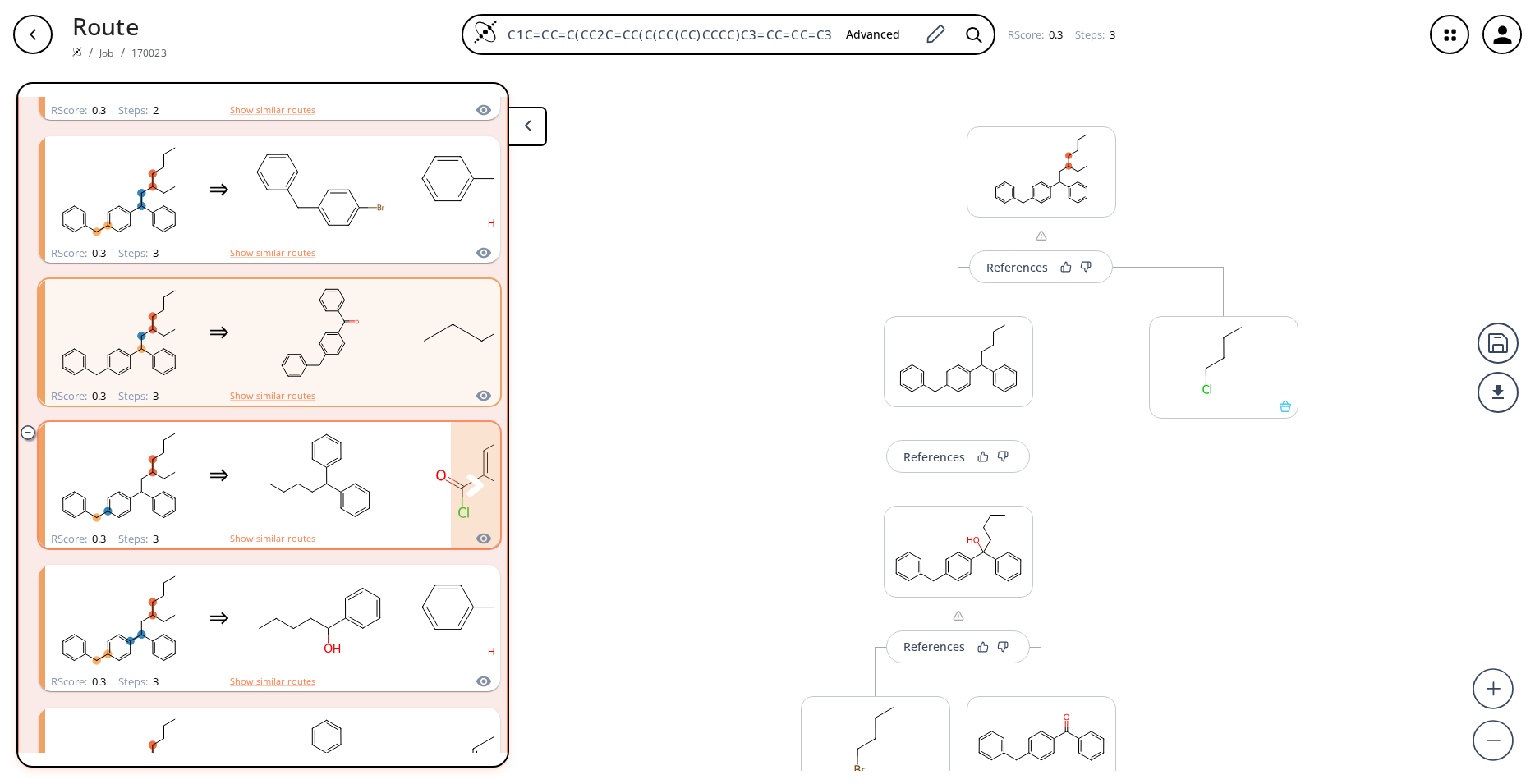
click at [348, 482] on rect "clusters" at bounding box center [320, 476] width 148 height 103
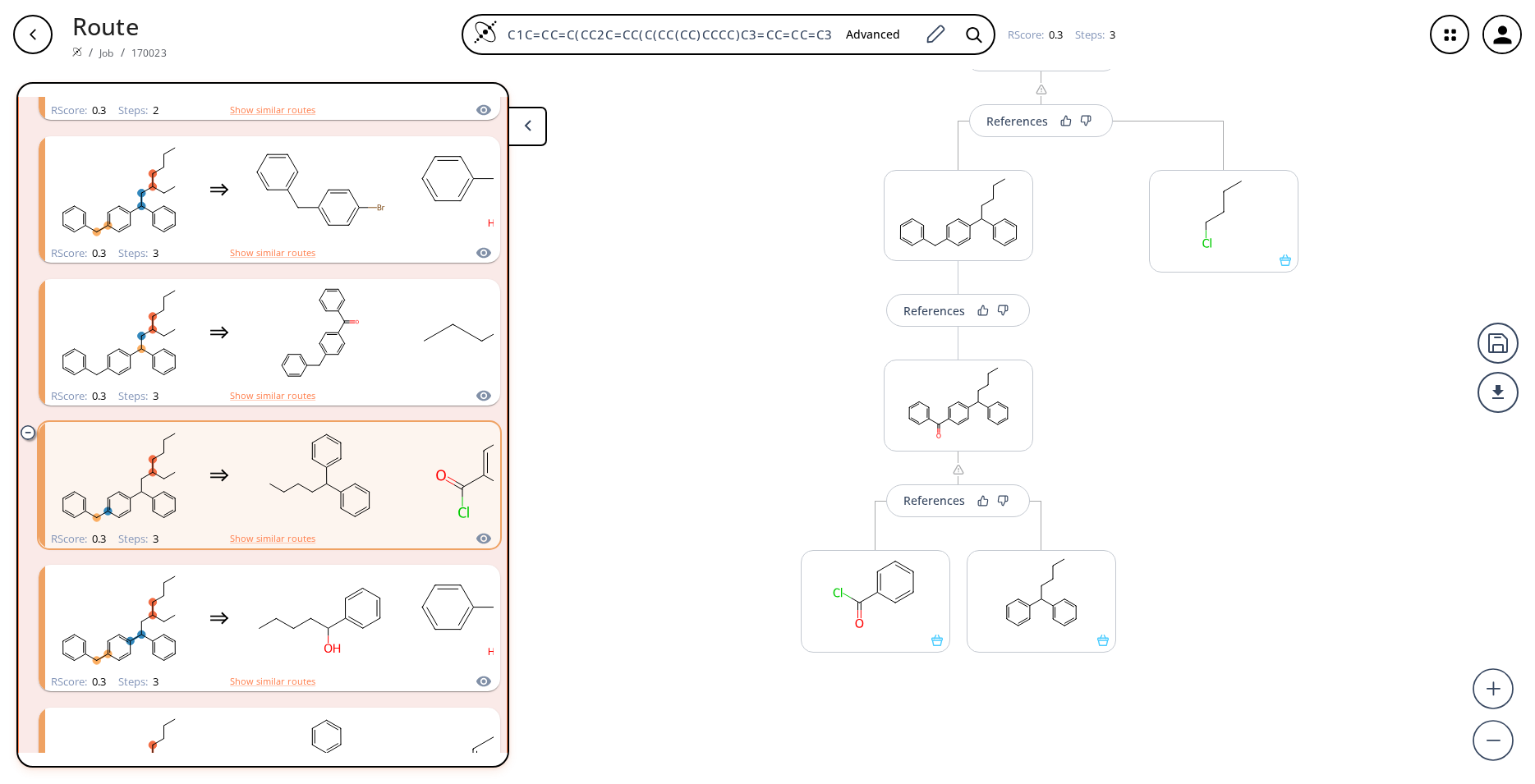
scroll to position [159, 0]
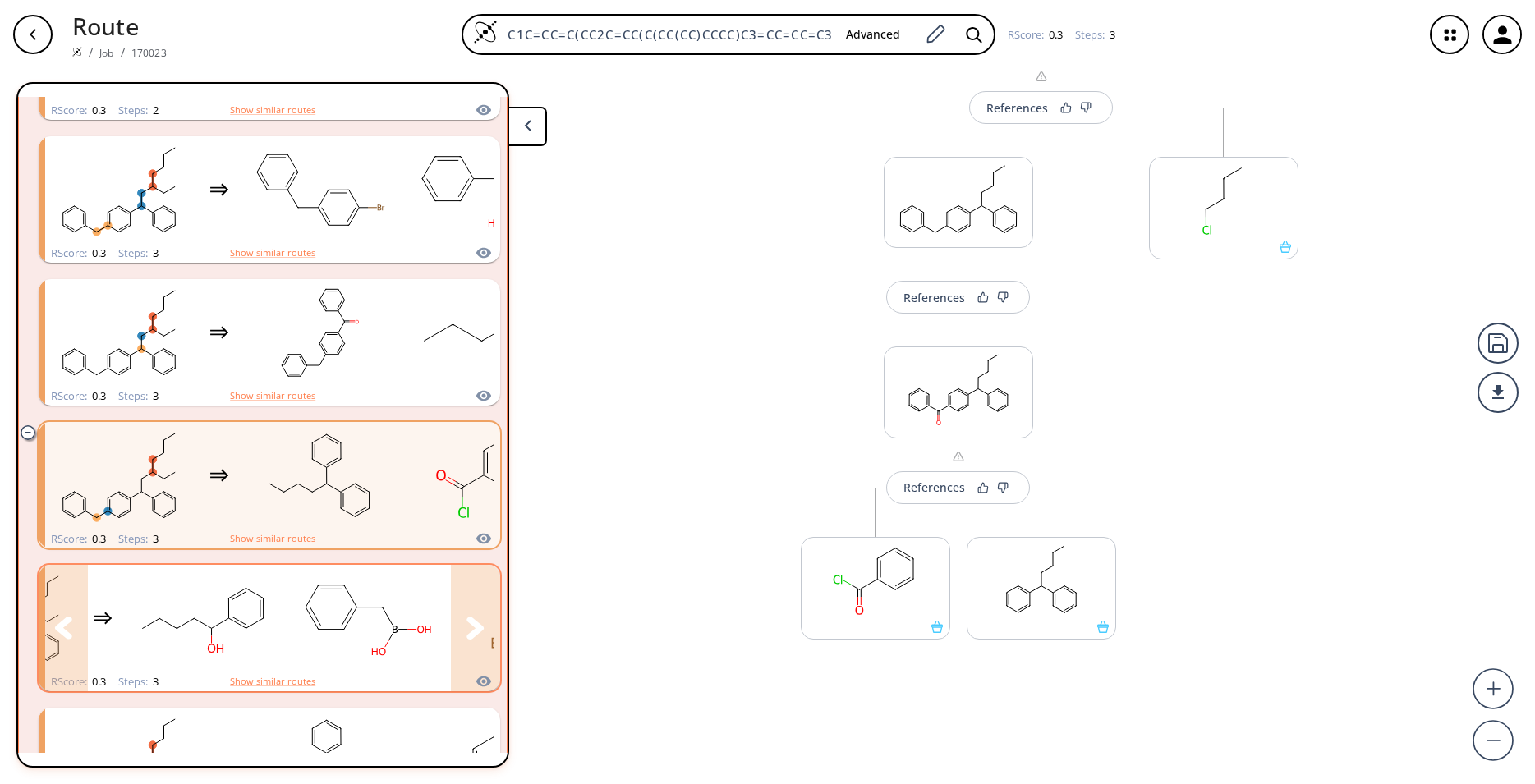
click at [373, 670] on rect "clusters" at bounding box center [367, 619] width 148 height 103
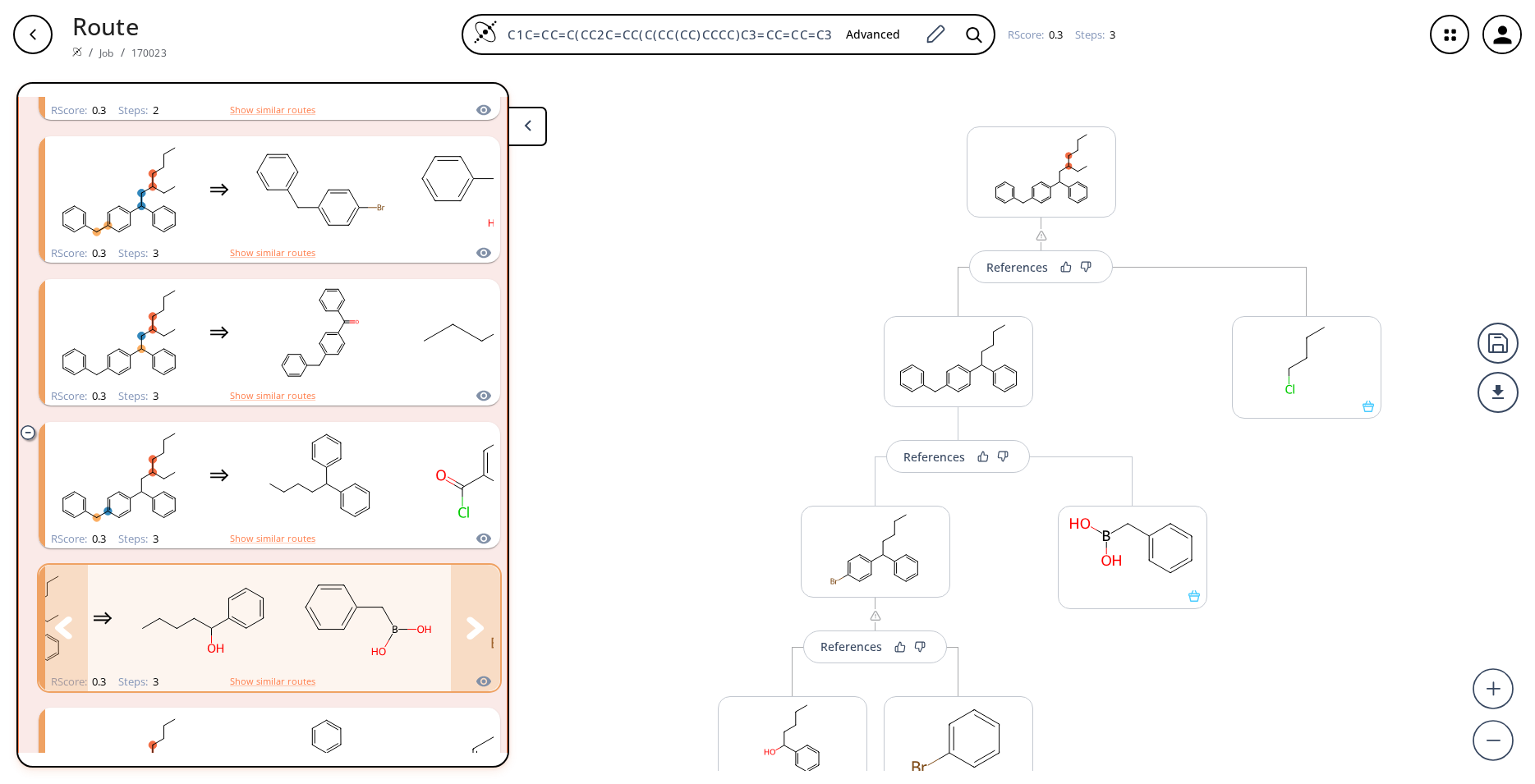
click at [375, 645] on rect "clusters" at bounding box center [367, 619] width 148 height 103
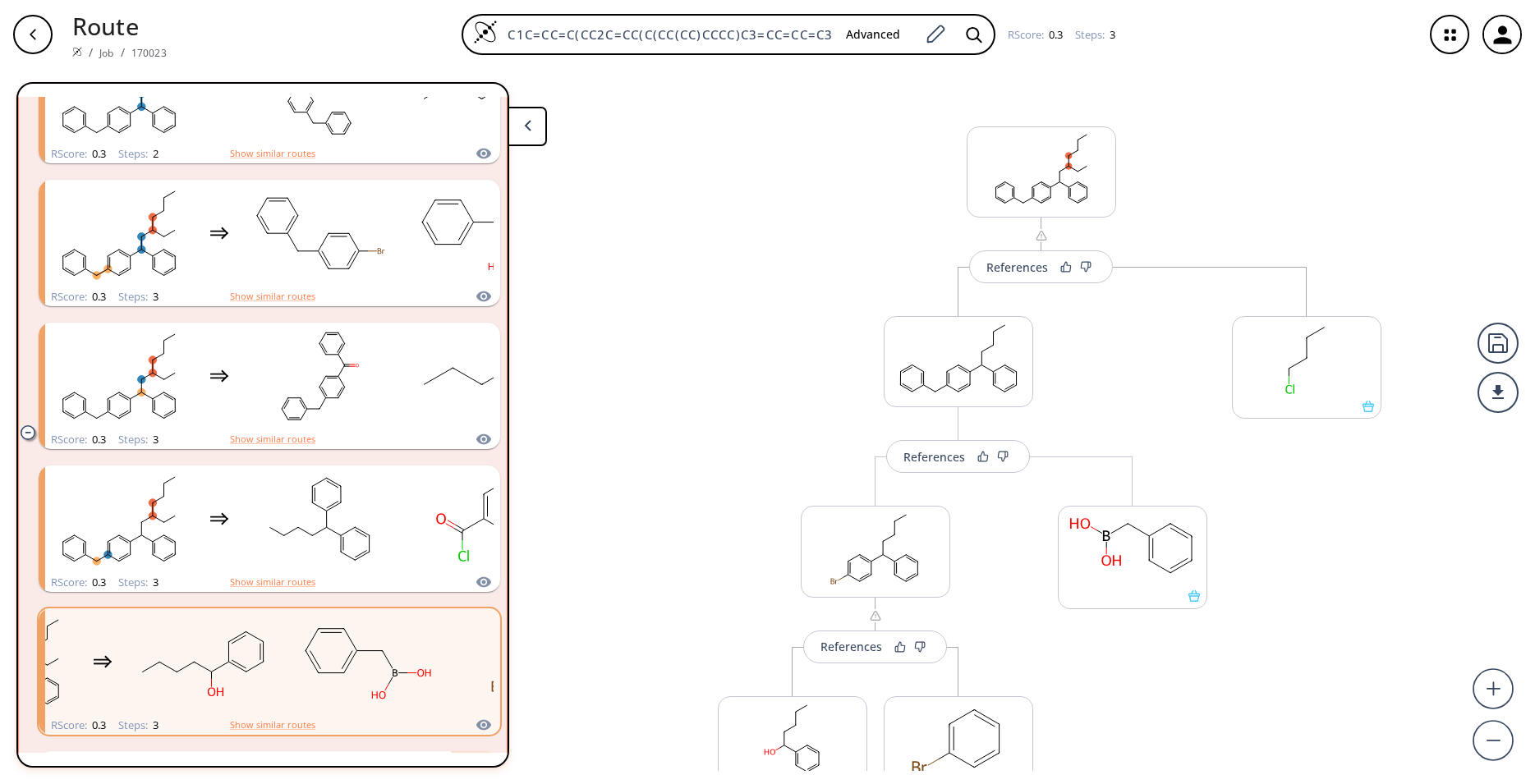
scroll to position [1033, 0]
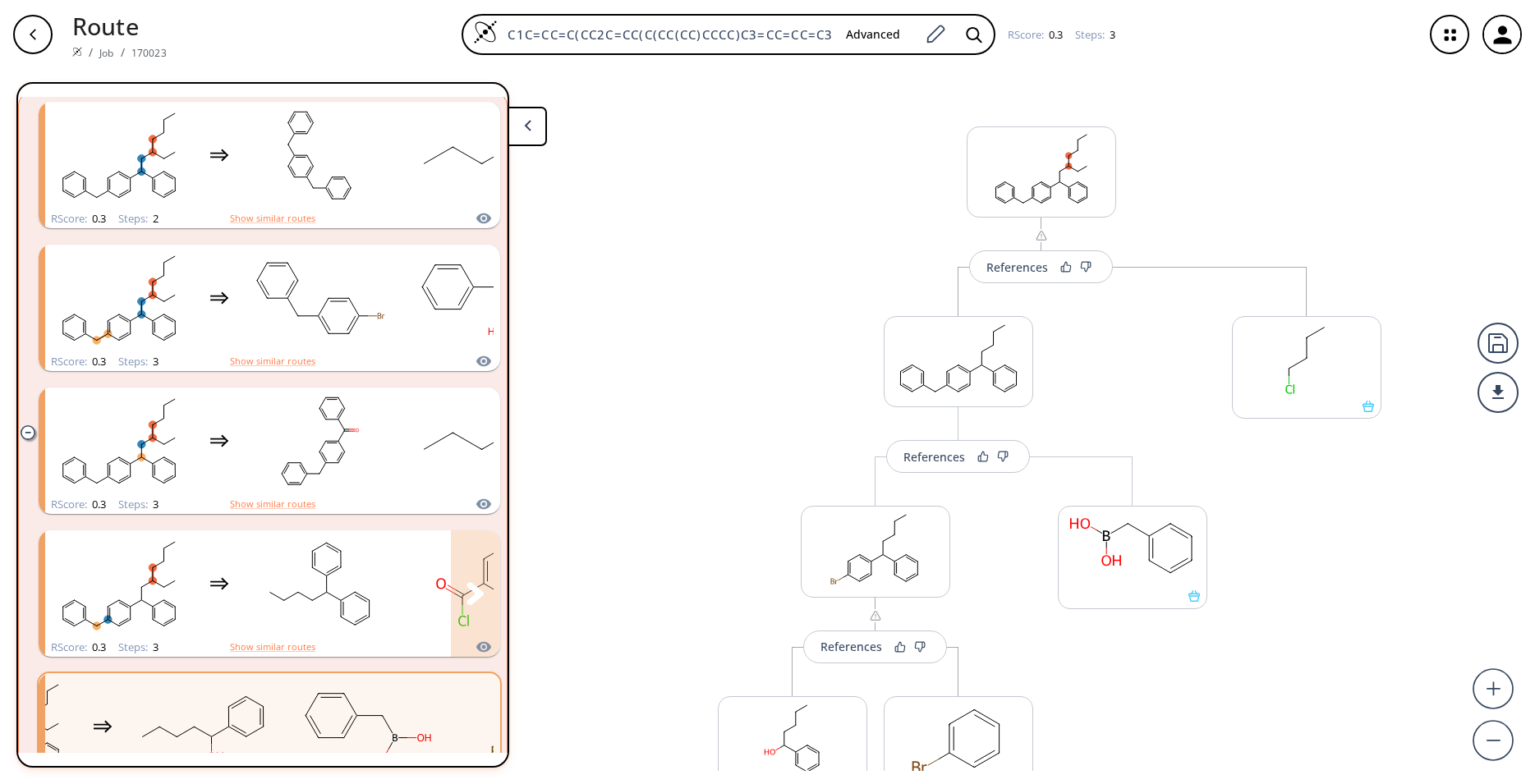
click at [380, 578] on rect "clusters" at bounding box center [320, 584] width 148 height 103
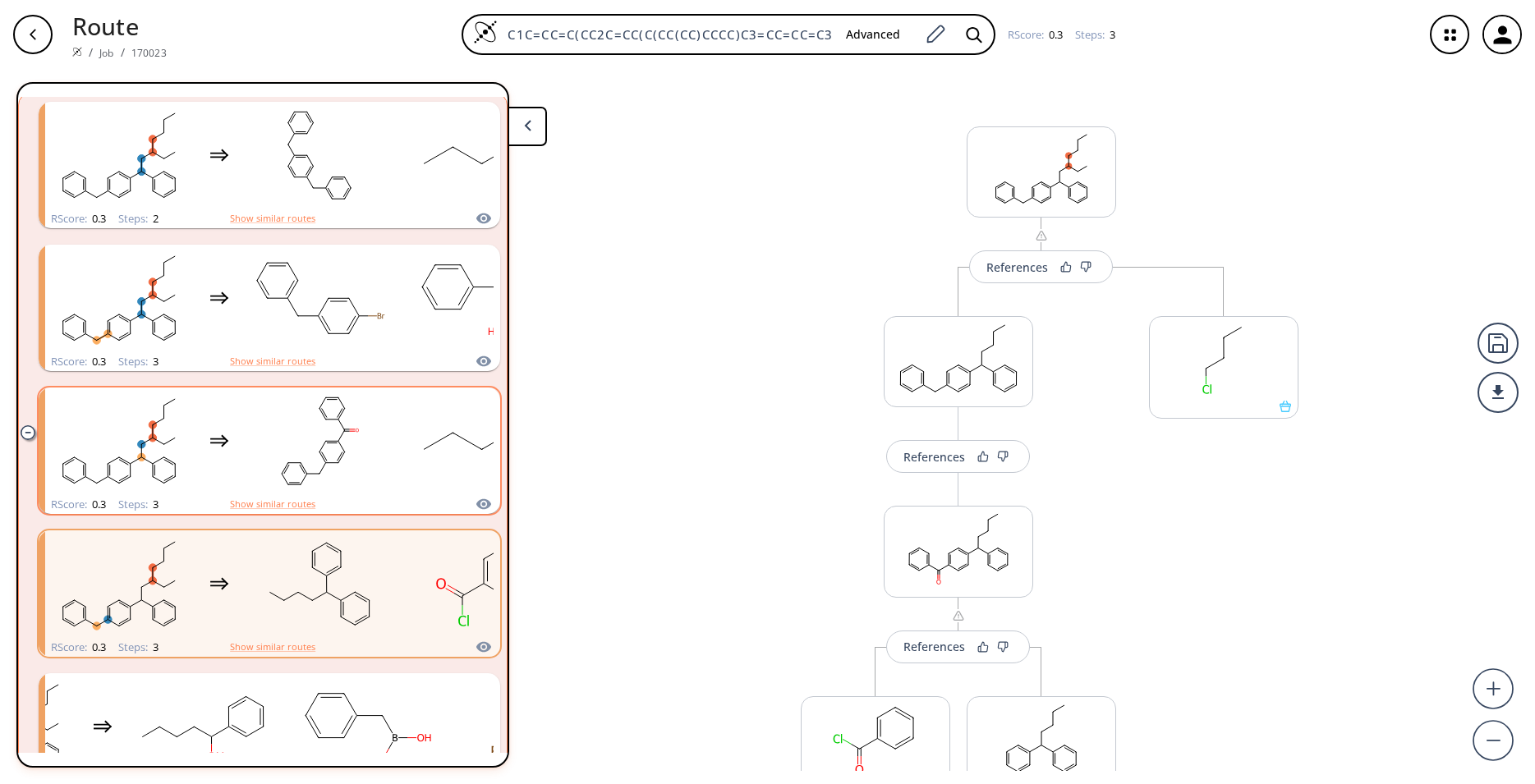
click at [358, 501] on div "RScore : 0.3 Steps : 3 Show similar routes" at bounding box center [269, 505] width 462 height 19
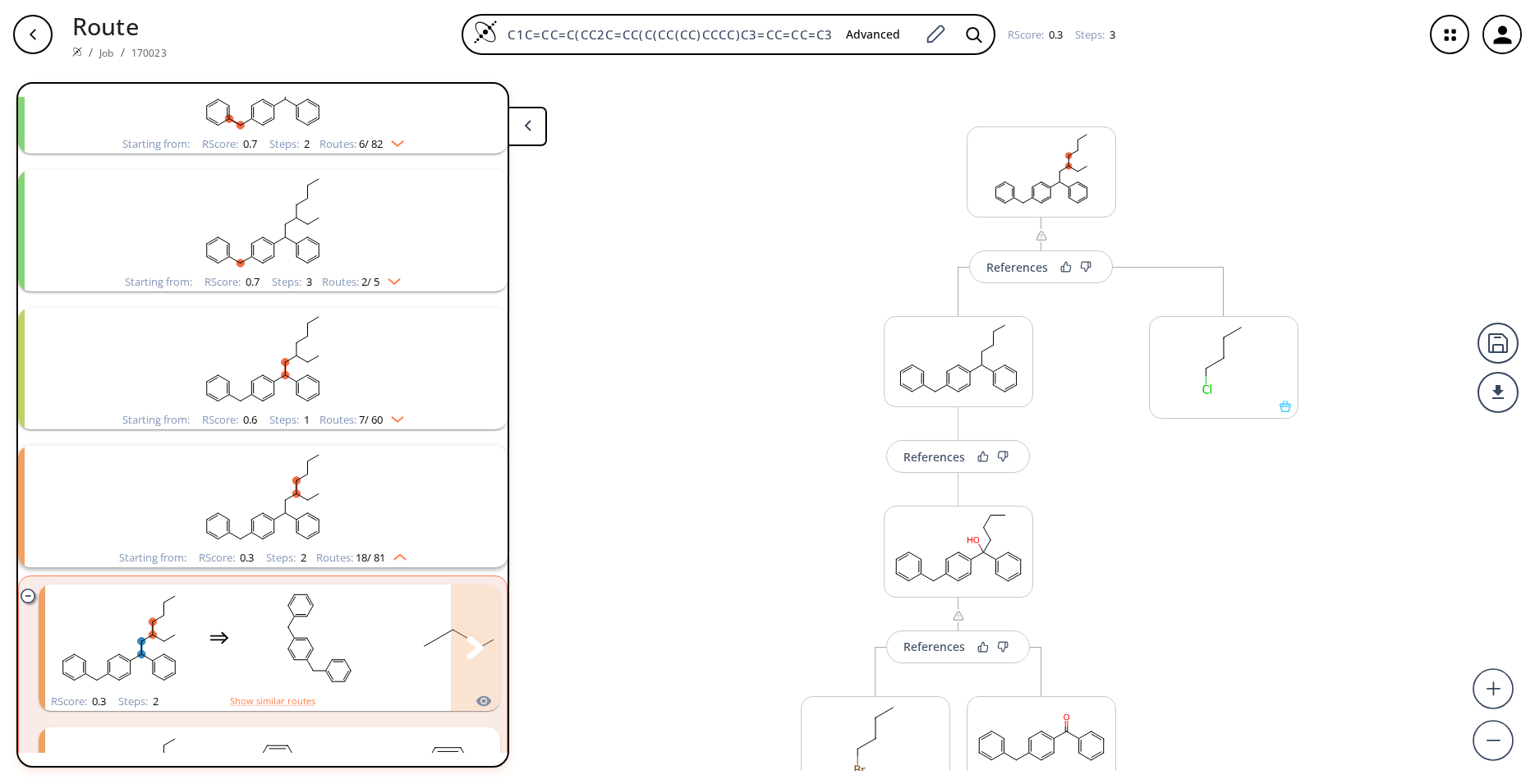
scroll to position [491, 0]
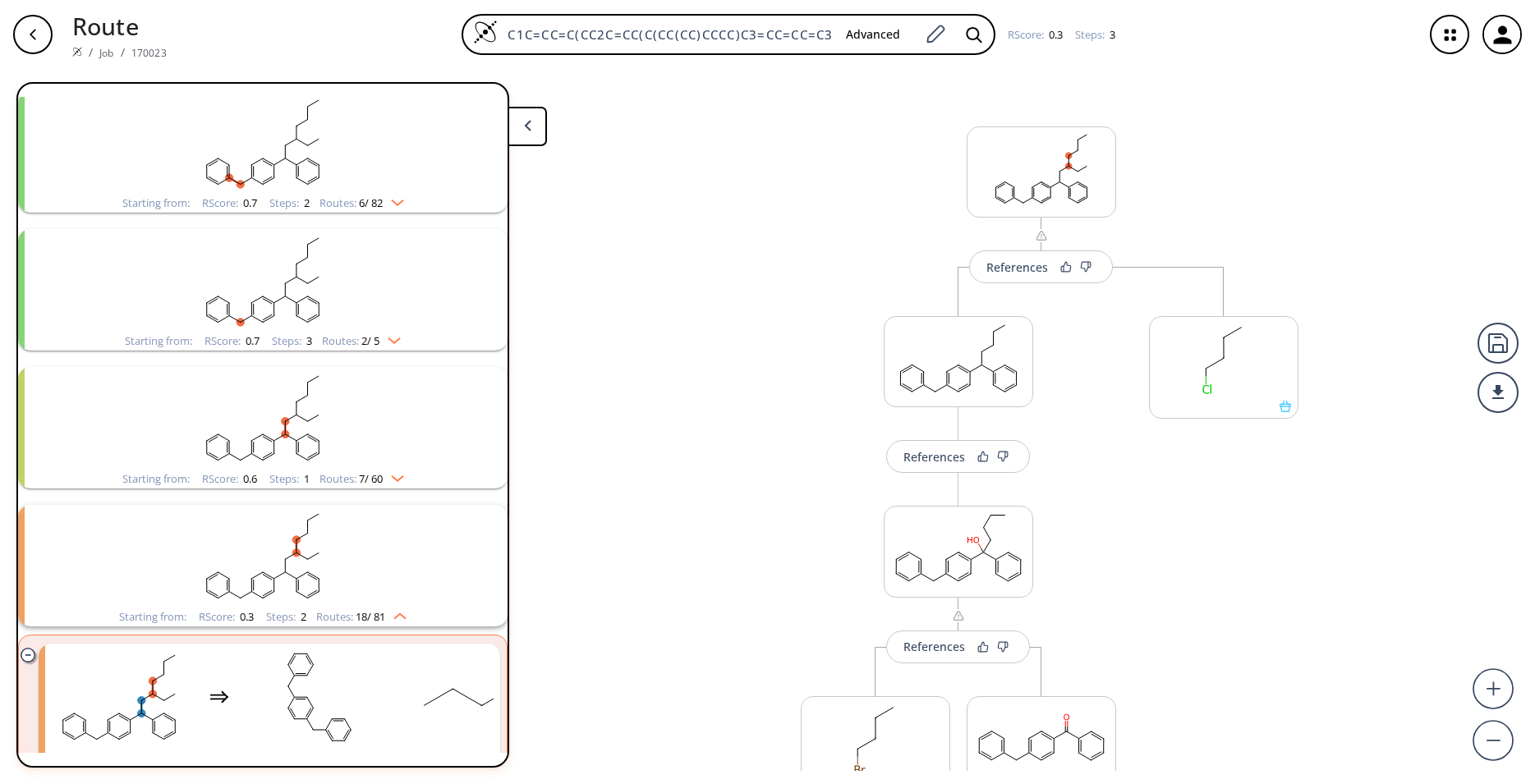
click at [374, 445] on rect "clusters" at bounding box center [263, 418] width 427 height 103
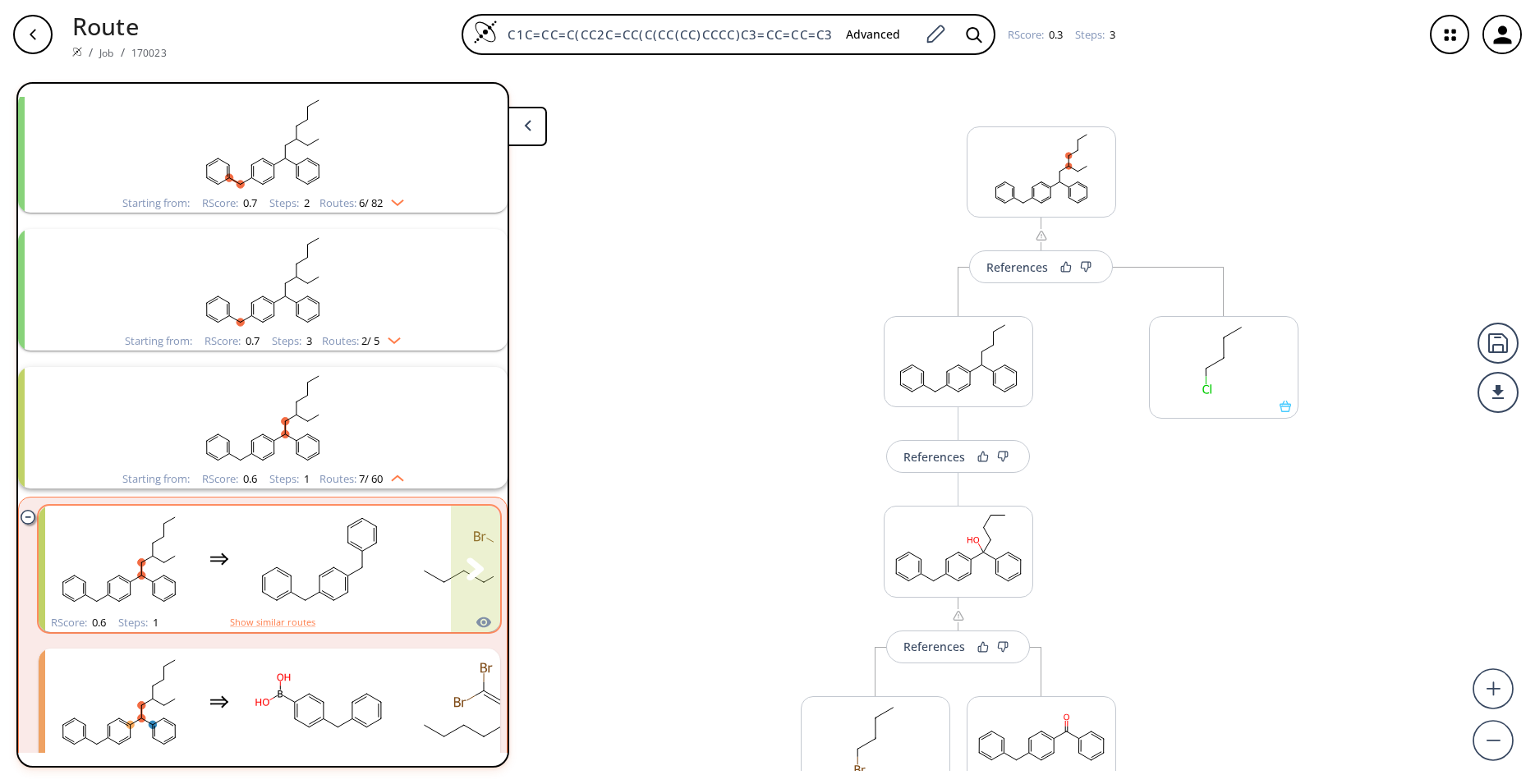
click at [396, 560] on div "clusters" at bounding box center [302, 560] width 513 height 107
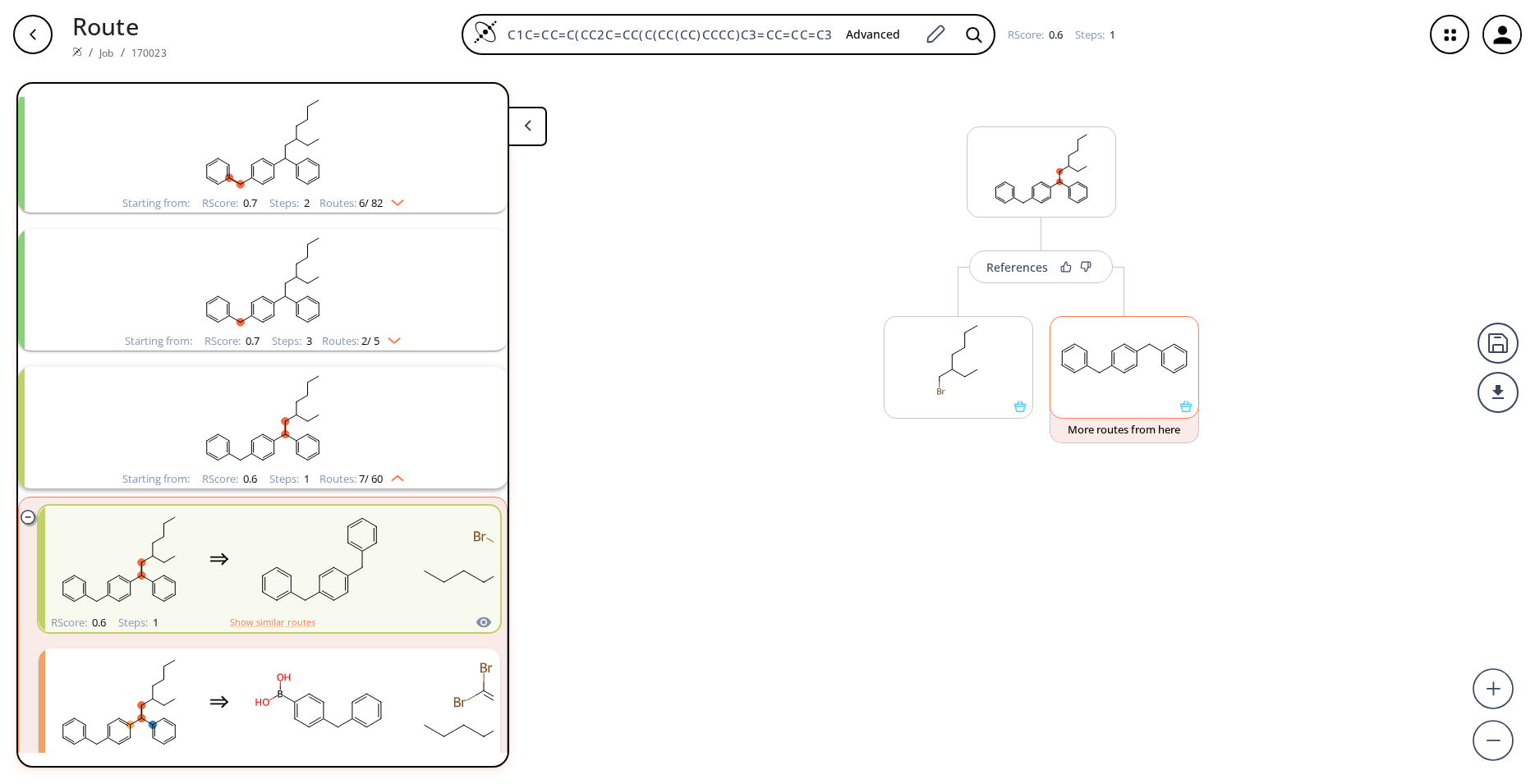
click at [1186, 414] on div at bounding box center [1123, 367] width 149 height 103
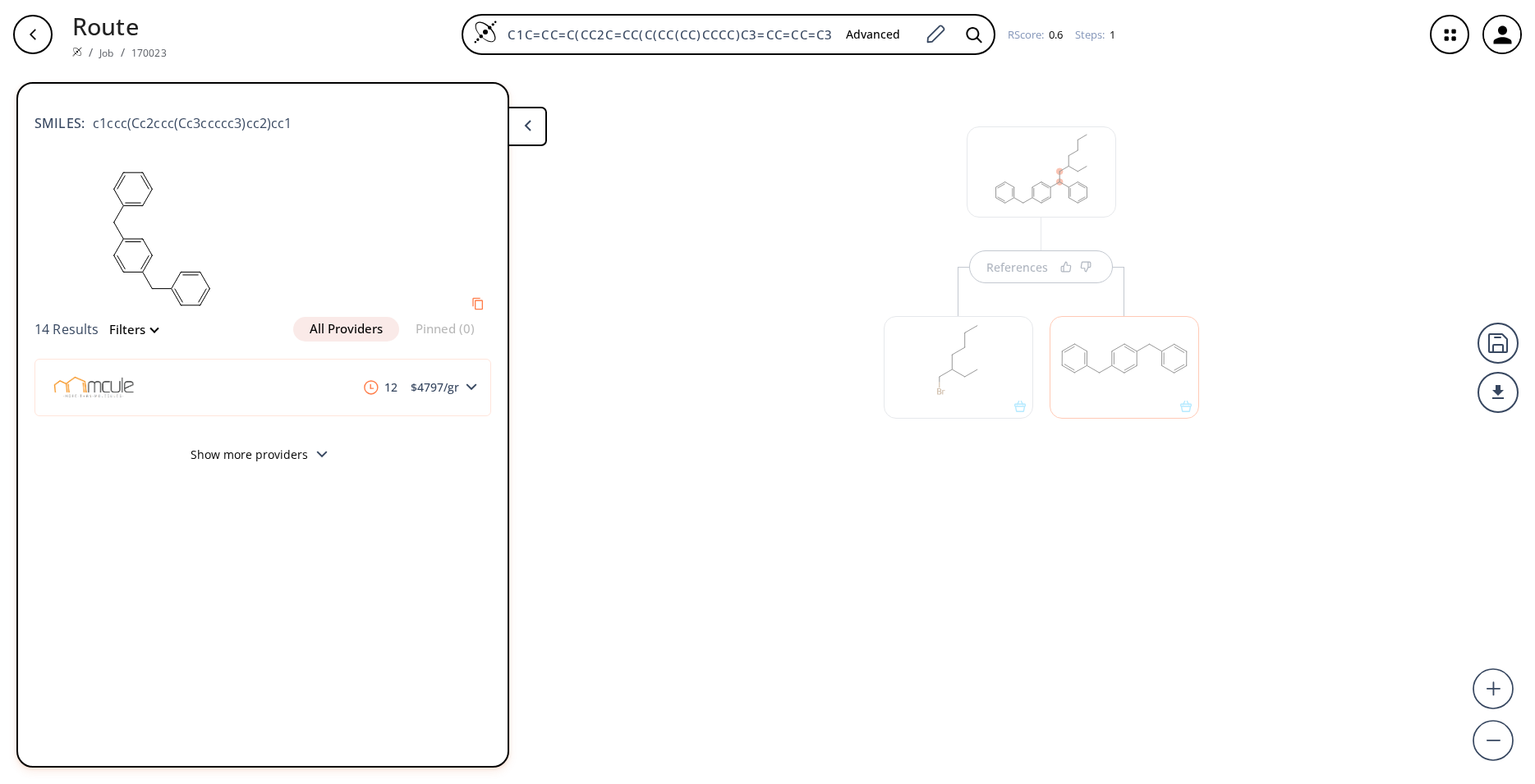
click at [527, 132] on button at bounding box center [527, 127] width 39 height 39
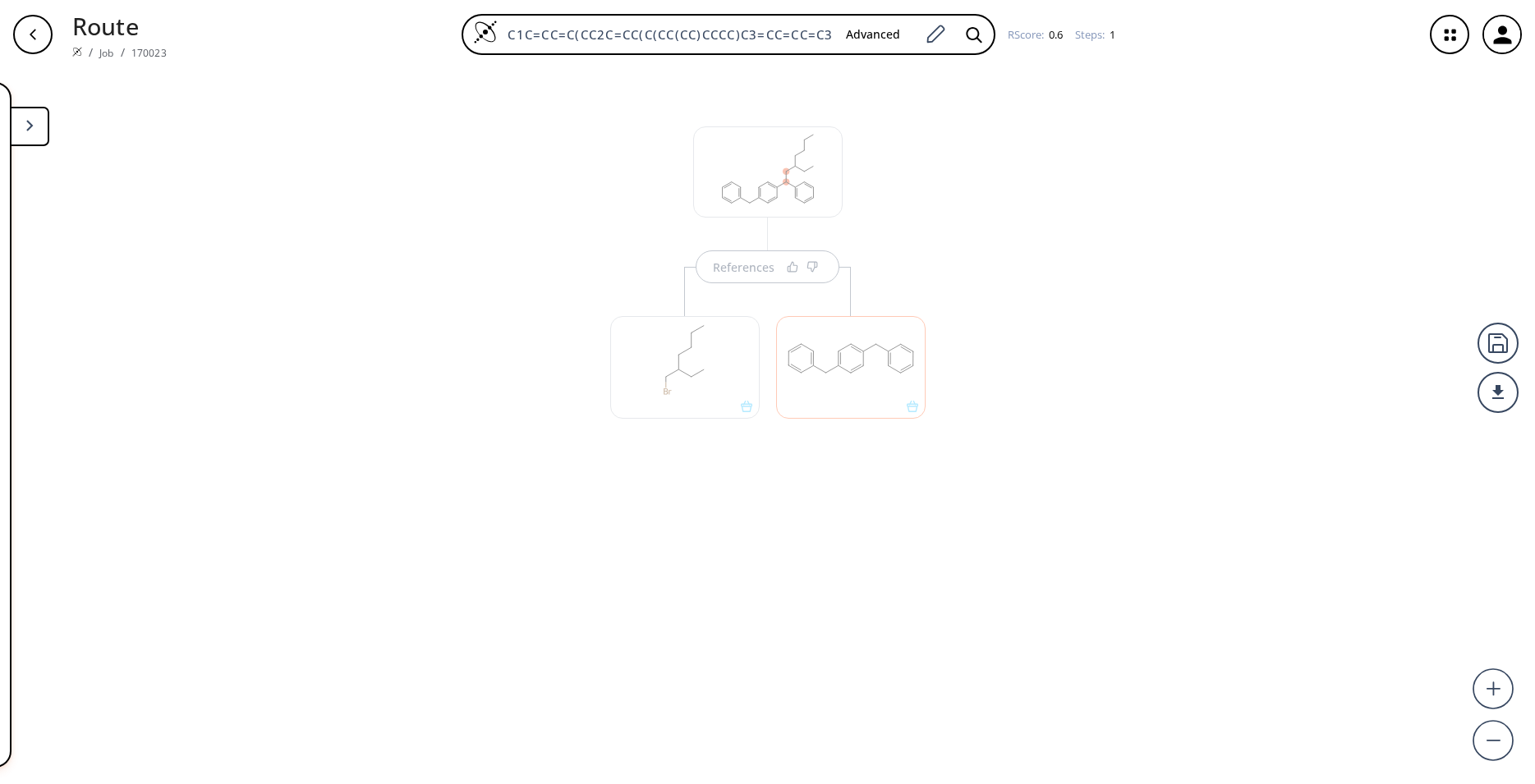
click at [37, 130] on button at bounding box center [29, 127] width 39 height 39
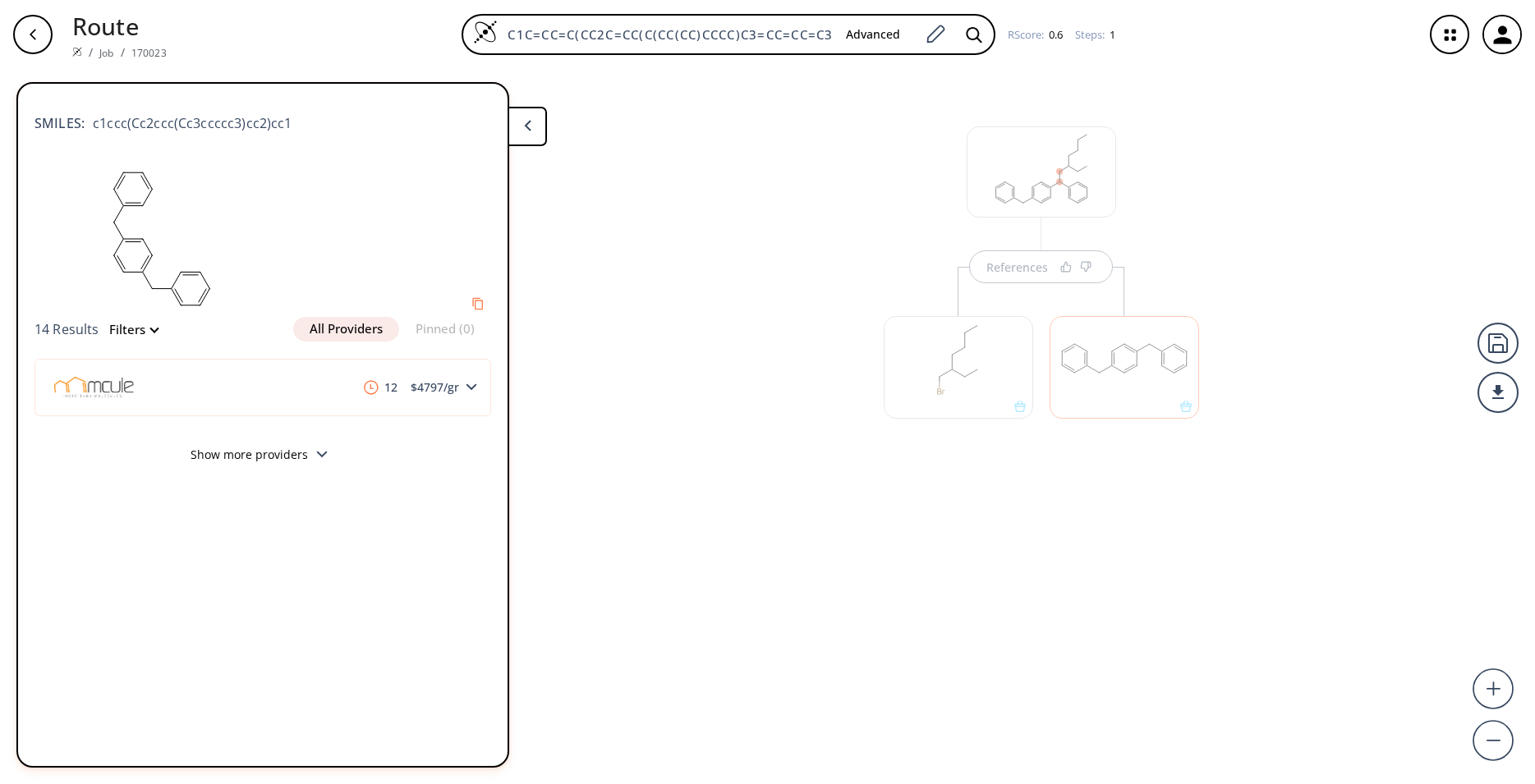
click at [671, 350] on div "References" at bounding box center [767, 420] width 1535 height 702
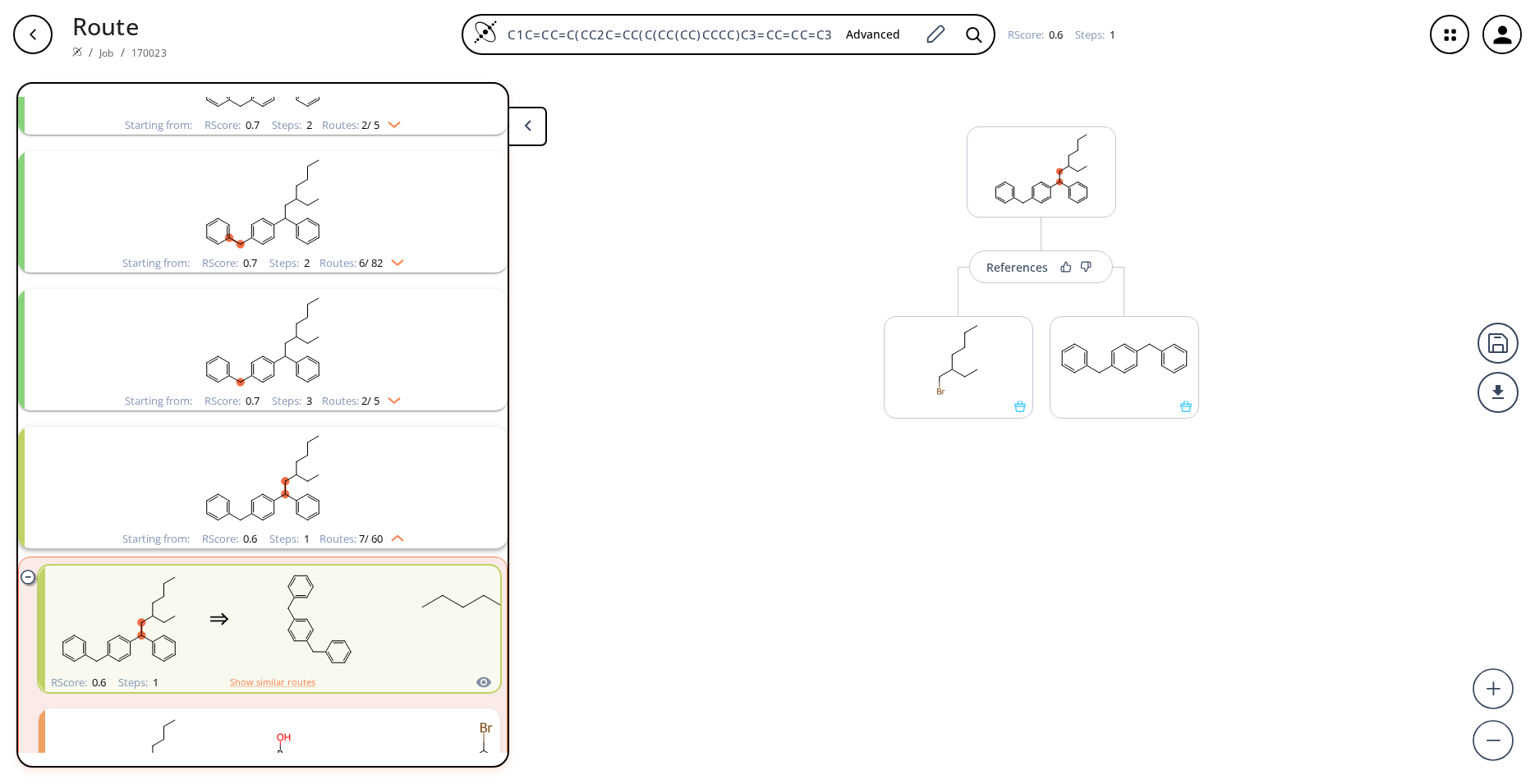
scroll to position [383, 0]
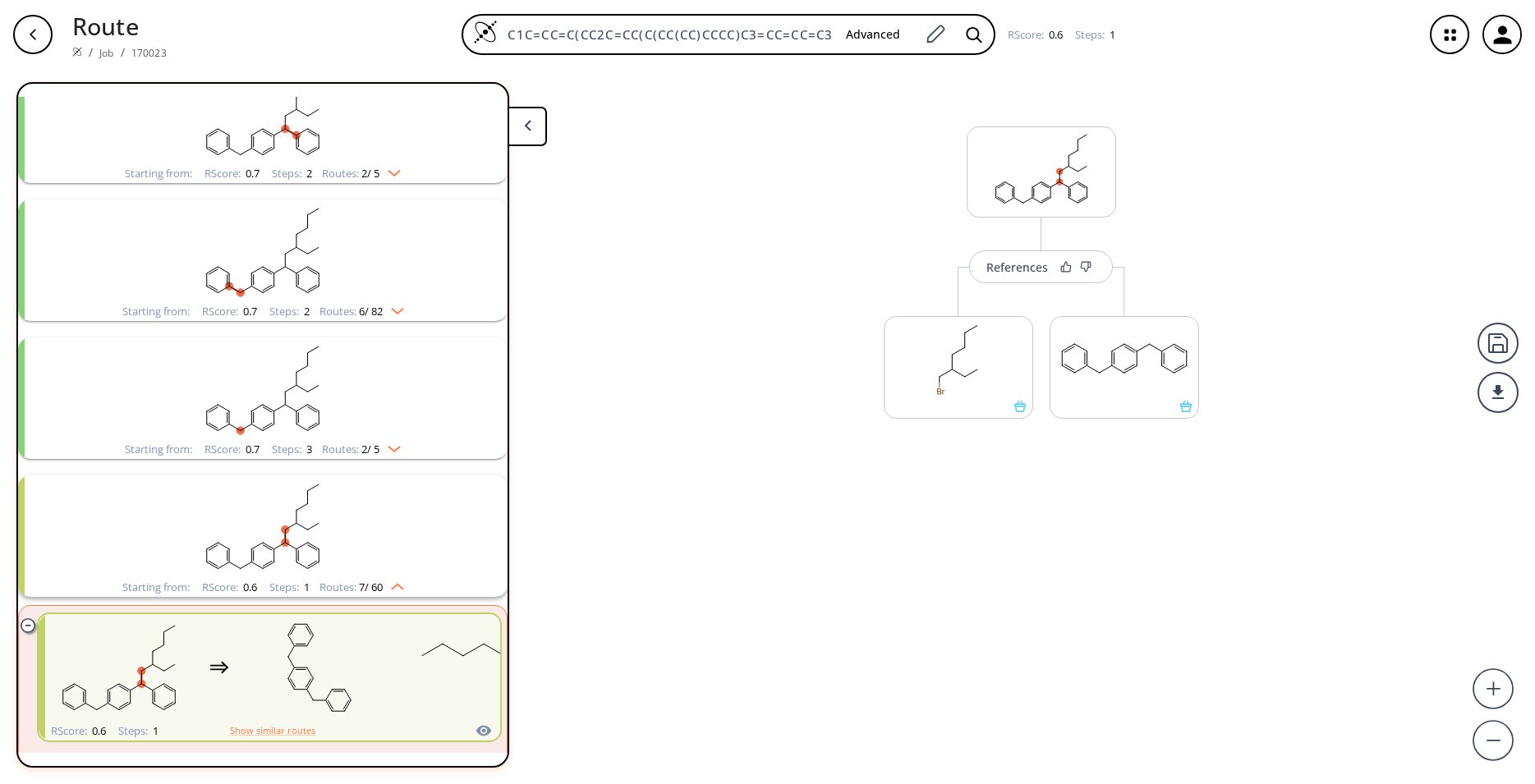
click at [432, 513] on rect "clusters" at bounding box center [263, 527] width 427 height 103
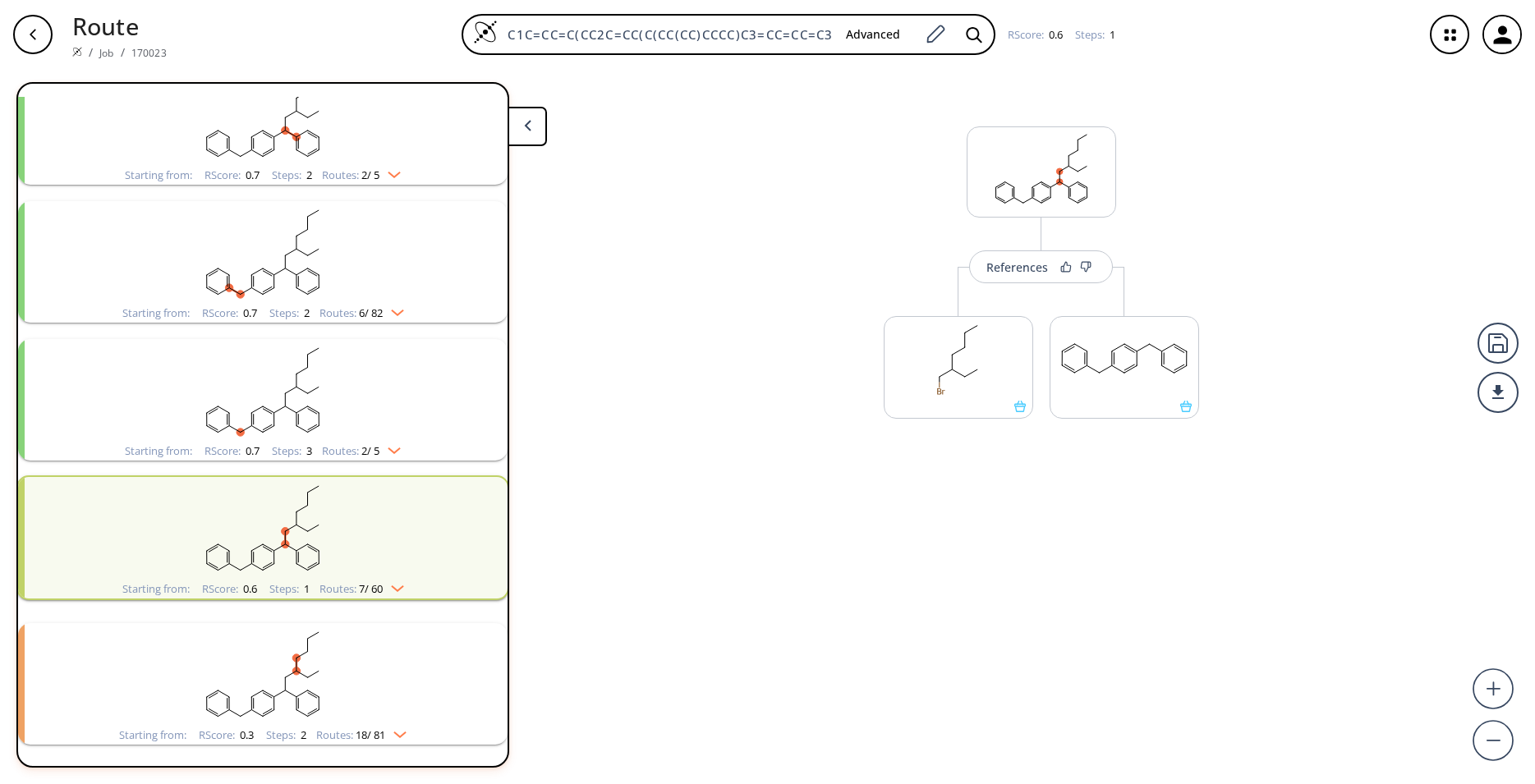
scroll to position [379, 0]
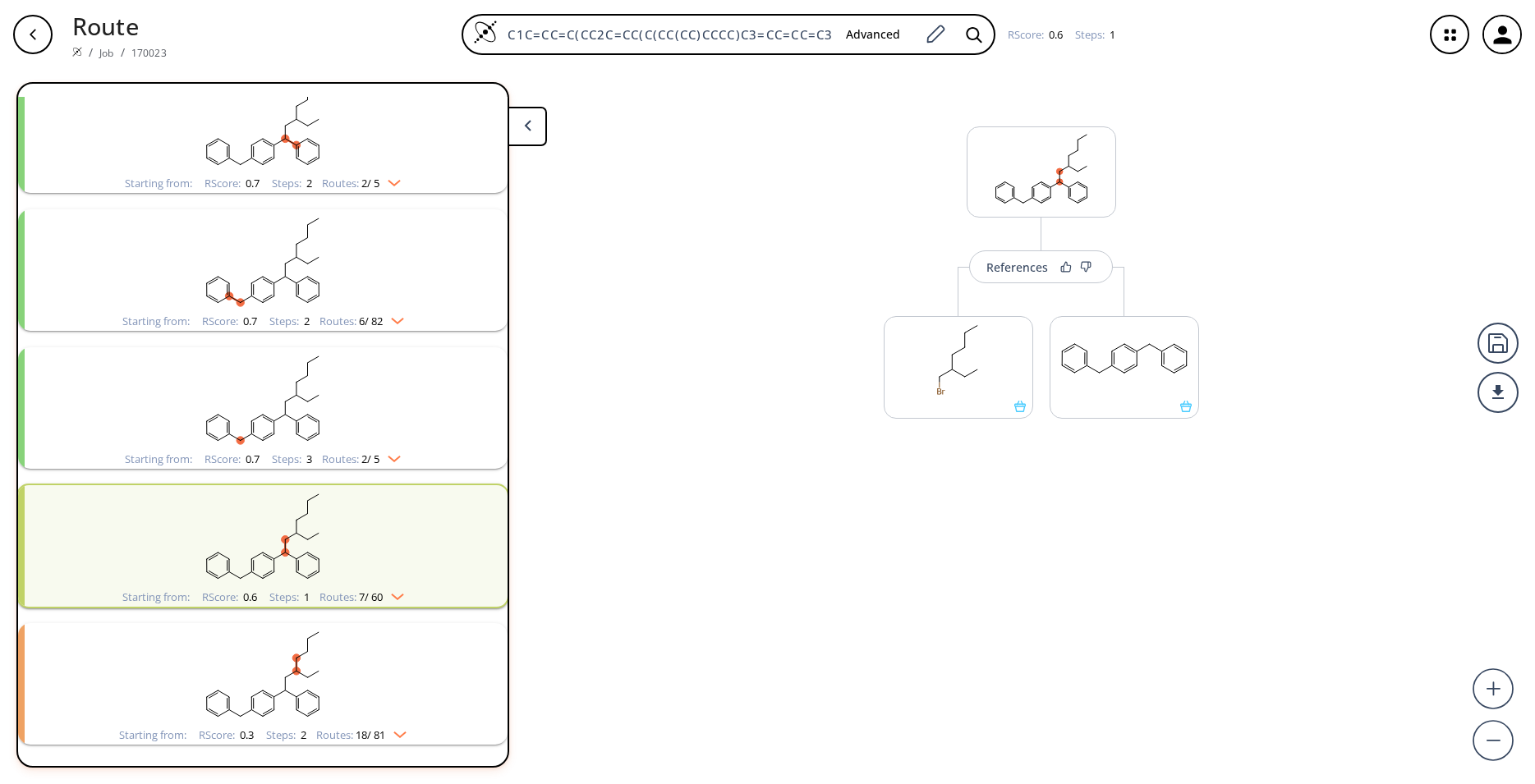
click at [432, 513] on rect "clusters" at bounding box center [263, 537] width 427 height 103
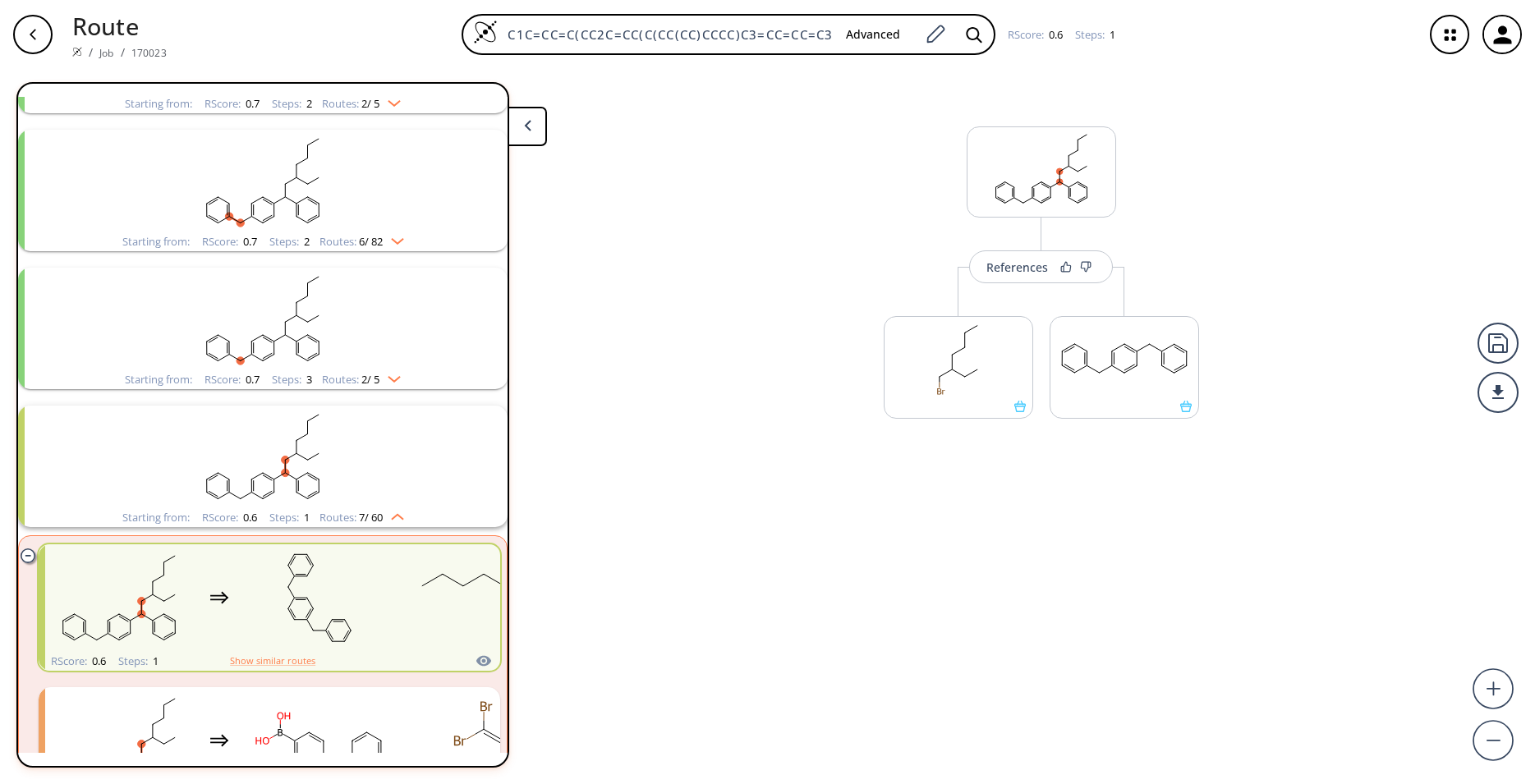
scroll to position [488, 0]
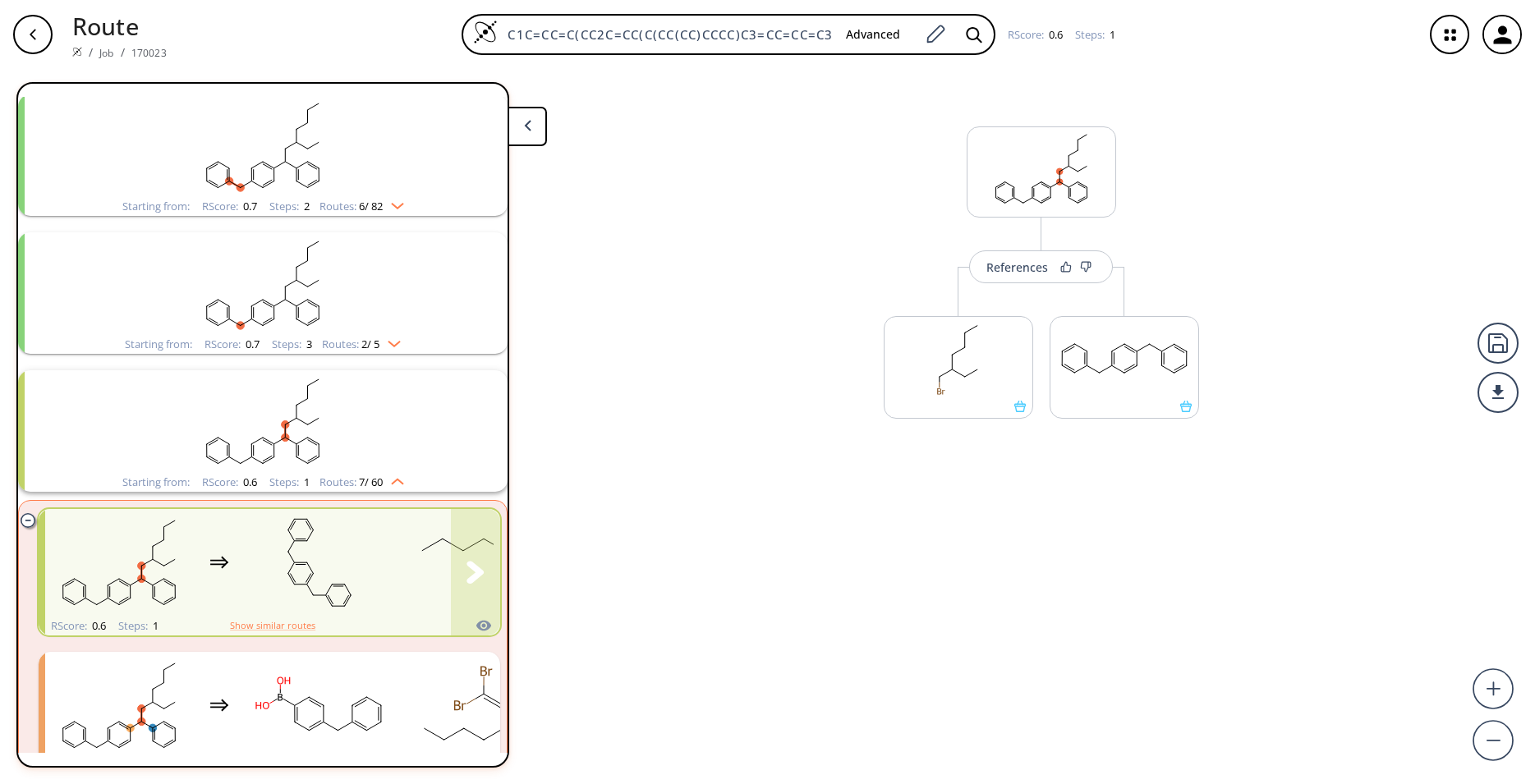
click at [419, 566] on rect "clusters" at bounding box center [484, 563] width 148 height 103
click at [292, 298] on rect "clusters" at bounding box center [263, 283] width 427 height 103
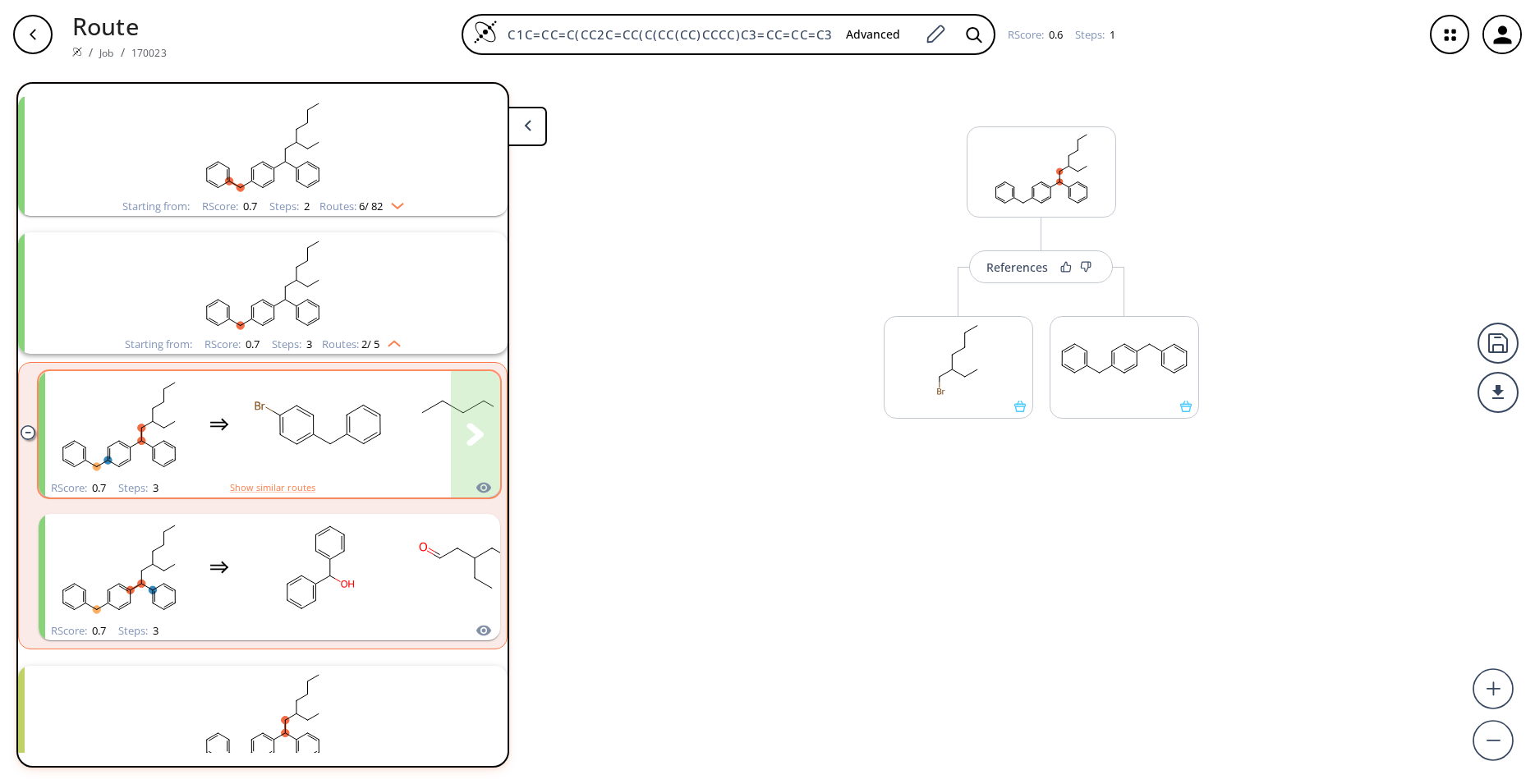
click at [335, 414] on rect "clusters" at bounding box center [320, 424] width 148 height 103
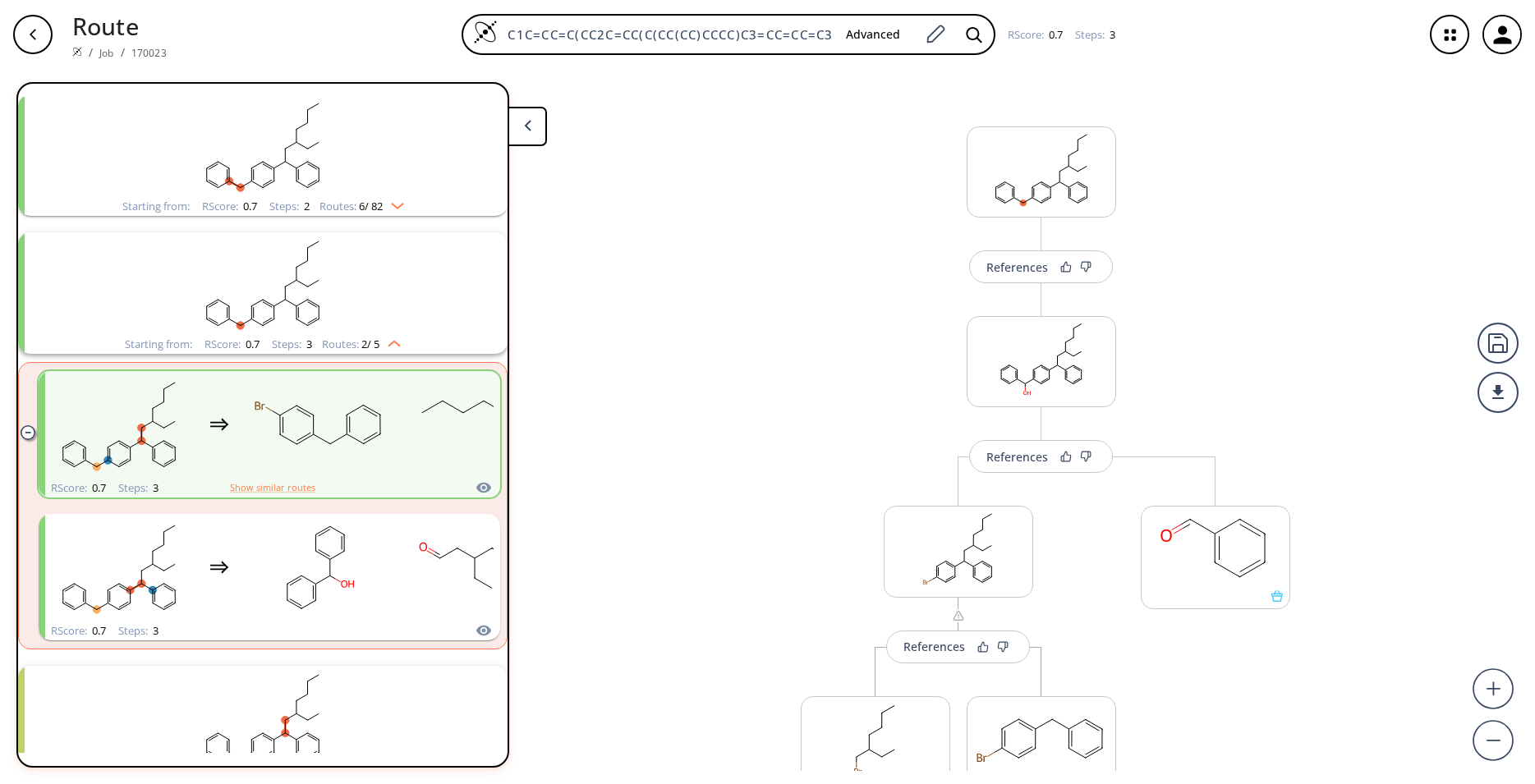
scroll to position [108, 0]
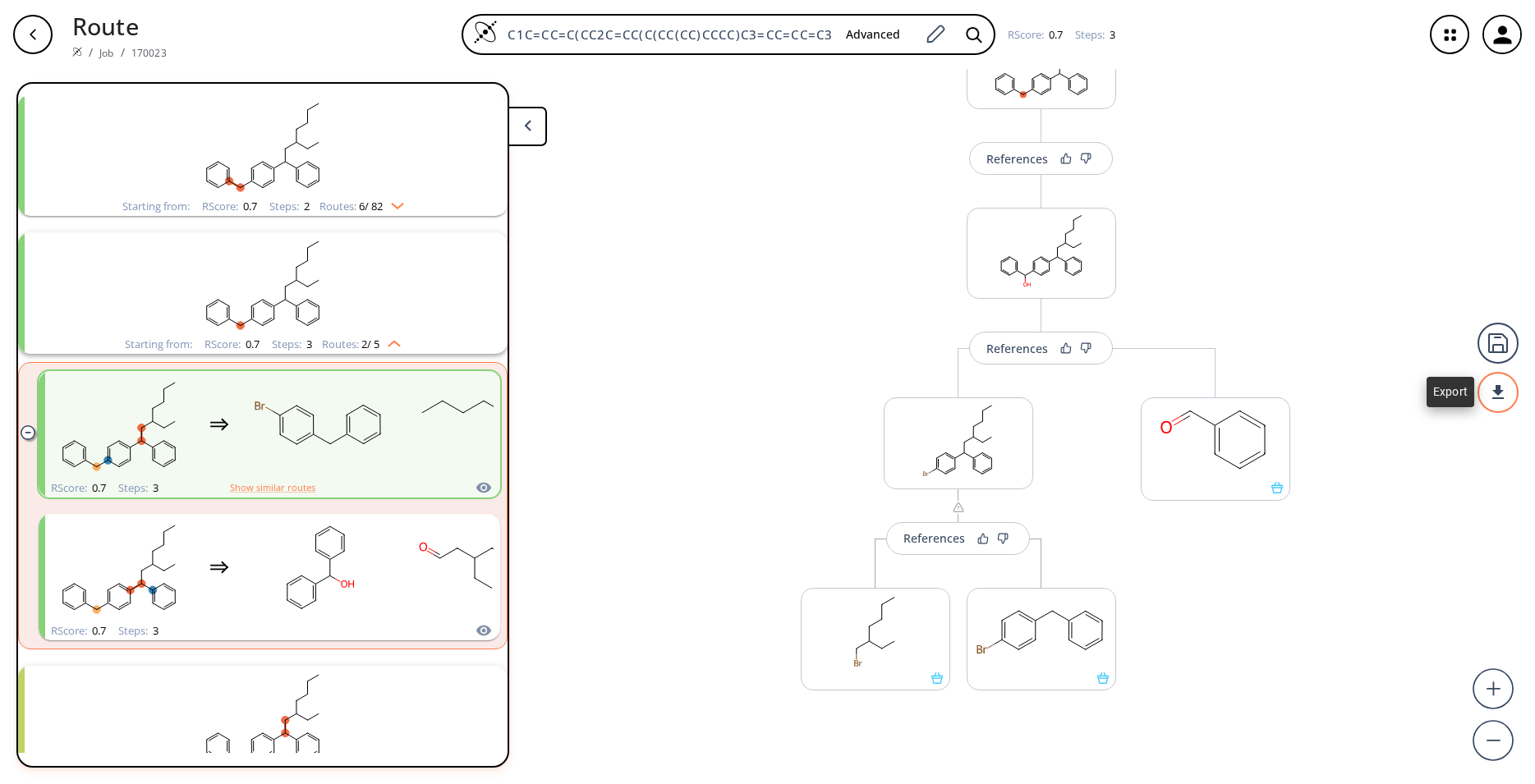
click at [1493, 409] on div at bounding box center [1498, 393] width 41 height 41
click at [1455, 380] on li "PDF" at bounding box center [1437, 386] width 82 height 27
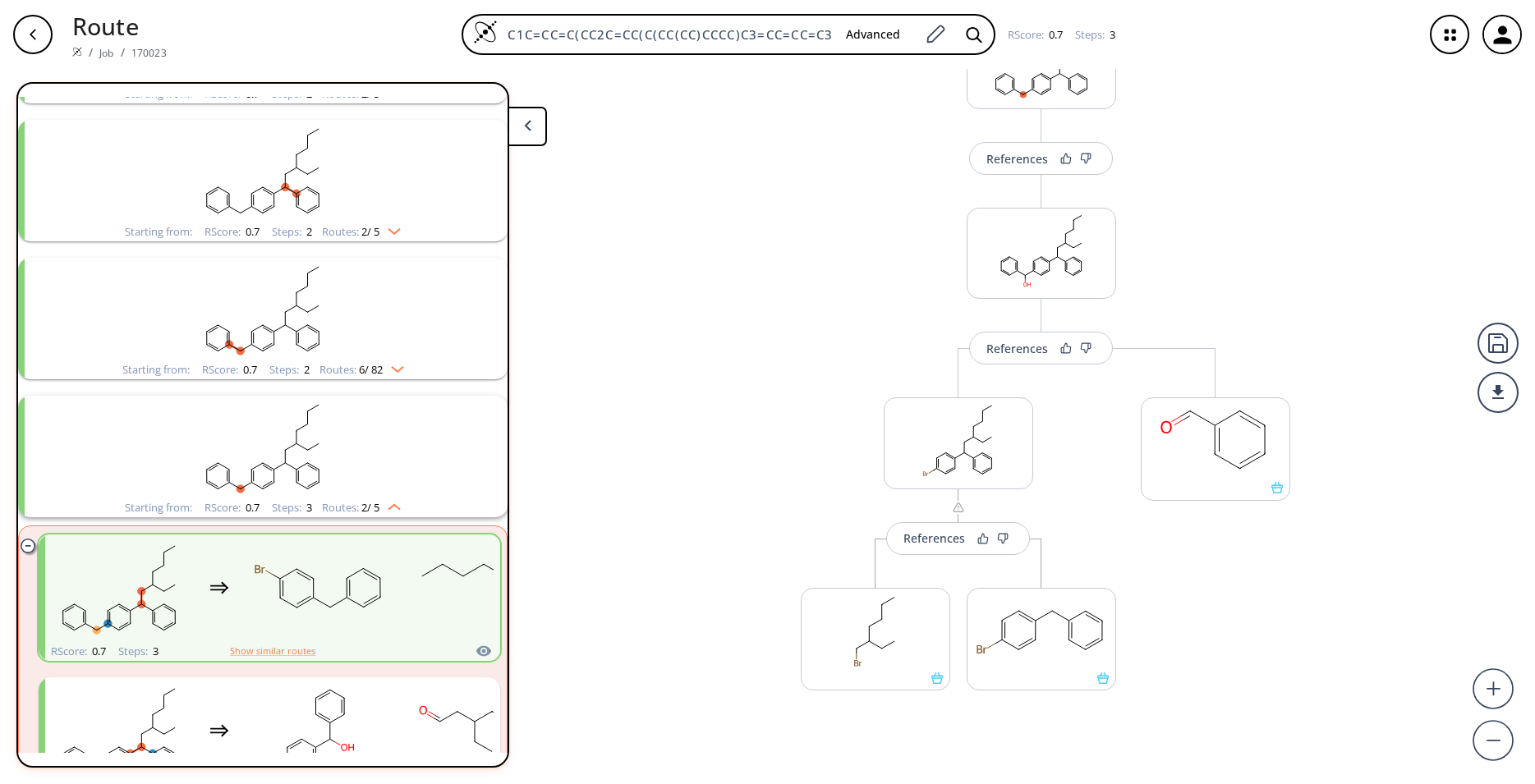
scroll to position [325, 0]
click at [337, 478] on rect "clusters" at bounding box center [263, 446] width 427 height 103
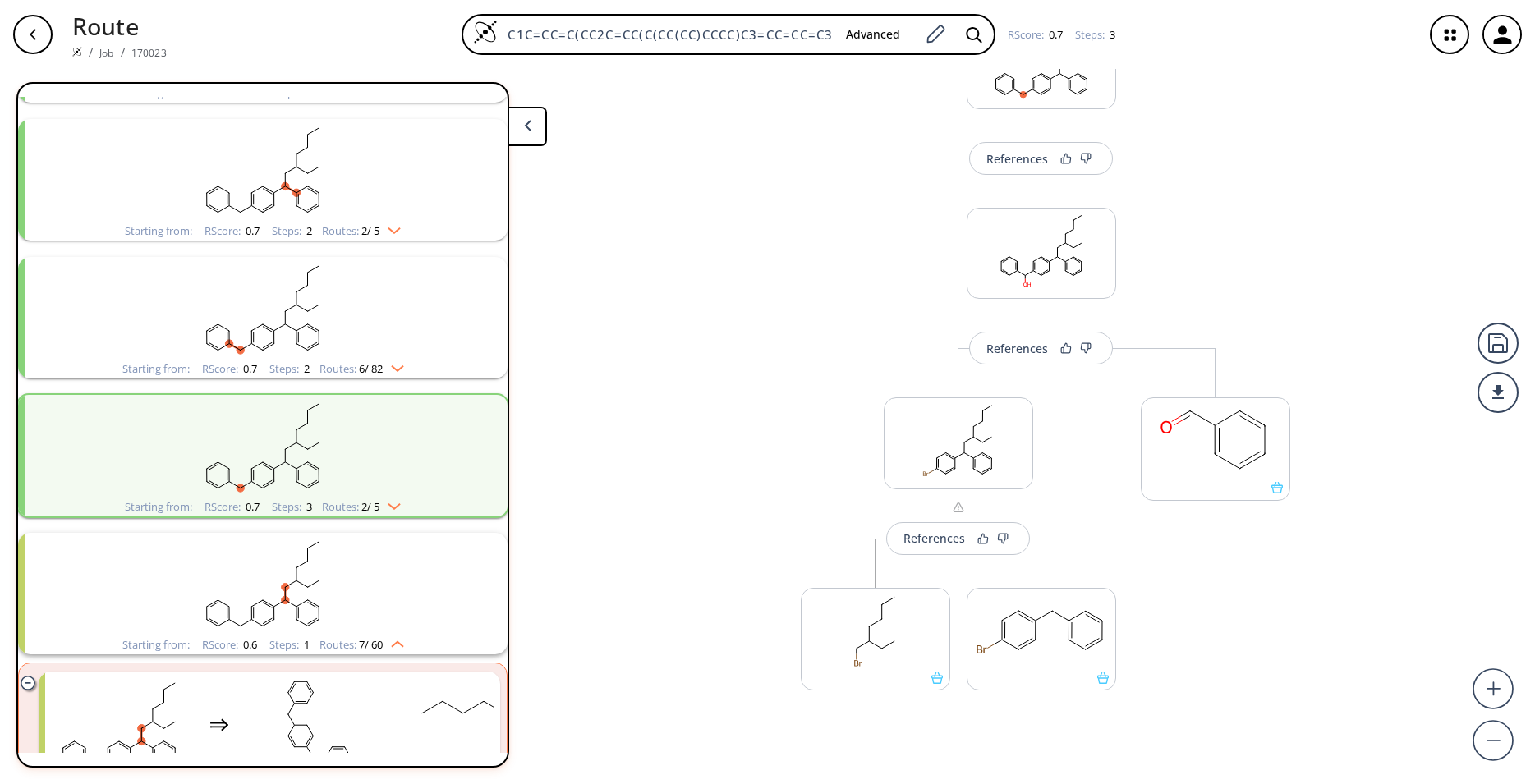
click at [337, 478] on rect "clusters" at bounding box center [263, 446] width 427 height 103
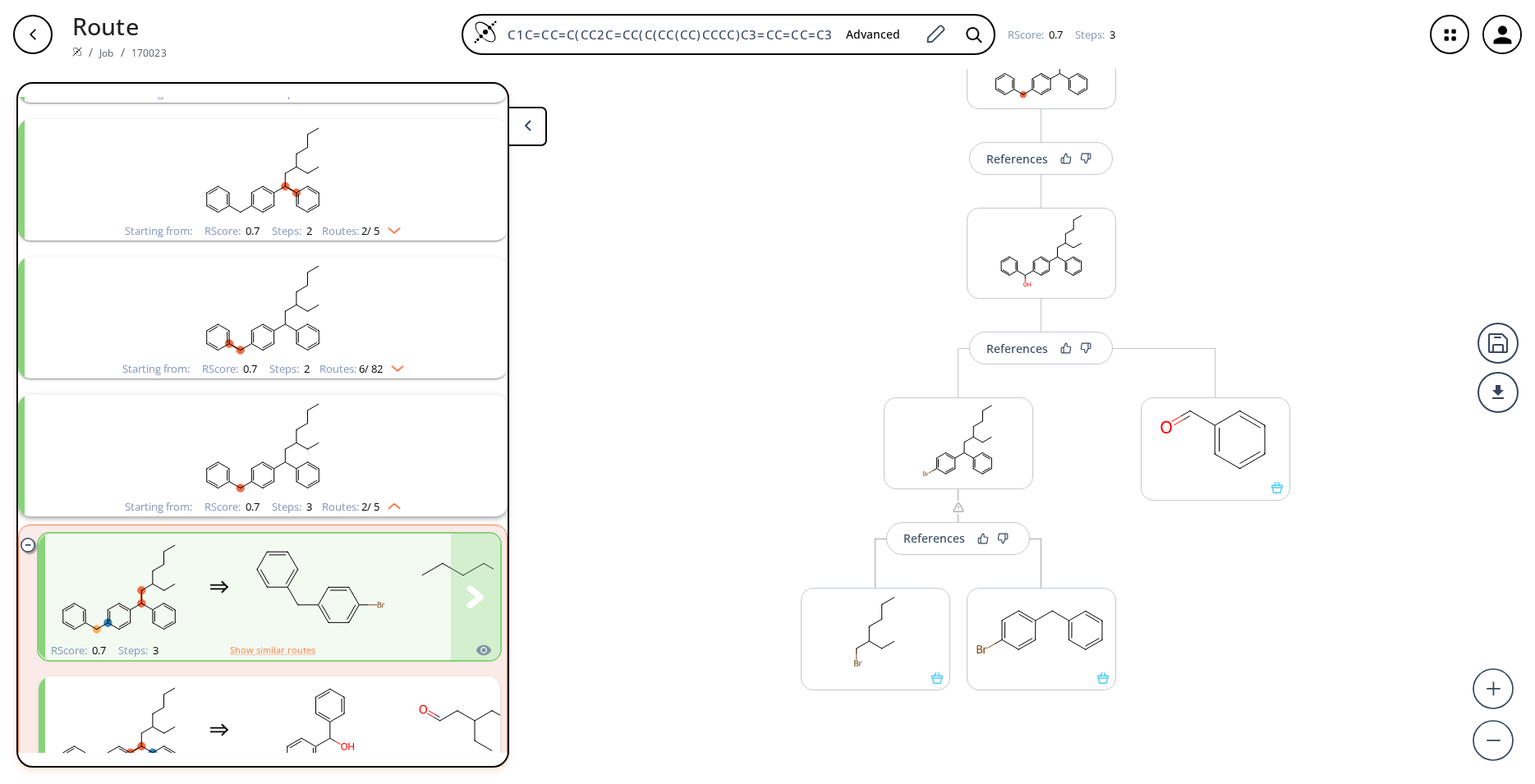
click at [347, 572] on rect "clusters" at bounding box center [320, 588] width 148 height 103
click at [353, 327] on rect "clusters" at bounding box center [263, 308] width 427 height 103
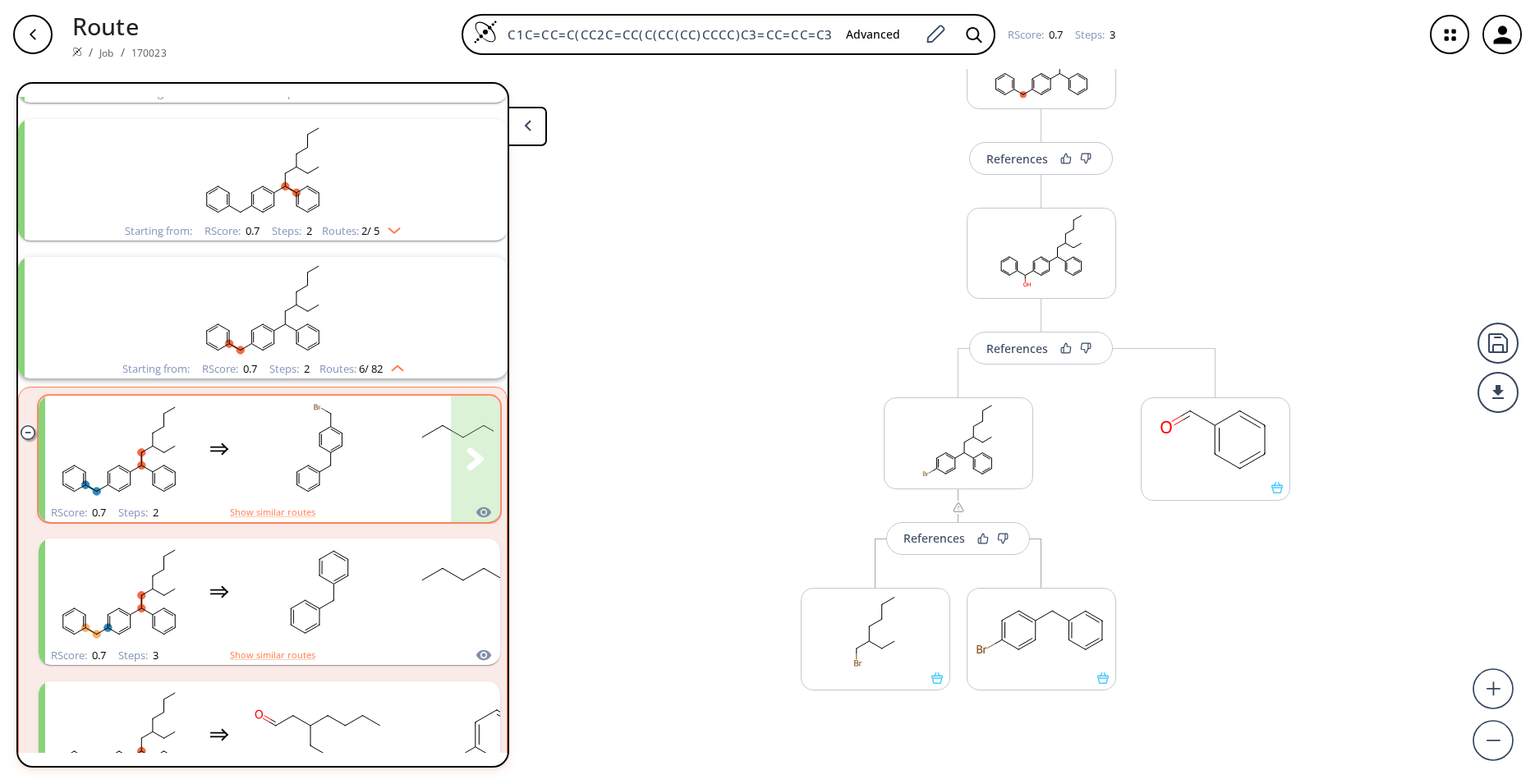
click at [363, 443] on rect "clusters" at bounding box center [320, 449] width 148 height 103
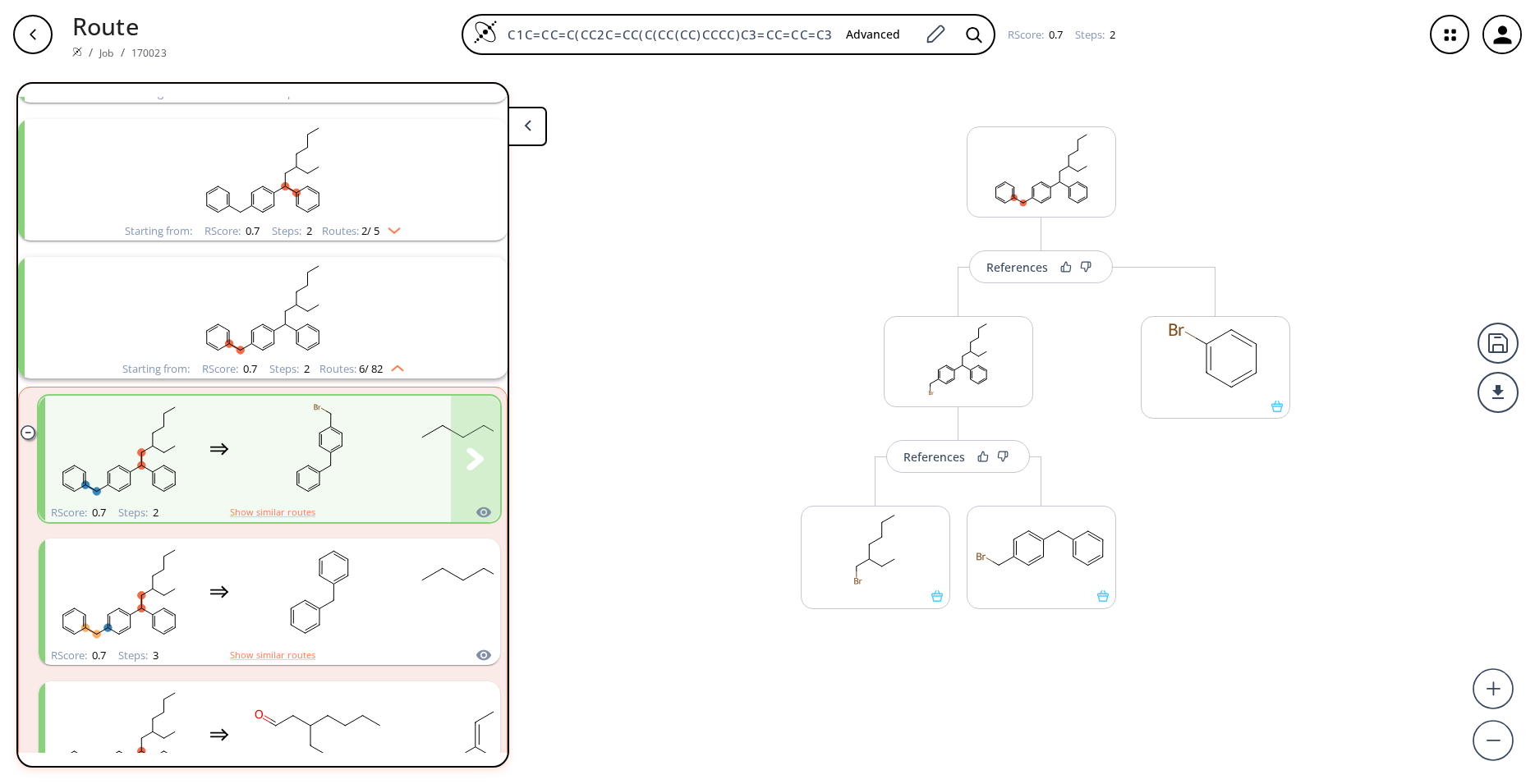
scroll to position [217, 0]
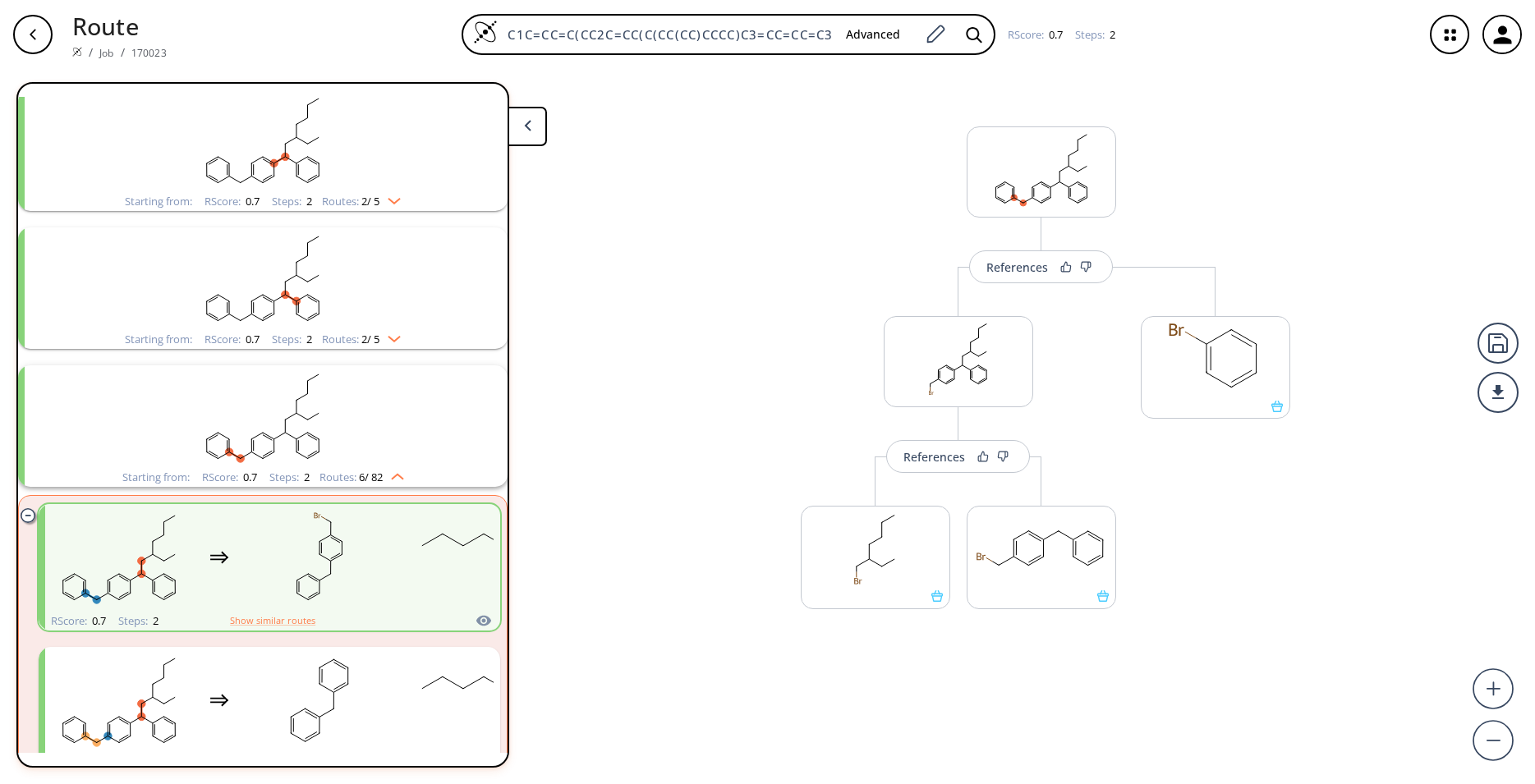
click at [363, 443] on rect "clusters" at bounding box center [263, 416] width 427 height 103
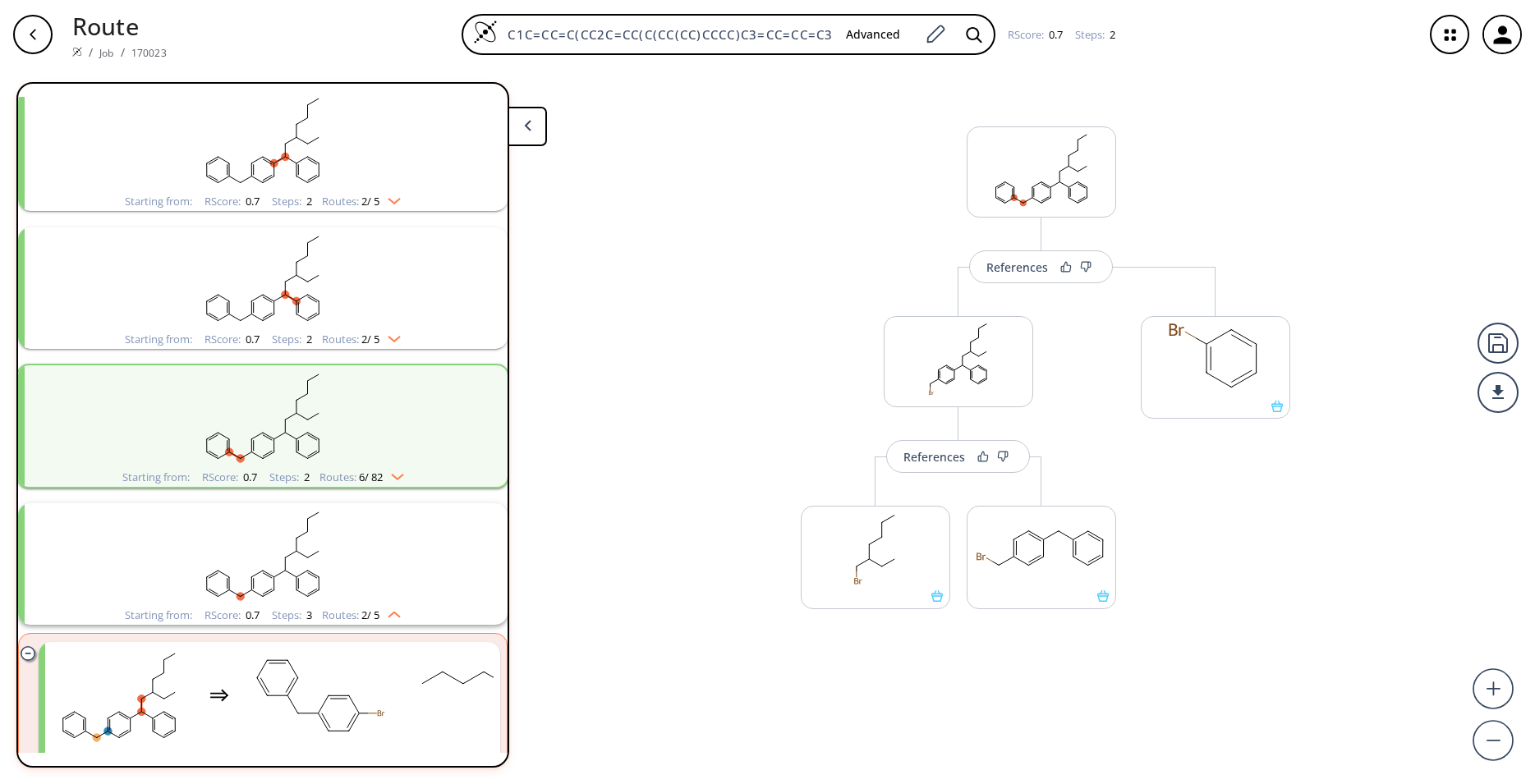
click at [375, 303] on rect "clusters" at bounding box center [263, 279] width 427 height 103
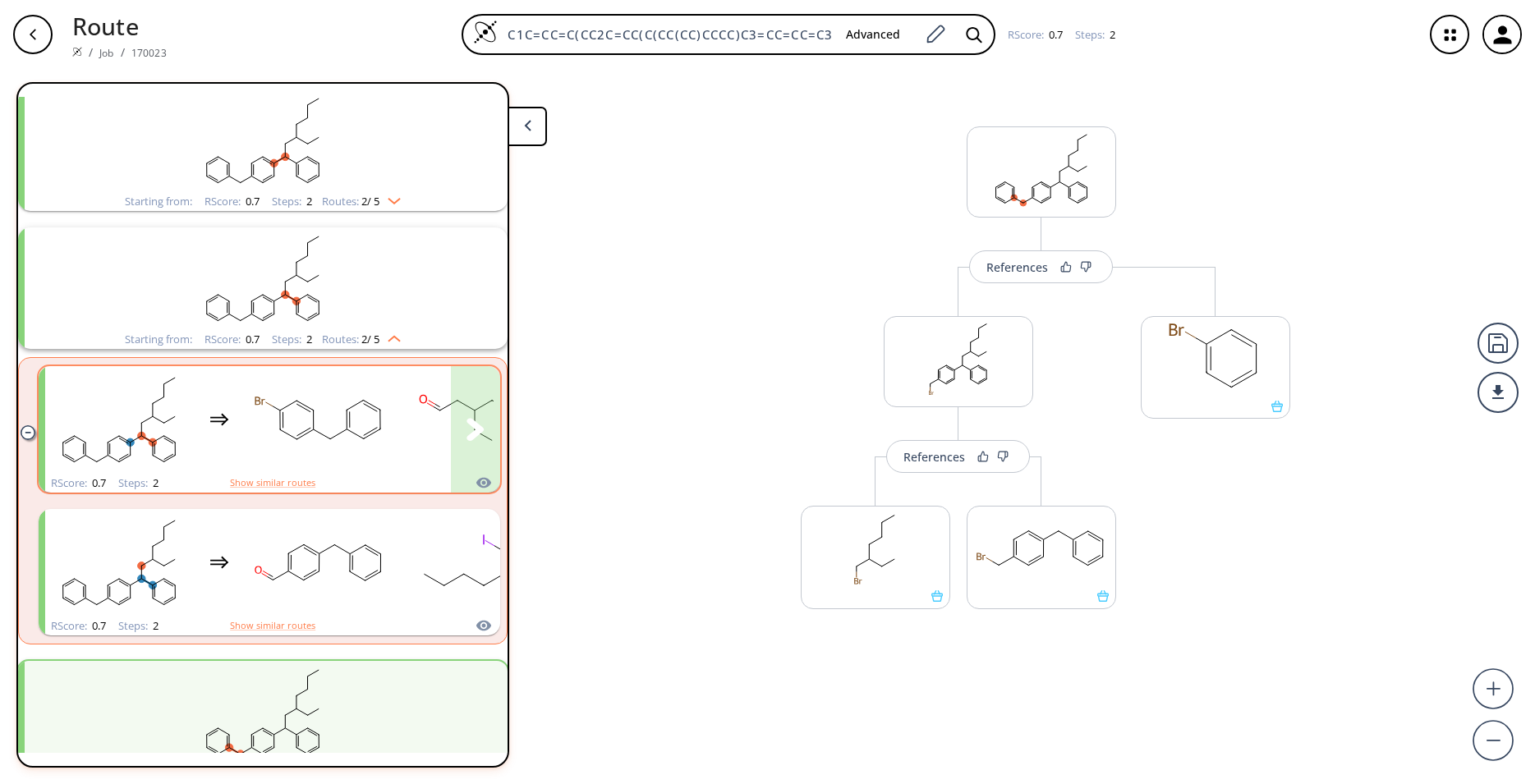
click at [345, 440] on rect "clusters" at bounding box center [320, 420] width 148 height 103
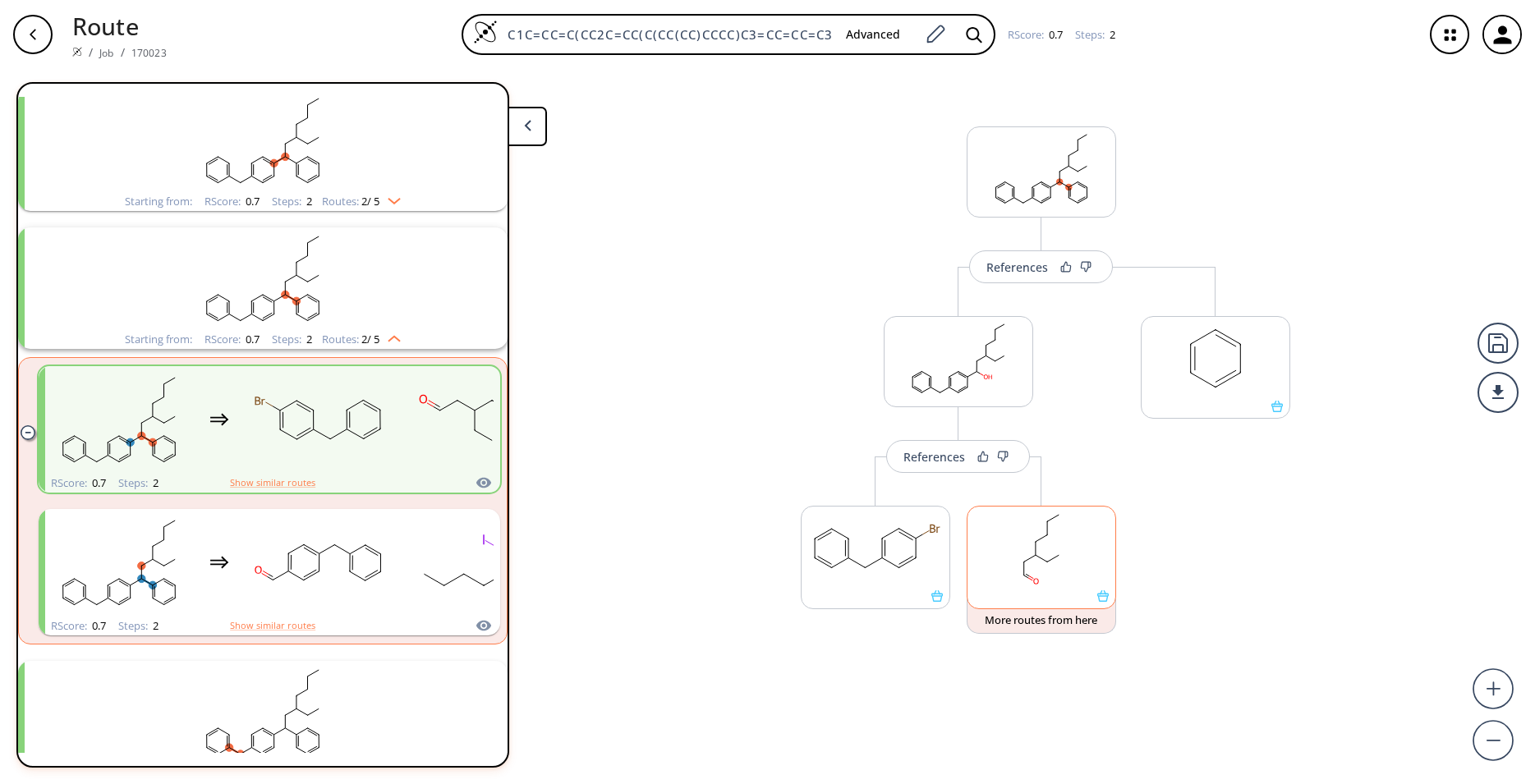
click at [1104, 602] on icon at bounding box center [1103, 596] width 12 height 12
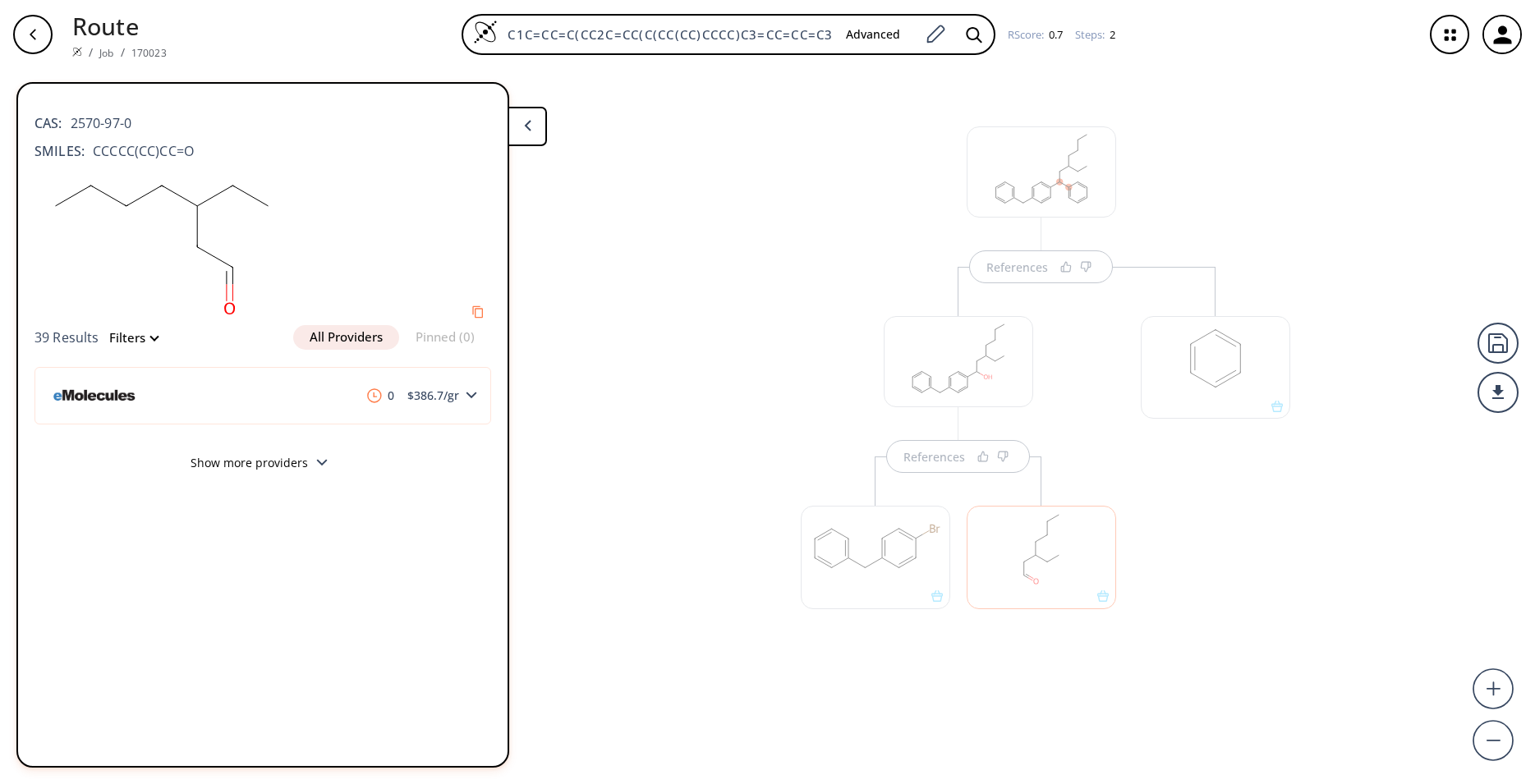
click at [529, 117] on button at bounding box center [527, 127] width 39 height 39
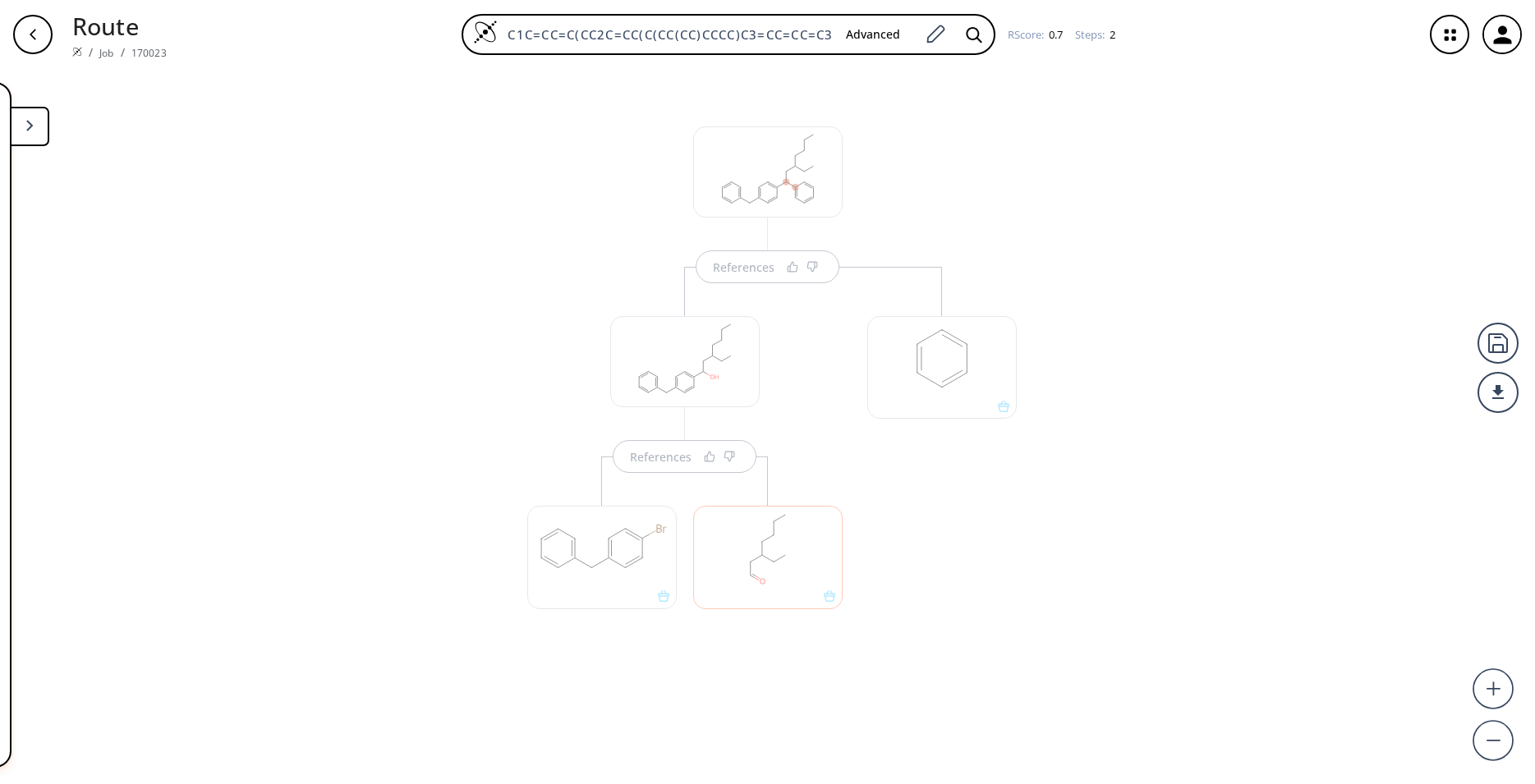
click at [46, 128] on button at bounding box center [29, 127] width 39 height 39
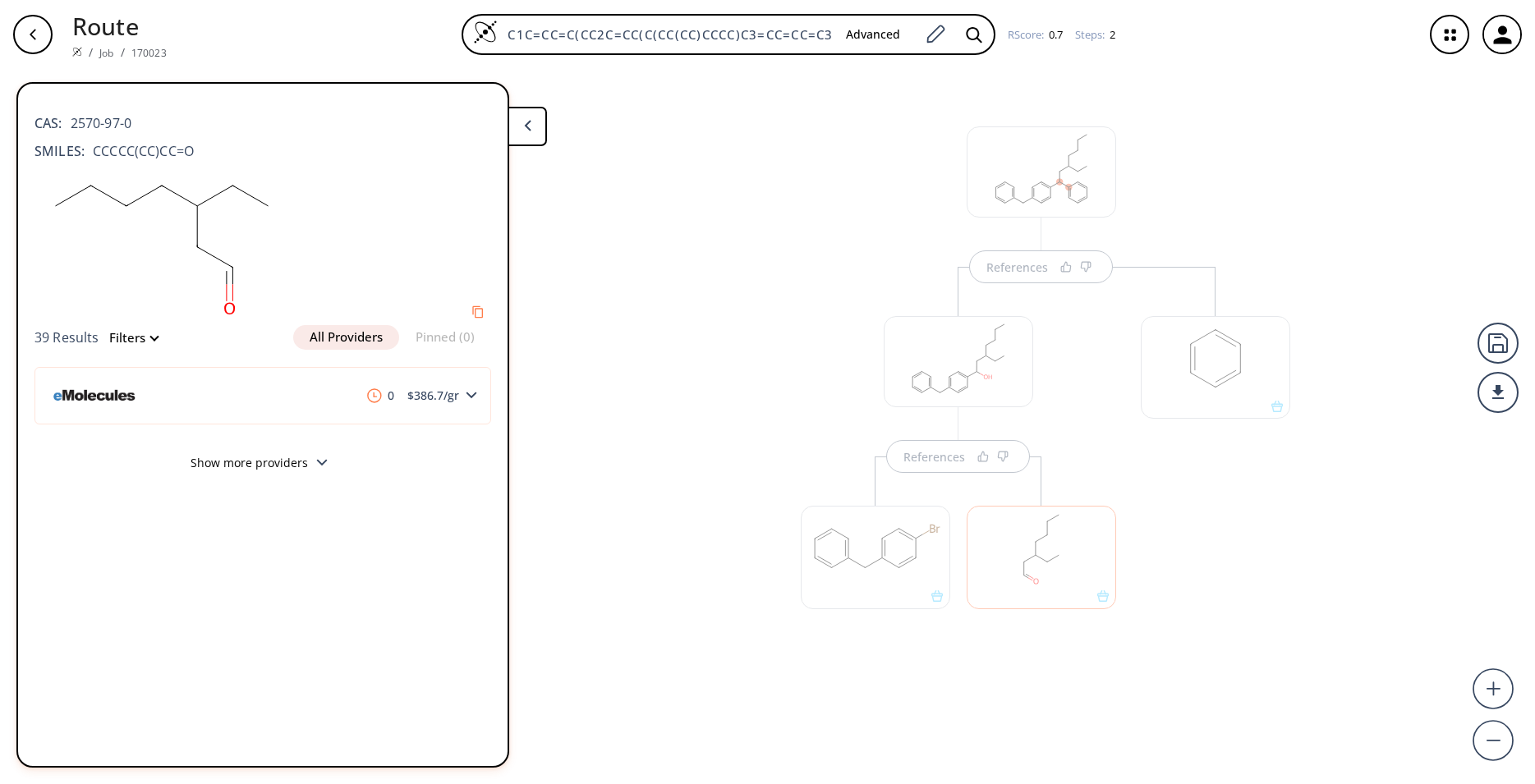
click at [616, 373] on div "References References" at bounding box center [767, 420] width 1535 height 702
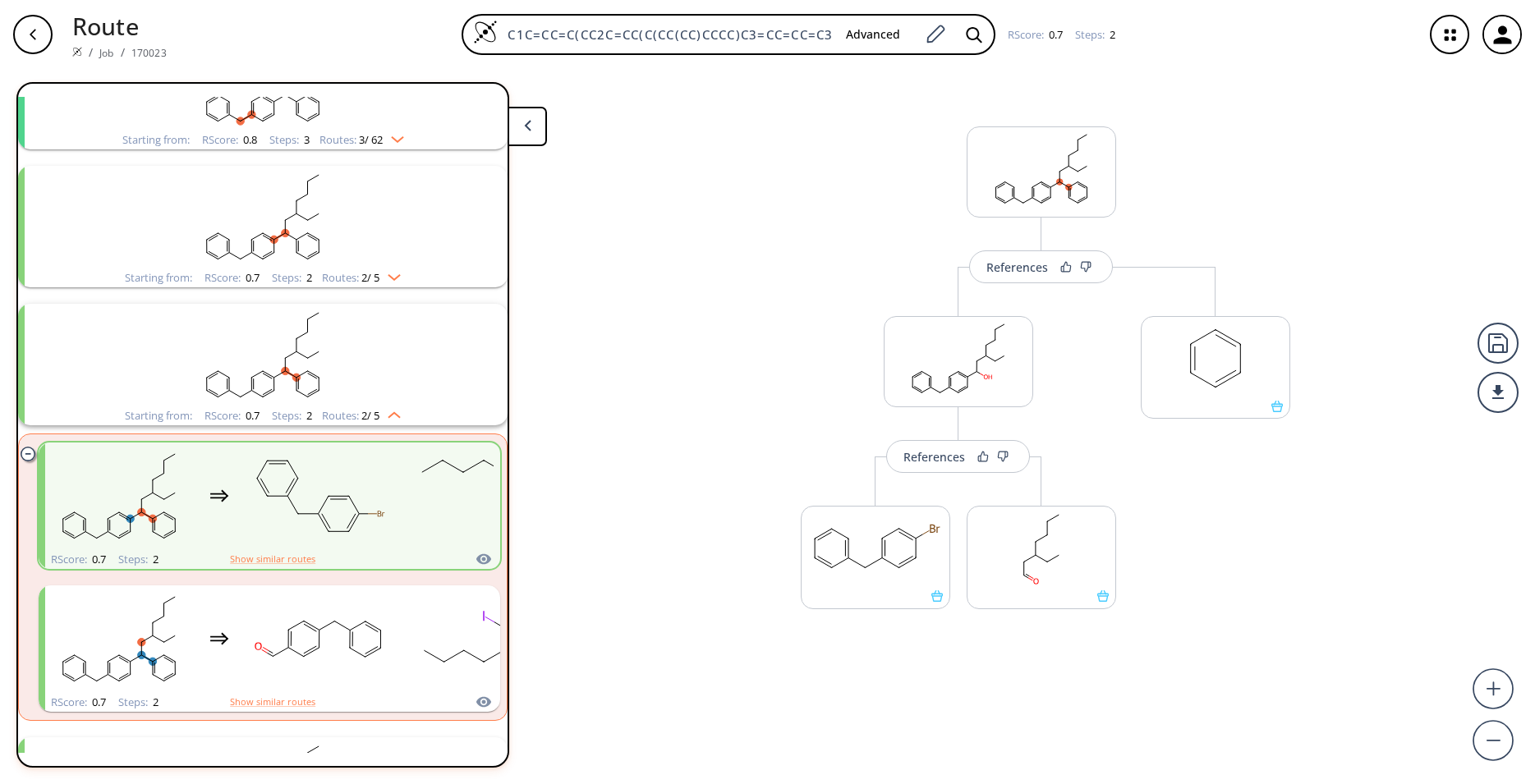
scroll to position [108, 0]
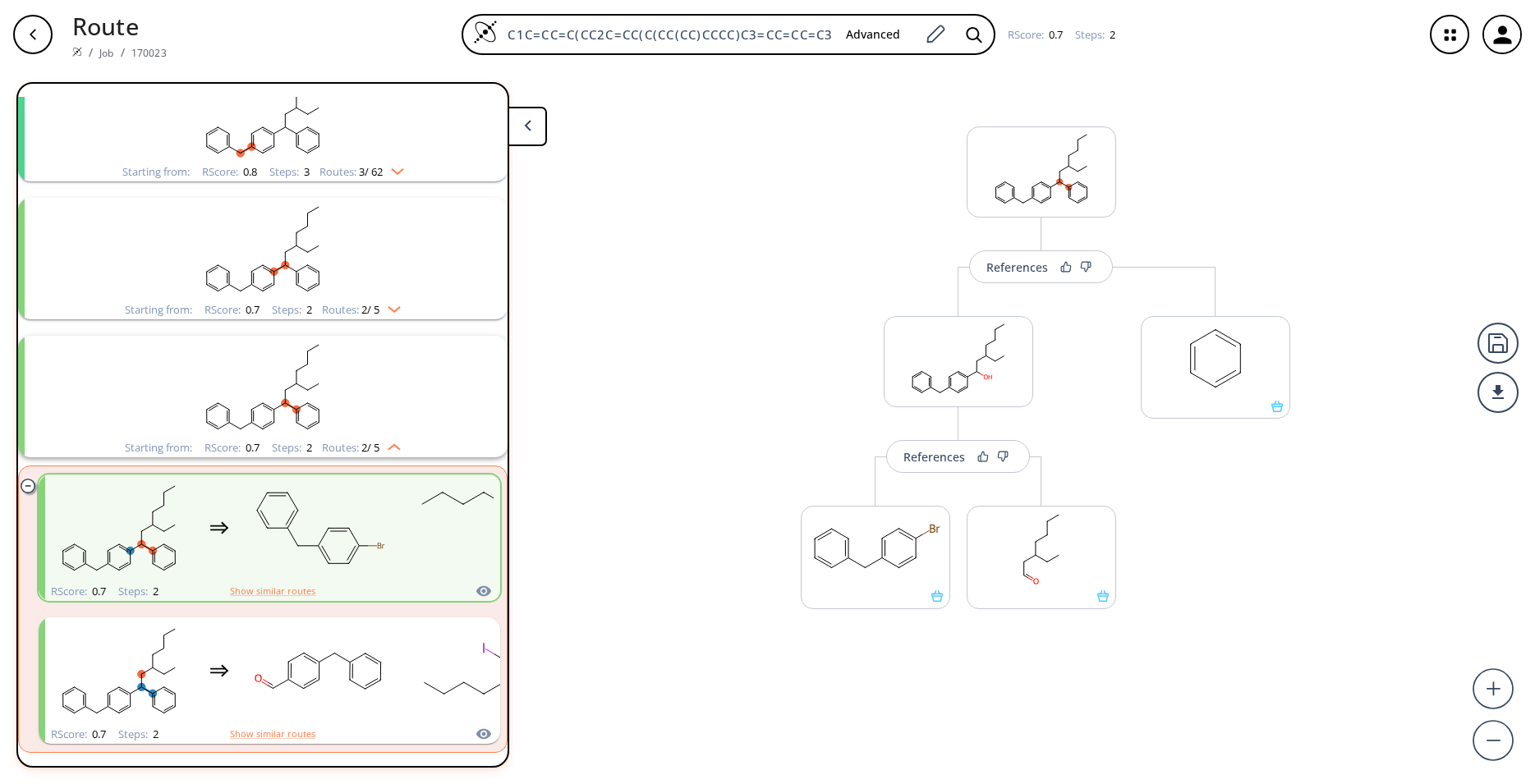
click at [315, 269] on ellipse "clusters" at bounding box center [319, 271] width 7 height 7
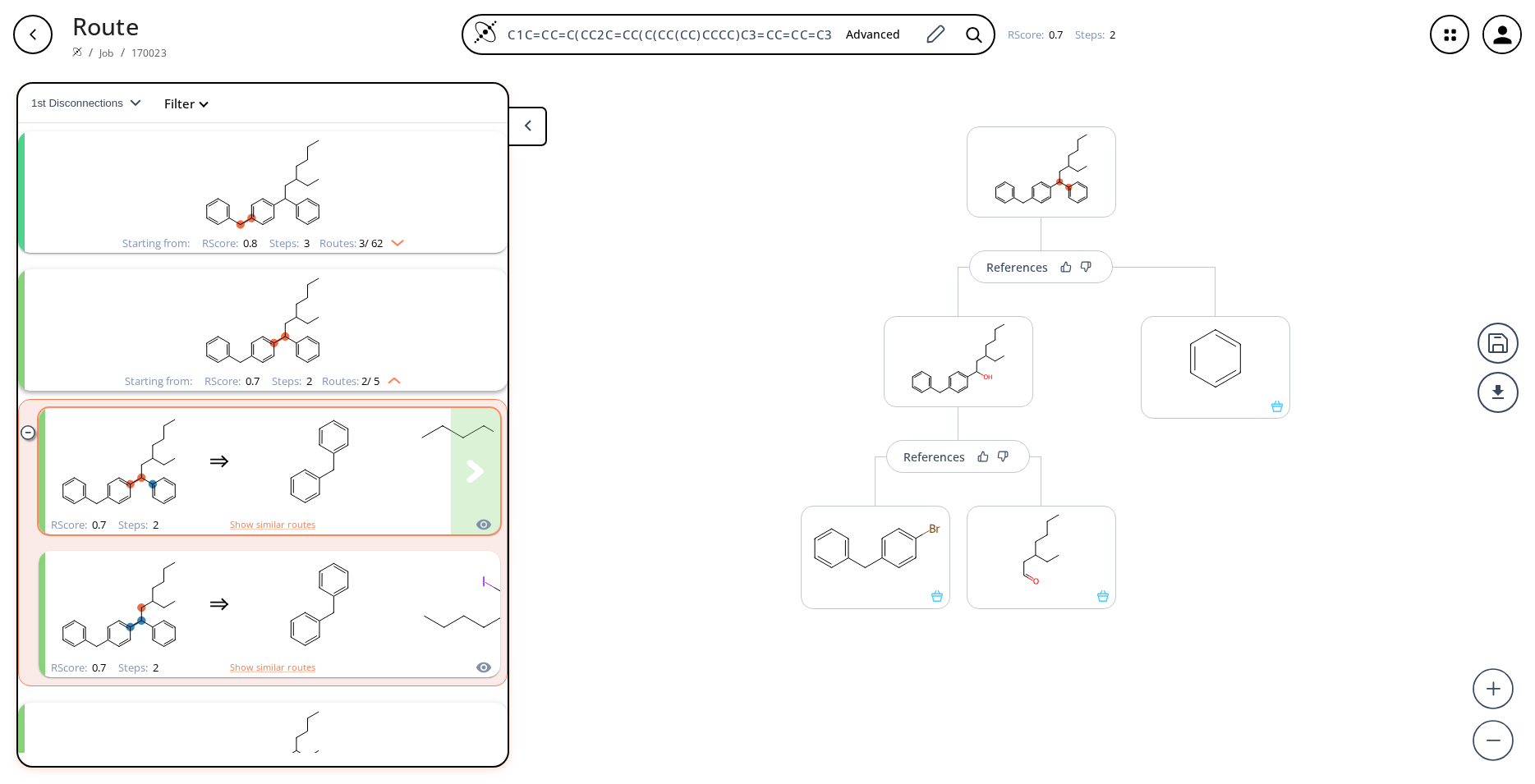
scroll to position [0, 0]
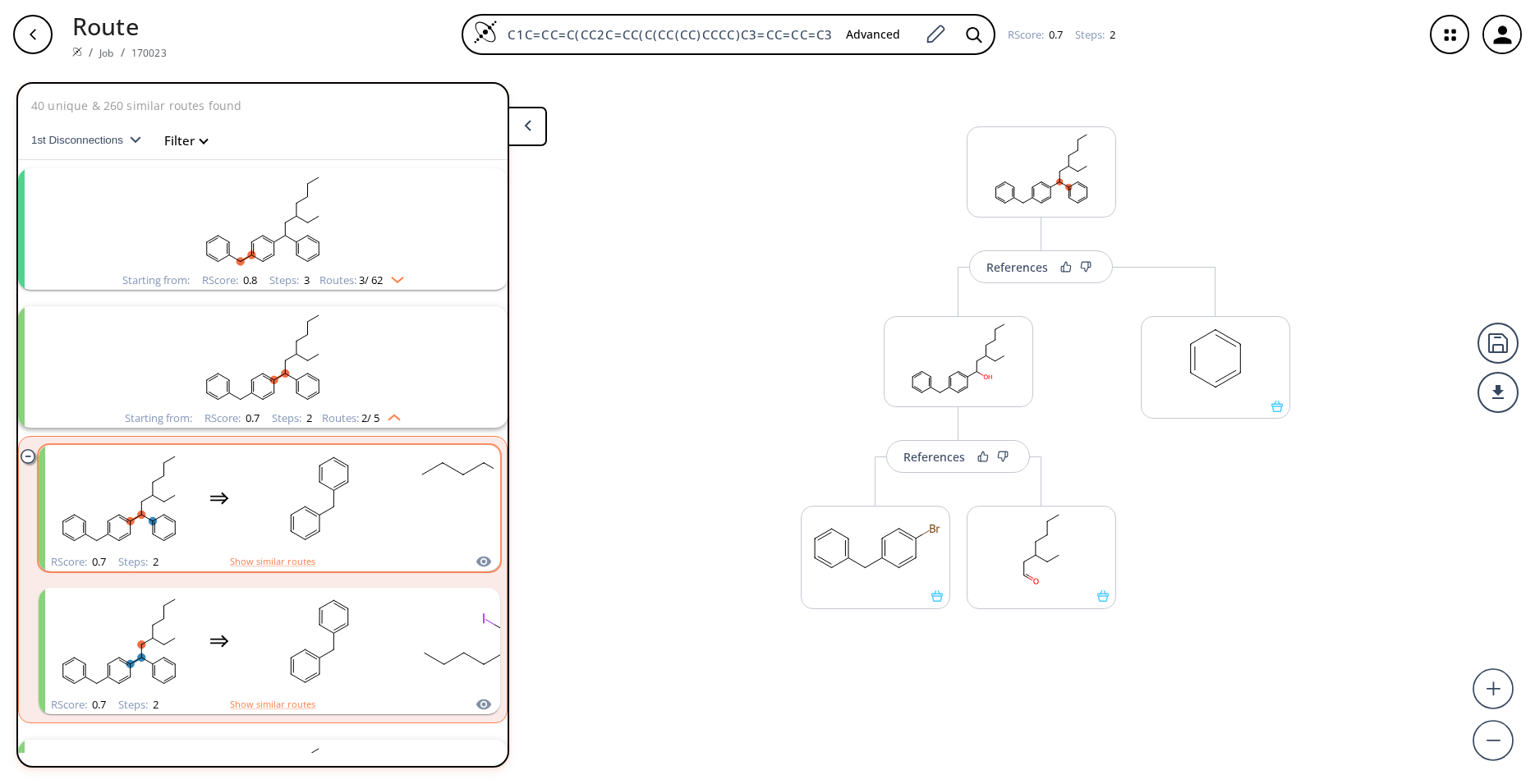
click at [330, 365] on rect "clusters" at bounding box center [263, 357] width 427 height 103
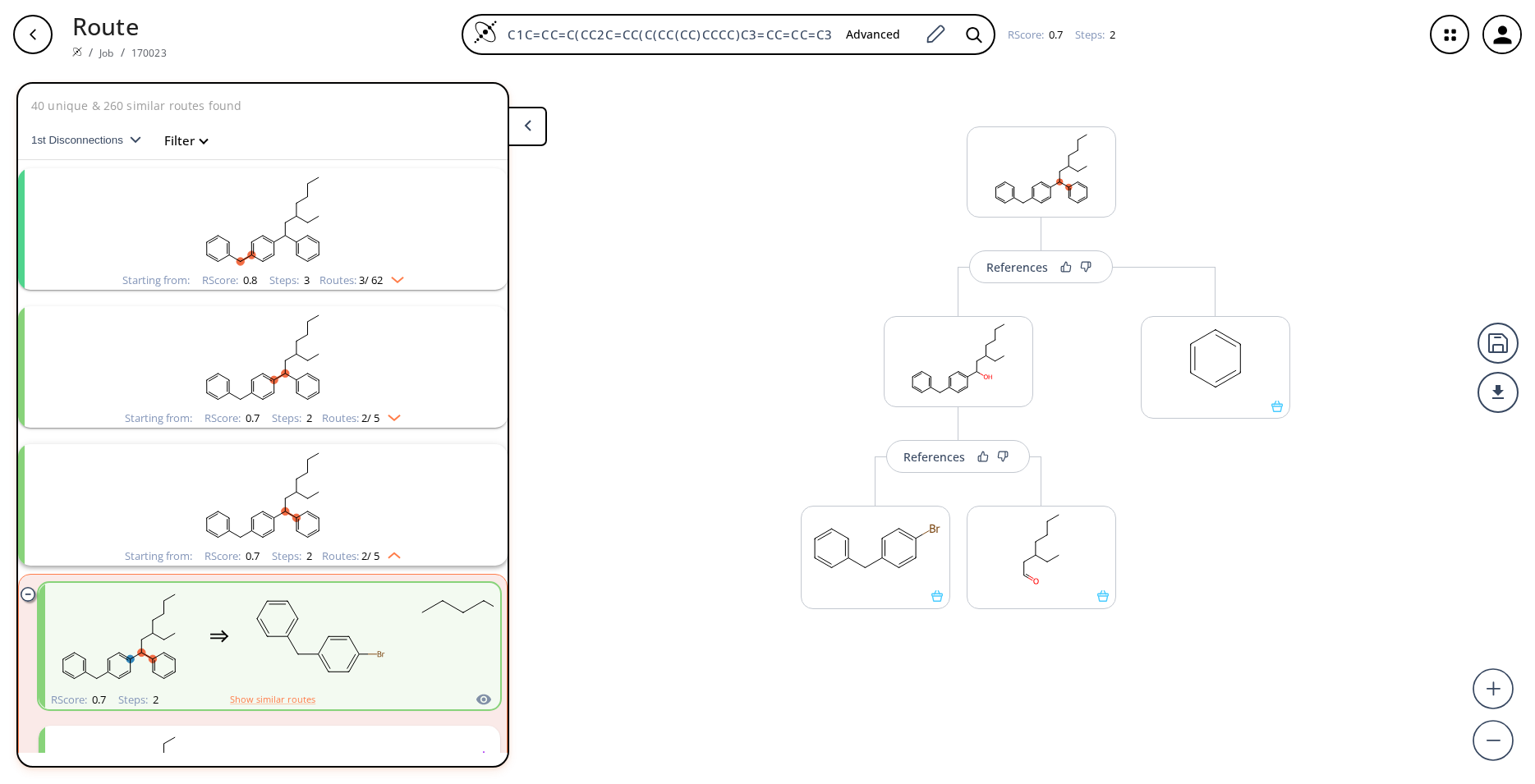
click at [304, 239] on ellipse "clusters" at bounding box center [307, 235] width 7 height 7
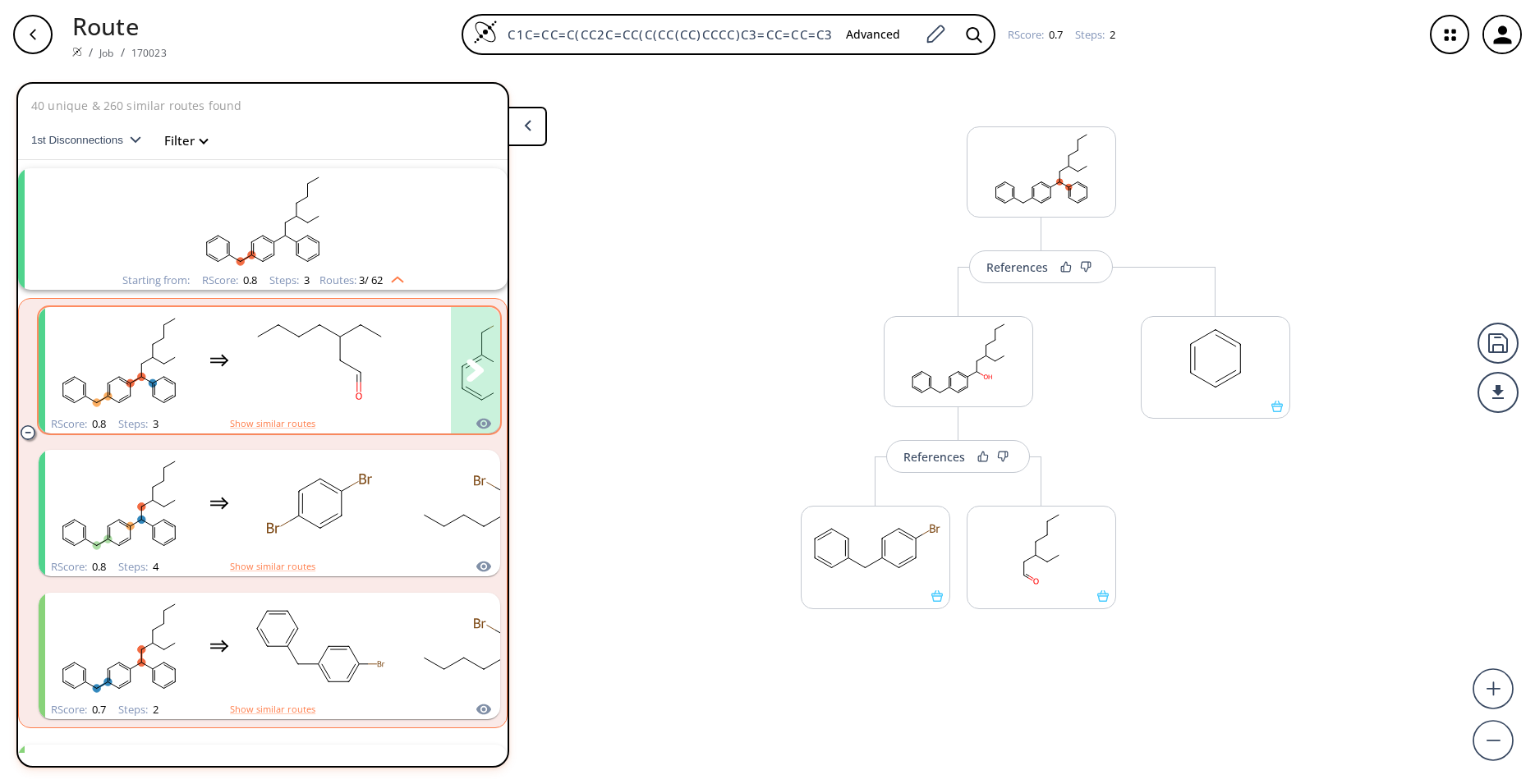
click at [364, 399] on rect "clusters" at bounding box center [320, 361] width 148 height 103
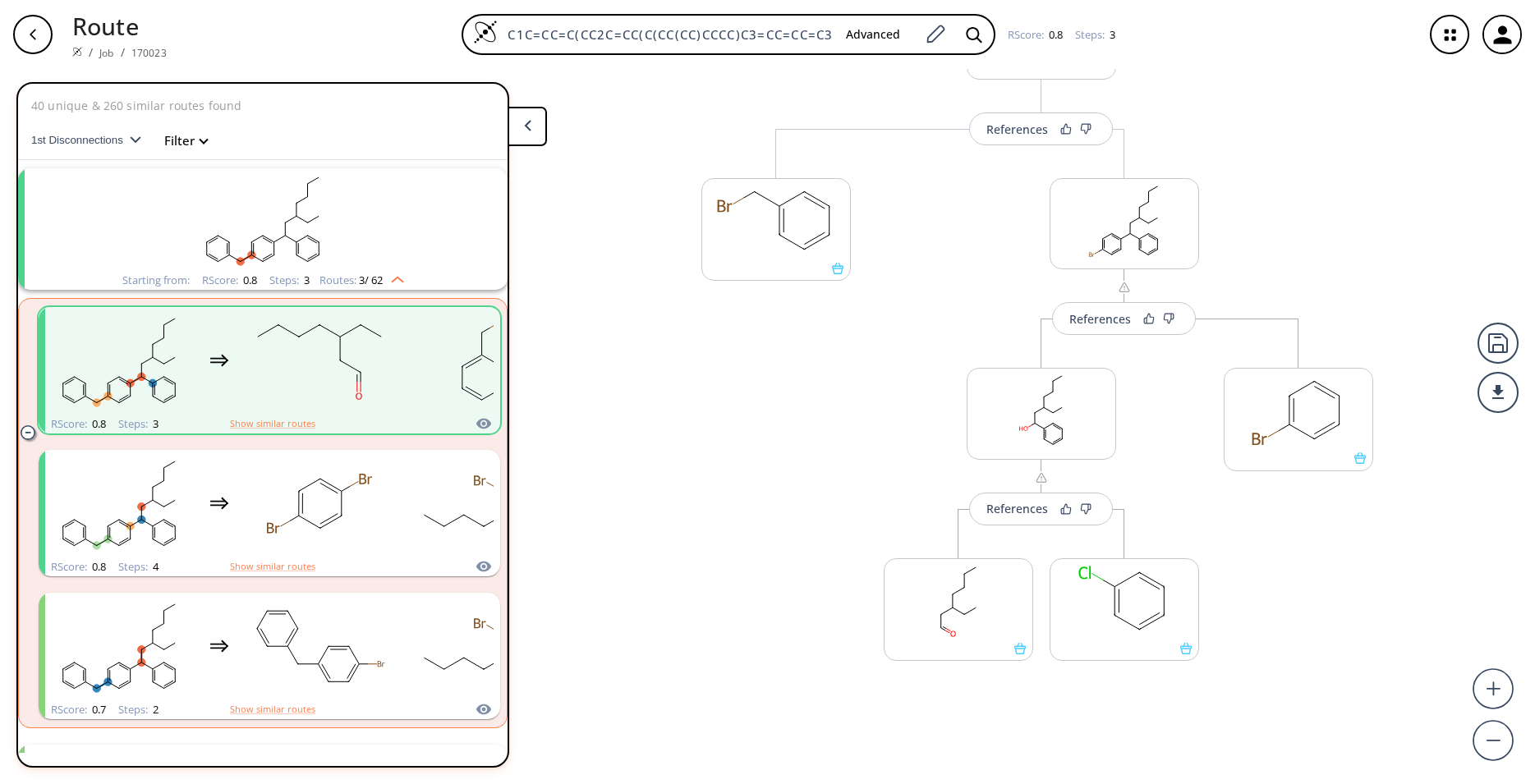
scroll to position [159, 0]
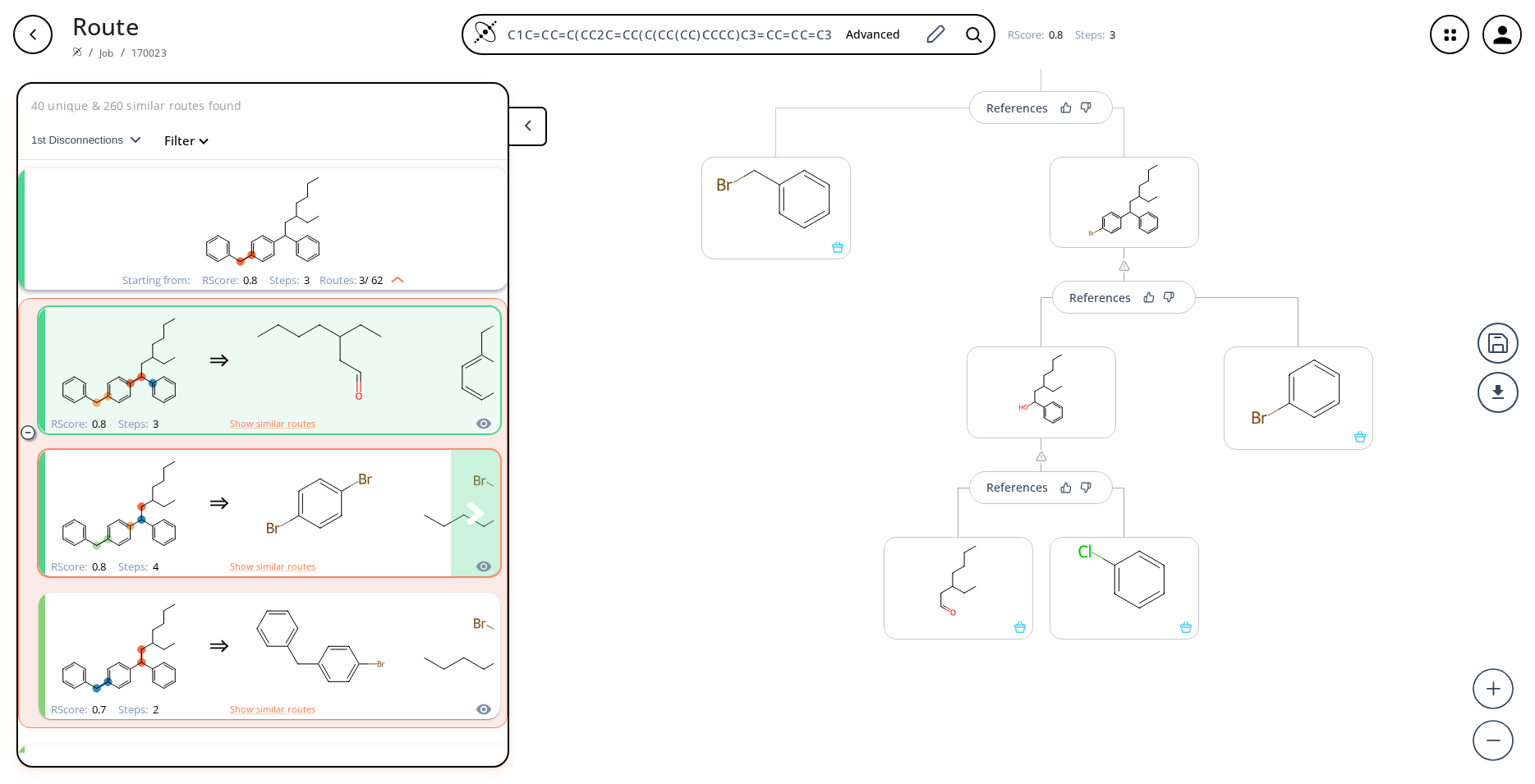
click at [393, 528] on rect "clusters" at bounding box center [320, 504] width 148 height 103
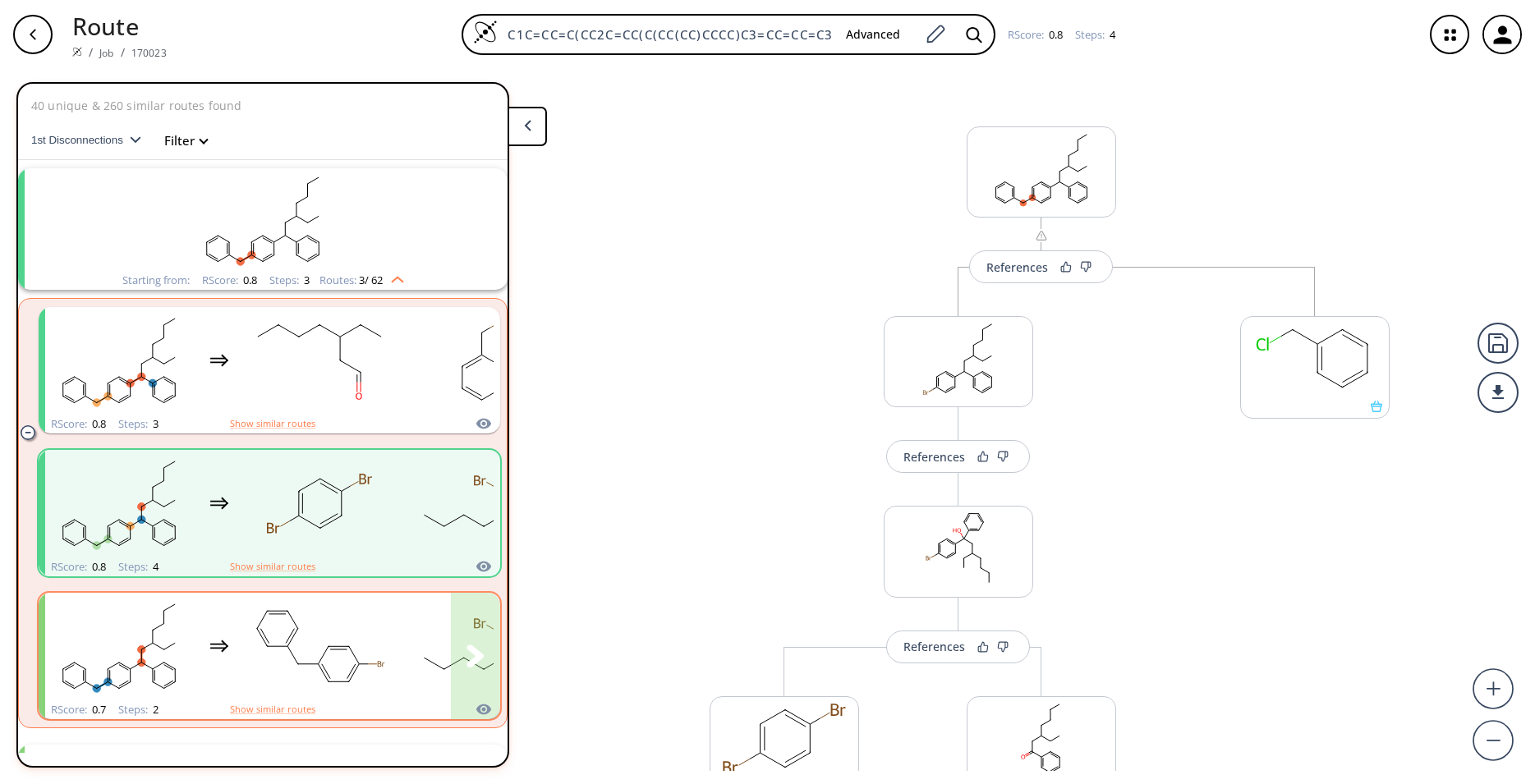
click at [380, 645] on rect "clusters" at bounding box center [320, 646] width 148 height 103
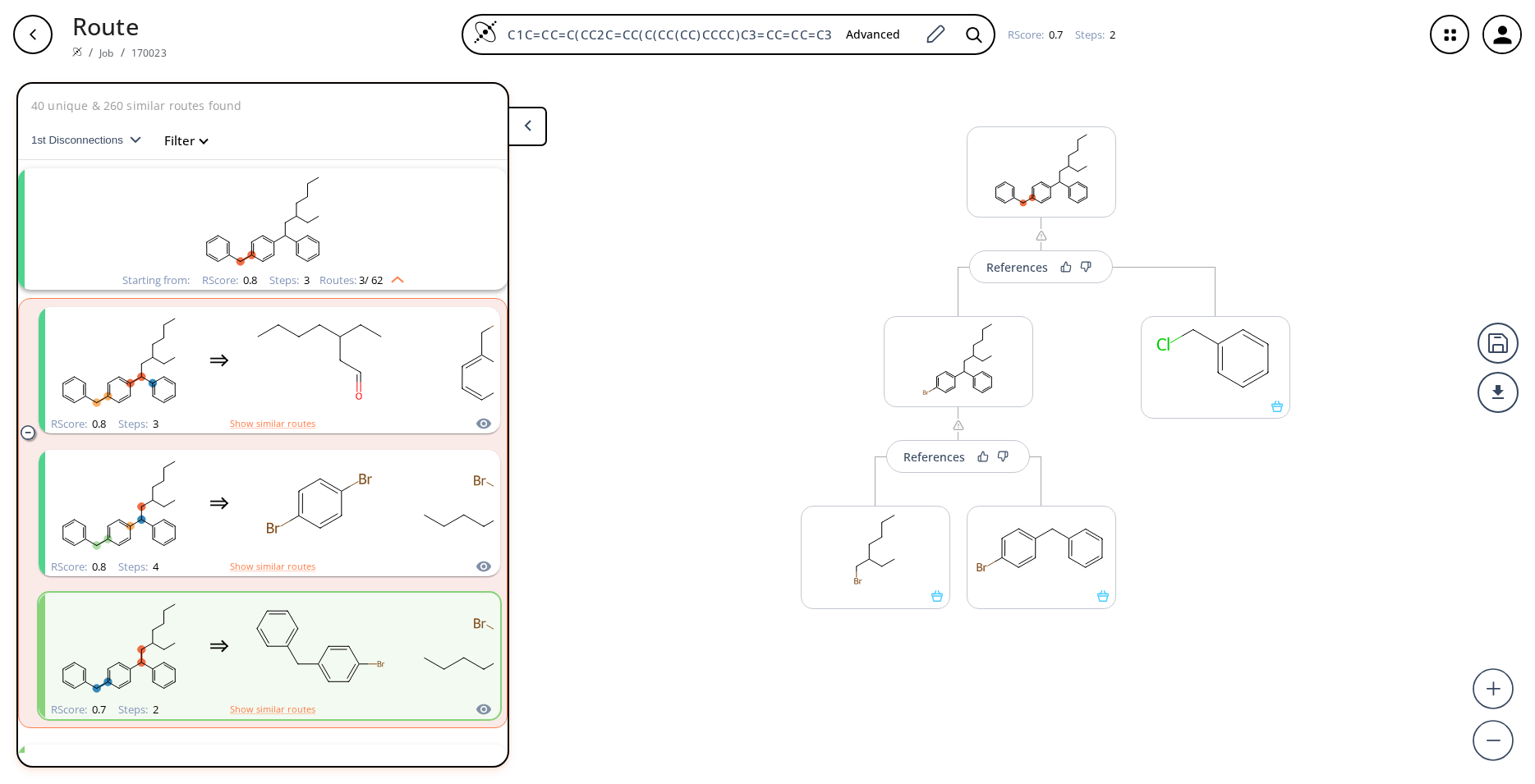
click at [2, 24] on div "Route / Job / 170023 C1C=CC=C(CC2C=CC(C(CC(CC)CCCC)C3=CC=CC=C3)=CC=2)C=1 Advanc…" at bounding box center [767, 34] width 1535 height 69
click at [21, 24] on div "button" at bounding box center [33, 35] width 39 height 39
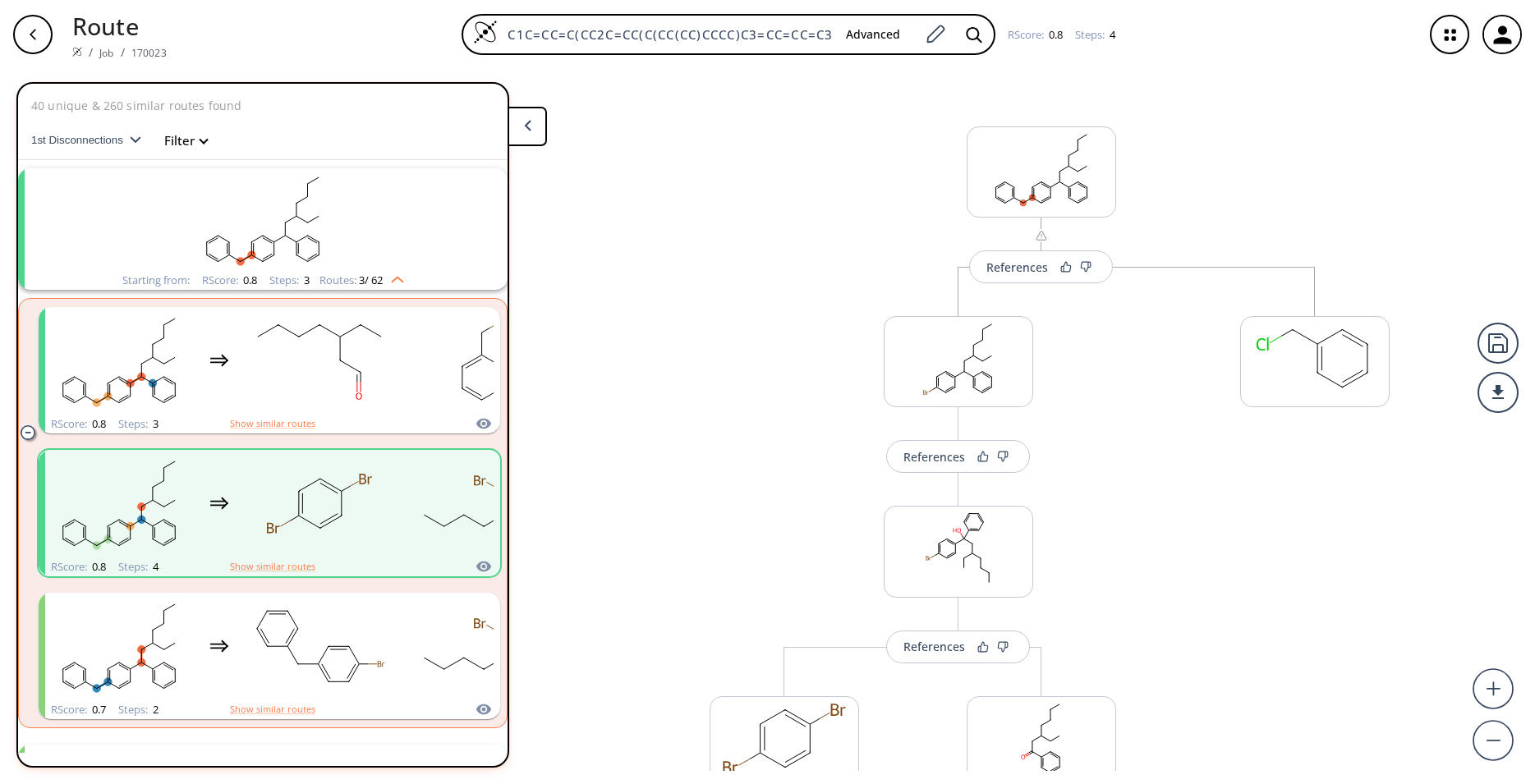
click at [21, 24] on div "button" at bounding box center [33, 35] width 39 height 39
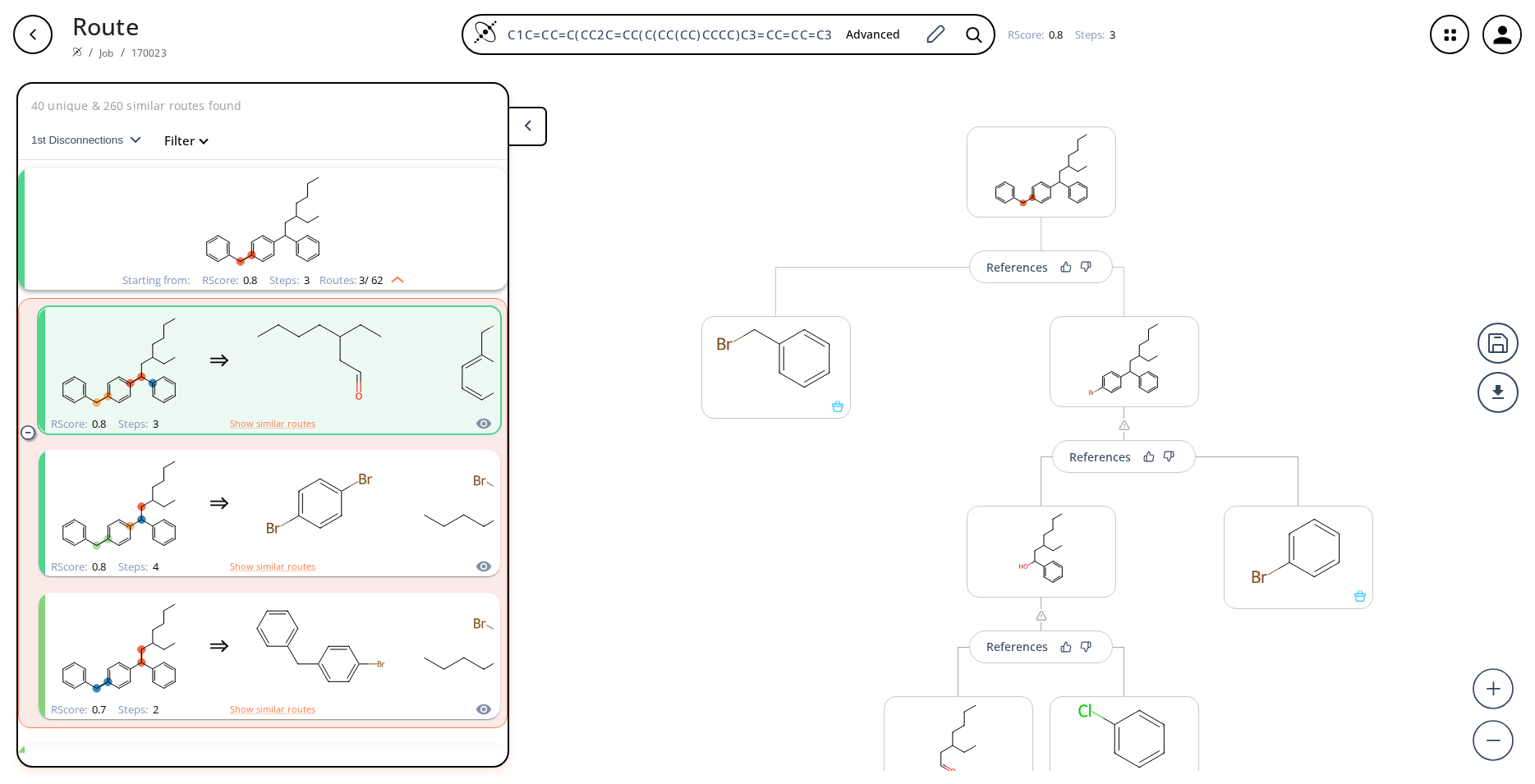
click at [1449, 55] on icon "button" at bounding box center [1449, 35] width 44 height 44
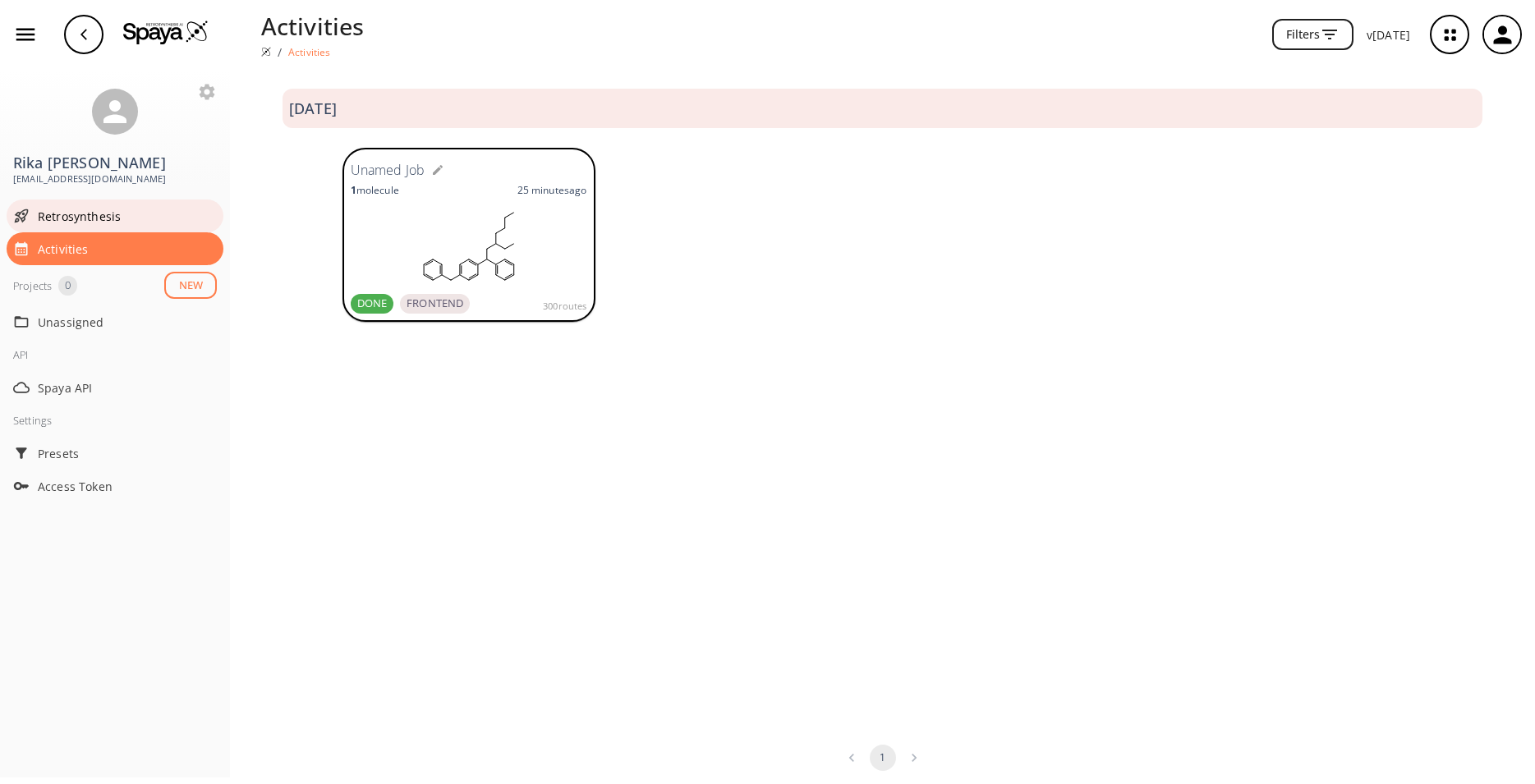
click at [102, 223] on span "Retrosynthesis" at bounding box center [127, 216] width 179 height 17
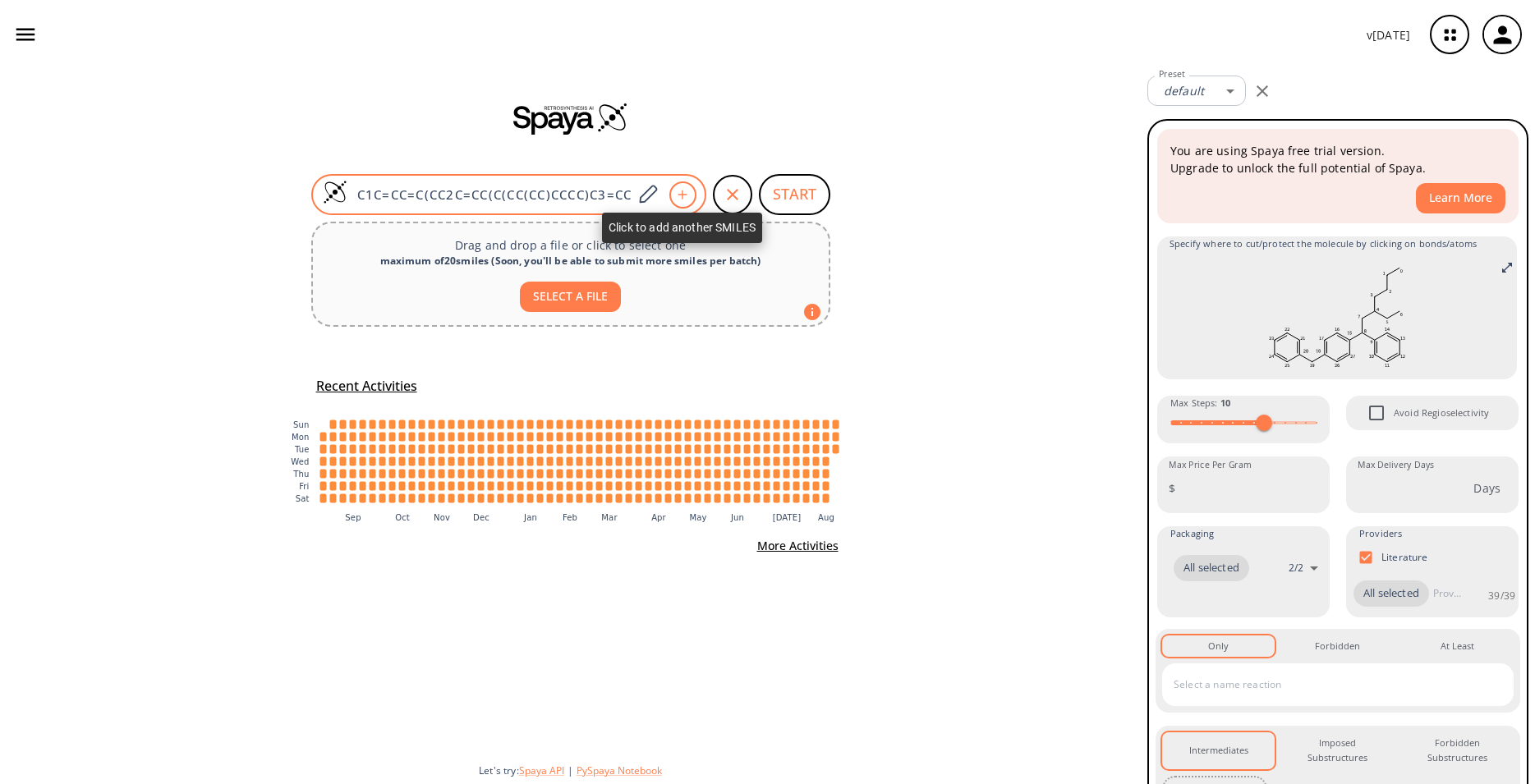
click at [689, 199] on div at bounding box center [683, 195] width 27 height 27
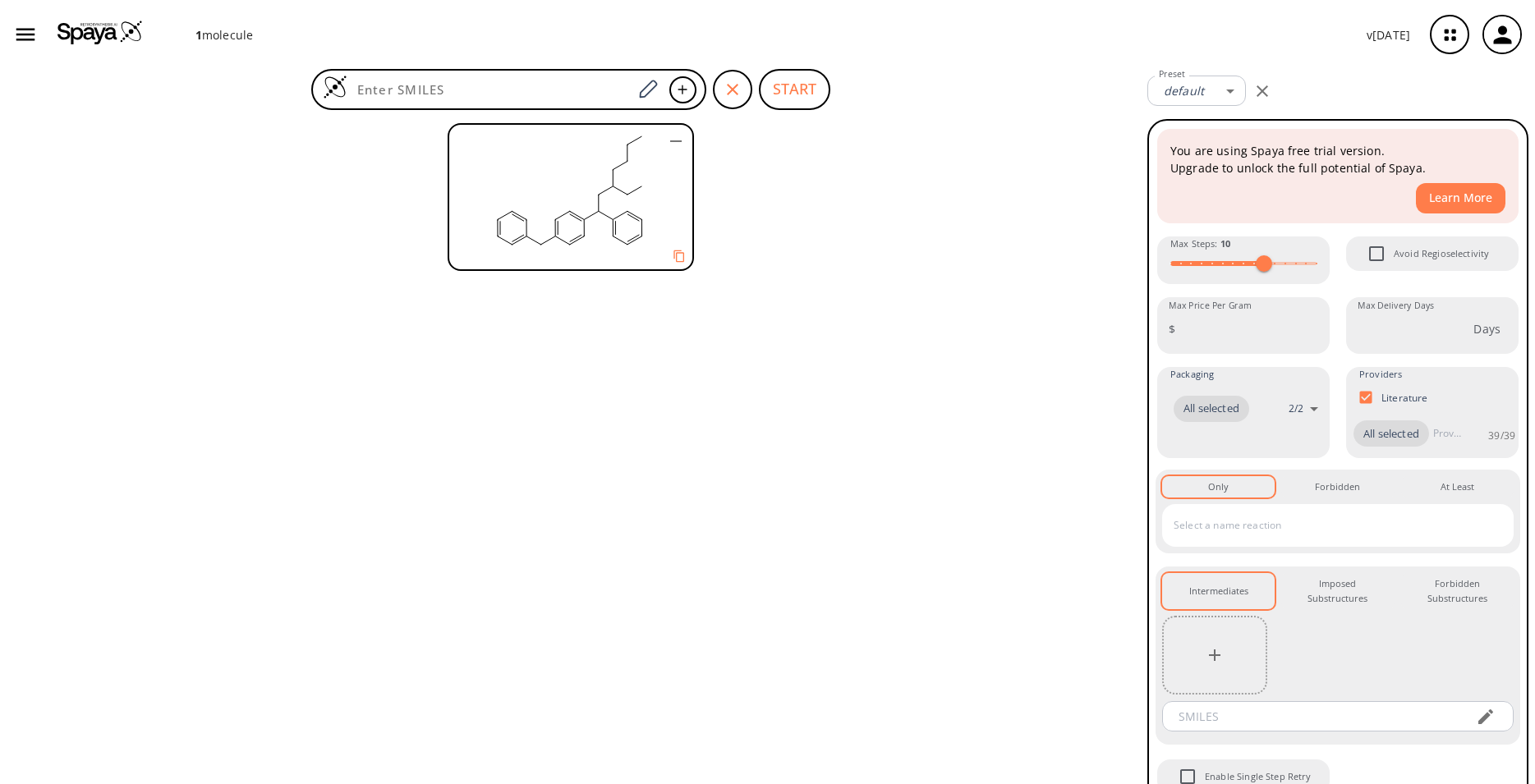
click at [651, 210] on rect at bounding box center [570, 190] width 241 height 131
click at [604, 219] on rect at bounding box center [570, 190] width 241 height 131
click at [676, 261] on icon "Copy to clipboard" at bounding box center [678, 255] width 15 height 15
click at [676, 141] on icon "button" at bounding box center [676, 141] width 12 height 2
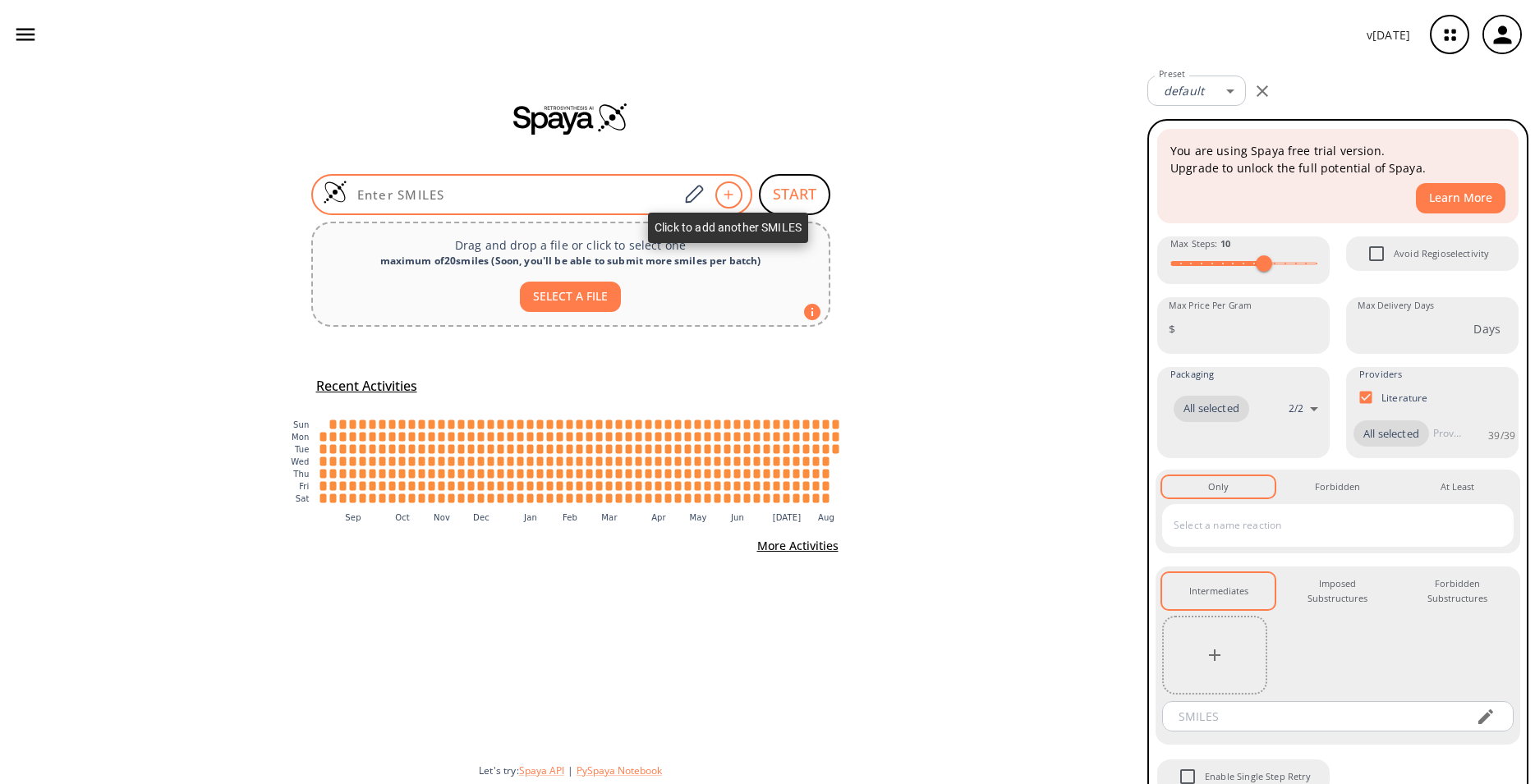
click at [740, 194] on div at bounding box center [729, 195] width 27 height 27
click at [699, 190] on icon at bounding box center [693, 195] width 22 height 21
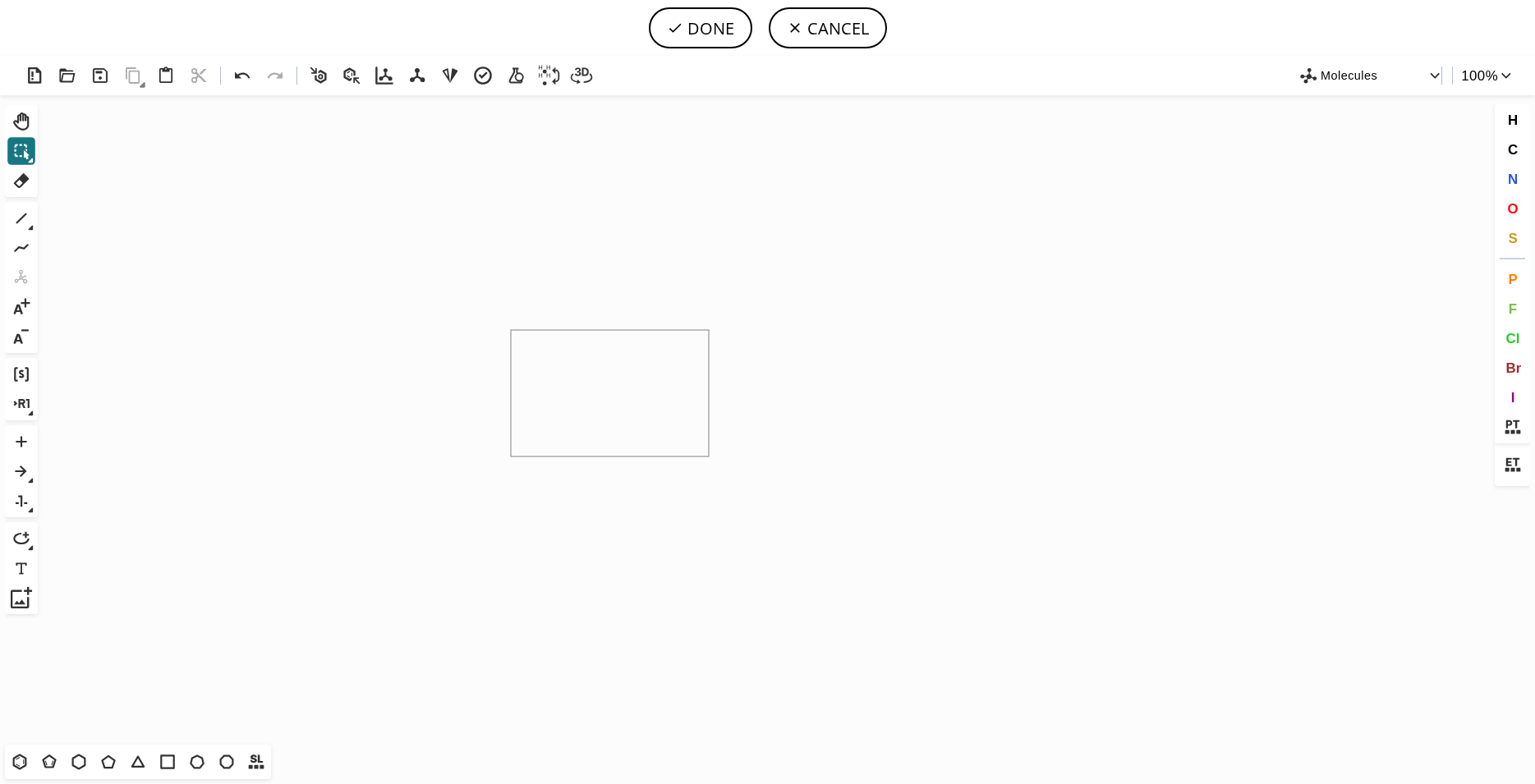
click at [712, 456] on icon "Created with [PERSON_NAME] 2.3.0" at bounding box center [768, 421] width 1447 height 650
click at [19, 218] on icon at bounding box center [21, 219] width 21 height 21
drag, startPoint x: 460, startPoint y: 262, endPoint x: 461, endPoint y: 295, distance: 33.0
click at [461, 296] on icon "Created with [PERSON_NAME] 2.3.0 C H 3 C H 3" at bounding box center [768, 421] width 1447 height 650
drag, startPoint x: 459, startPoint y: 271, endPoint x: 489, endPoint y: 253, distance: 35.0
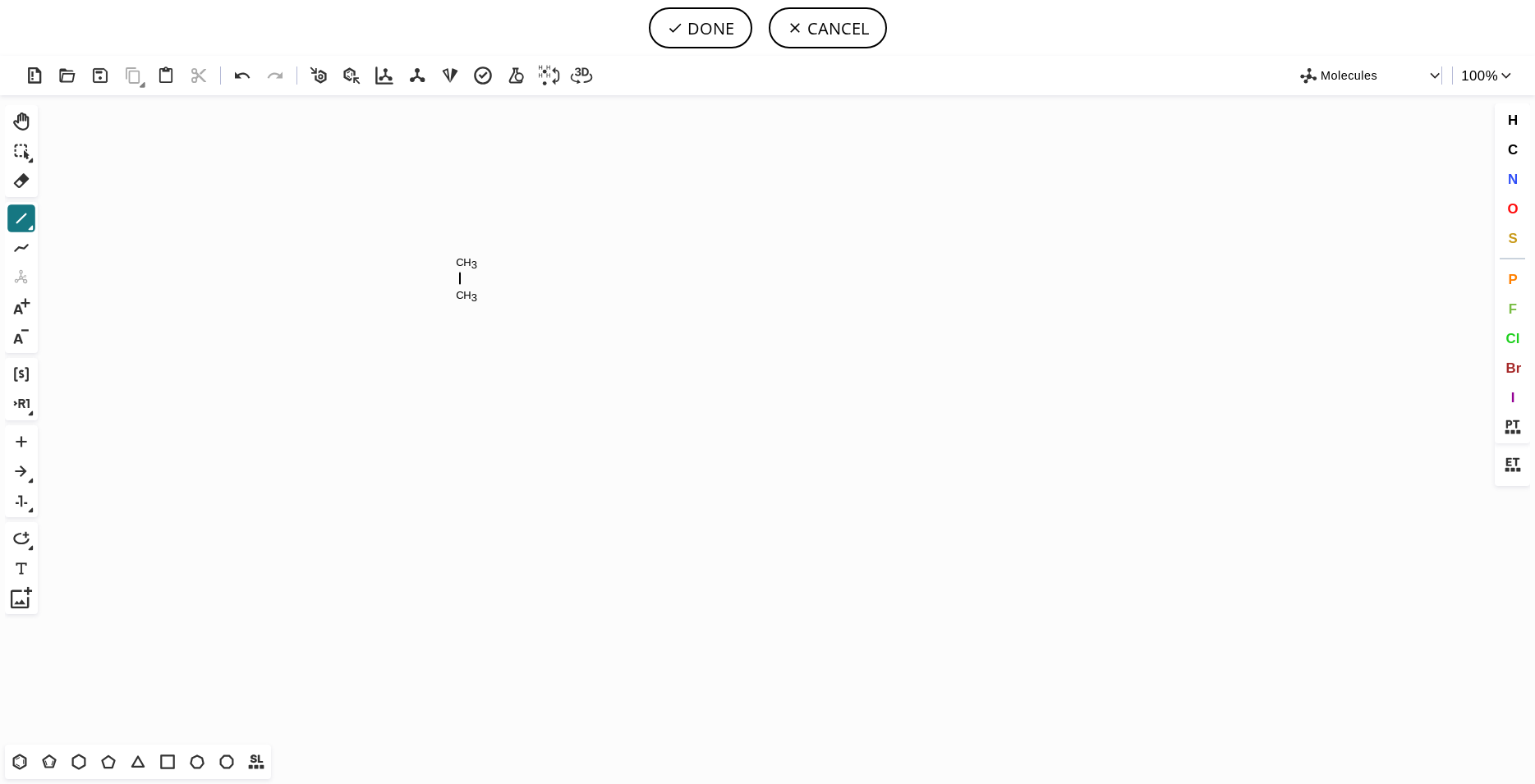
click at [489, 253] on icon "Created with [PERSON_NAME] 2.3.0 C H 3 C H 3" at bounding box center [768, 421] width 1447 height 650
drag, startPoint x: 463, startPoint y: 257, endPoint x: 504, endPoint y: 225, distance: 52.0
drag, startPoint x: 498, startPoint y: 314, endPoint x: 512, endPoint y: 300, distance: 19.8
drag, startPoint x: 512, startPoint y: 297, endPoint x: 514, endPoint y: 270, distance: 27.1
drag, startPoint x: 516, startPoint y: 263, endPoint x: 497, endPoint y: 248, distance: 24.2
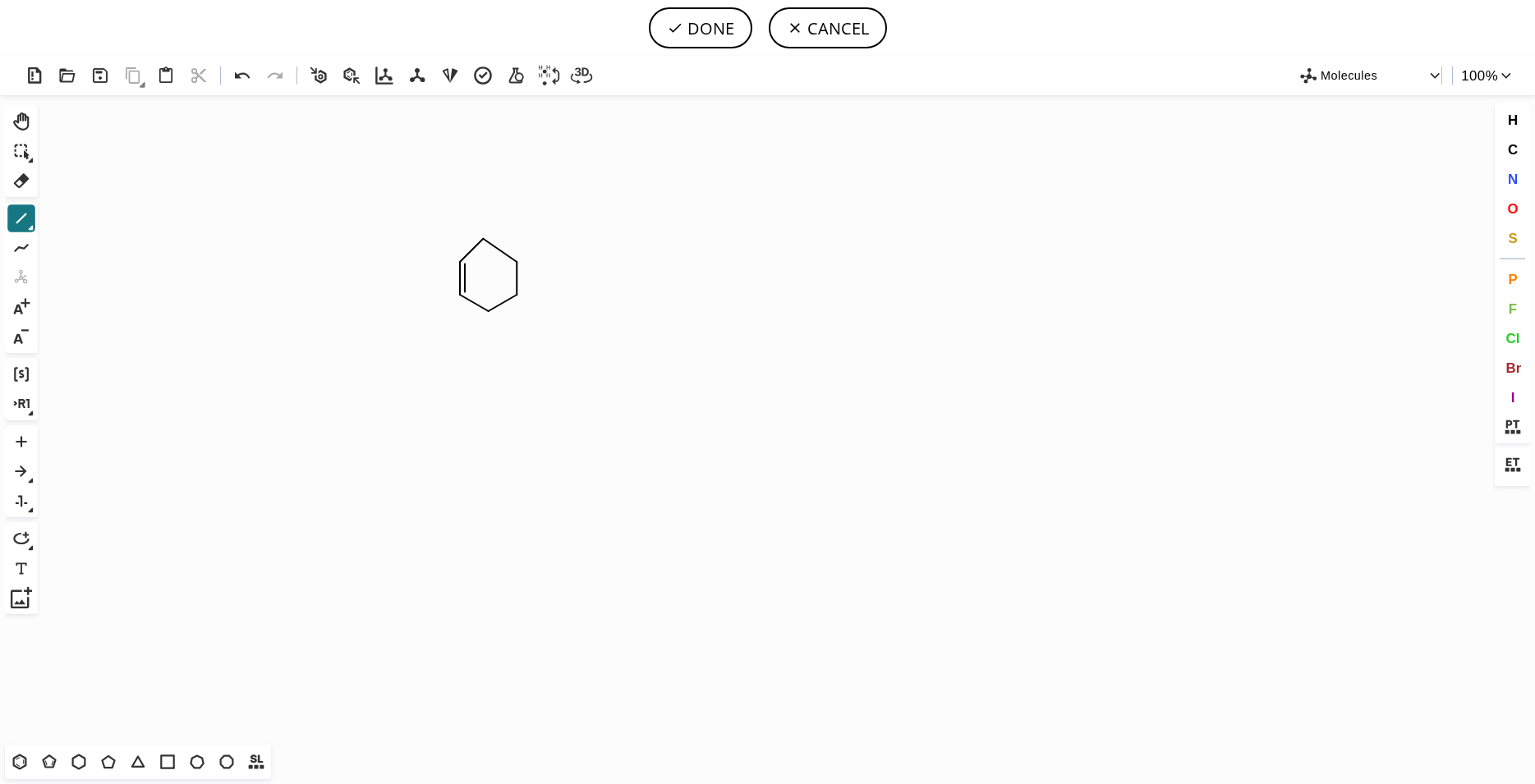
click at [501, 301] on icon "Created with [PERSON_NAME] 2.3.0" at bounding box center [768, 421] width 1447 height 650
click at [504, 250] on icon "Created with [PERSON_NAME] 2.3.0" at bounding box center [768, 421] width 1447 height 650
drag, startPoint x: 513, startPoint y: 262, endPoint x: 560, endPoint y: 240, distance: 51.9
drag, startPoint x: 543, startPoint y: 246, endPoint x: 564, endPoint y: 256, distance: 23.3
drag, startPoint x: 570, startPoint y: 260, endPoint x: 570, endPoint y: 292, distance: 32.0
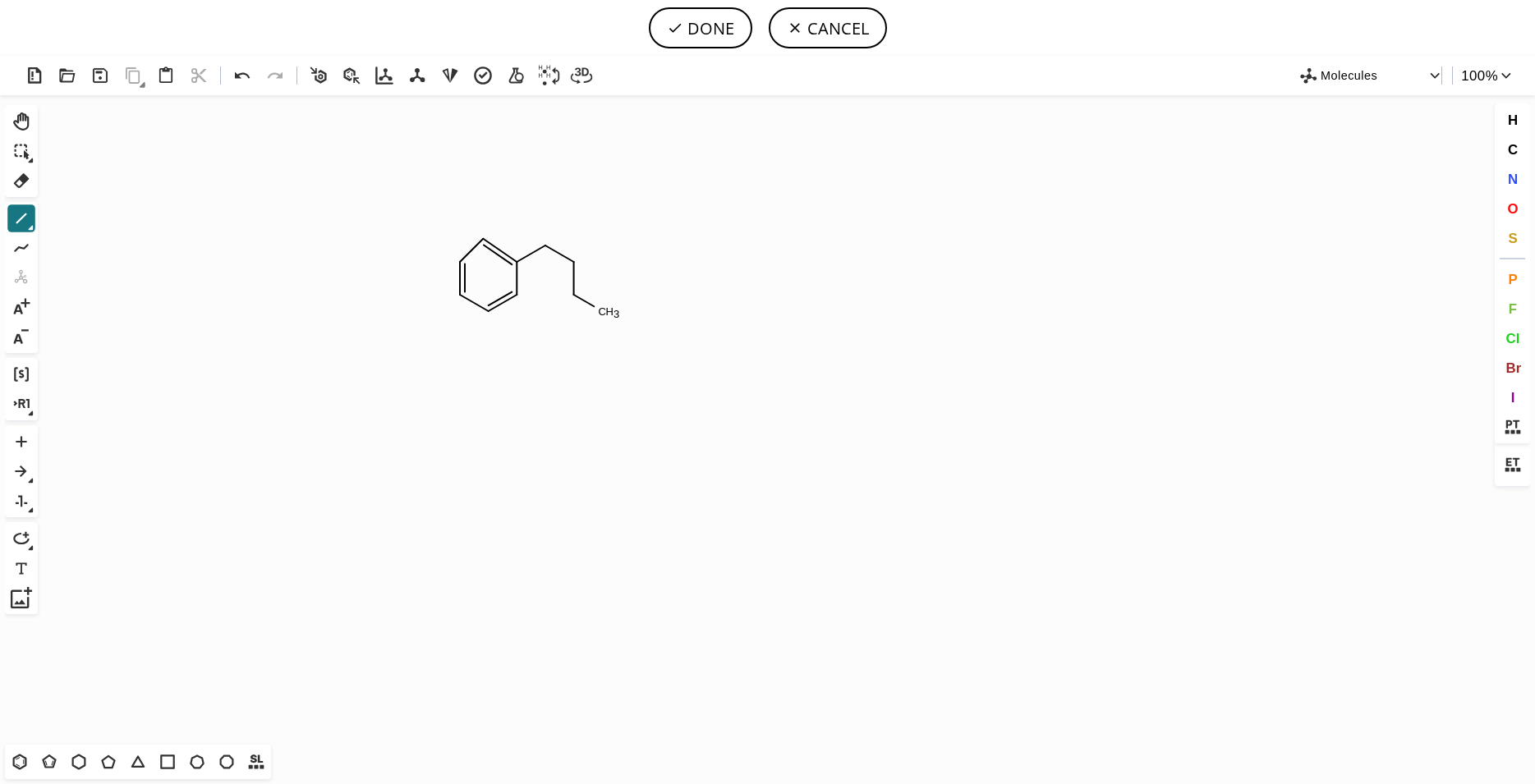
drag, startPoint x: 576, startPoint y: 296, endPoint x: 615, endPoint y: 313, distance: 42.5
drag, startPoint x: 613, startPoint y: 314, endPoint x: 637, endPoint y: 296, distance: 30.0
drag, startPoint x: 637, startPoint y: 296, endPoint x: 629, endPoint y: 244, distance: 52.6
drag, startPoint x: 633, startPoint y: 260, endPoint x: 605, endPoint y: 242, distance: 33.3
drag, startPoint x: 603, startPoint y: 240, endPoint x: 573, endPoint y: 257, distance: 34.5
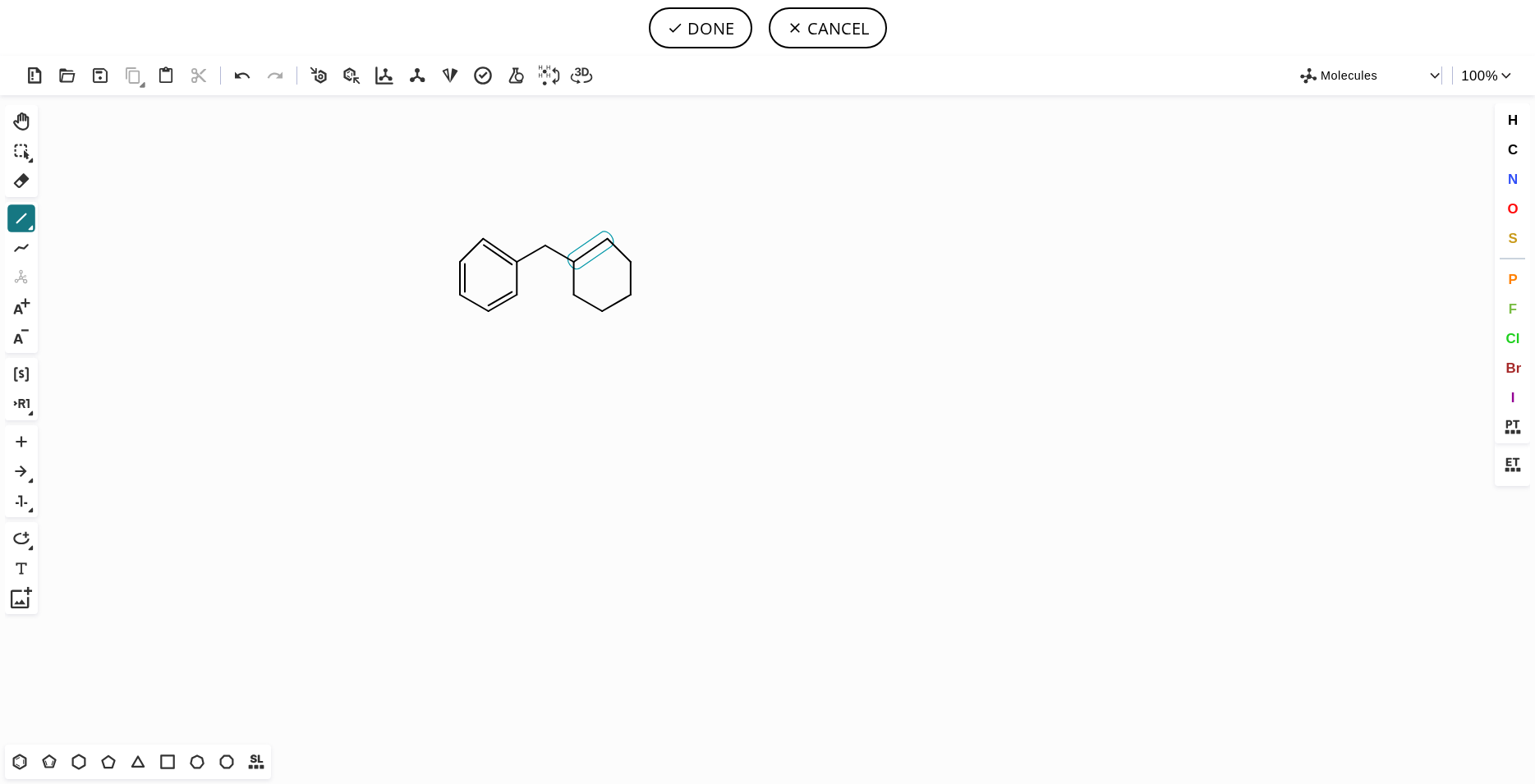
click at [588, 255] on icon "Created with [PERSON_NAME] 2.3.0" at bounding box center [768, 421] width 1447 height 650
click at [592, 301] on icon "Created with [PERSON_NAME] 2.3.0" at bounding box center [768, 421] width 1447 height 650
click at [624, 284] on icon "Created with [PERSON_NAME] 2.3.0" at bounding box center [768, 421] width 1447 height 650
drag, startPoint x: 630, startPoint y: 294, endPoint x: 651, endPoint y: 306, distance: 24.2
drag, startPoint x: 669, startPoint y: 307, endPoint x: 693, endPoint y: 303, distance: 24.3
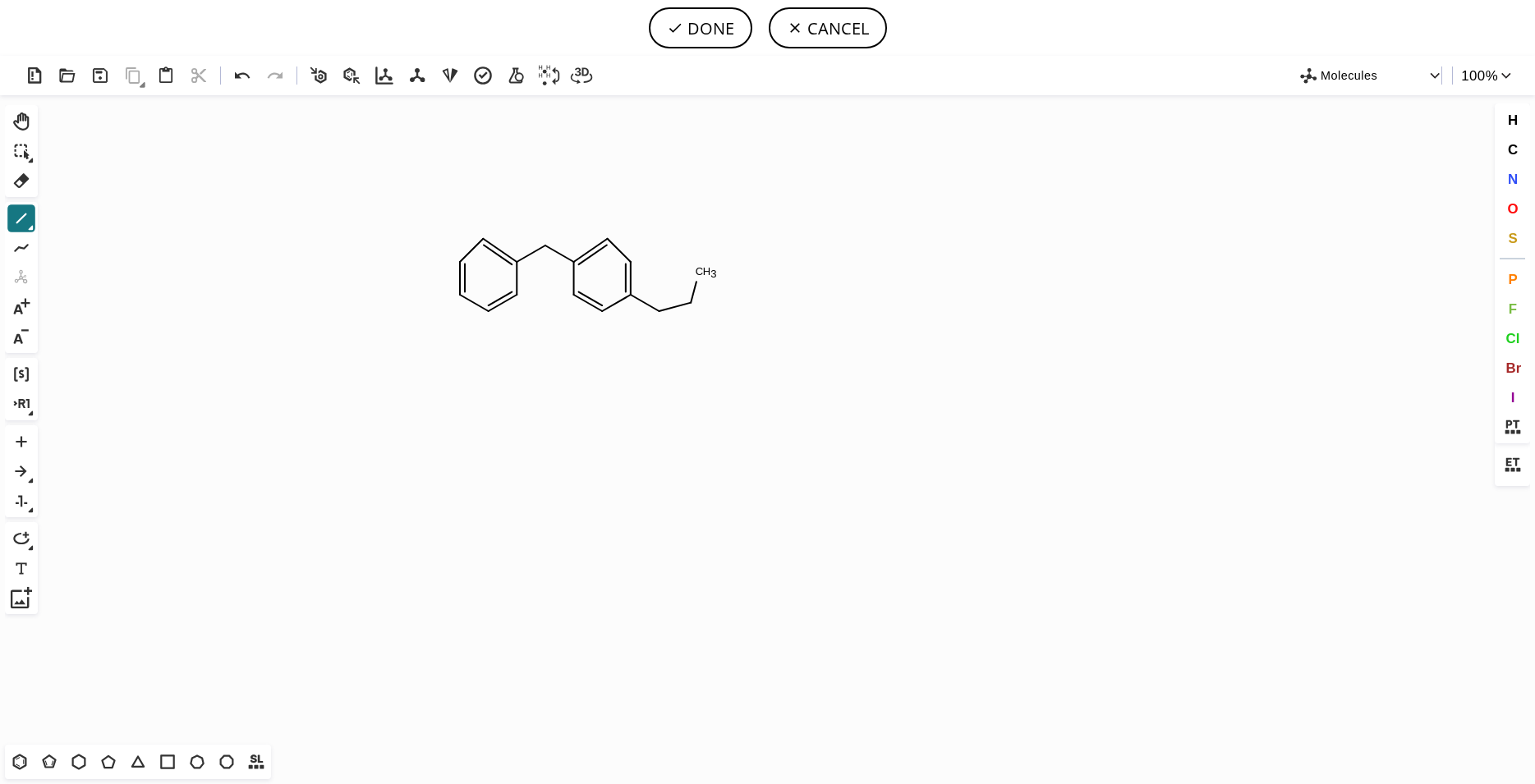
drag, startPoint x: 695, startPoint y: 304, endPoint x: 694, endPoint y: 280, distance: 24.0
drag, startPoint x: 701, startPoint y: 277, endPoint x: 725, endPoint y: 277, distance: 24.0
drag, startPoint x: 697, startPoint y: 304, endPoint x: 719, endPoint y: 346, distance: 47.4
drag, startPoint x: 713, startPoint y: 333, endPoint x: 774, endPoint y: 327, distance: 61.3
drag, startPoint x: 751, startPoint y: 334, endPoint x: 763, endPoint y: 301, distance: 35.1
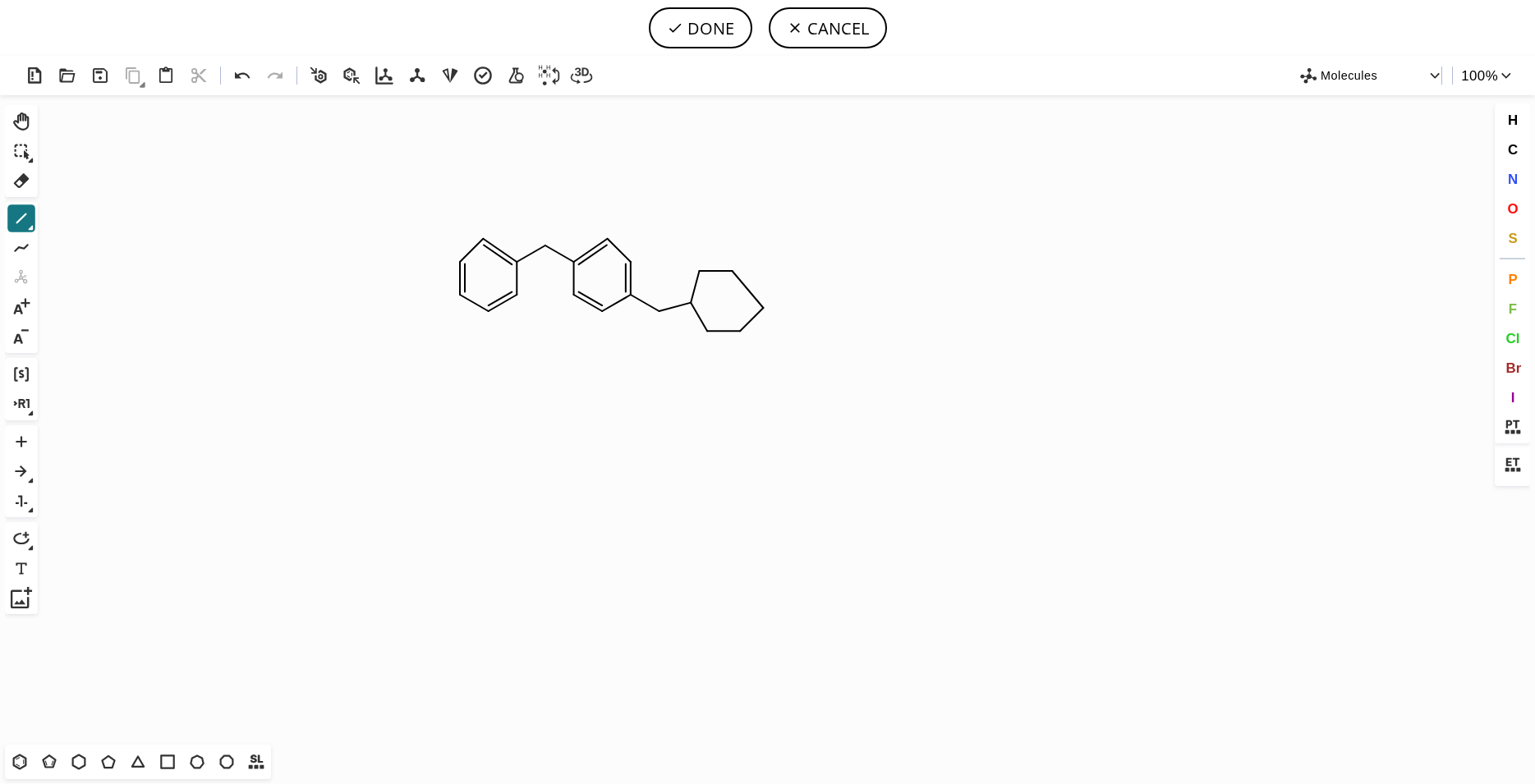
drag, startPoint x: 763, startPoint y: 307, endPoint x: 735, endPoint y: 269, distance: 47.2
click at [710, 273] on icon "Created with [PERSON_NAME] 2.3.0" at bounding box center [768, 421] width 1447 height 650
click at [701, 318] on icon "Created with [PERSON_NAME] 2.3.0" at bounding box center [768, 421] width 1447 height 650
drag, startPoint x: 797, startPoint y: 302, endPoint x: 855, endPoint y: 340, distance: 69.3
drag, startPoint x: 859, startPoint y: 304, endPoint x: 901, endPoint y: 338, distance: 54.0
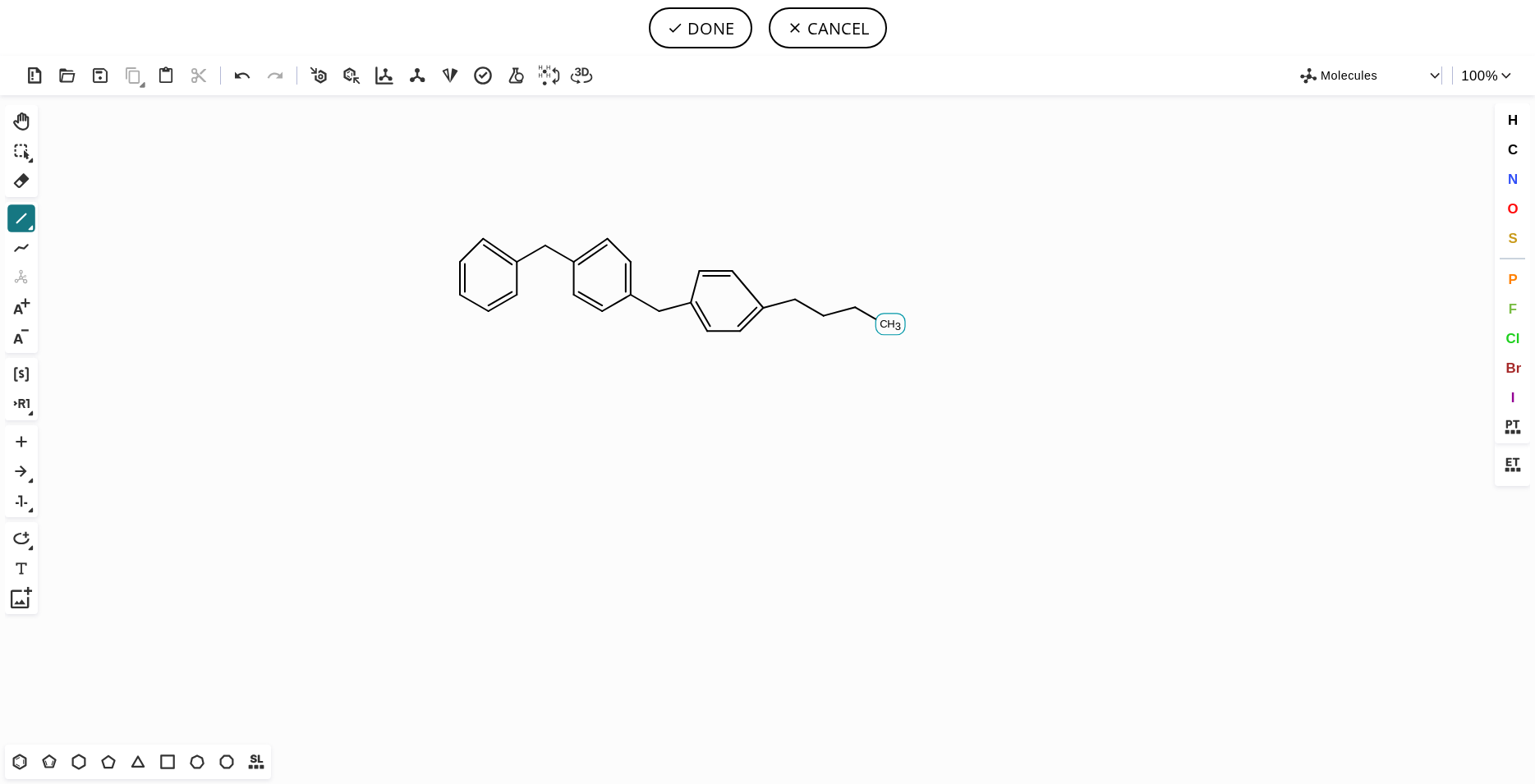
drag, startPoint x: 887, startPoint y: 326, endPoint x: 944, endPoint y: 309, distance: 59.5
drag, startPoint x: 918, startPoint y: 319, endPoint x: 930, endPoint y: 329, distance: 15.6
drag, startPoint x: 822, startPoint y: 315, endPoint x: 816, endPoint y: 347, distance: 32.6
drag, startPoint x: 813, startPoint y: 350, endPoint x: 855, endPoint y: 390, distance: 58.0
click at [706, 21] on button "DONE" at bounding box center [701, 28] width 104 height 41
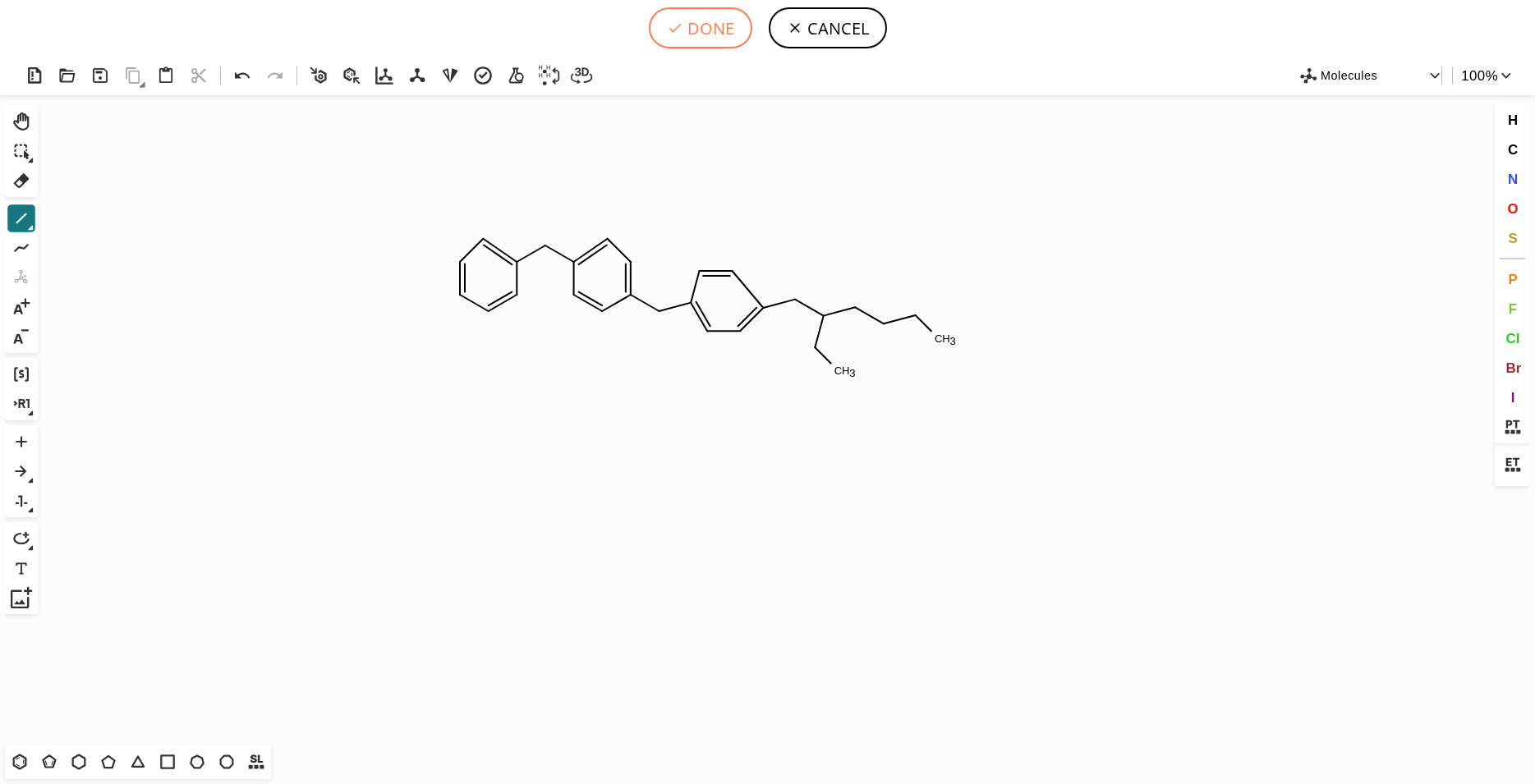
type input "C1C=C(CC2=CC=C(CC3=CC=C(CC(CC)CCCC)C=C3)C=C2)C=CC=1"
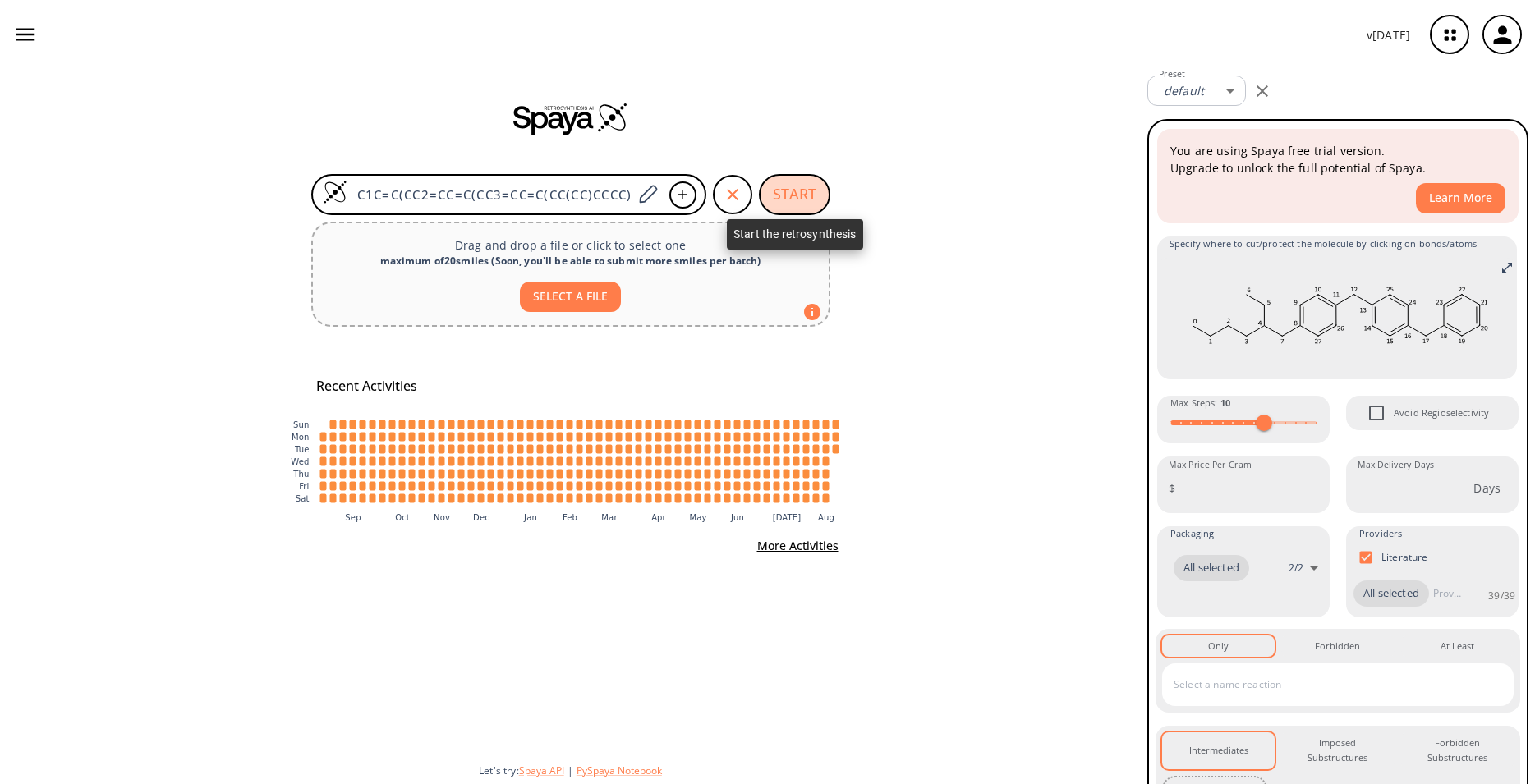
click at [806, 181] on button "START" at bounding box center [795, 195] width 71 height 41
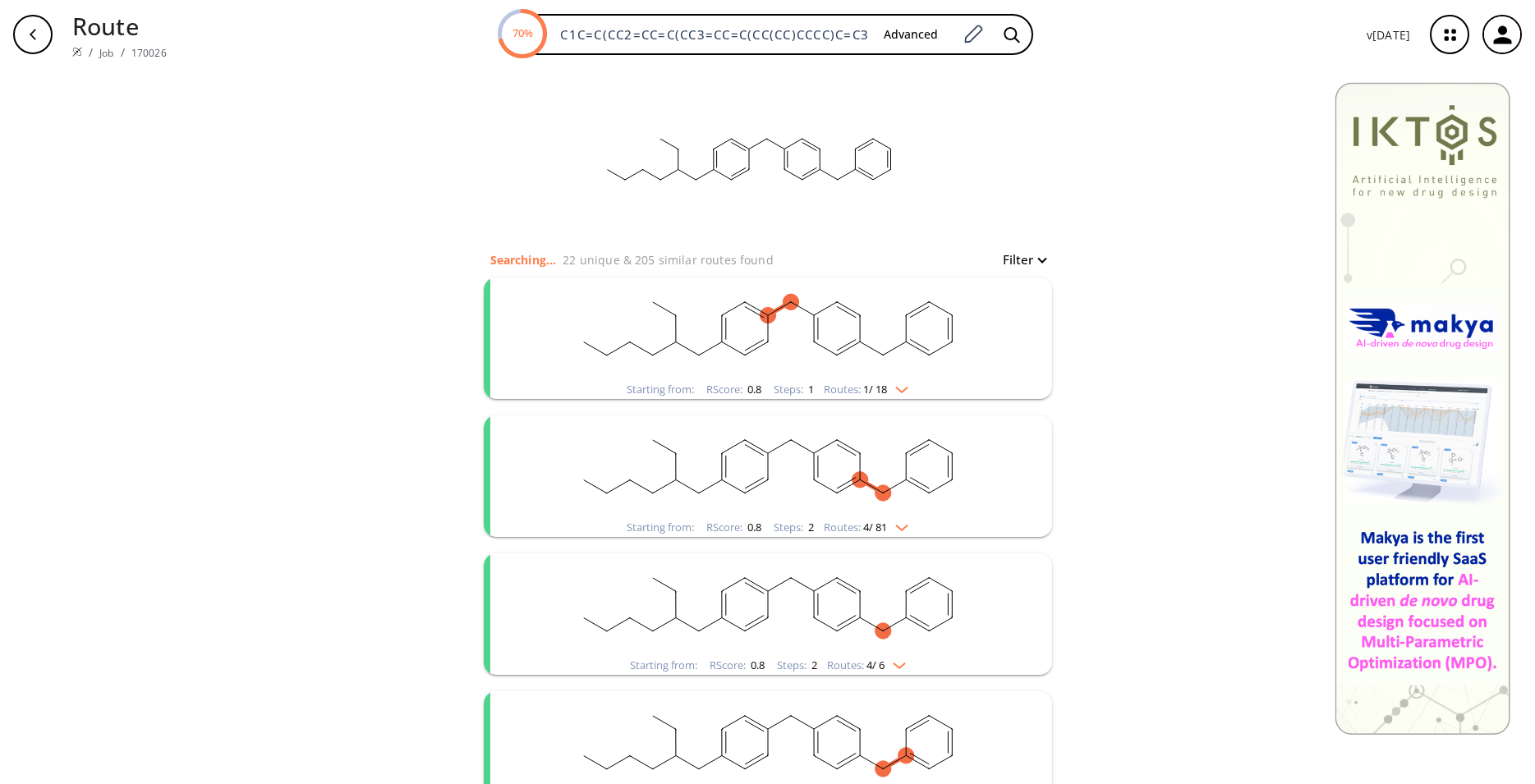
click at [797, 338] on rect "clusters" at bounding box center [768, 329] width 427 height 103
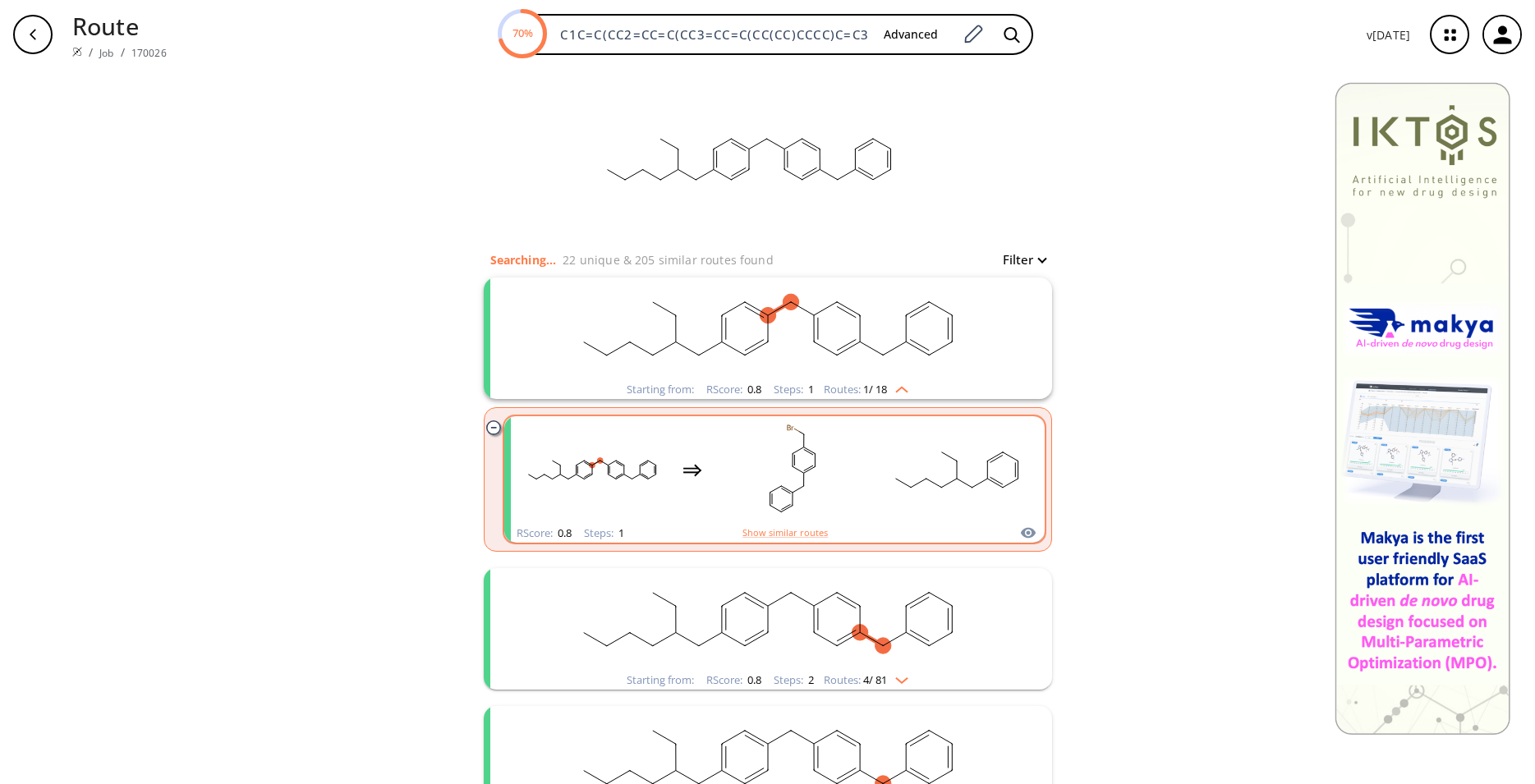
click at [719, 440] on rect "clusters" at bounding box center [793, 470] width 148 height 103
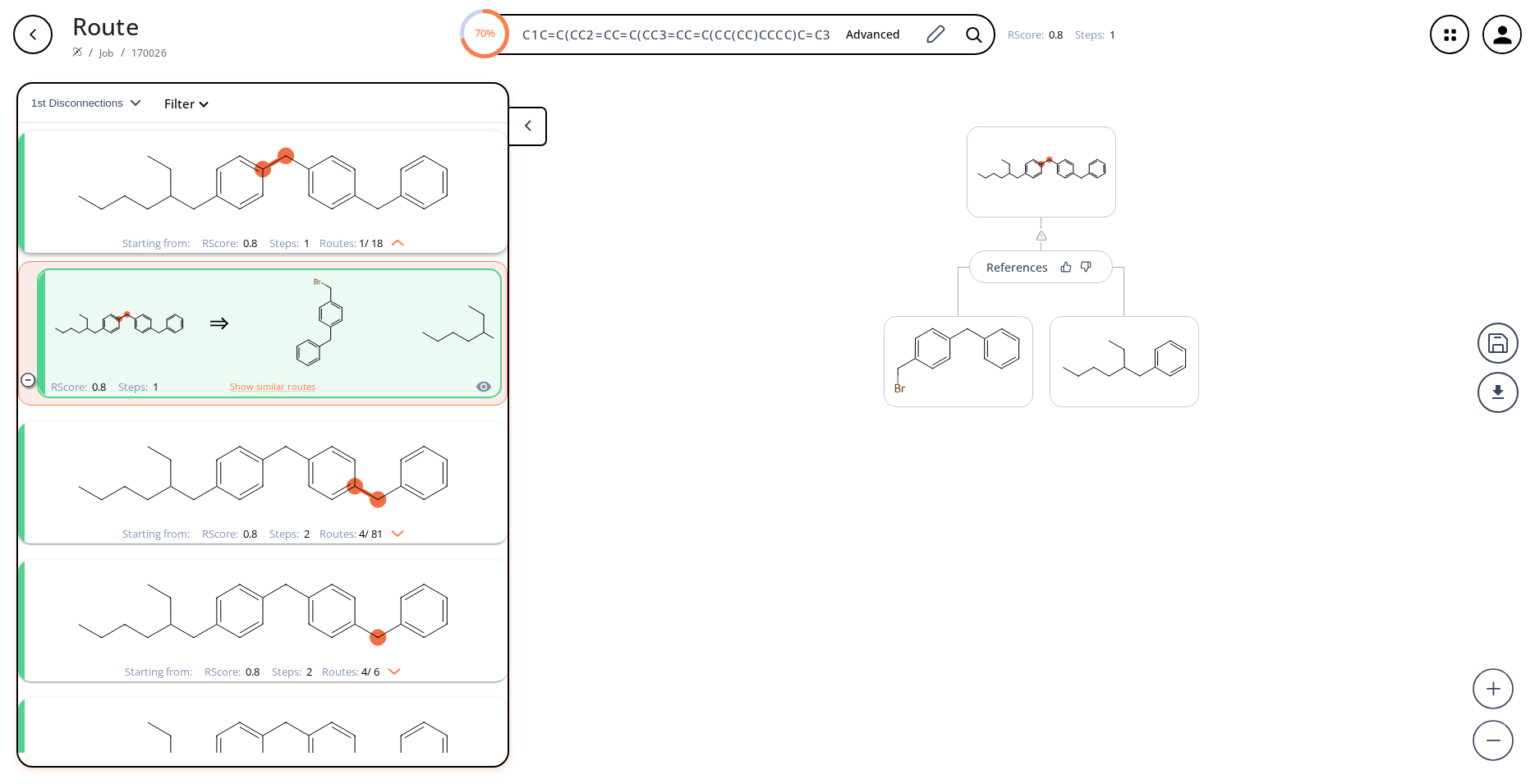
scroll to position [38, 0]
click at [1193, 416] on div at bounding box center [1123, 367] width 149 height 103
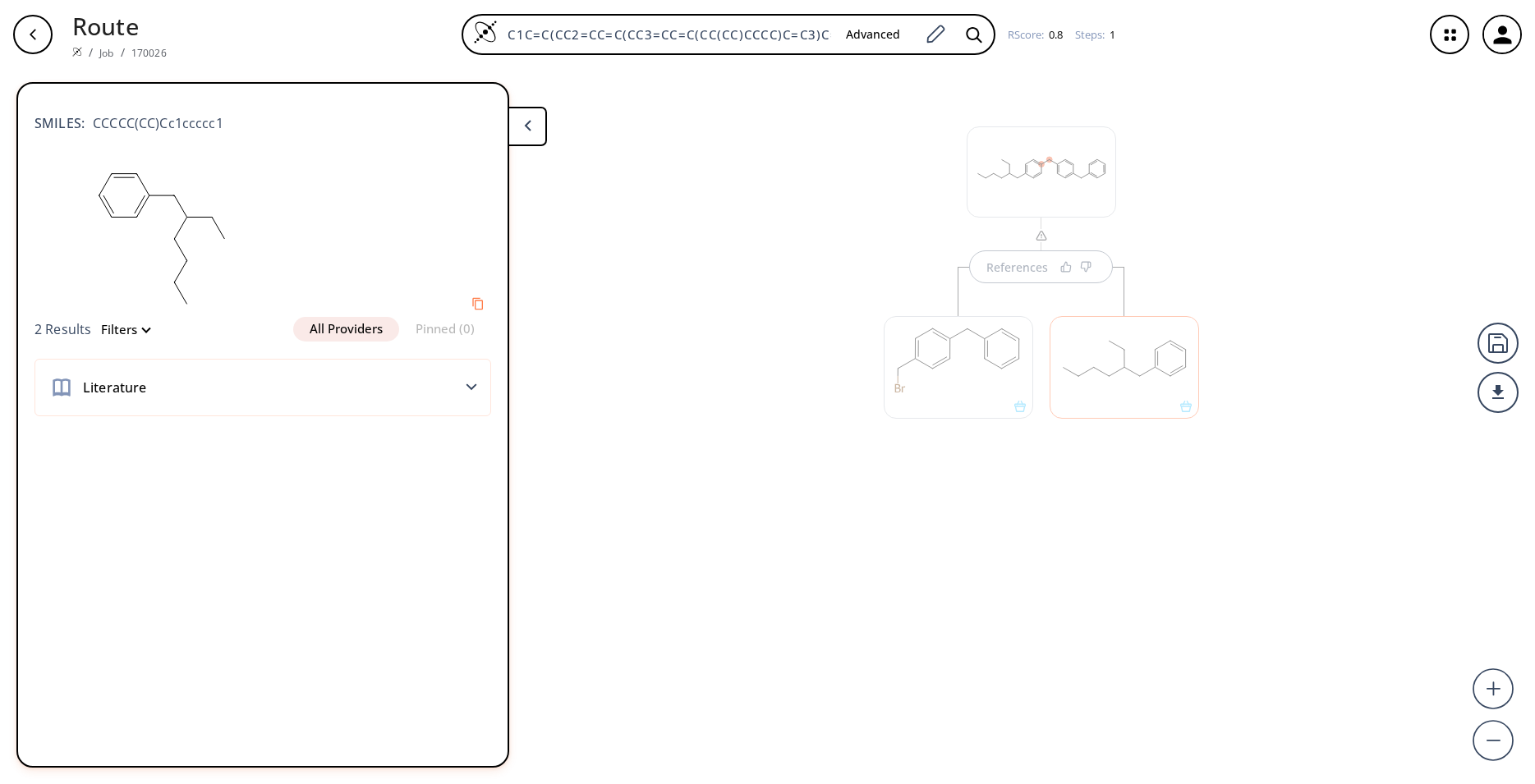
click at [991, 400] on div at bounding box center [958, 367] width 149 height 103
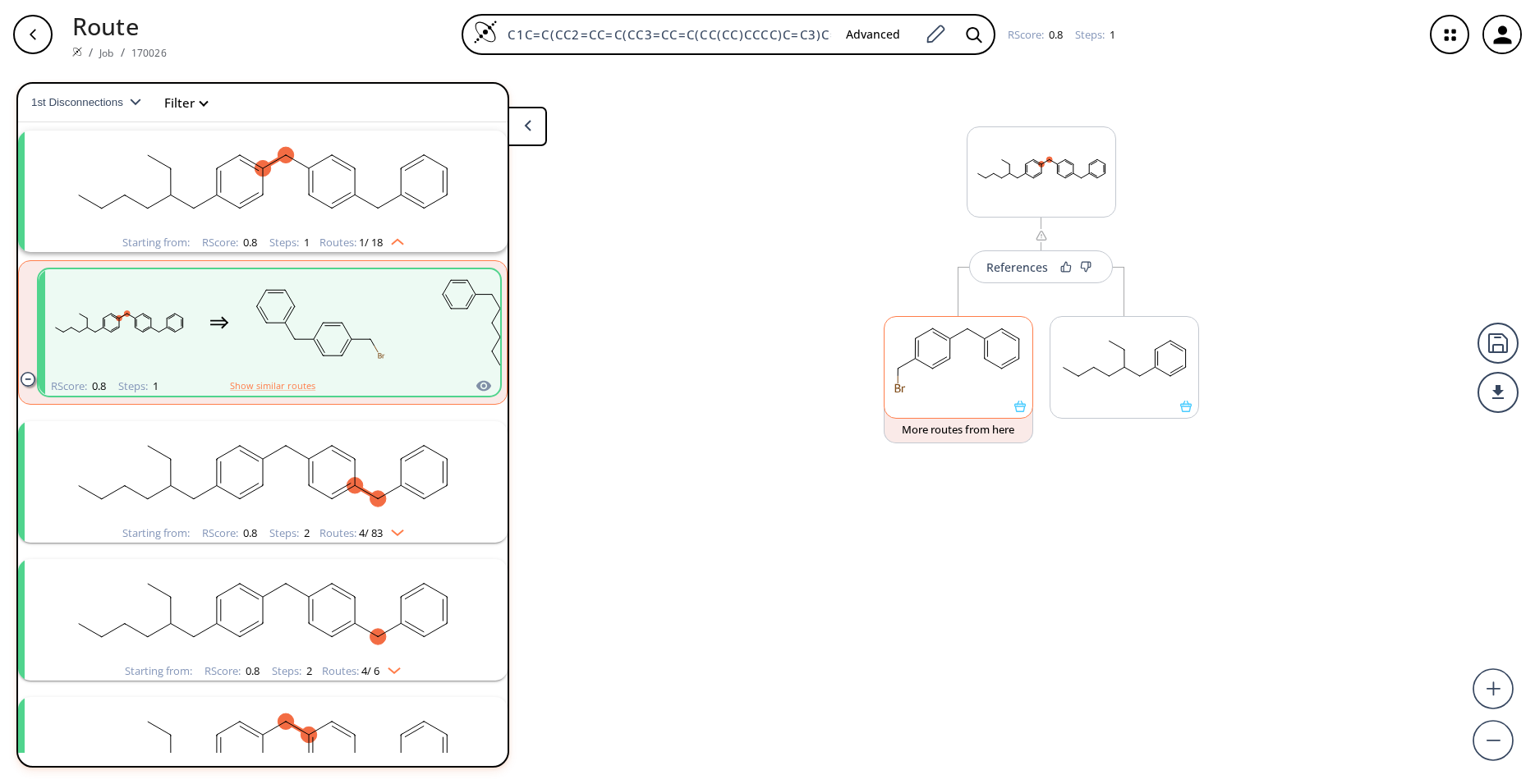
click at [1029, 415] on div at bounding box center [958, 367] width 149 height 103
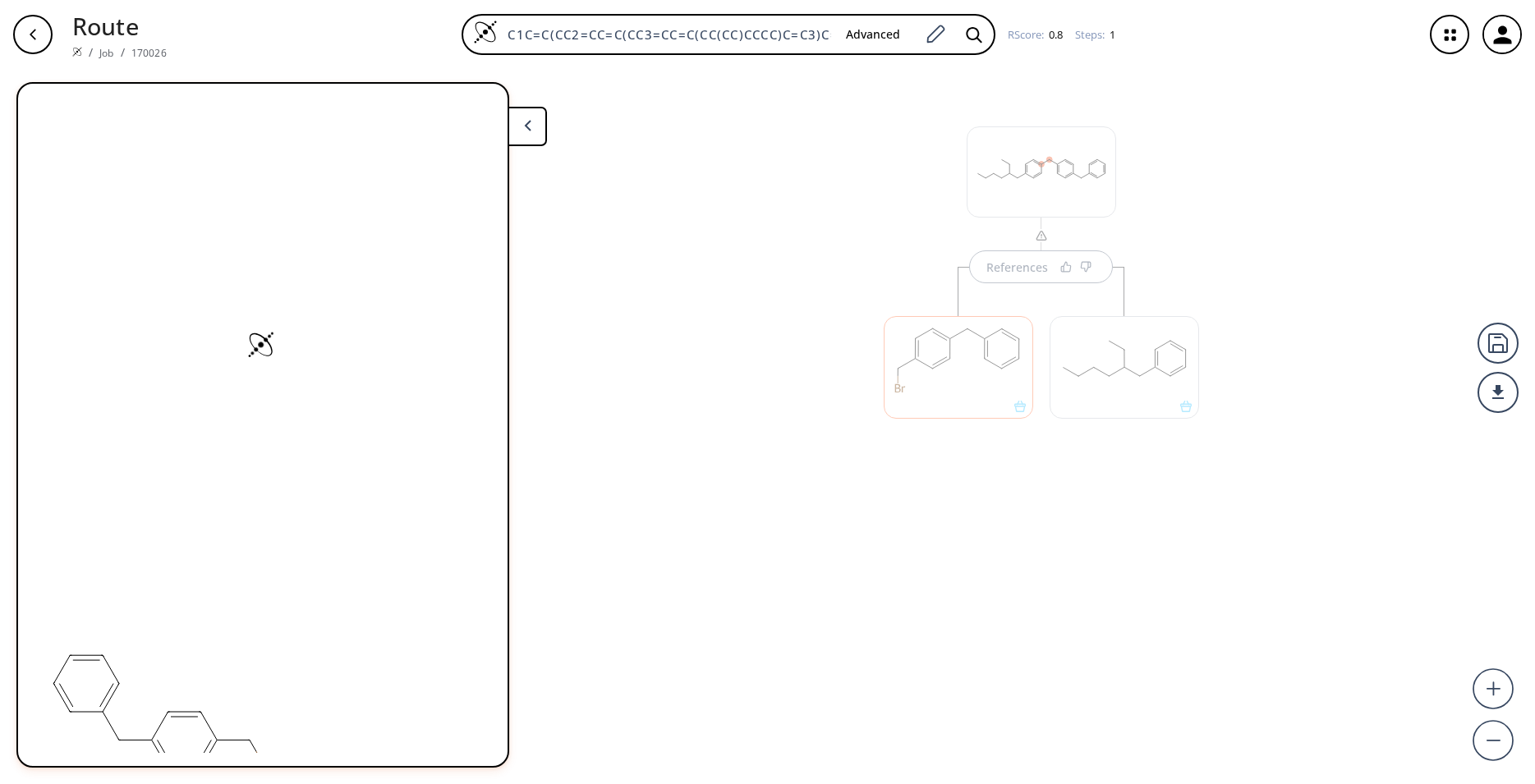
scroll to position [0, 0]
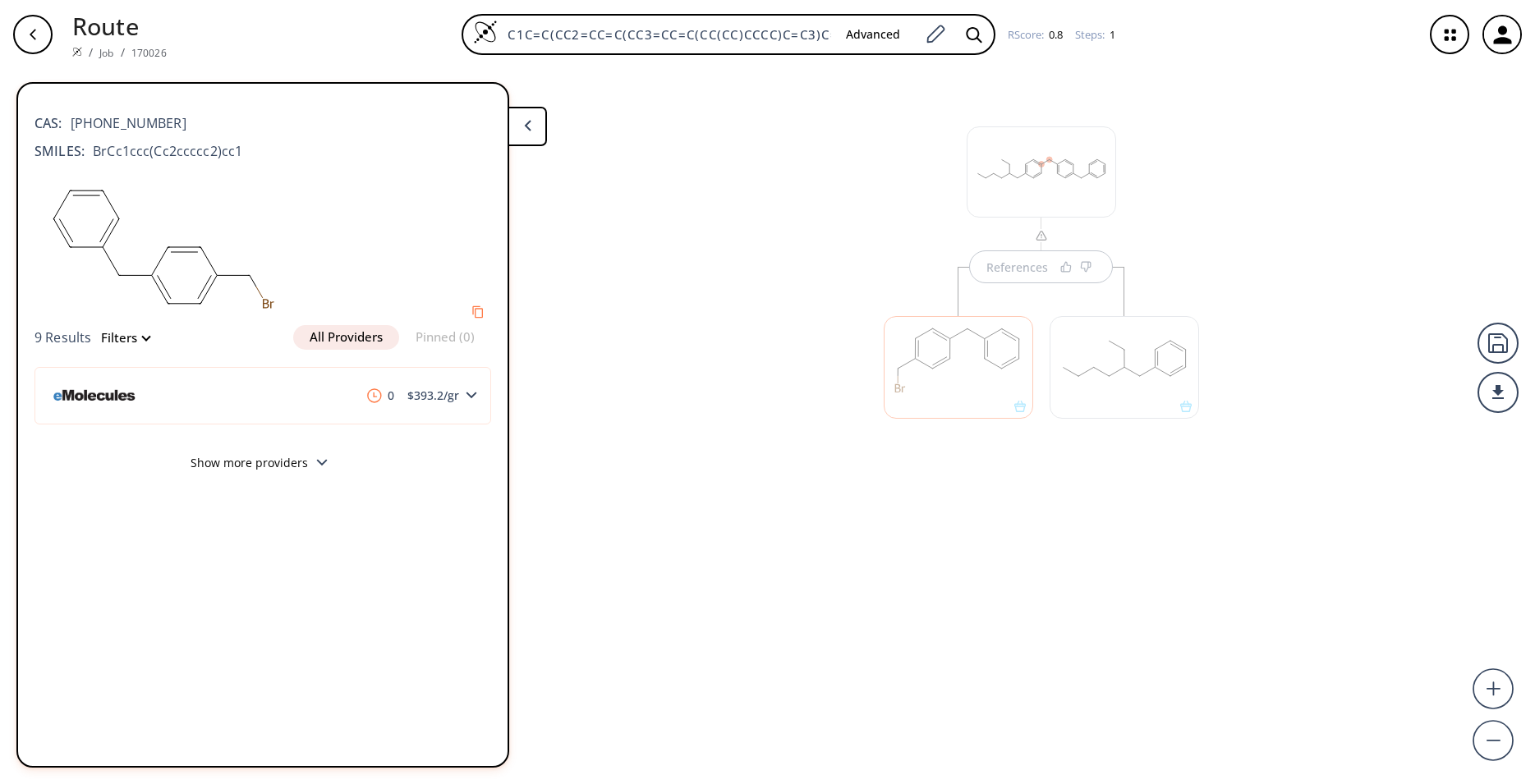
click at [712, 219] on div "References" at bounding box center [767, 420] width 1535 height 702
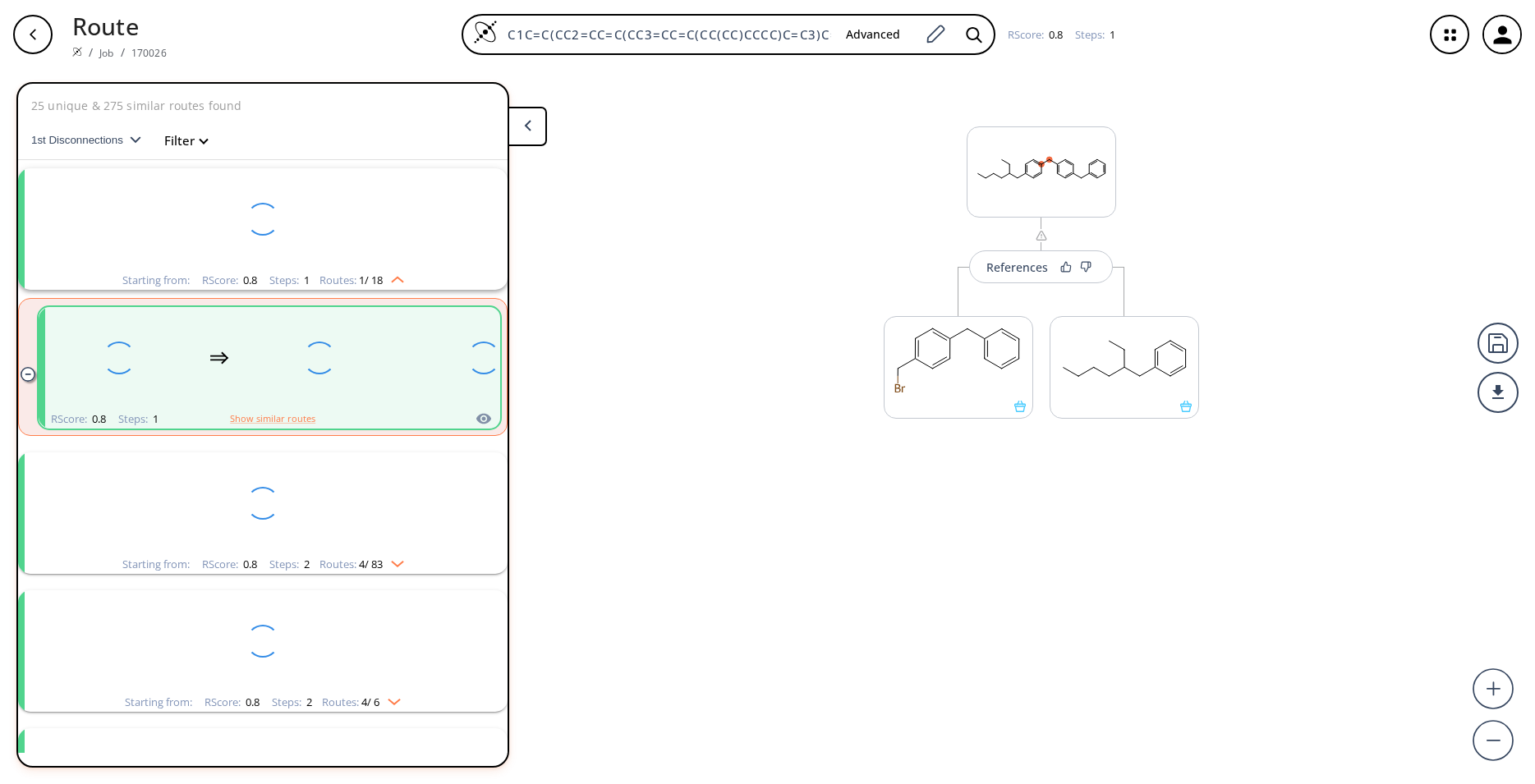
scroll to position [38, 0]
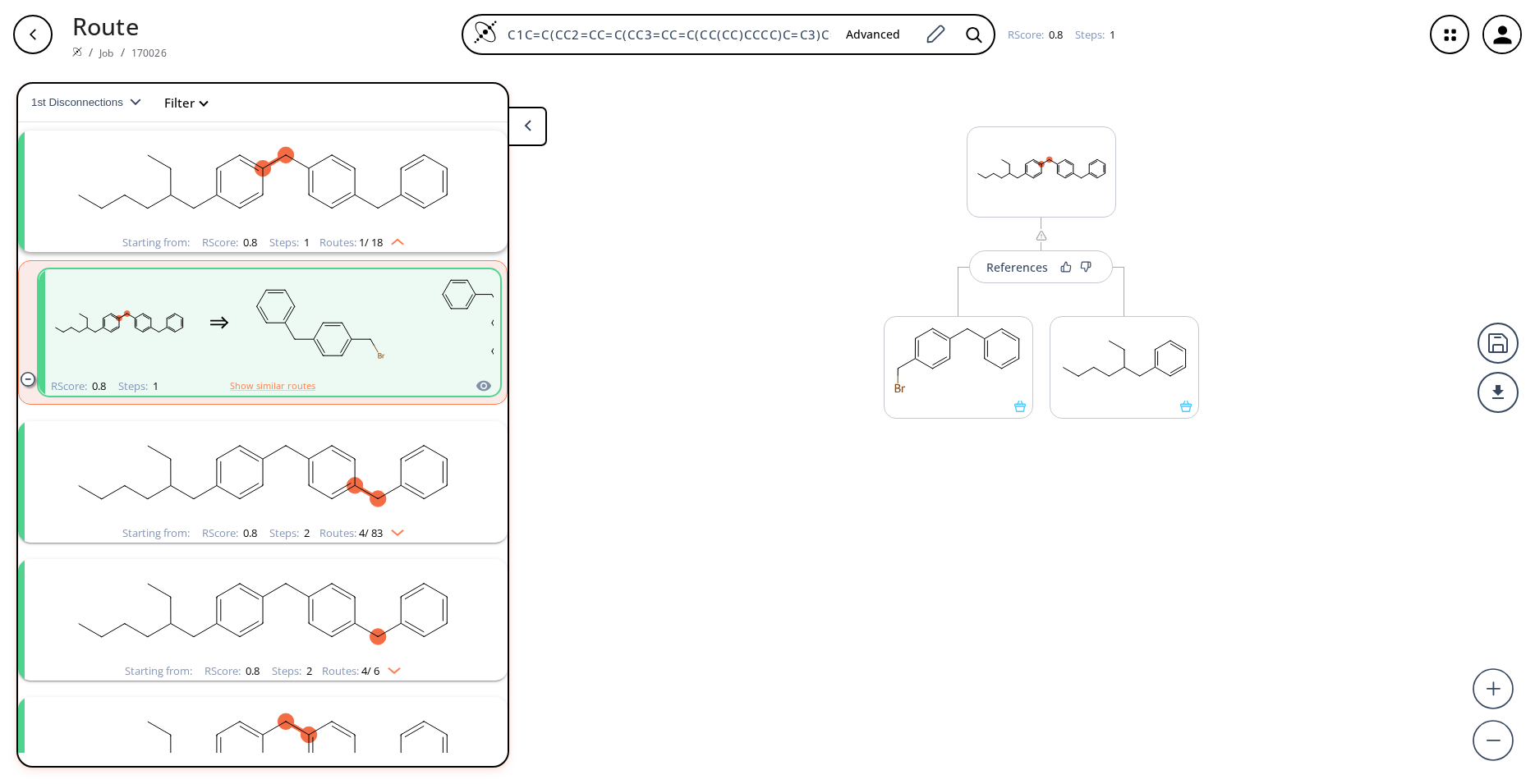
click at [346, 199] on ellipse "clusters" at bounding box center [354, 194] width 15 height 15
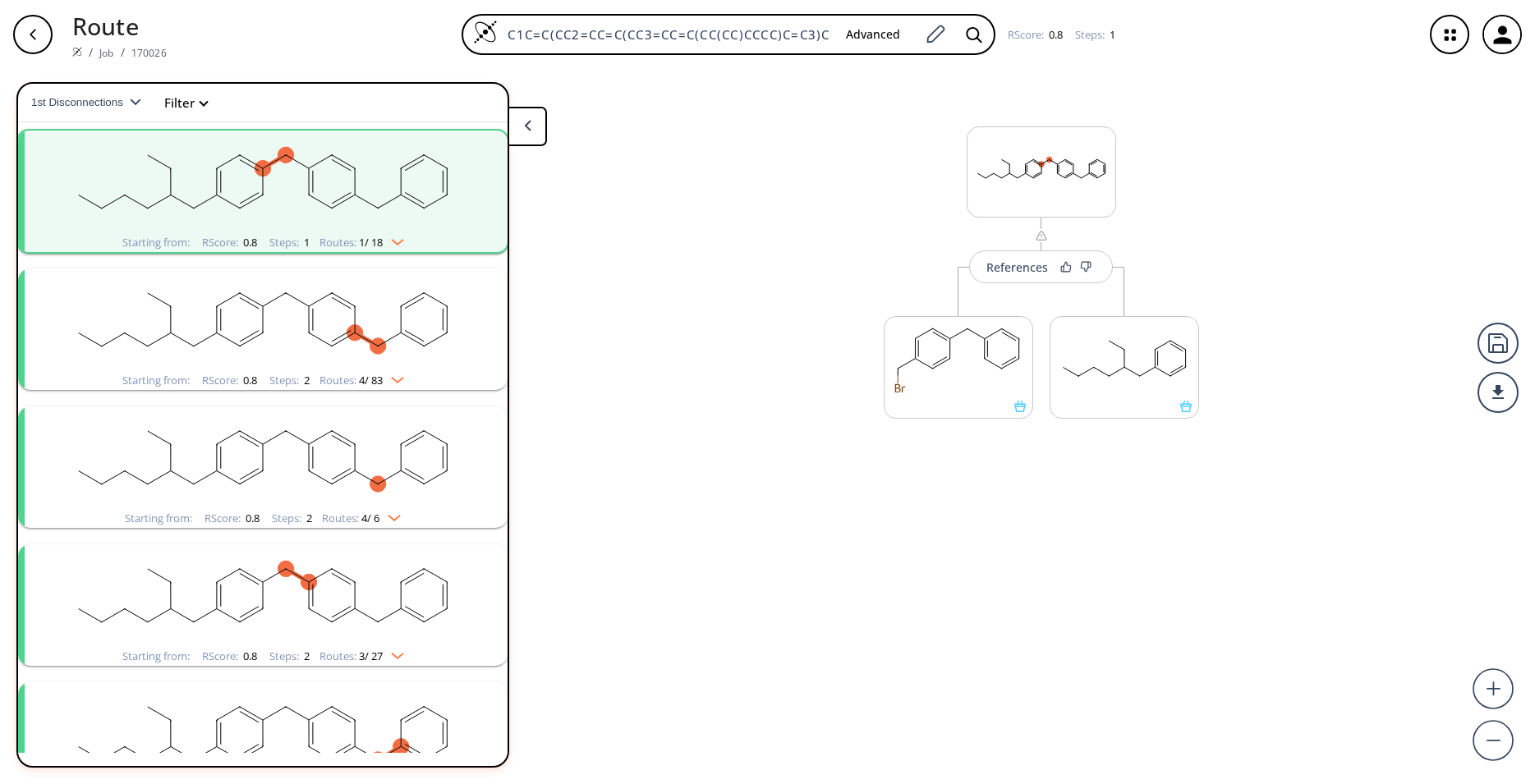
click at [346, 199] on ellipse "clusters" at bounding box center [354, 194] width 15 height 15
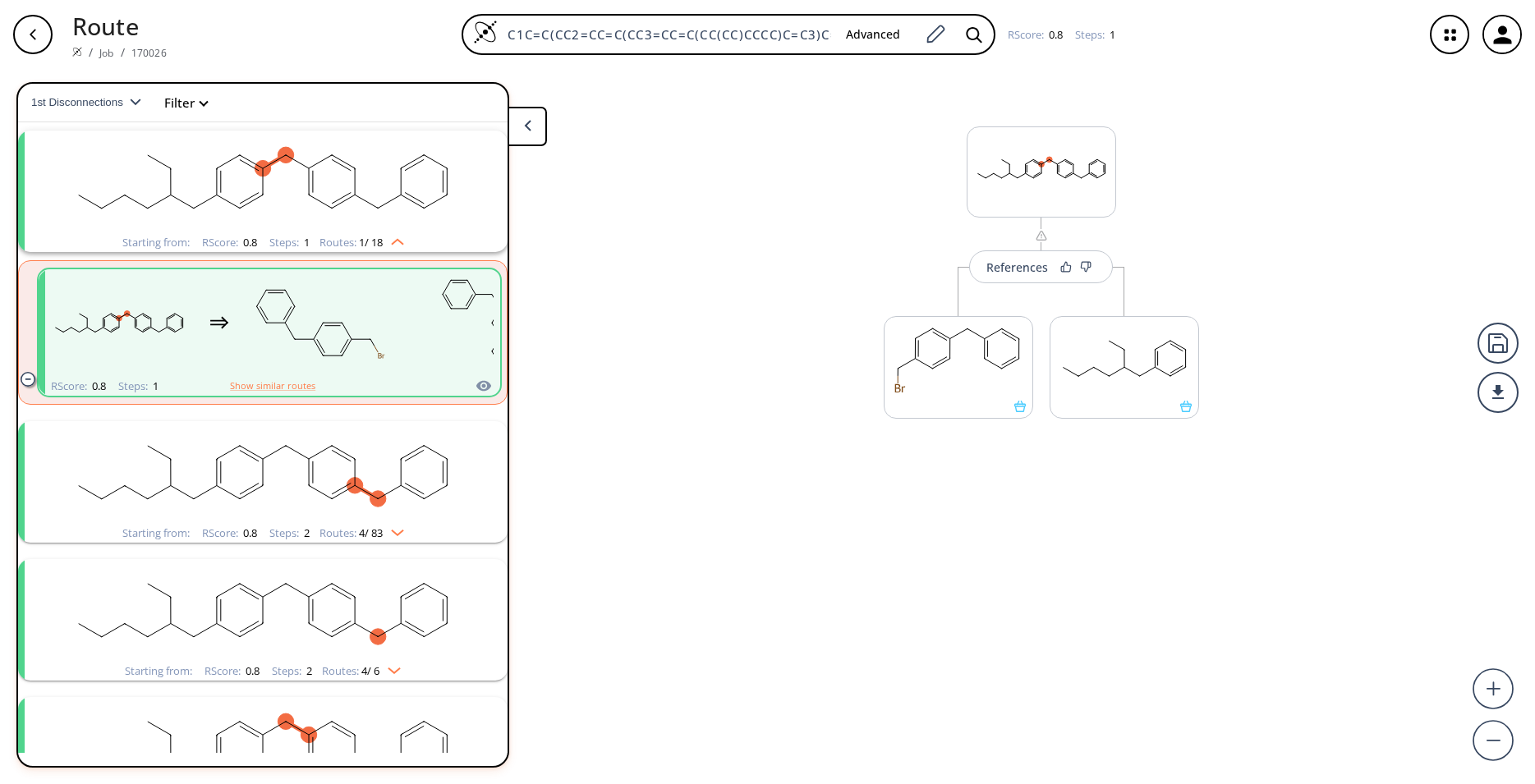
click at [346, 438] on rect "clusters" at bounding box center [263, 472] width 427 height 103
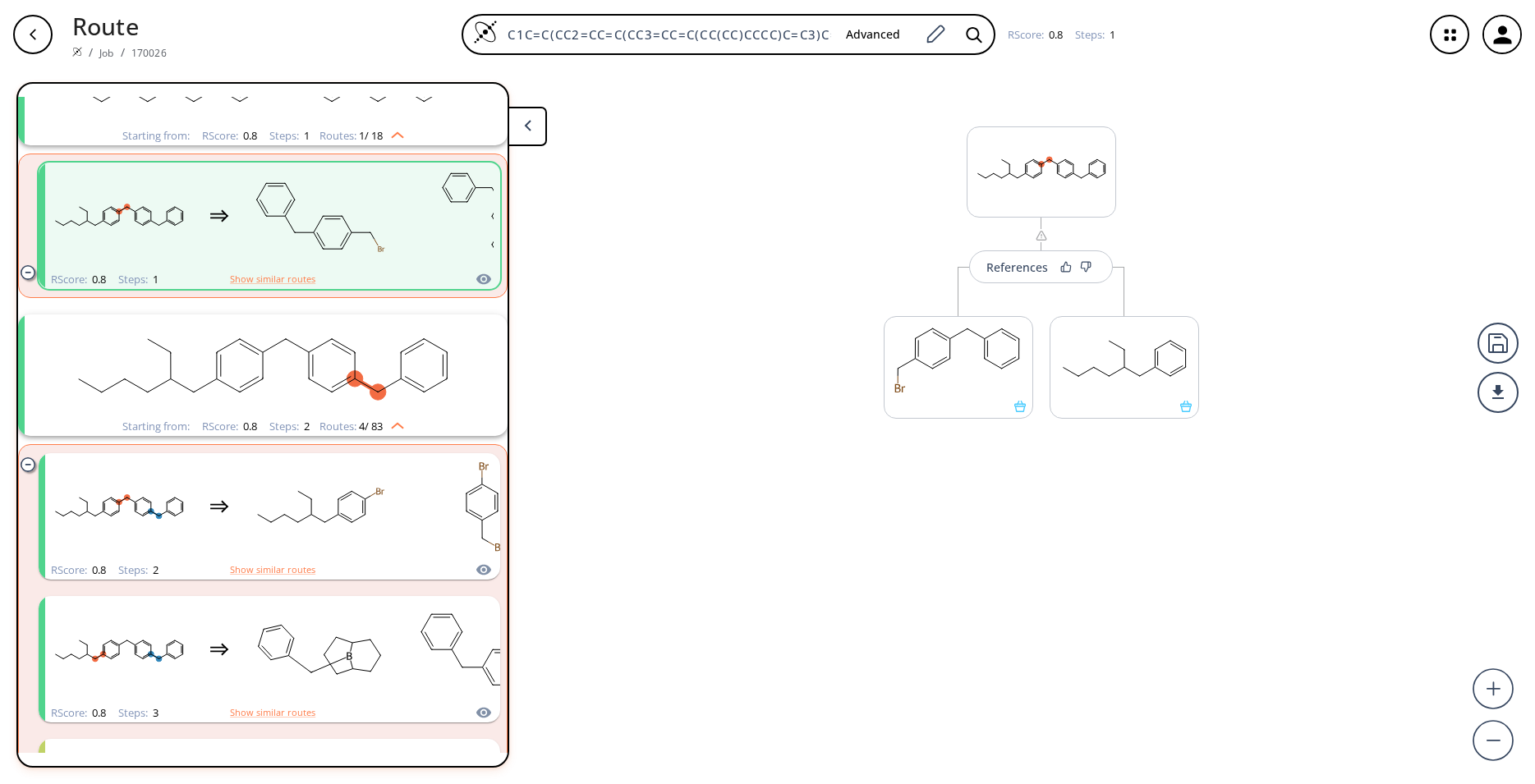
scroll to position [146, 0]
click at [318, 489] on rect "clusters" at bounding box center [320, 505] width 148 height 103
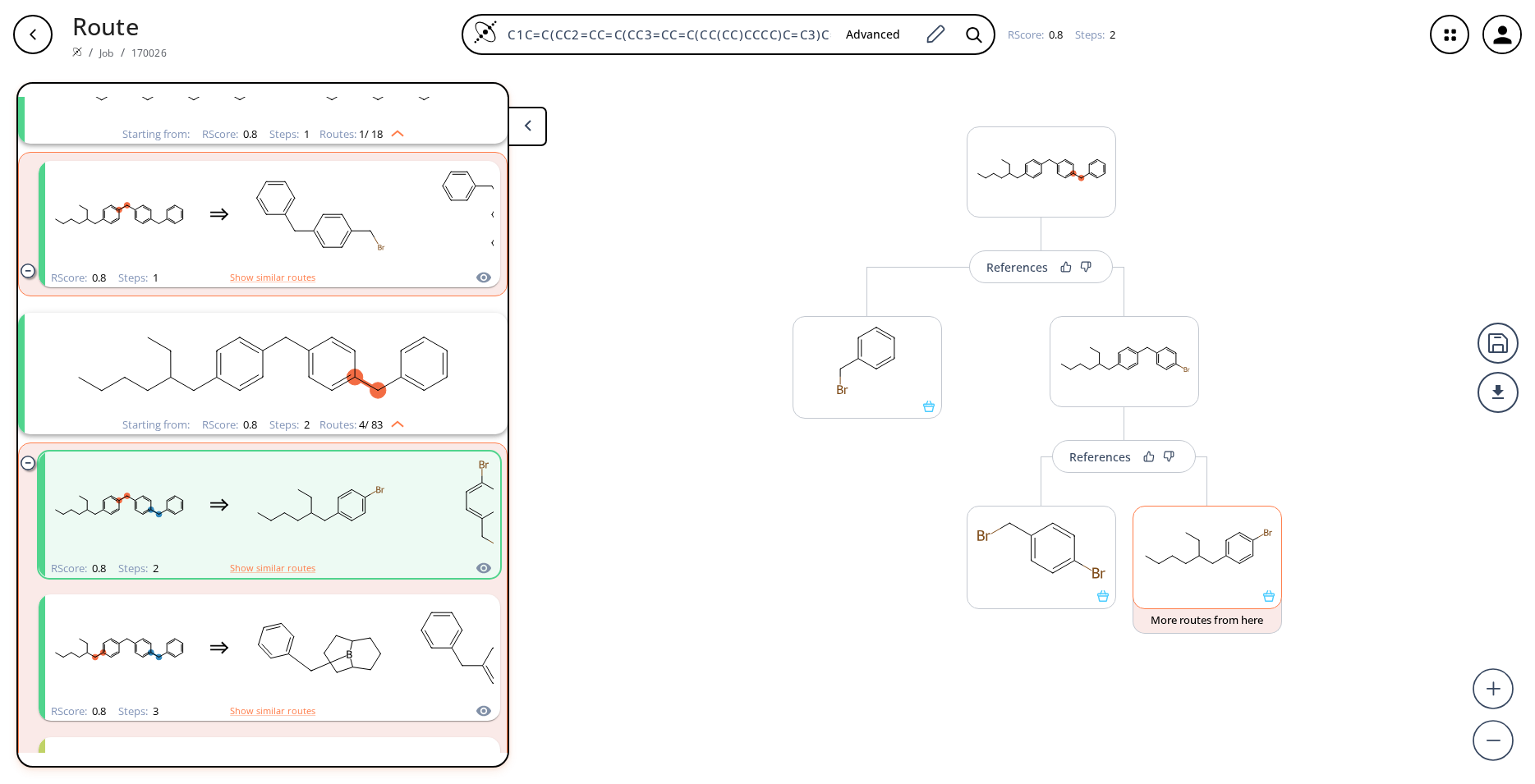
click at [1277, 602] on div at bounding box center [1207, 596] width 148 height 12
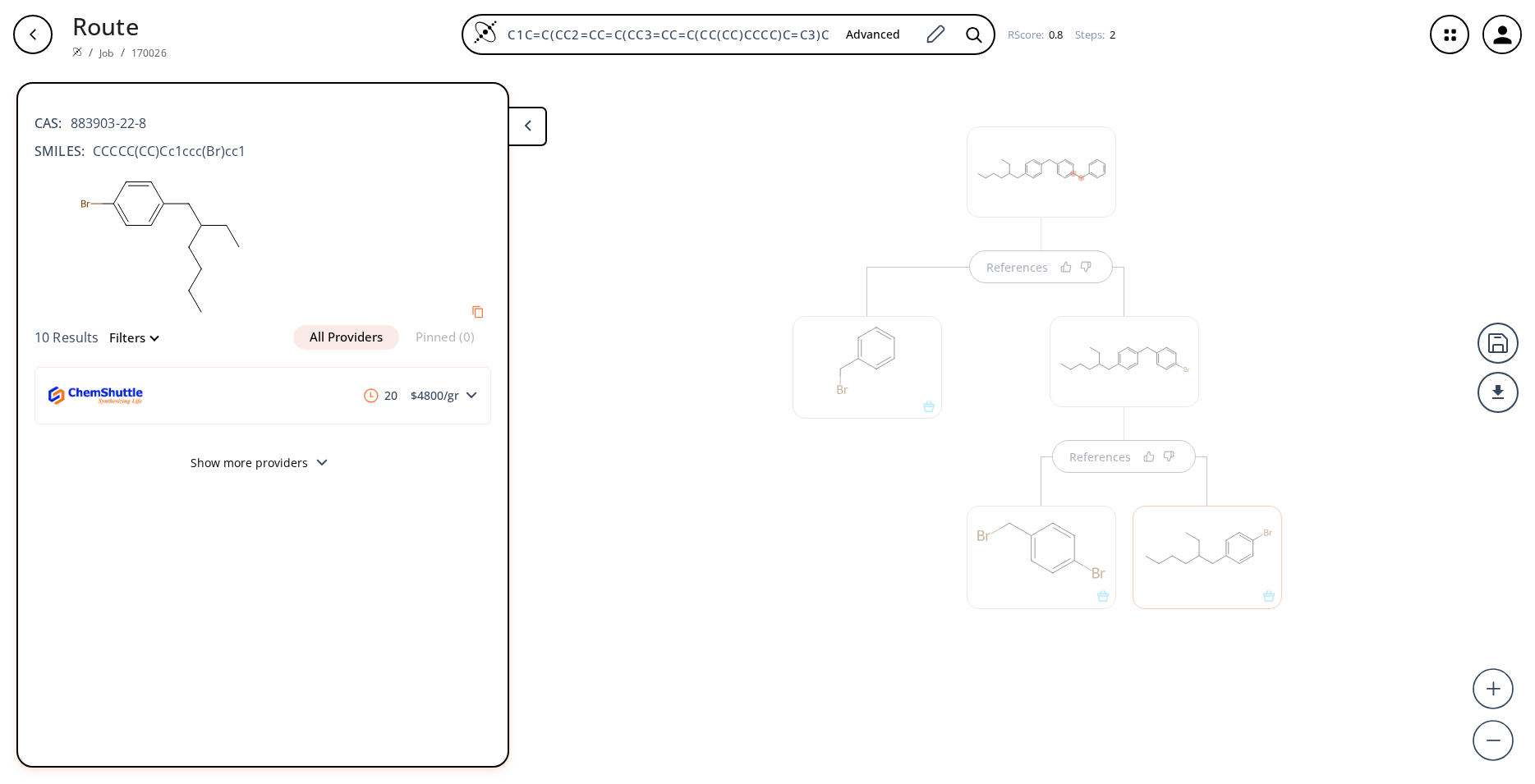
click at [539, 130] on button at bounding box center [527, 127] width 39 height 39
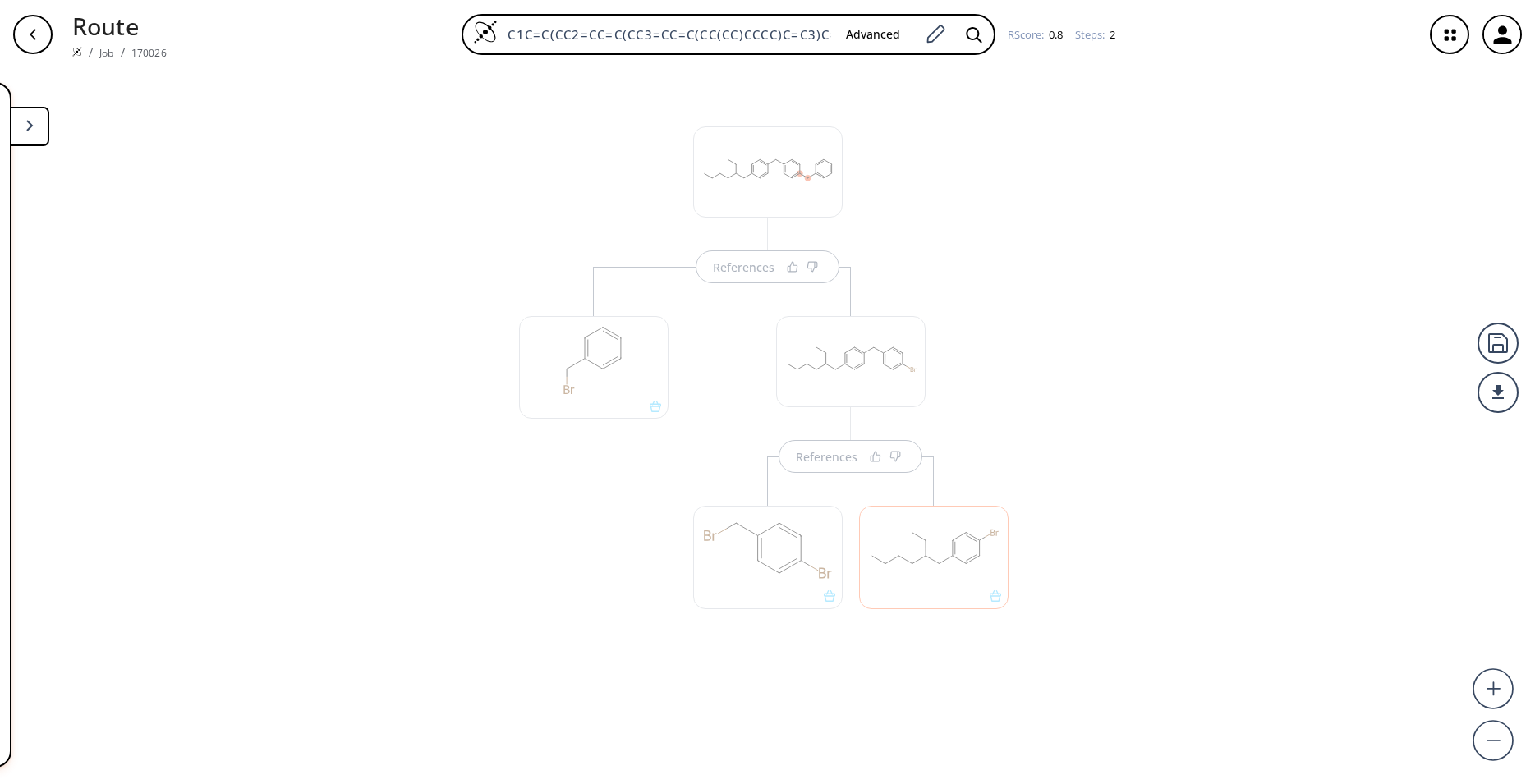
click at [538, 130] on div "References References" at bounding box center [768, 392] width 530 height 630
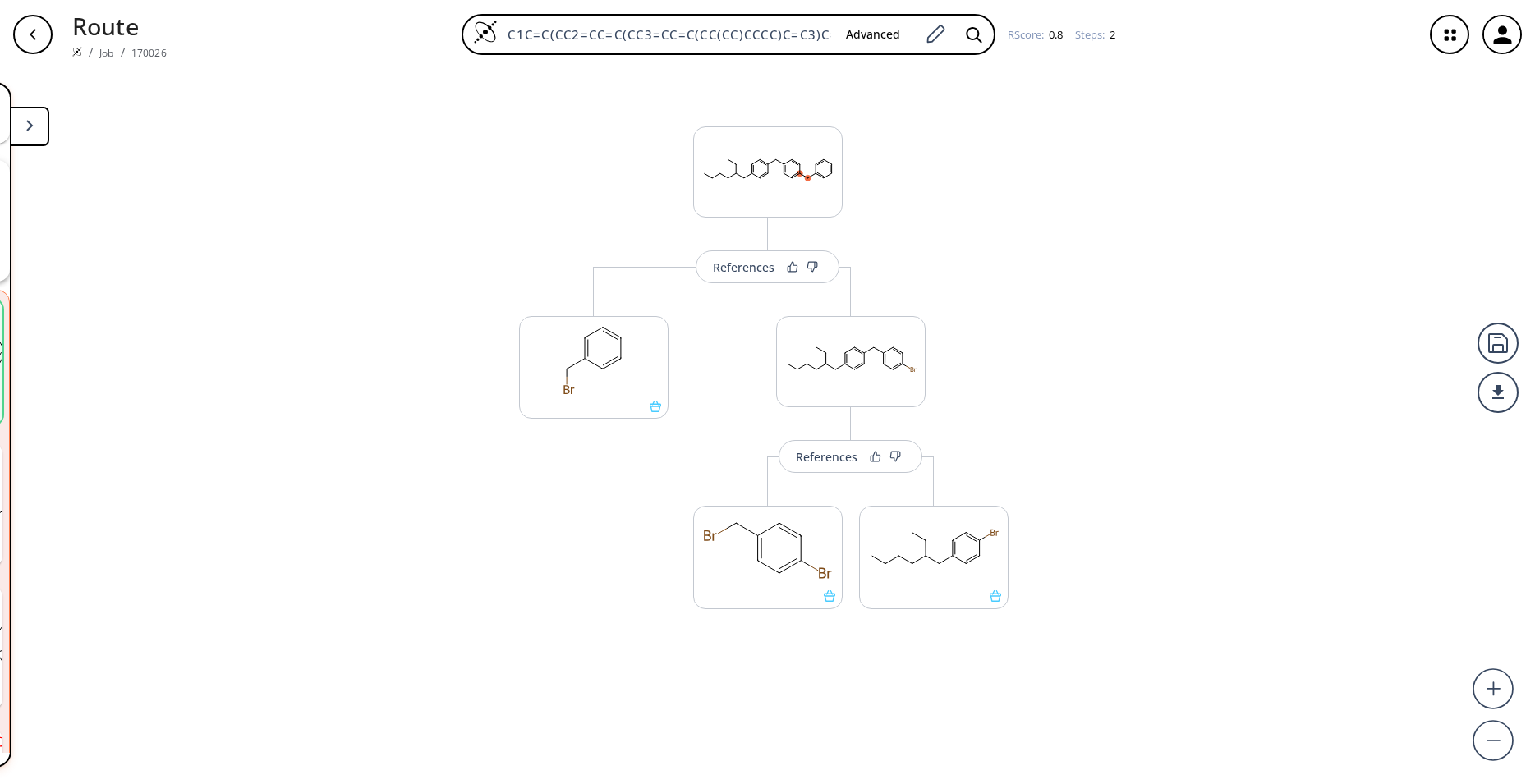
click at [31, 121] on icon at bounding box center [29, 125] width 7 height 12
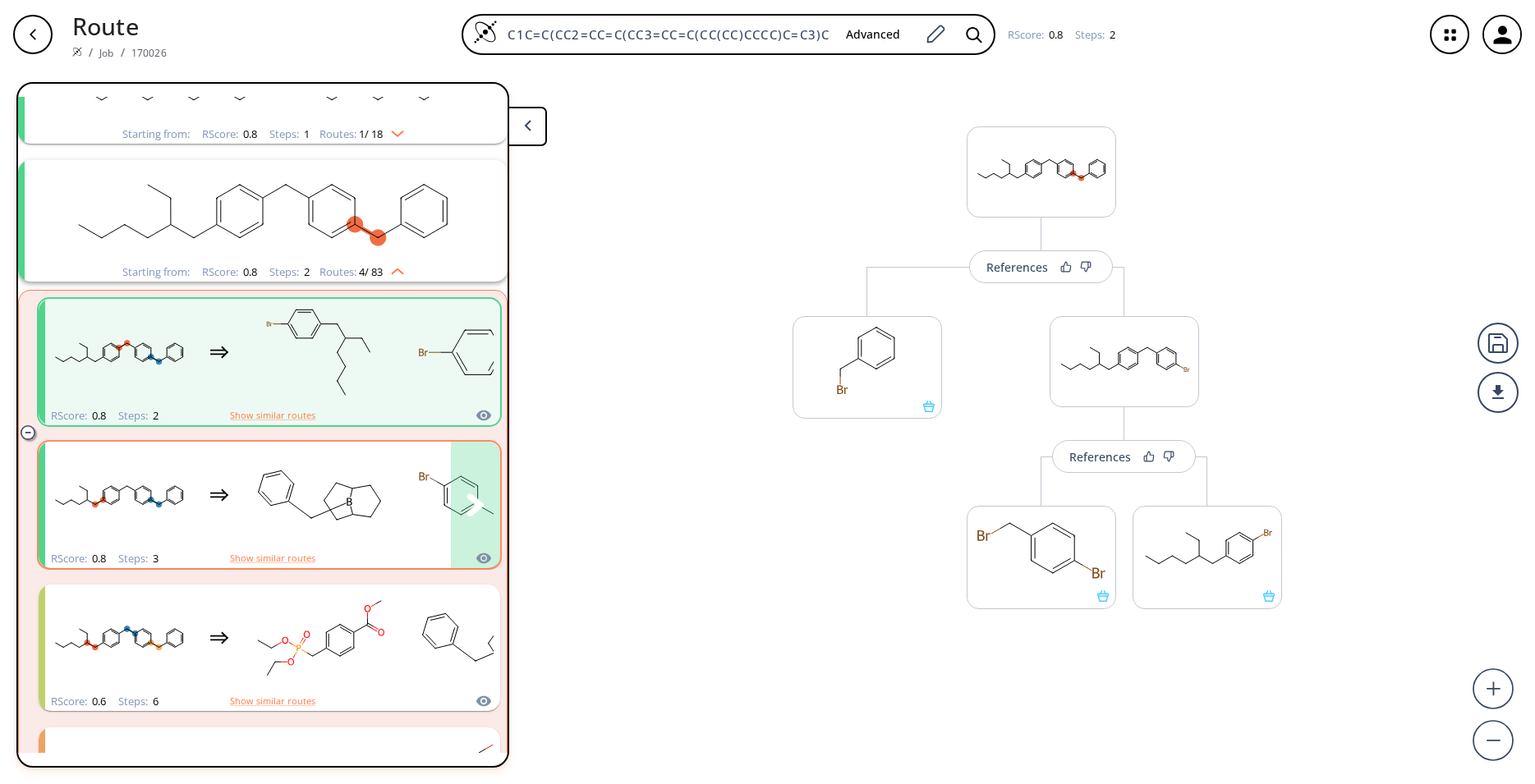
click at [251, 496] on rect "clusters" at bounding box center [320, 496] width 148 height 103
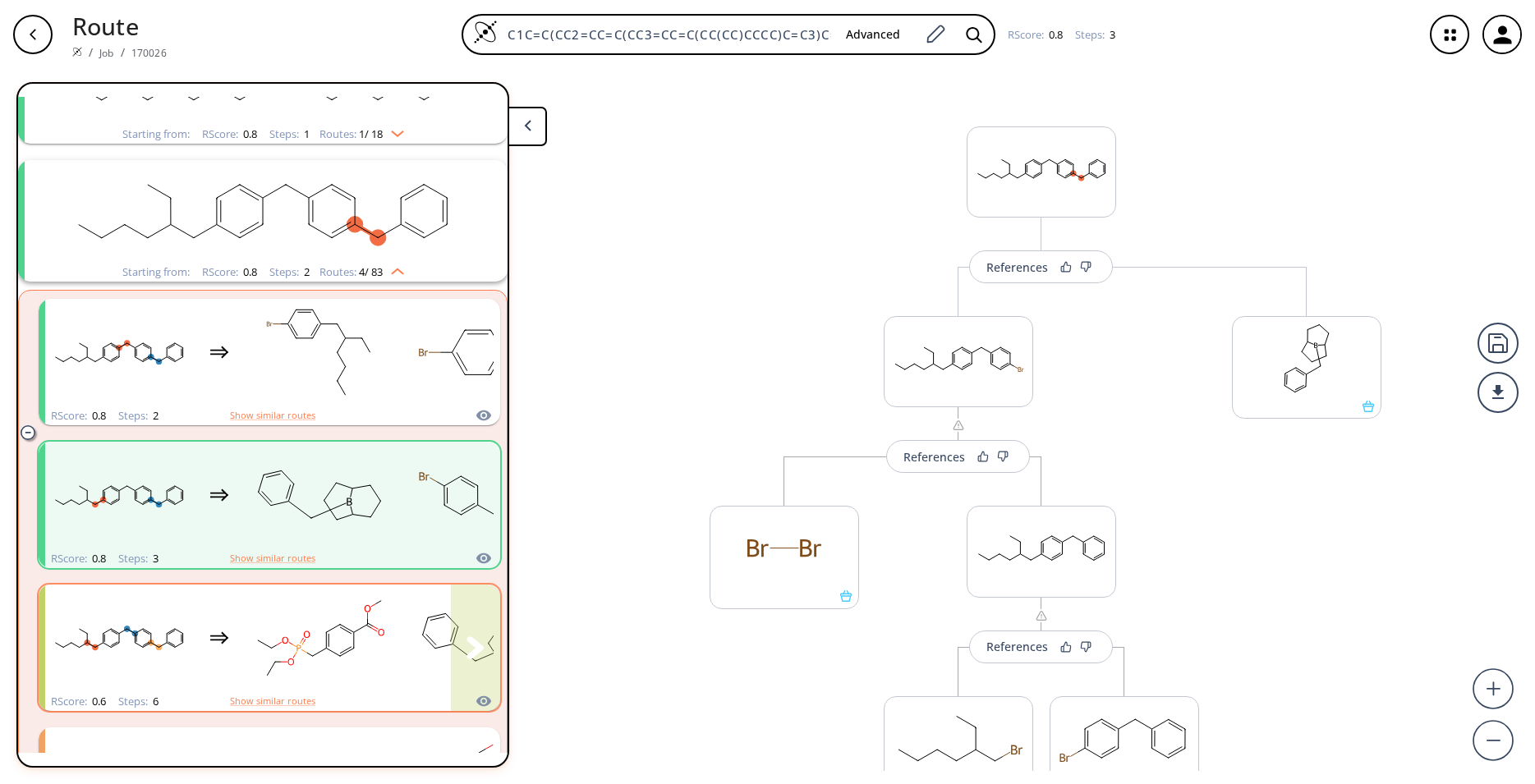
click at [244, 630] on div "clusters" at bounding box center [466, 638] width 841 height 107
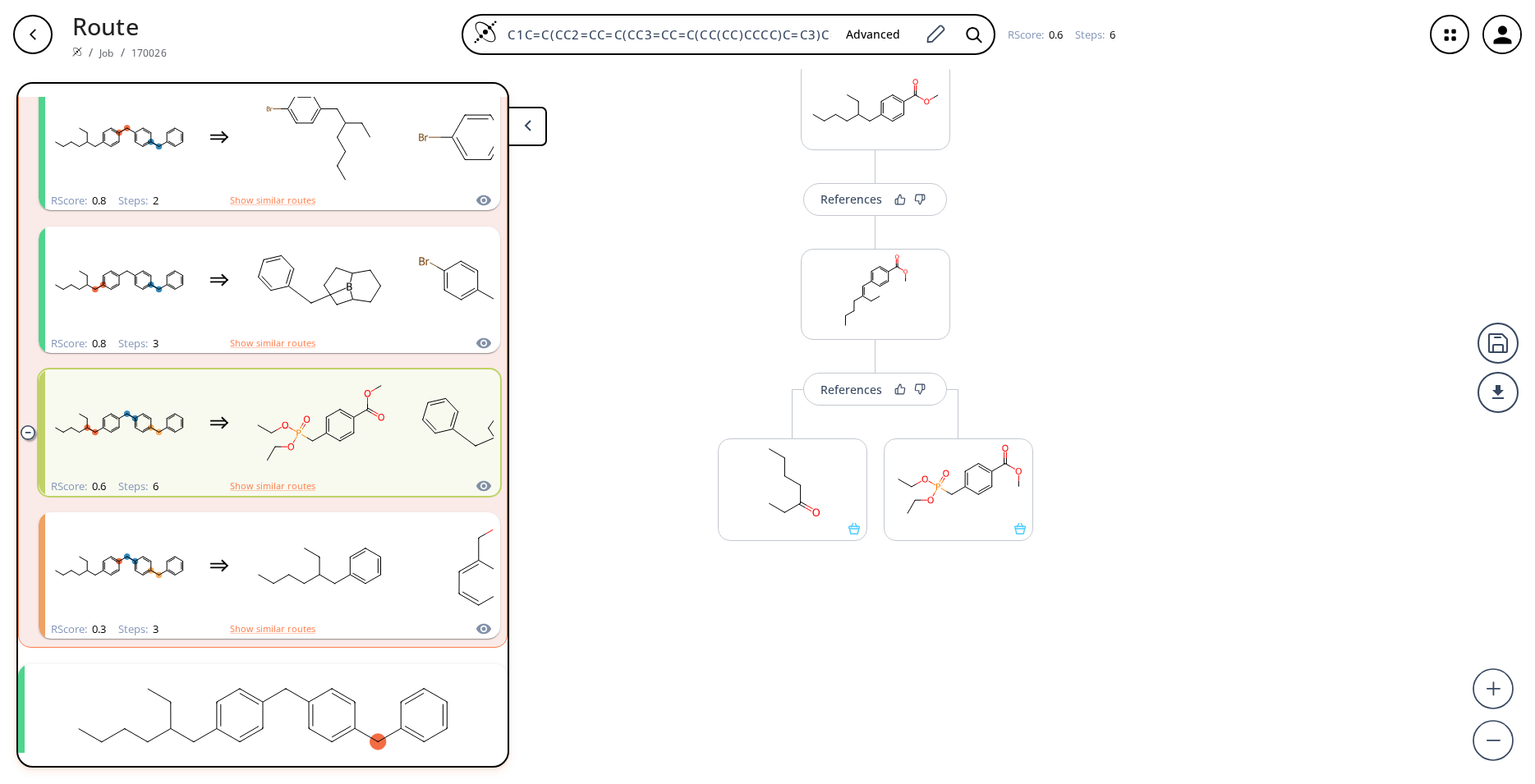
scroll to position [363, 0]
click at [155, 568] on rect "clusters" at bounding box center [120, 564] width 148 height 103
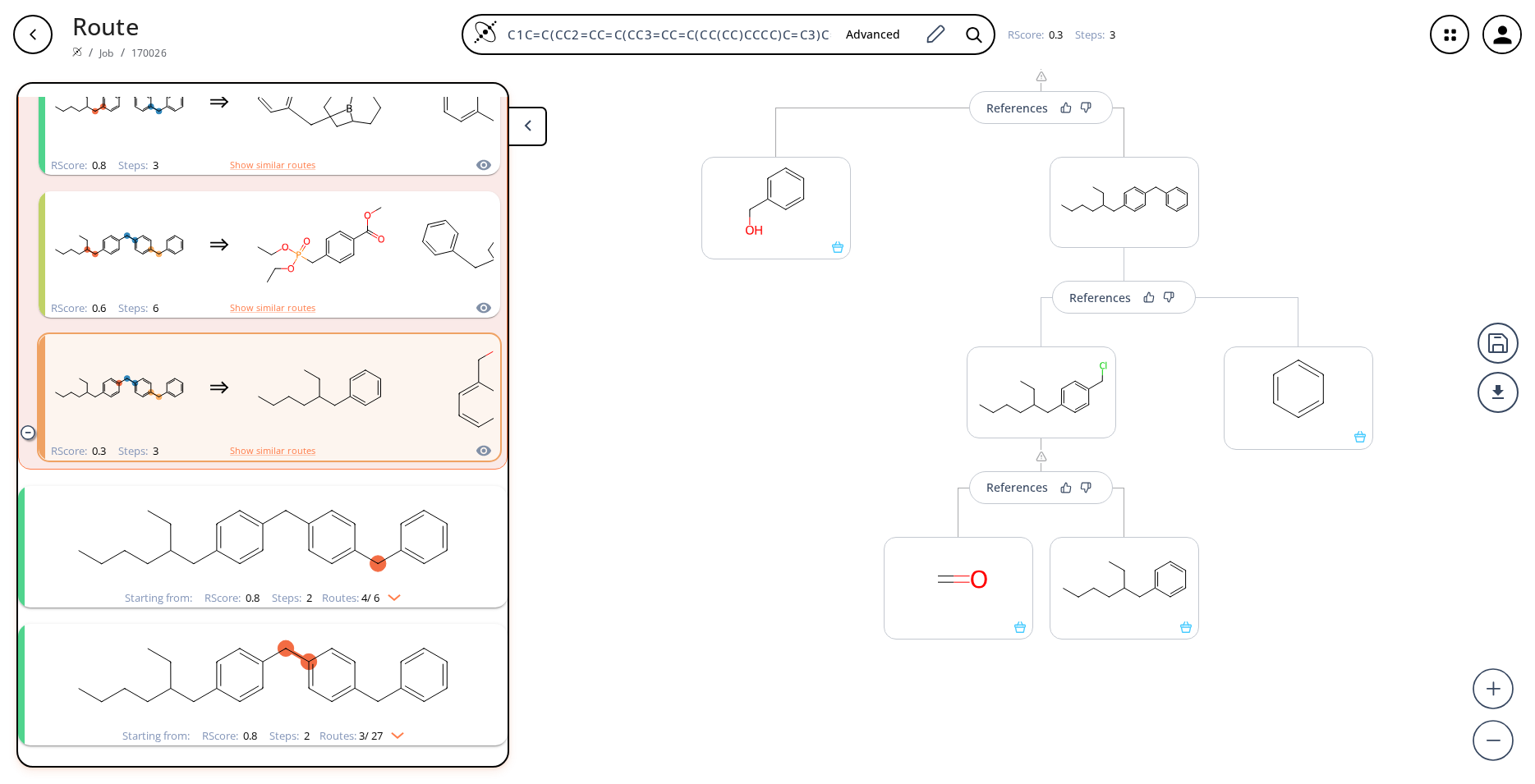
scroll to position [580, 0]
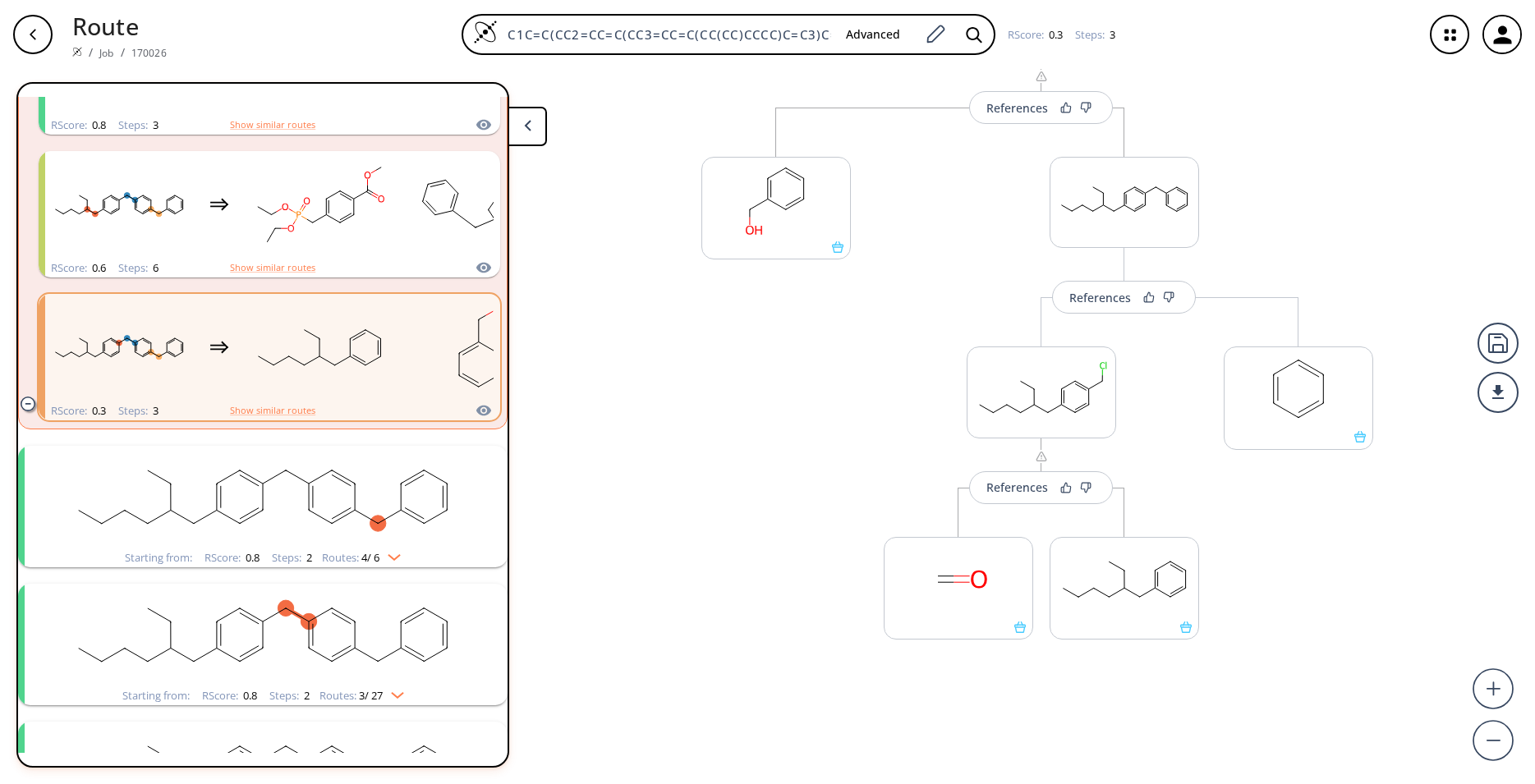
click at [279, 533] on rect "clusters" at bounding box center [263, 496] width 427 height 103
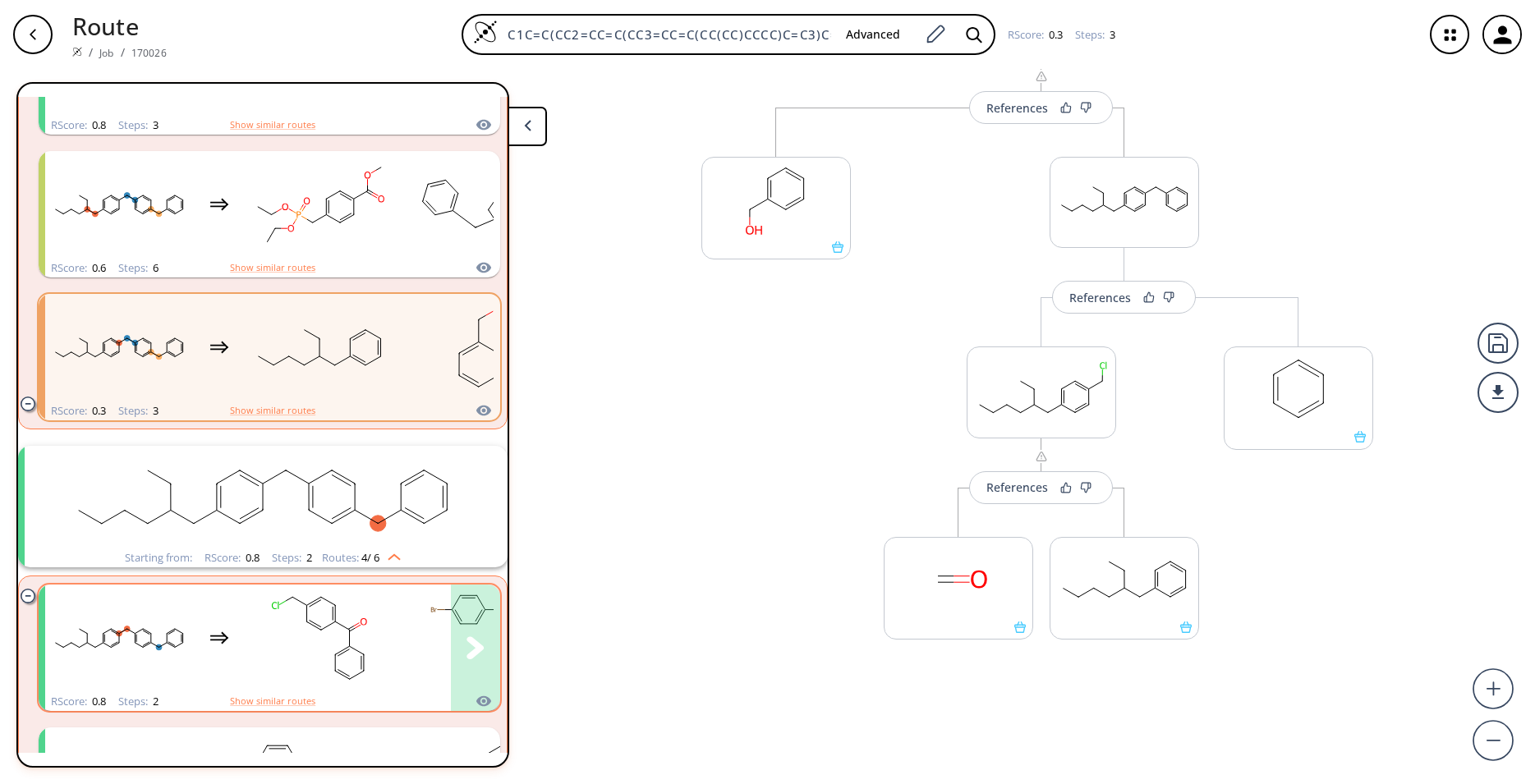
click at [266, 609] on rect "clusters" at bounding box center [320, 638] width 148 height 103
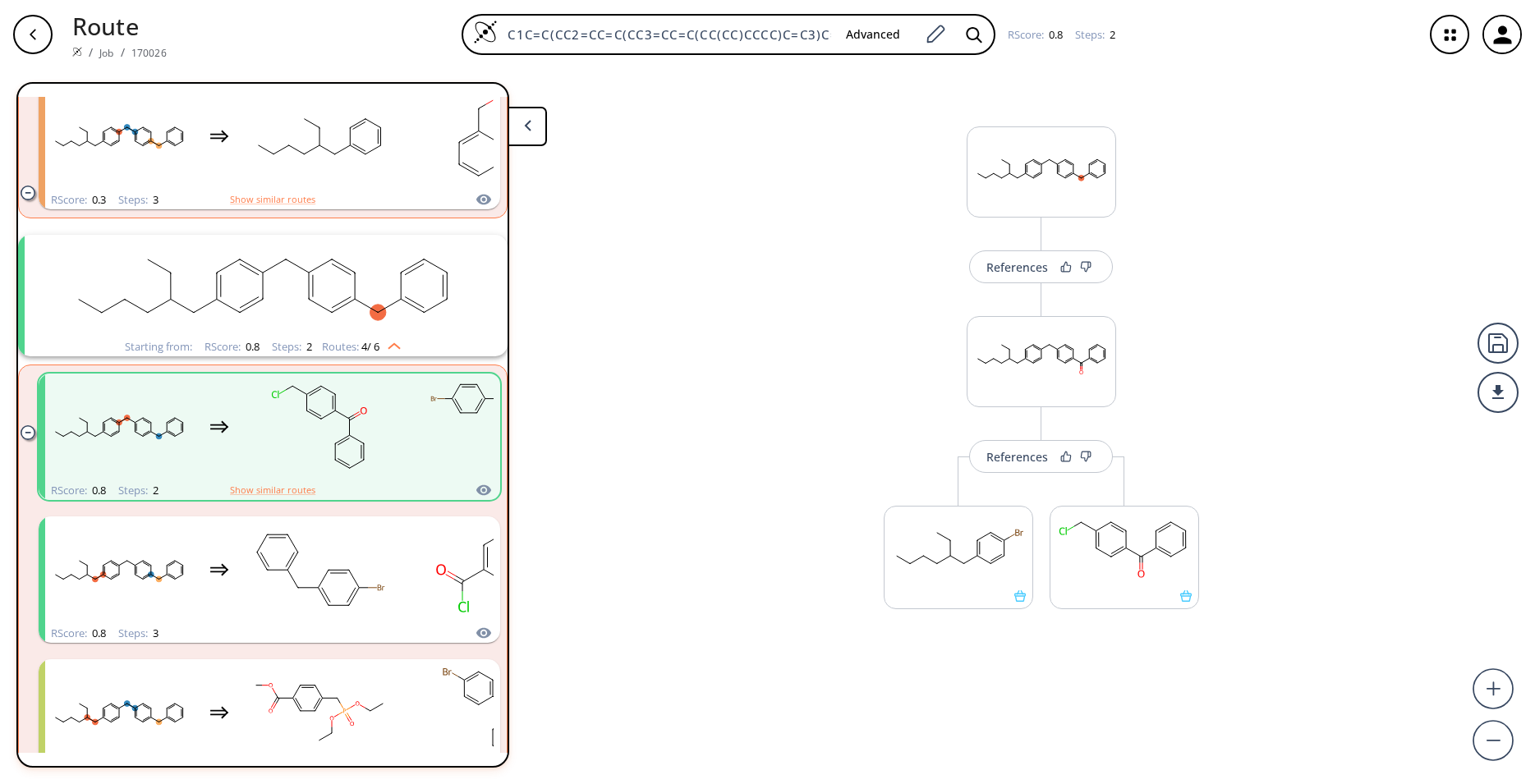
scroll to position [797, 0]
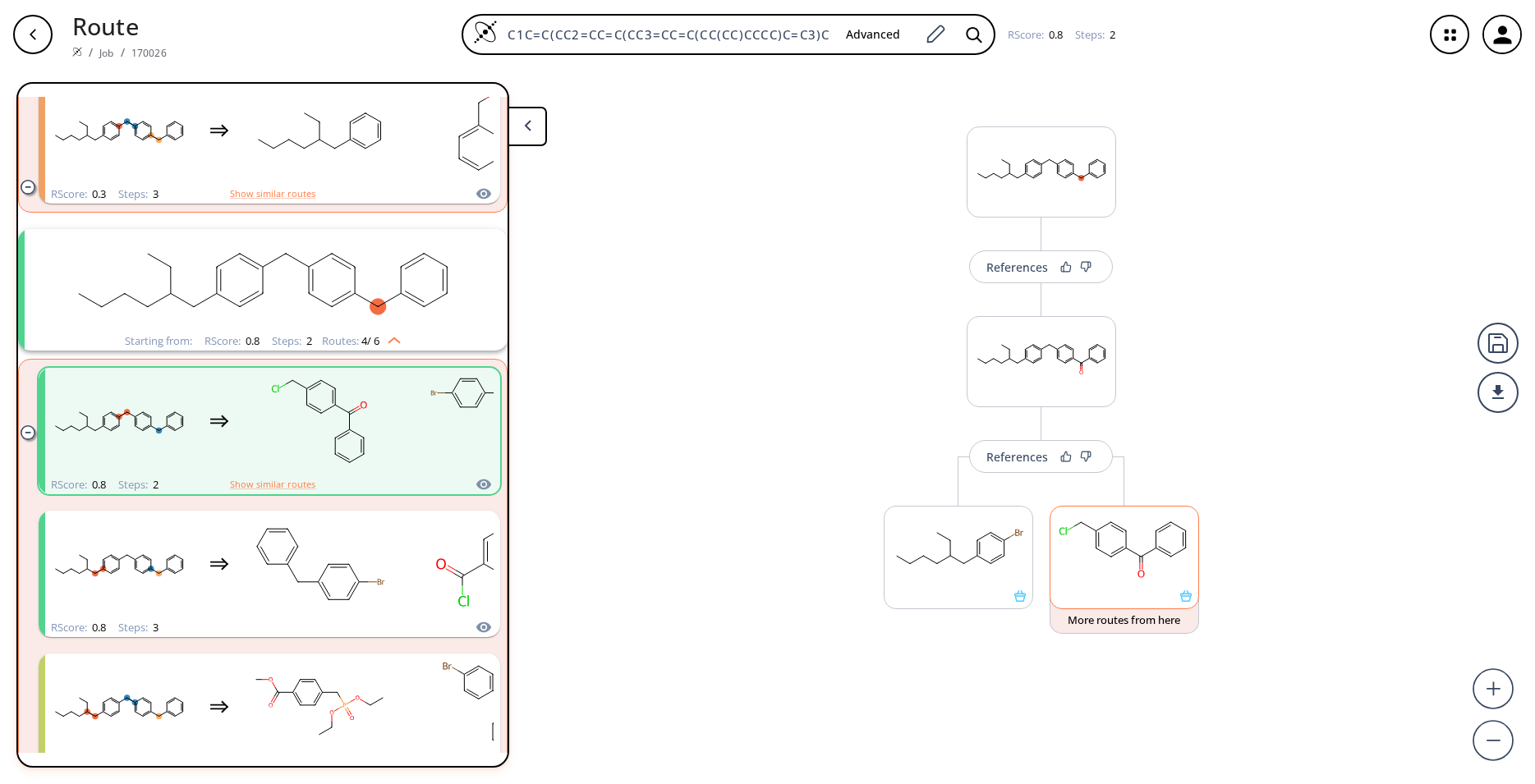
click at [1183, 604] on div at bounding box center [1123, 557] width 149 height 103
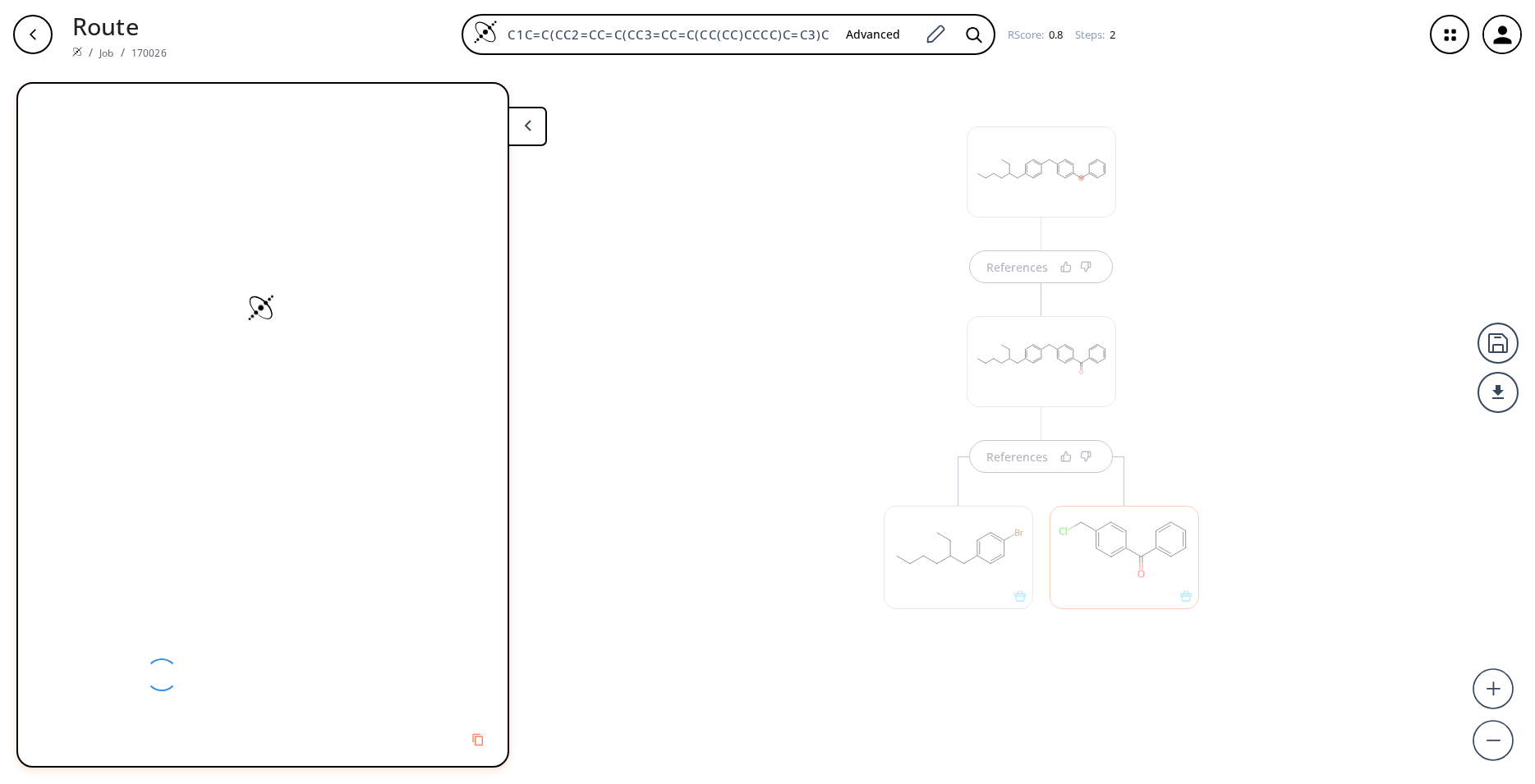
scroll to position [0, 0]
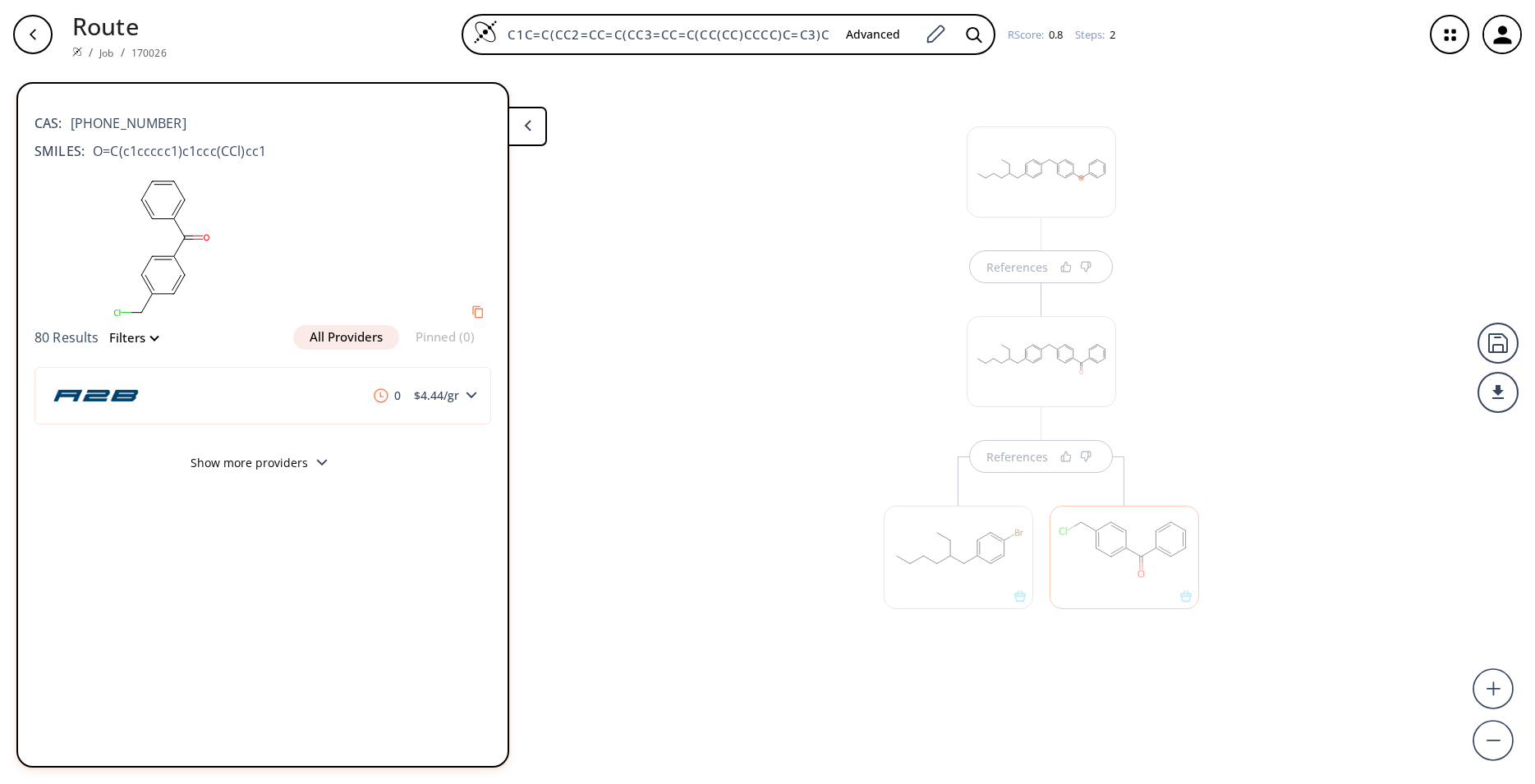
click at [521, 128] on button at bounding box center [527, 127] width 39 height 39
